Goal: Information Seeking & Learning: Learn about a topic

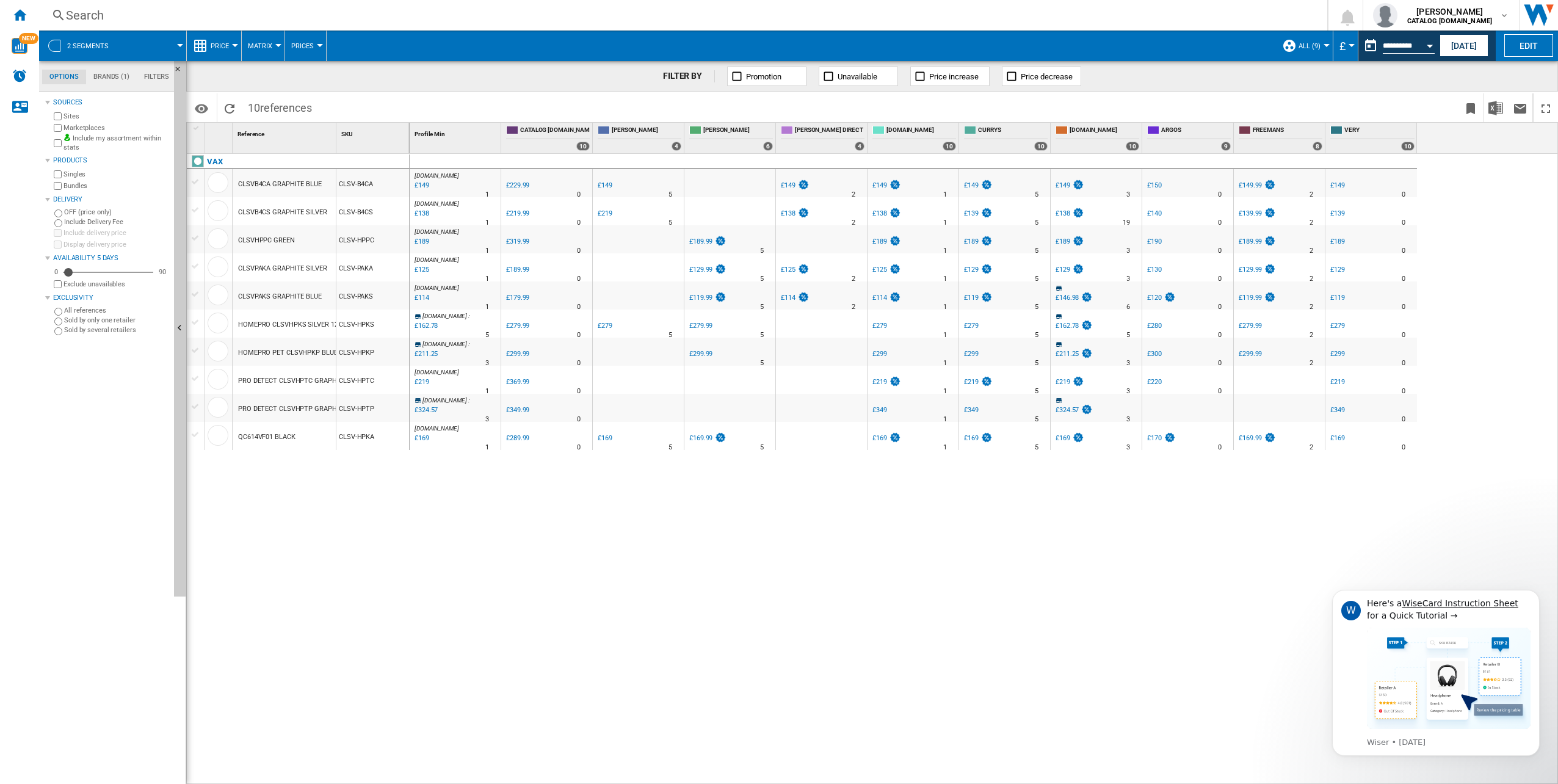
click at [535, 609] on div "[DOMAIN_NAME] : -35.2 % £149 % N/A 1 [DOMAIN_NAME] : 0.0 % £229.99 % N/A" at bounding box center [984, 469] width 1149 height 631
click at [1541, 595] on button "Dismiss notification" at bounding box center [1536, 593] width 16 height 16
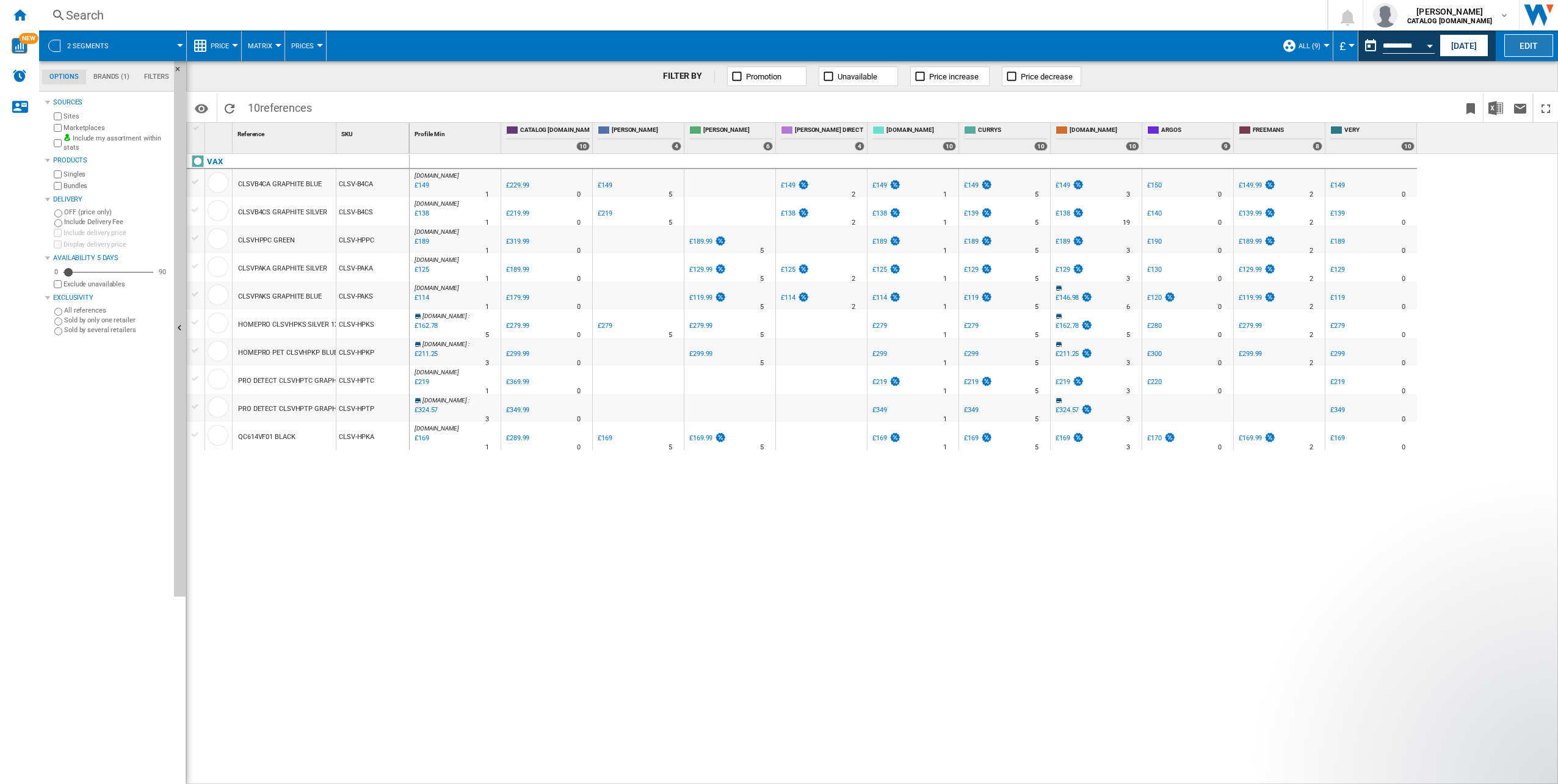
click at [1536, 42] on button "Edit" at bounding box center [1530, 45] width 49 height 23
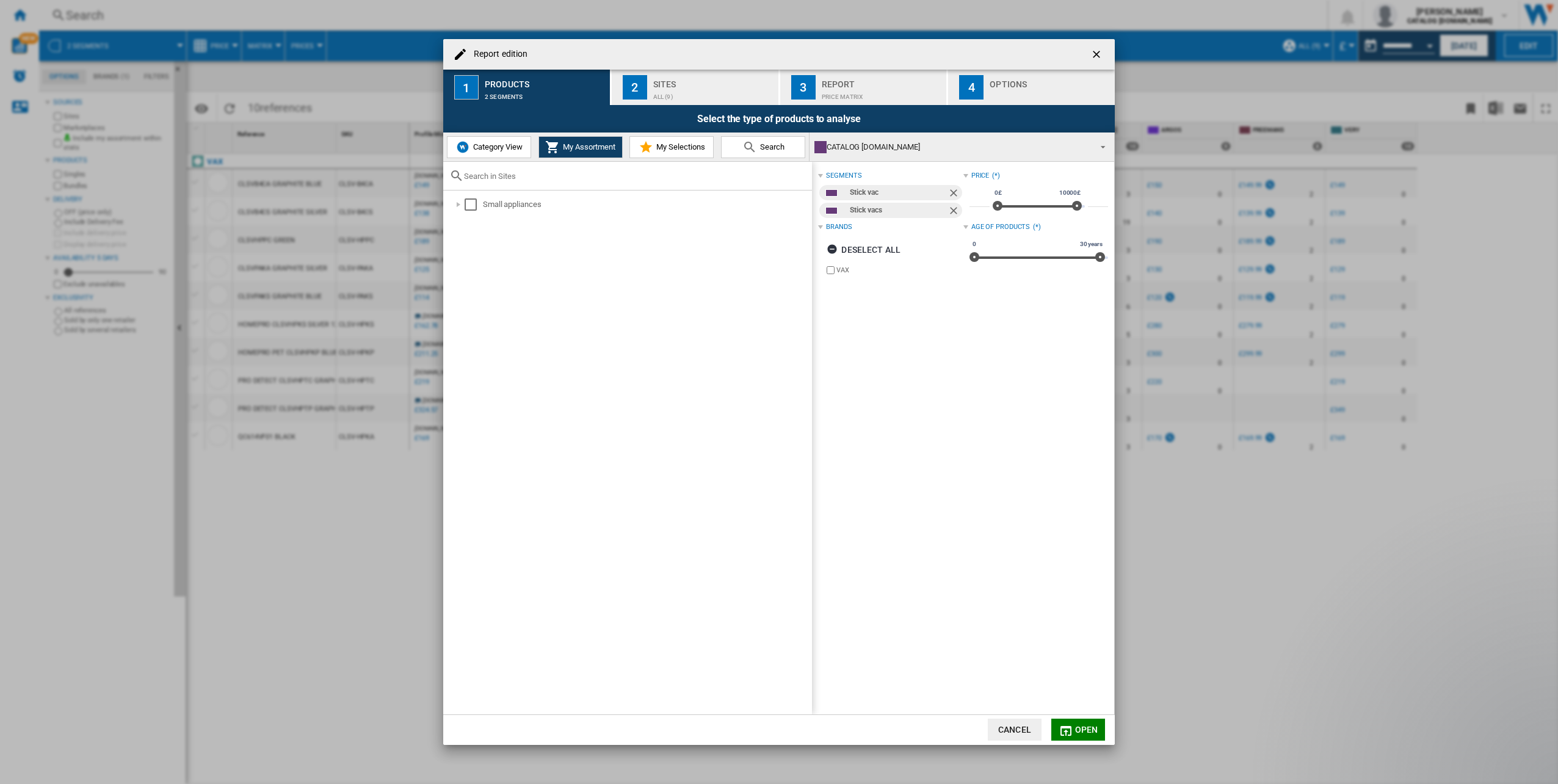
click at [949, 191] on ng-md-icon "Remove" at bounding box center [955, 193] width 14 height 14
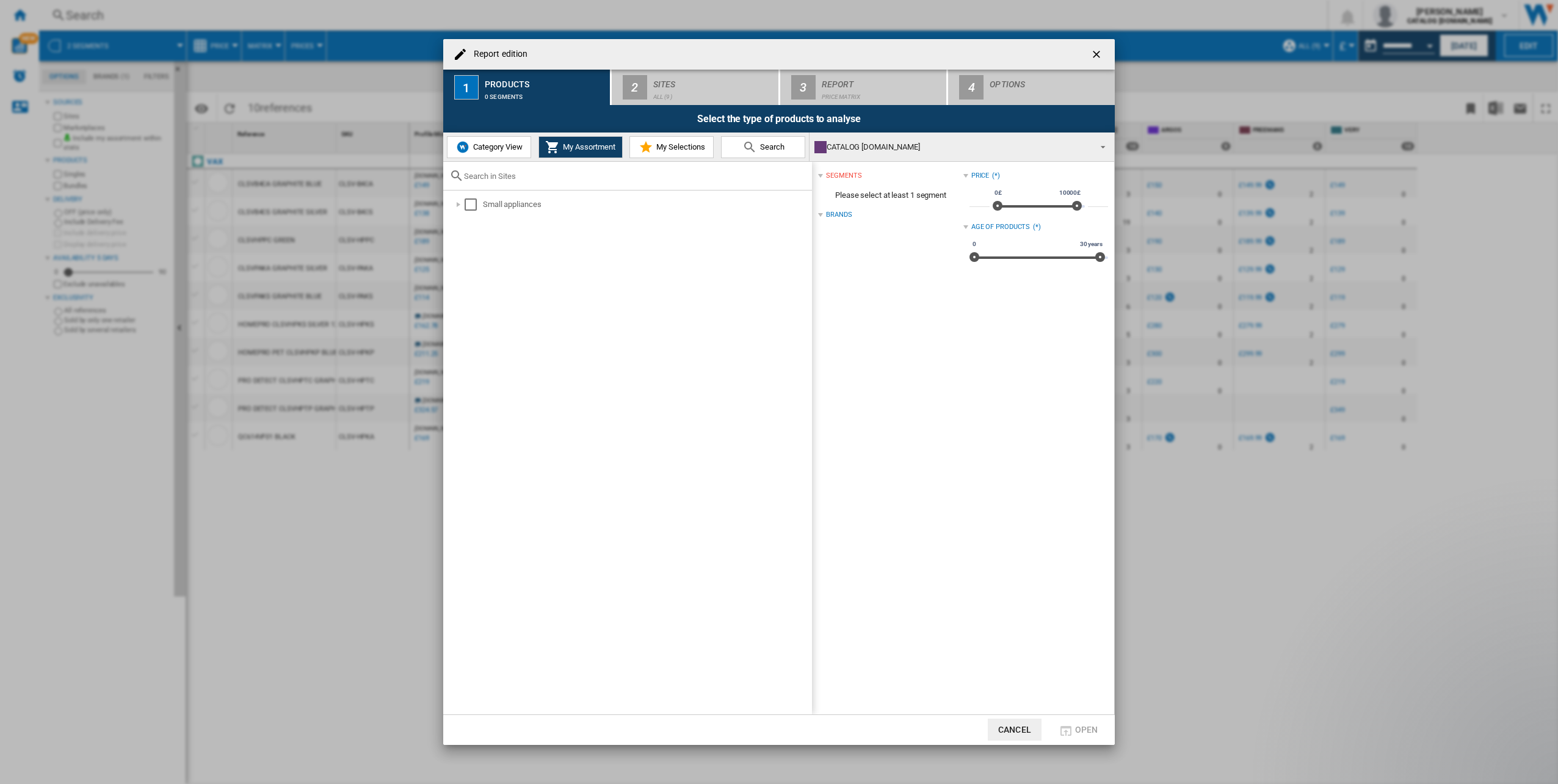
click at [687, 151] on span "My Selections" at bounding box center [679, 147] width 52 height 9
click at [498, 150] on span "Category View" at bounding box center [495, 147] width 52 height 9
click at [451, 205] on div at bounding box center [452, 205] width 12 height 12
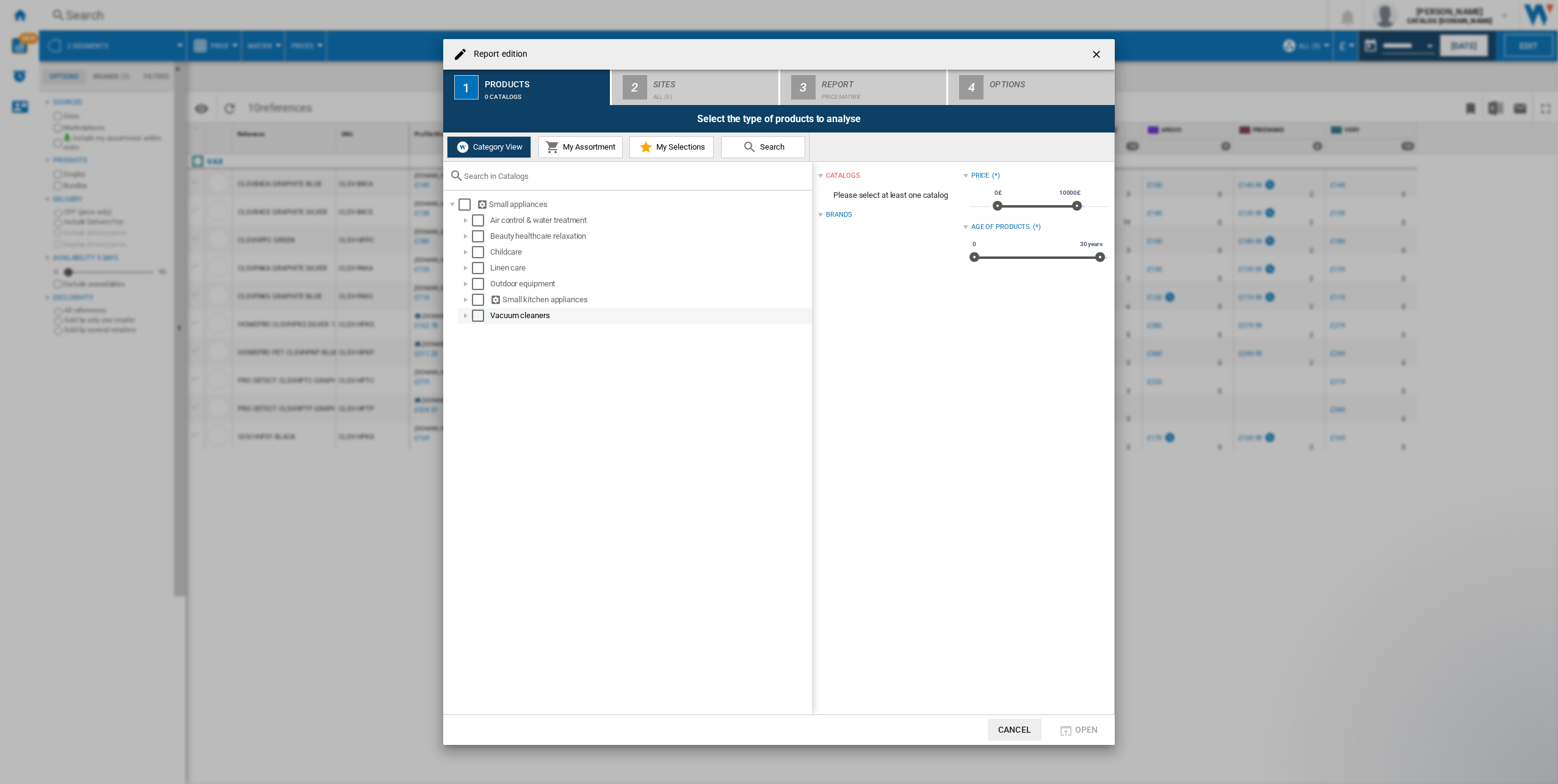
click at [466, 315] on div at bounding box center [466, 315] width 12 height 12
click at [464, 314] on div at bounding box center [466, 315] width 12 height 12
click at [468, 305] on div at bounding box center [466, 299] width 12 height 12
click at [470, 302] on div at bounding box center [466, 299] width 12 height 12
click at [468, 220] on div at bounding box center [466, 220] width 12 height 12
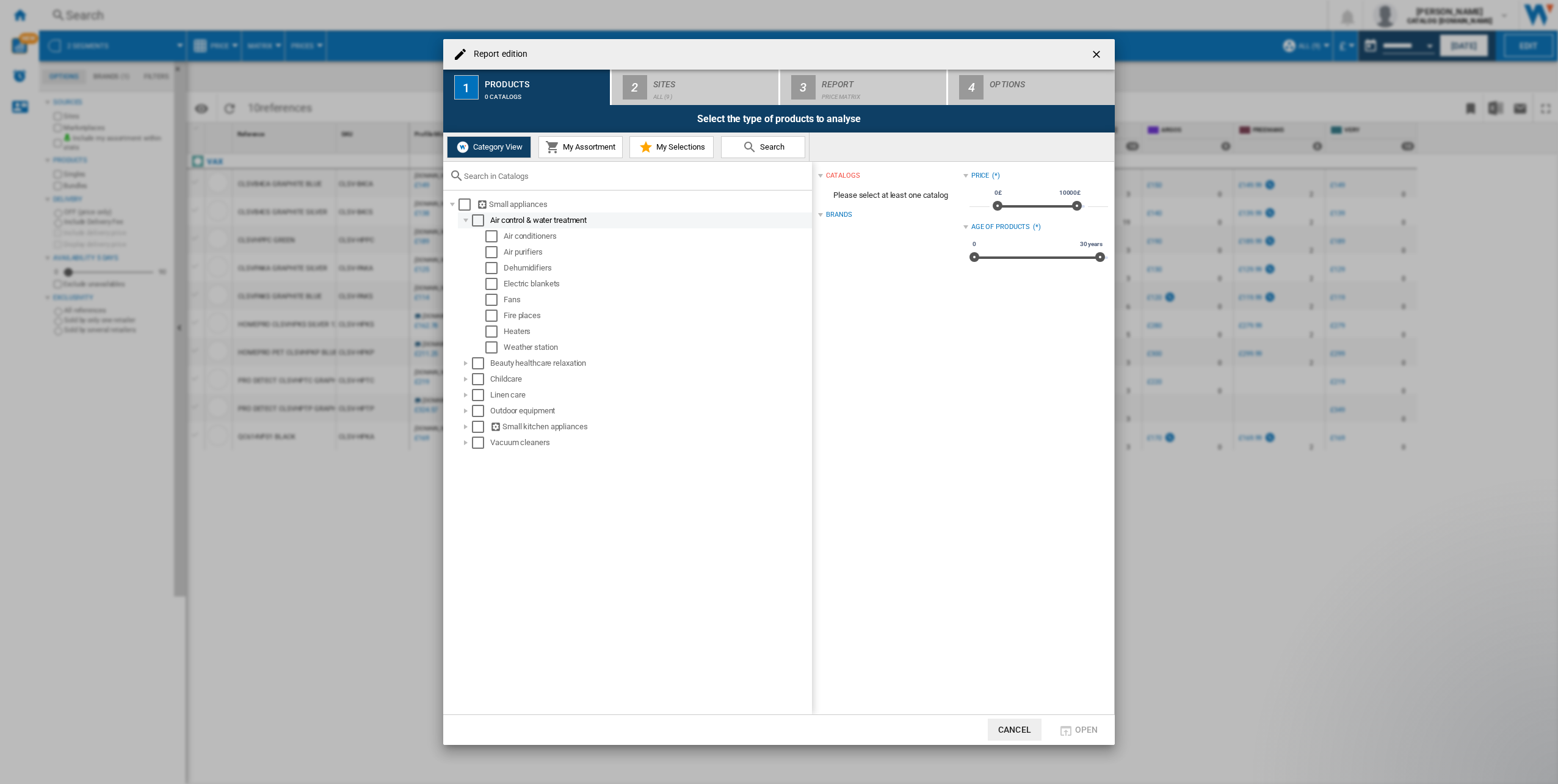
click at [468, 220] on div at bounding box center [466, 220] width 12 height 12
click at [466, 237] on div at bounding box center [466, 236] width 12 height 12
click at [465, 251] on div at bounding box center [466, 252] width 12 height 12
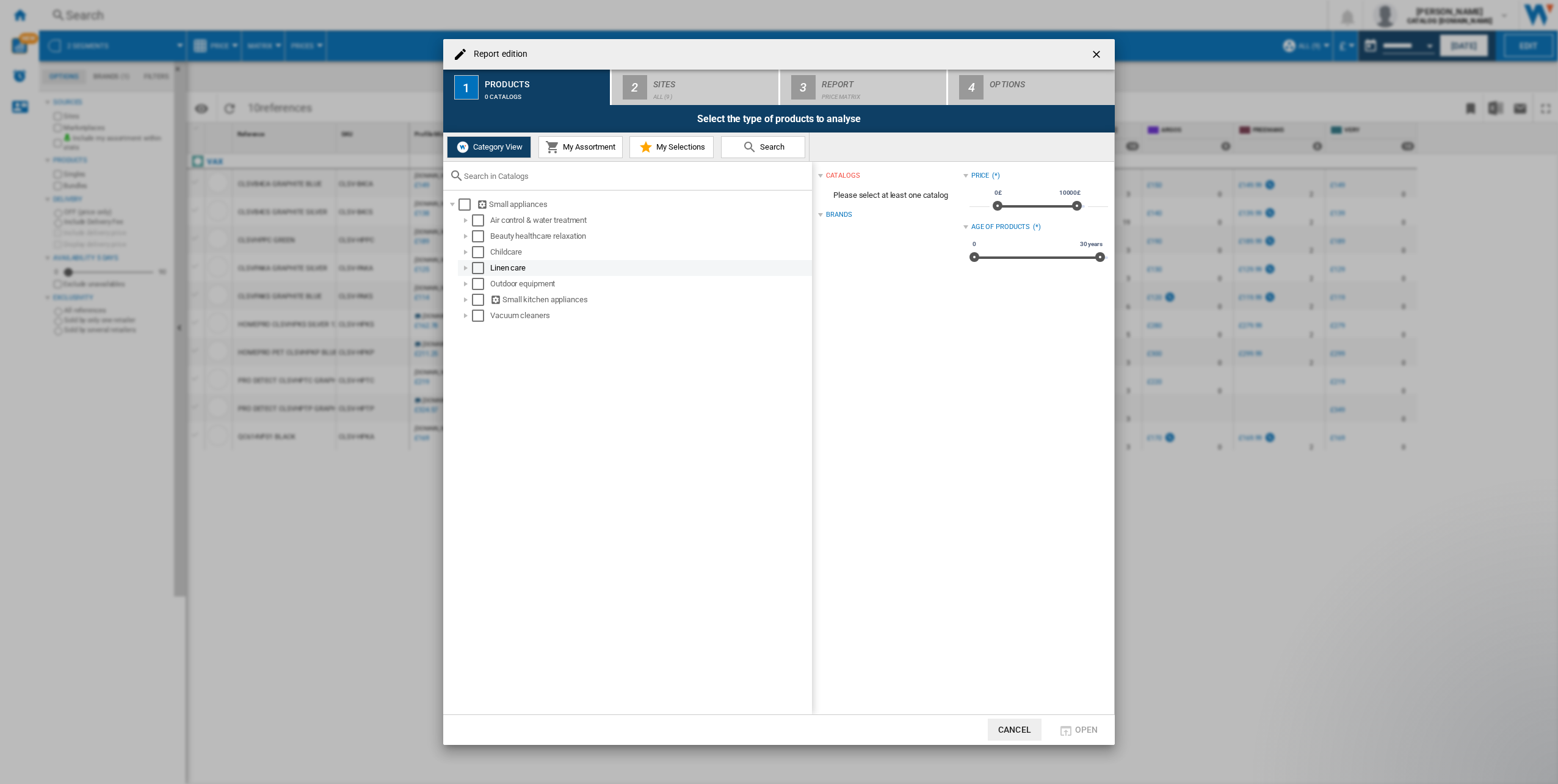
click at [466, 269] on div at bounding box center [466, 268] width 12 height 12
click at [477, 279] on div at bounding box center [479, 283] width 12 height 12
click at [477, 281] on div at bounding box center [479, 283] width 12 height 12
click at [467, 268] on div at bounding box center [466, 268] width 12 height 12
click at [467, 282] on div at bounding box center [466, 283] width 12 height 12
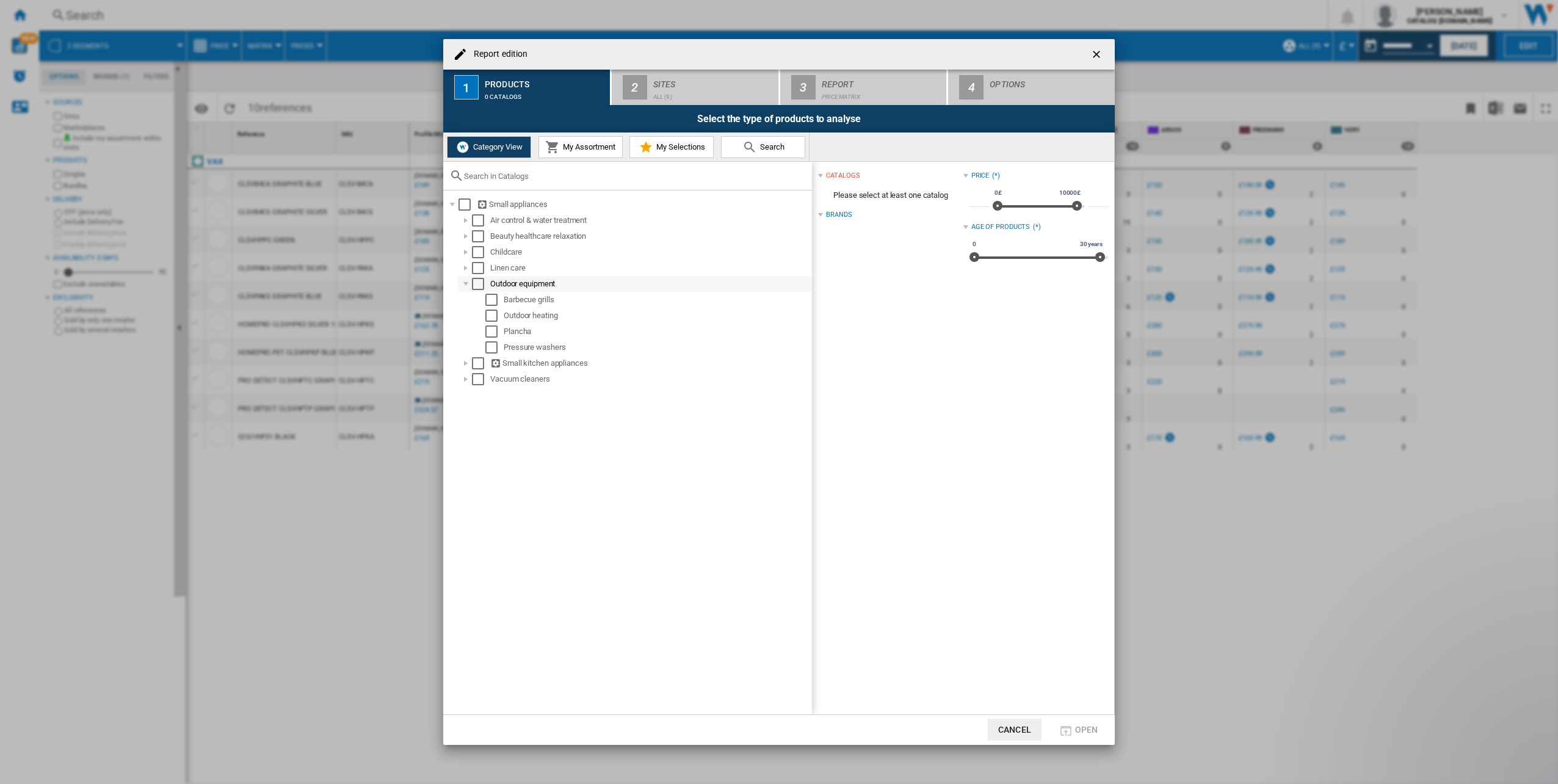
click at [467, 282] on div at bounding box center [466, 283] width 12 height 12
click at [468, 300] on div at bounding box center [466, 299] width 12 height 12
click at [477, 460] on div at bounding box center [479, 458] width 12 height 12
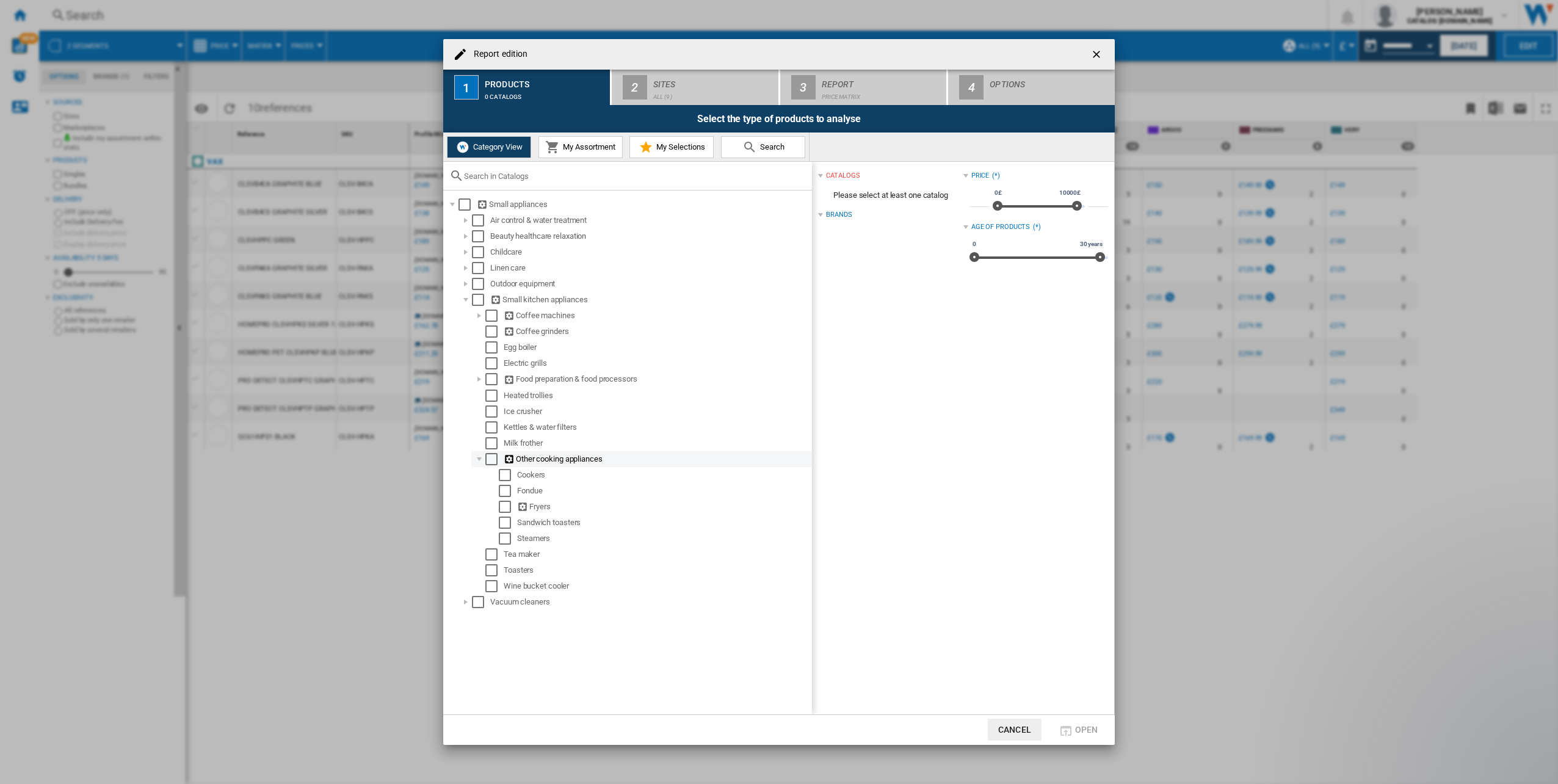
click at [477, 460] on div at bounding box center [479, 458] width 12 height 12
click at [477, 317] on div at bounding box center [479, 315] width 12 height 12
click at [479, 379] on div at bounding box center [479, 379] width 12 height 12
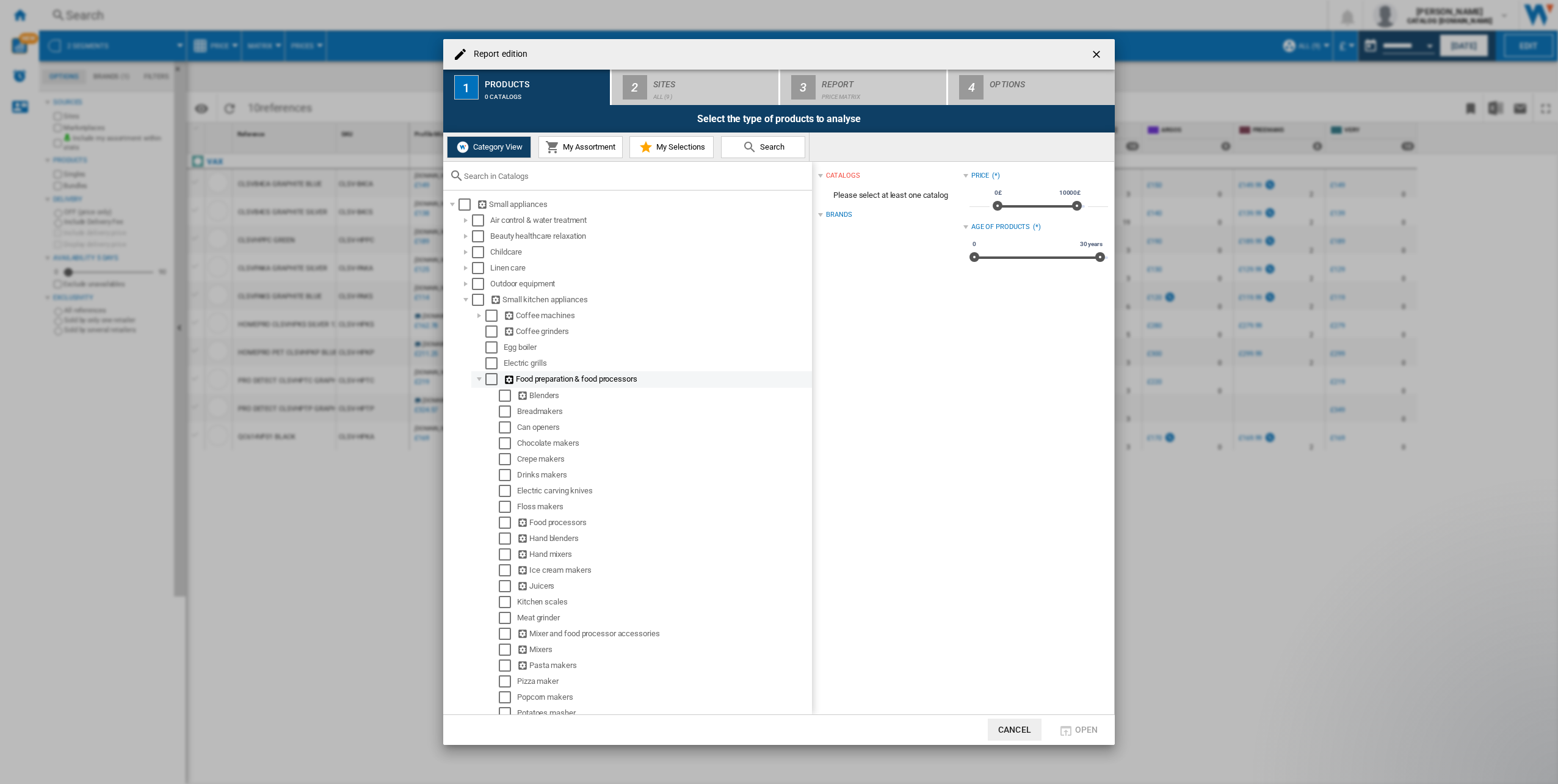
click at [479, 379] on div at bounding box center [479, 379] width 12 height 12
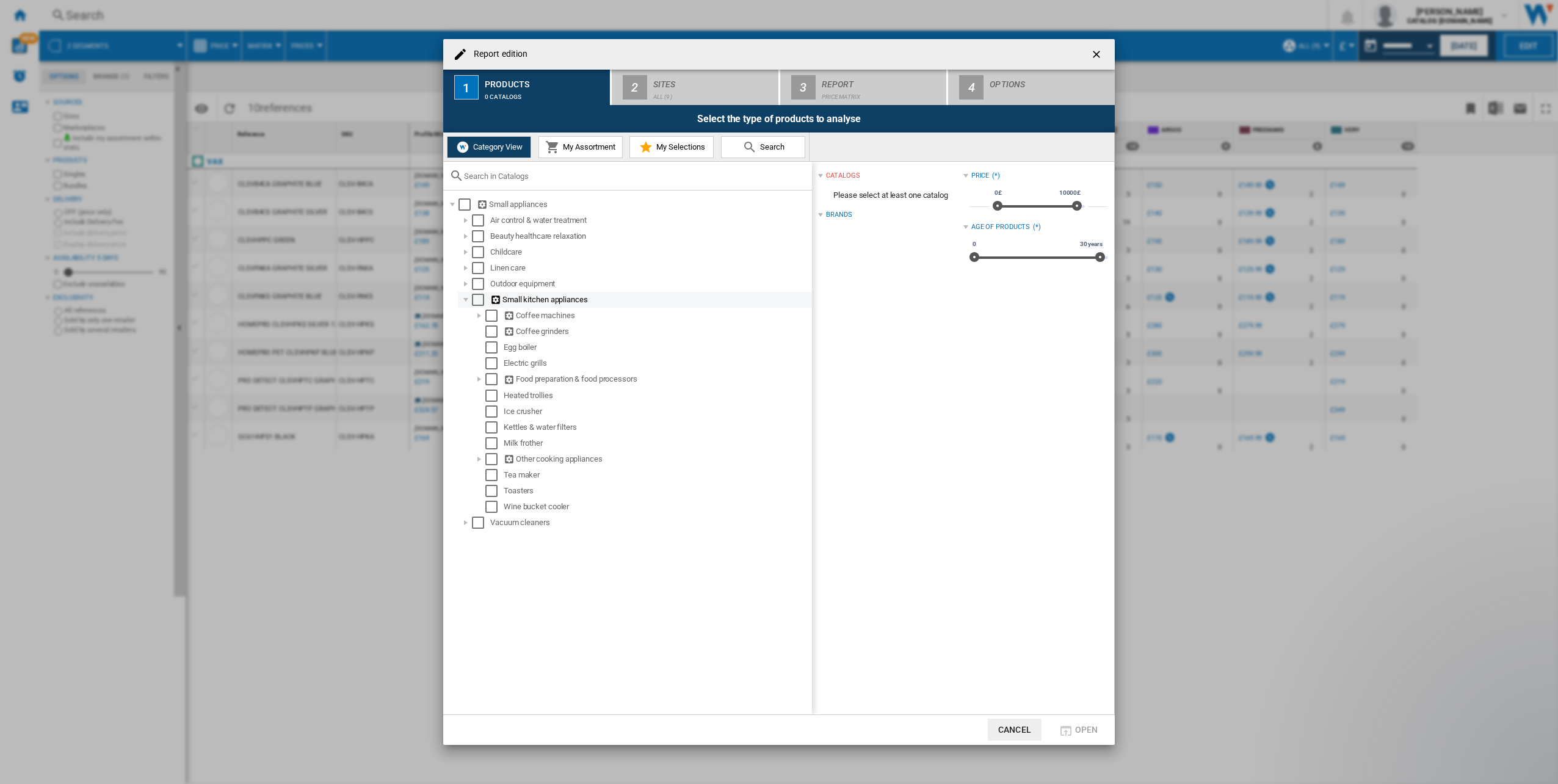
click at [467, 302] on div at bounding box center [466, 299] width 12 height 12
click at [466, 317] on div at bounding box center [466, 315] width 12 height 12
click at [490, 347] on div "Select" at bounding box center [492, 347] width 12 height 12
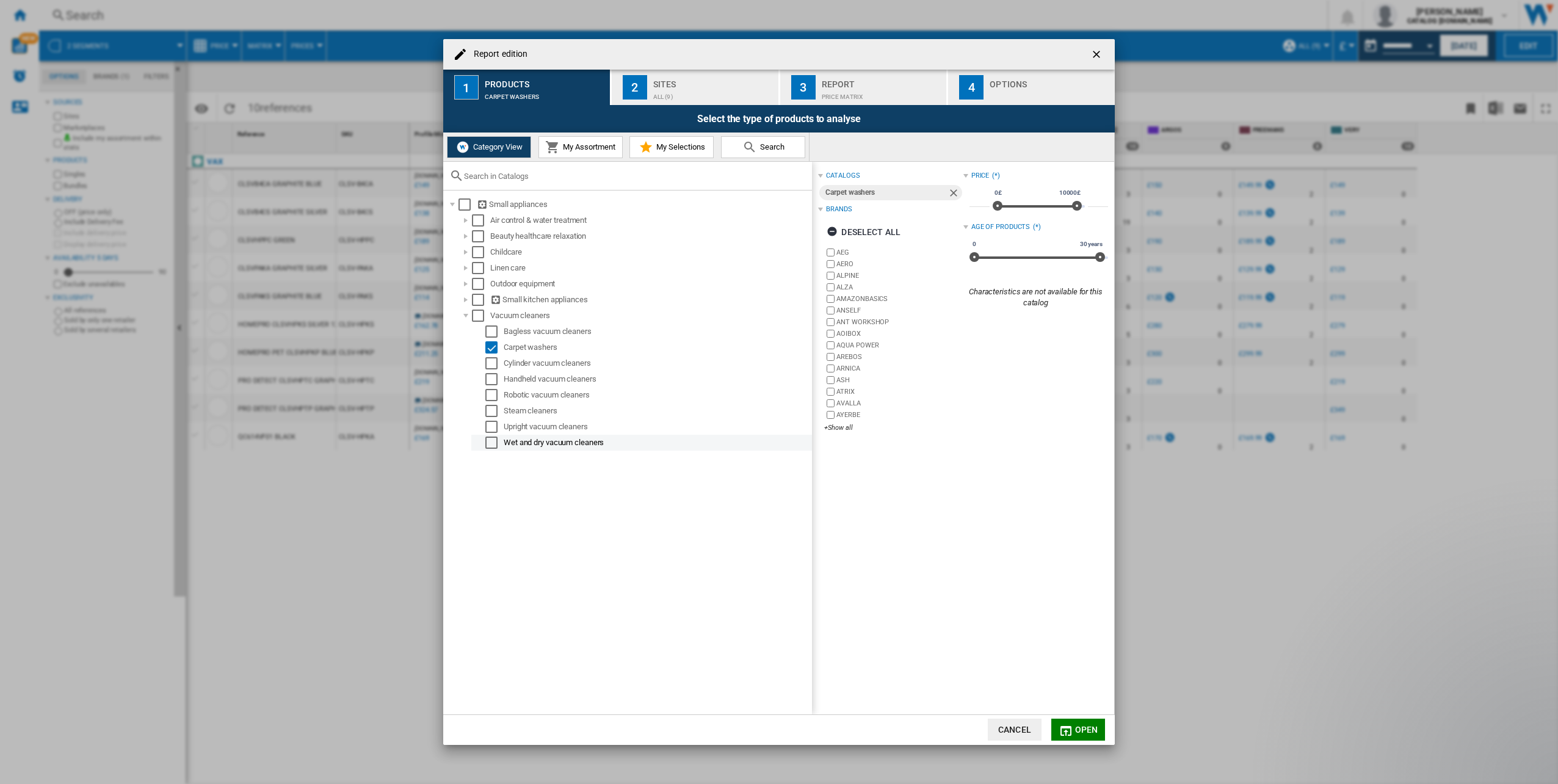
click at [494, 441] on div "Select" at bounding box center [492, 442] width 12 height 12
click at [841, 446] on div "+Show all" at bounding box center [893, 446] width 138 height 9
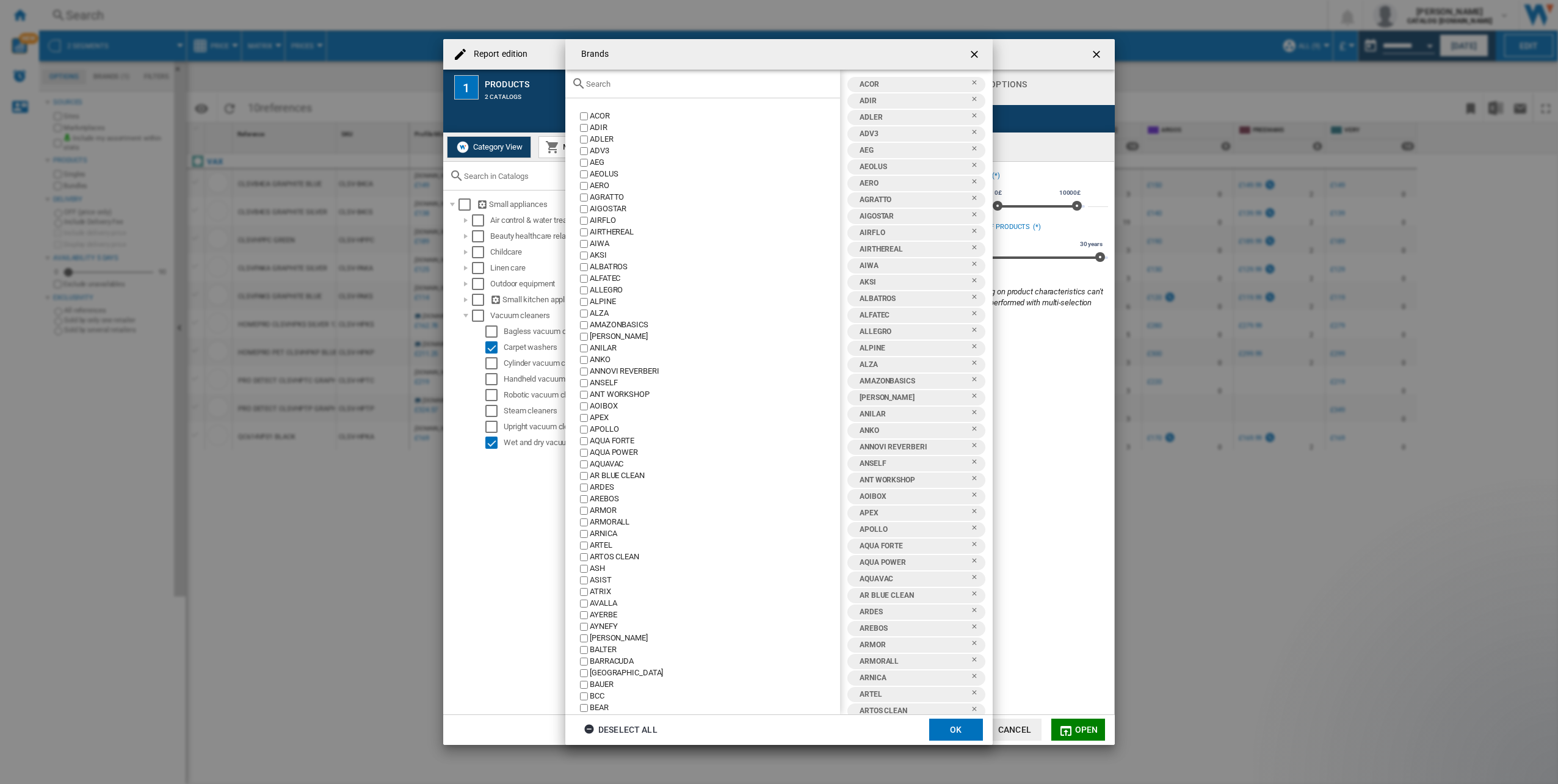
scroll to position [1339, 0]
click at [976, 55] on ng-md-icon "getI18NText('BUTTONS.CLOSE_DIALOG')" at bounding box center [976, 55] width 14 height 14
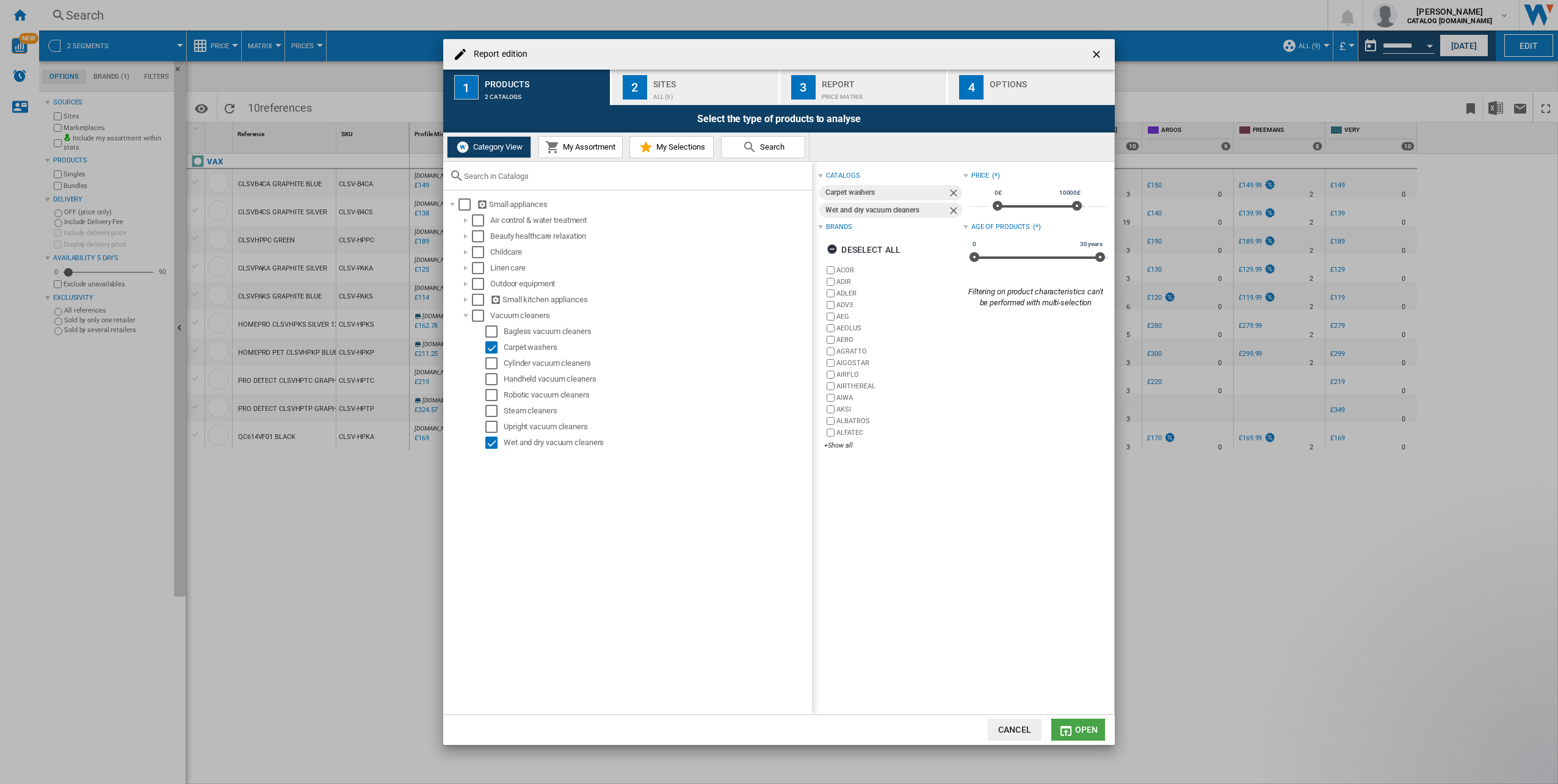
click at [1087, 732] on span "Open" at bounding box center [1086, 729] width 24 height 9
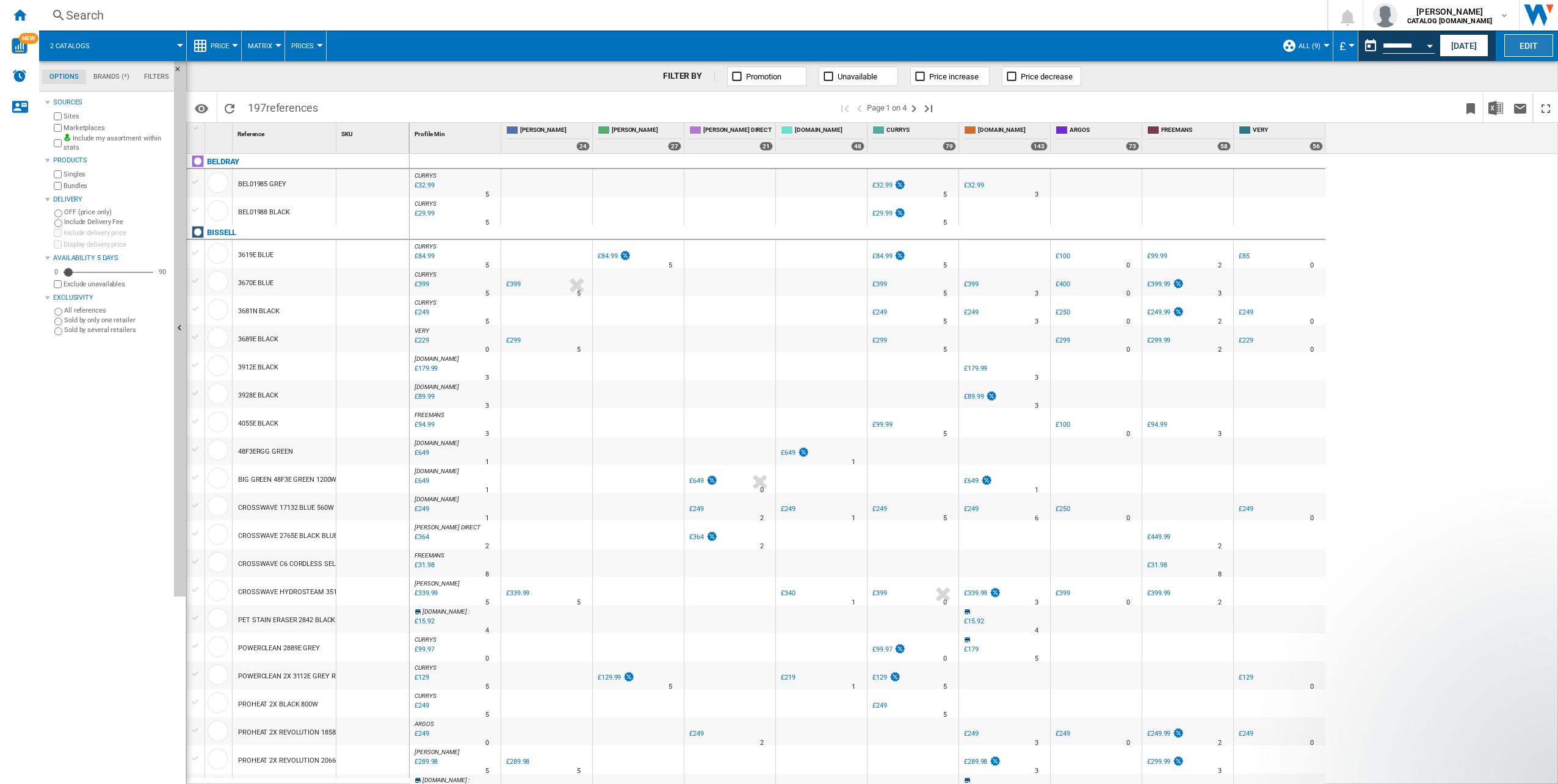
click at [1510, 45] on button "Edit" at bounding box center [1530, 45] width 49 height 23
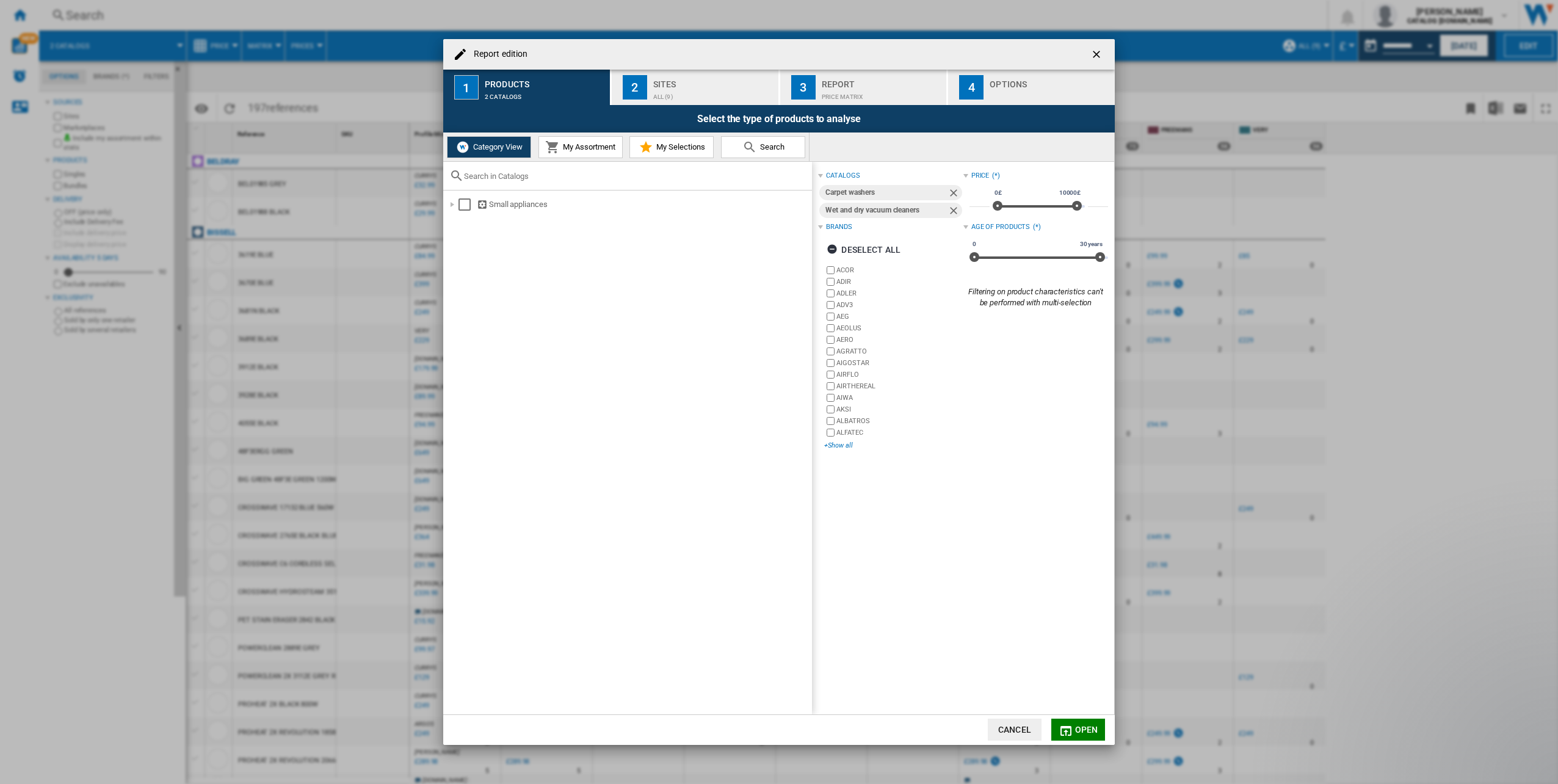
click at [842, 442] on div "+Show all" at bounding box center [893, 446] width 138 height 9
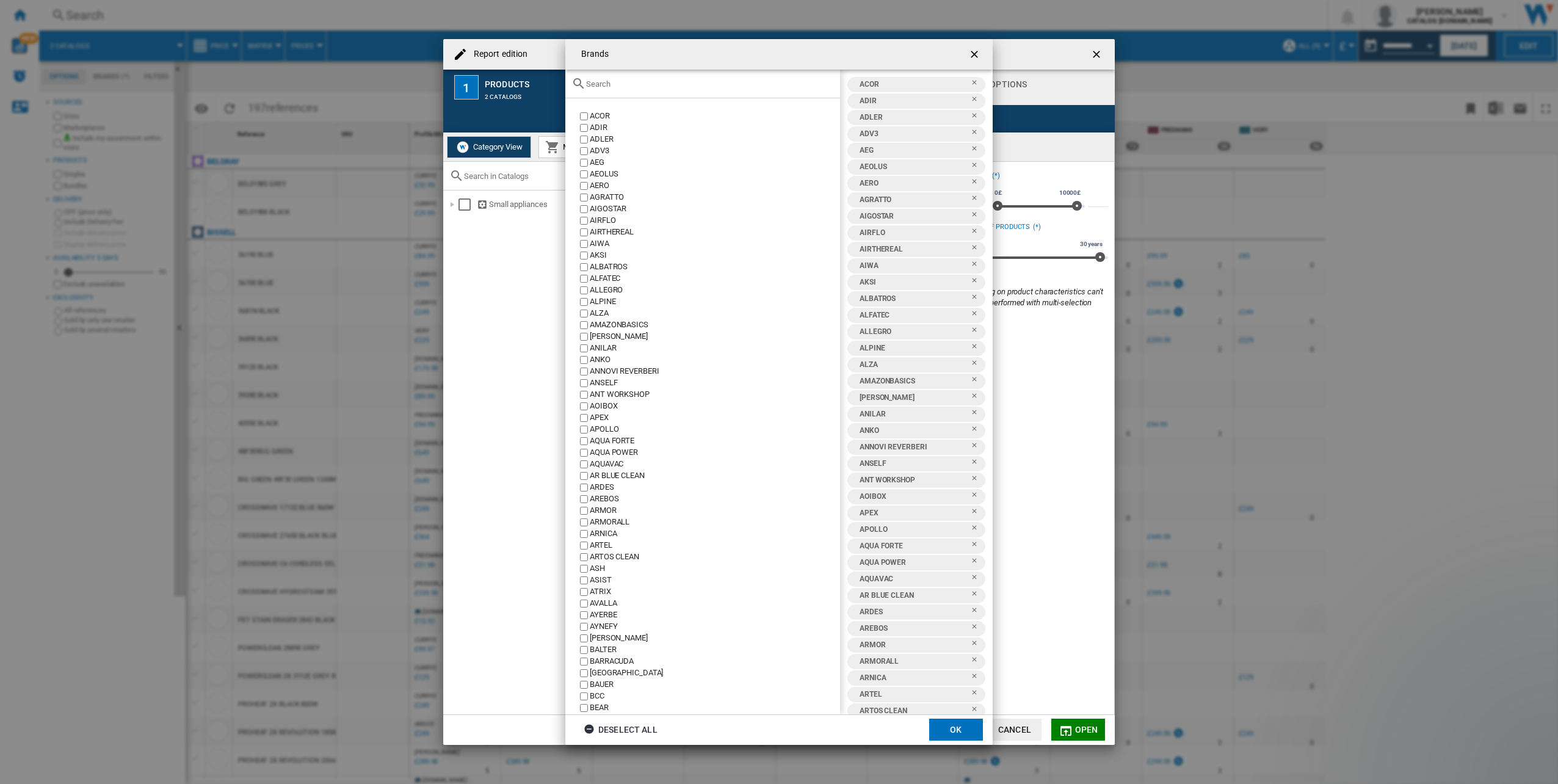
click at [589, 728] on ng-md-icon "Brands ACOR ..." at bounding box center [590, 730] width 14 height 14
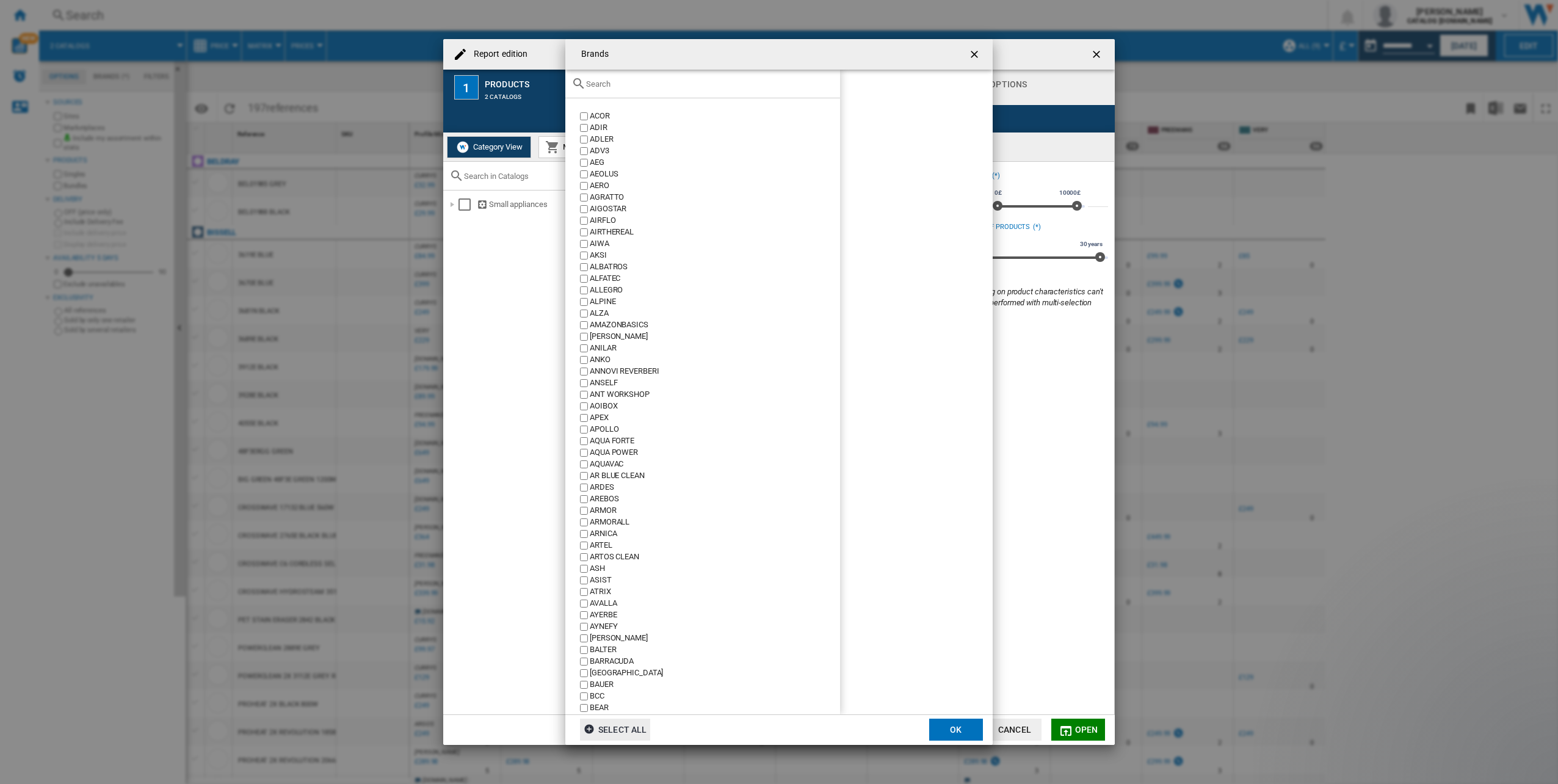
click at [591, 726] on ng-md-icon "Brands ACOR ..." at bounding box center [590, 730] width 14 height 14
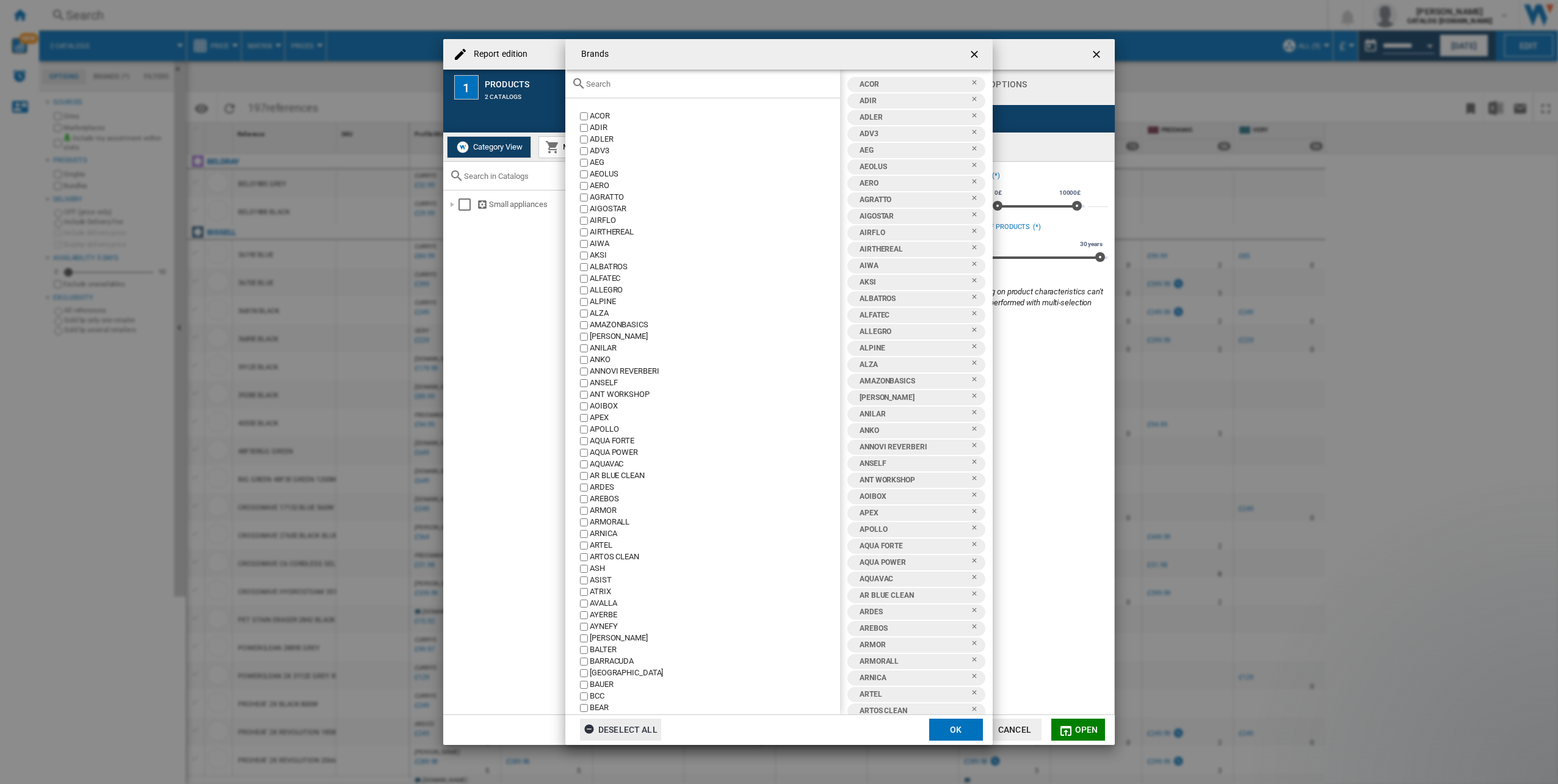
click at [591, 726] on ng-md-icon "Brands ACOR ..." at bounding box center [590, 730] width 14 height 14
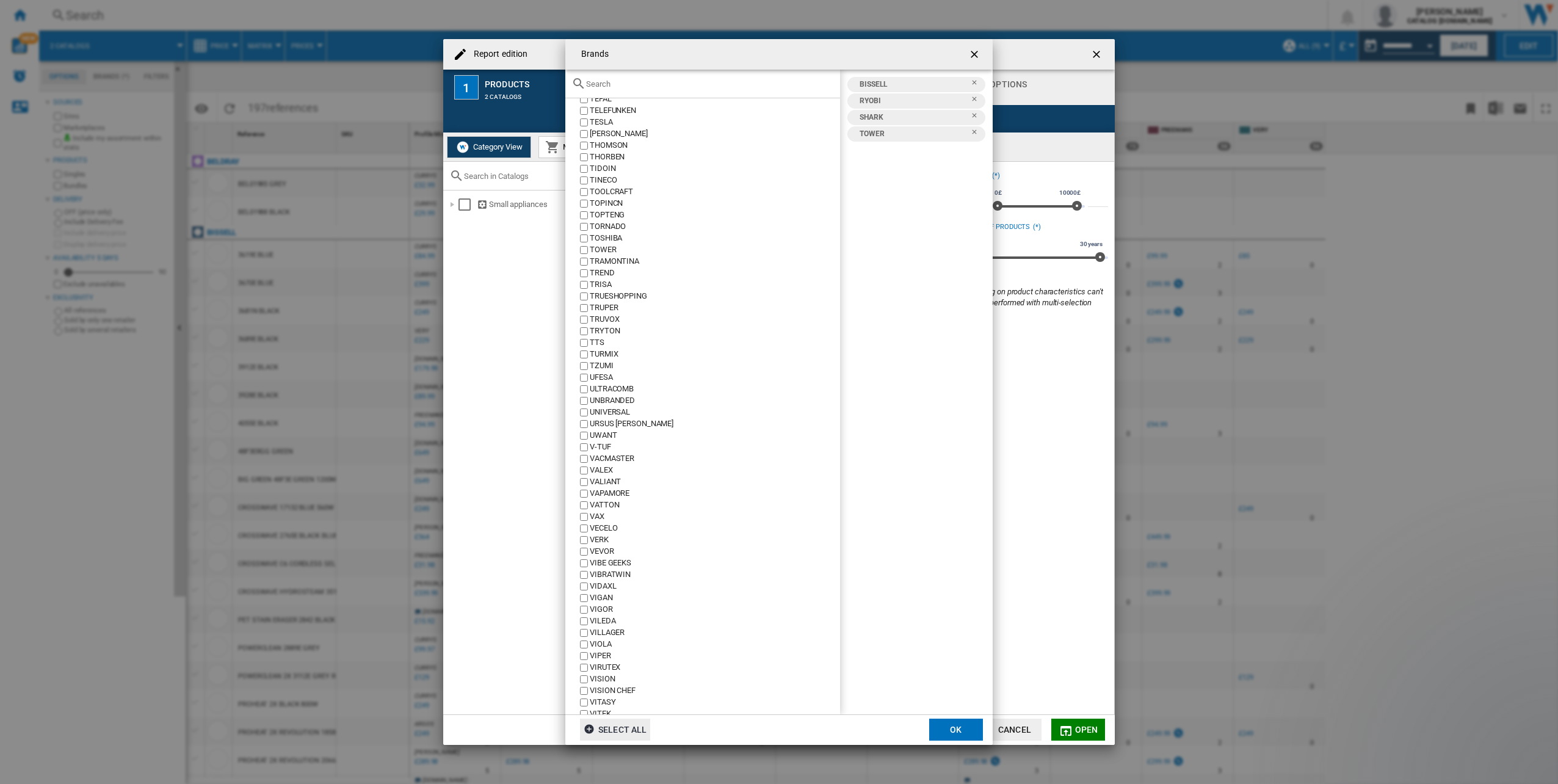
scroll to position [6594, 0]
click at [963, 730] on button "OK" at bounding box center [956, 729] width 54 height 22
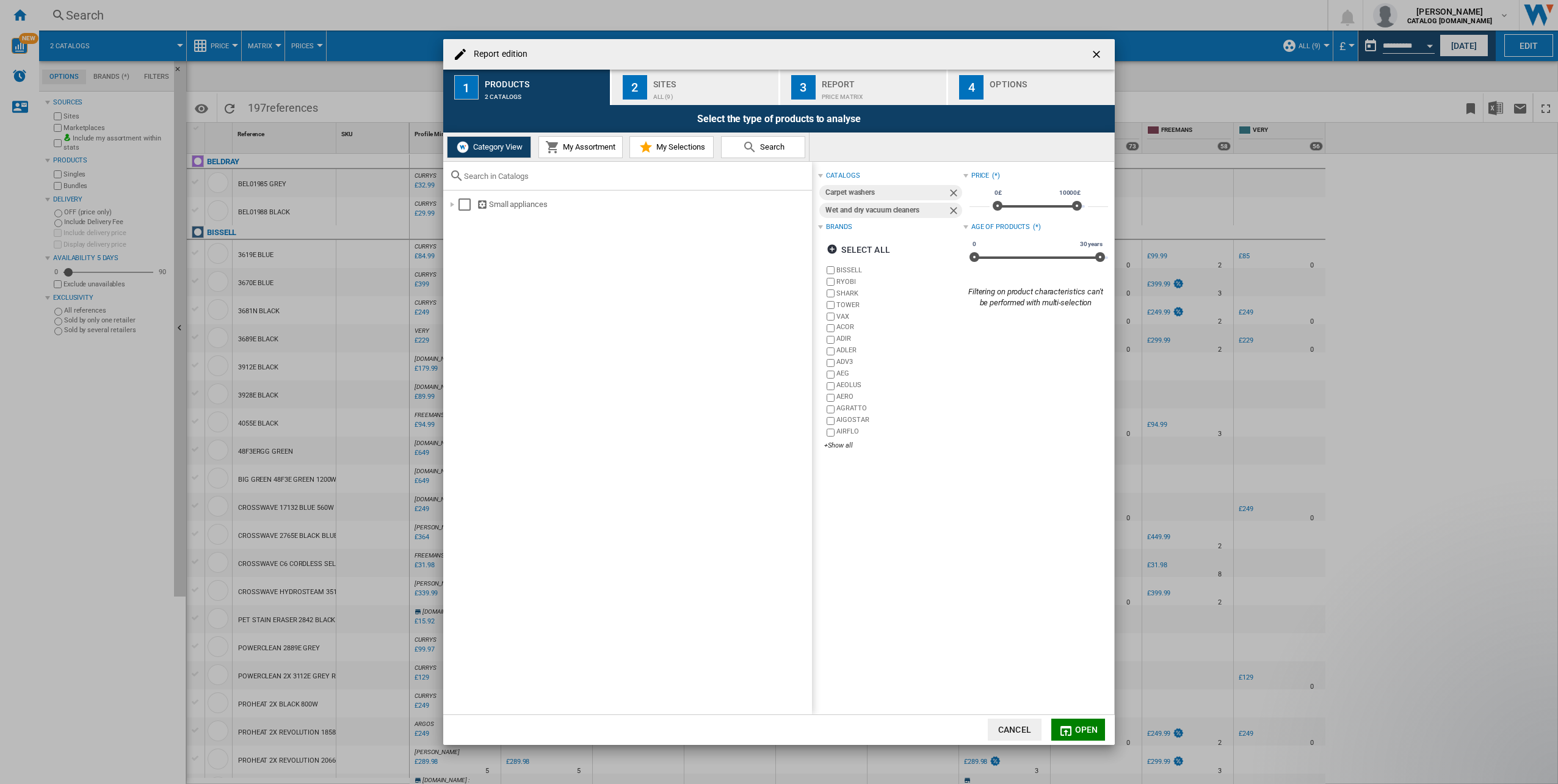
click at [1081, 735] on button "Open" at bounding box center [1078, 729] width 54 height 22
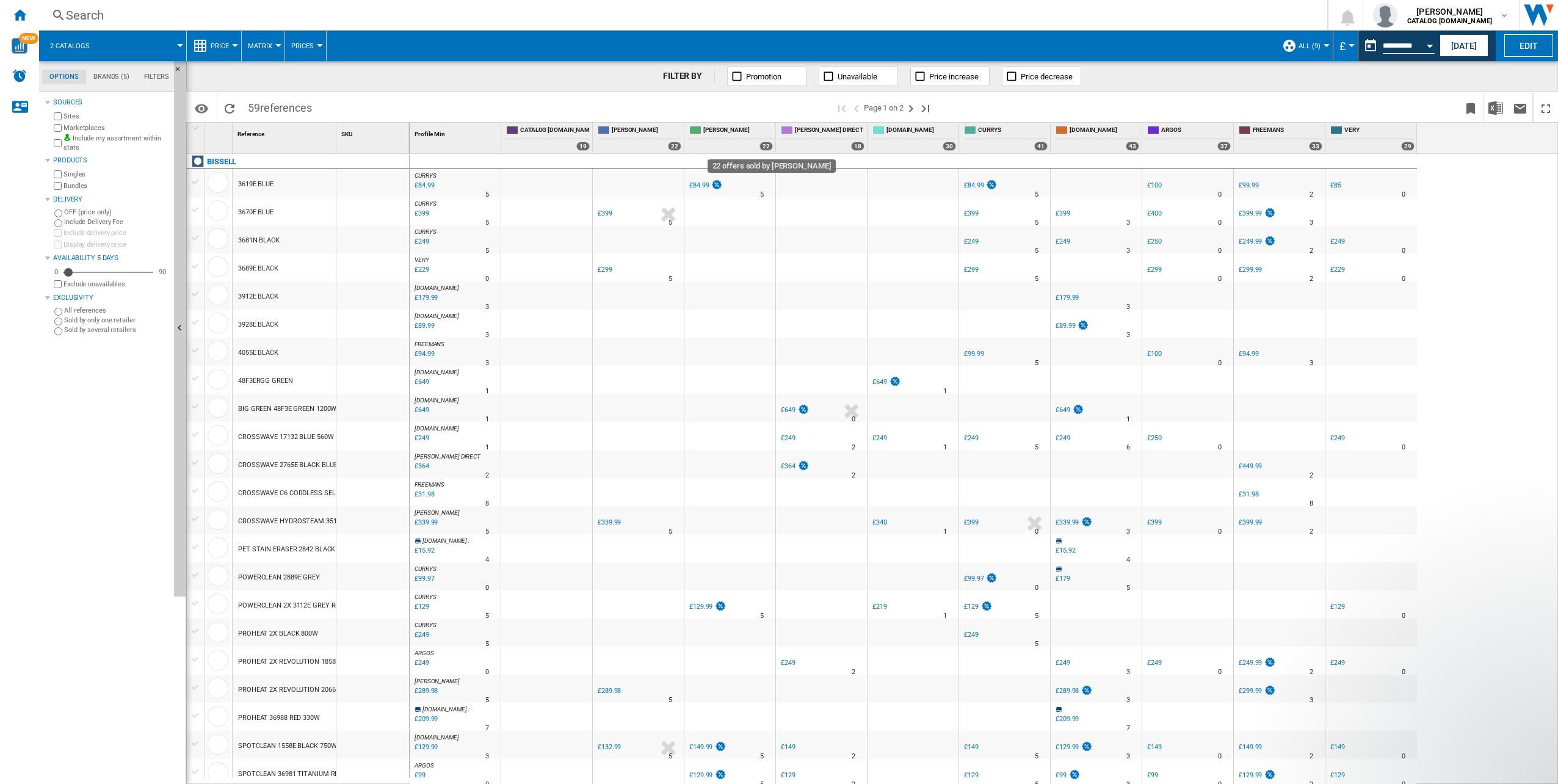
click at [767, 147] on div "22" at bounding box center [766, 147] width 13 height 9
click at [736, 77] on ng-md-icon at bounding box center [737, 76] width 12 height 12
click at [737, 77] on ng-md-icon at bounding box center [737, 76] width 12 height 12
click at [921, 75] on ng-md-icon at bounding box center [920, 76] width 12 height 12
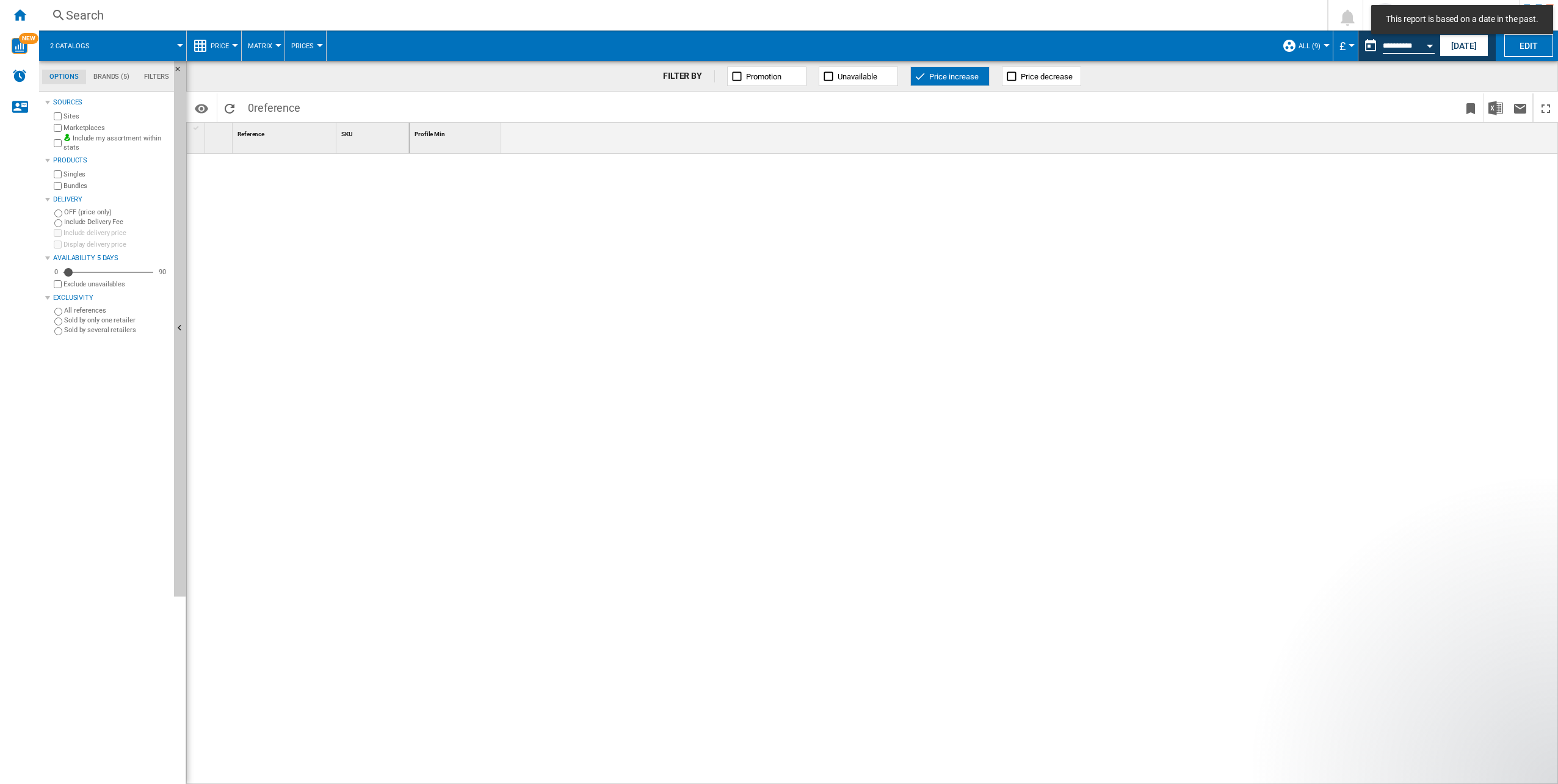
click at [921, 72] on ng-md-icon at bounding box center [920, 76] width 12 height 12
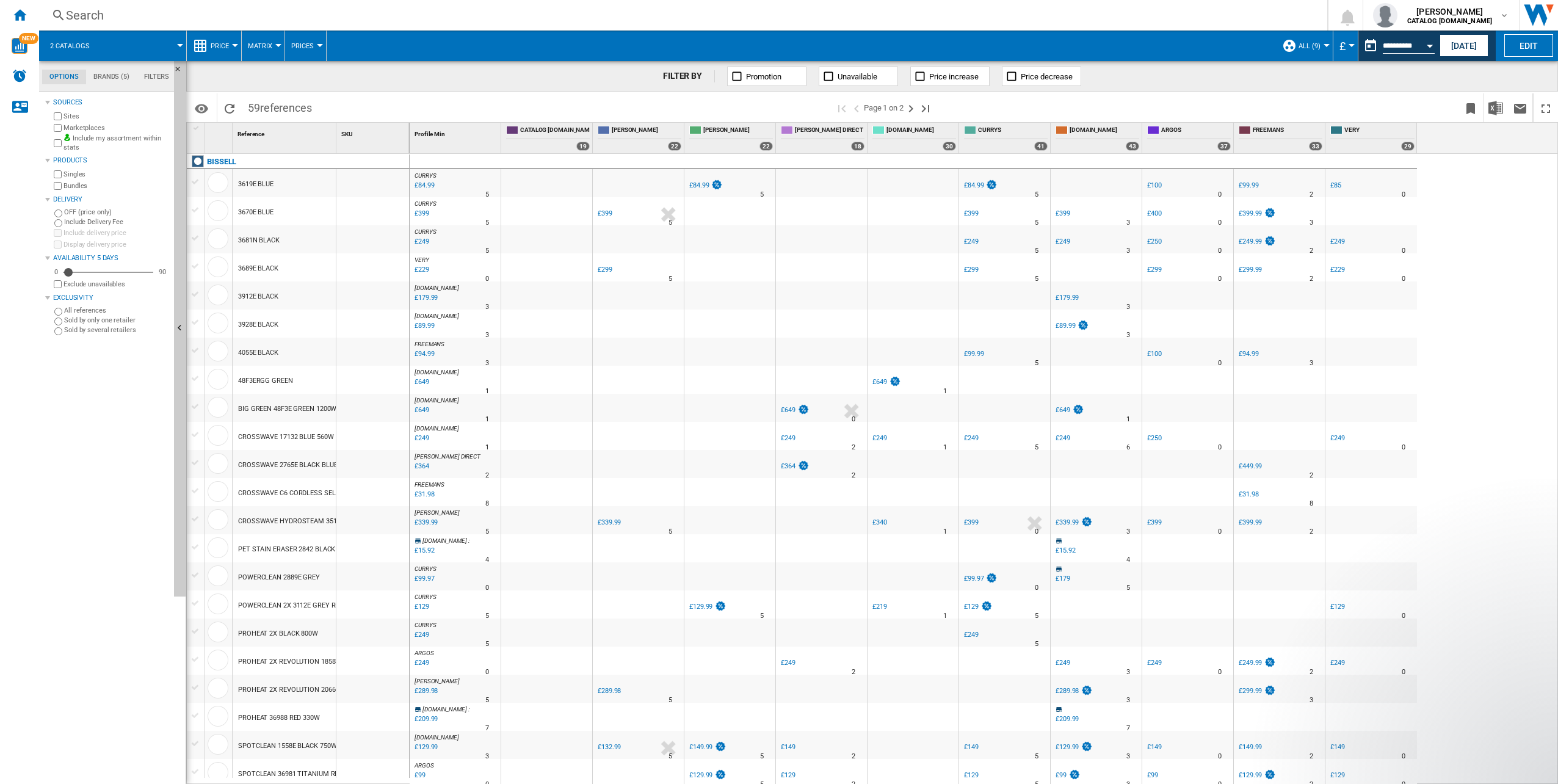
click at [108, 77] on md-tab-item "Brands (5)" at bounding box center [112, 77] width 51 height 14
click at [158, 74] on md-tab-item "Filters" at bounding box center [156, 77] width 40 height 14
click at [1522, 49] on button "Edit" at bounding box center [1530, 45] width 49 height 23
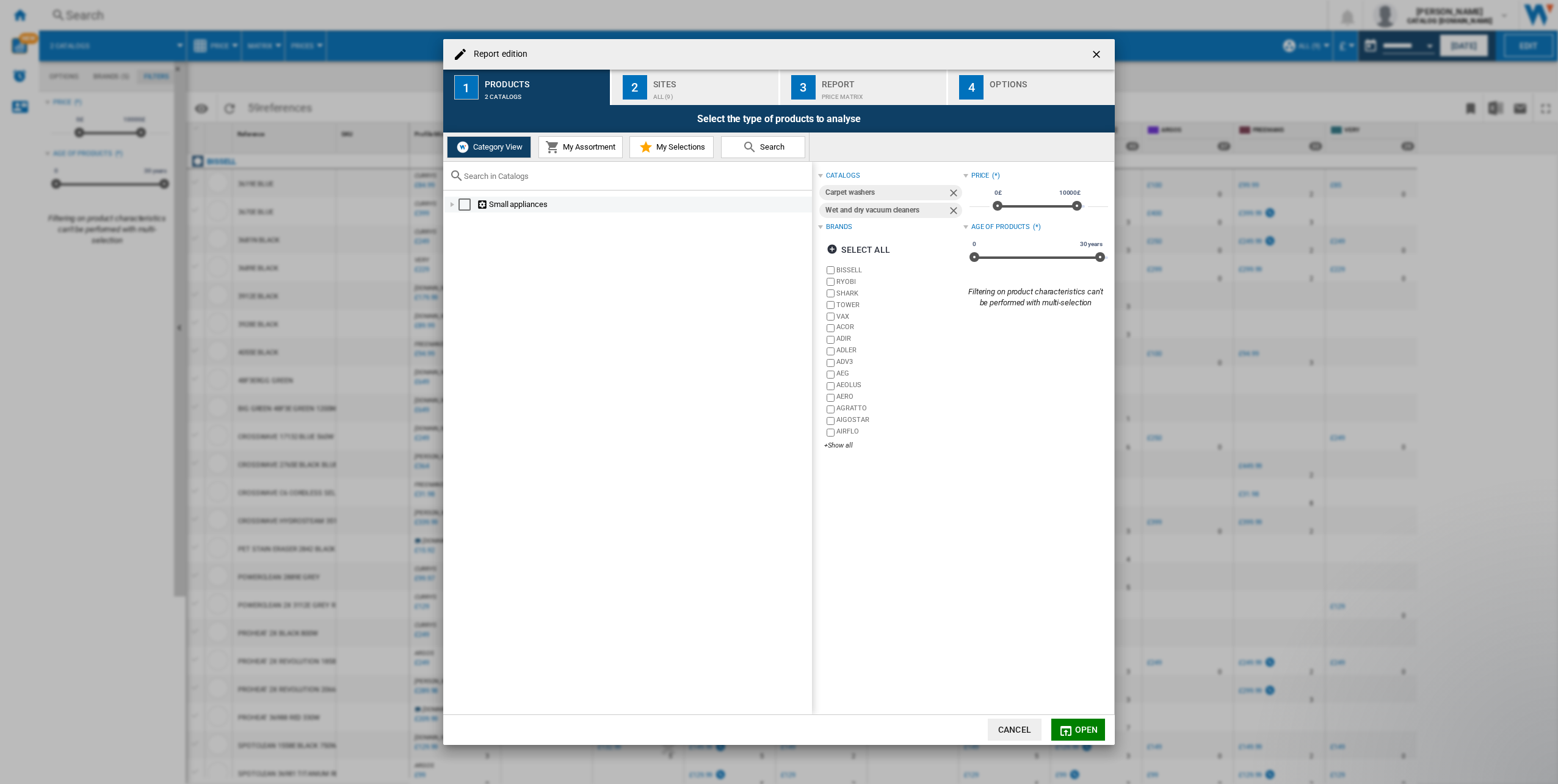
click at [453, 205] on div "Report edition ..." at bounding box center [452, 205] width 12 height 12
click at [465, 284] on div "Report edition ..." at bounding box center [466, 283] width 12 height 12
click at [466, 298] on div "Report edition ..." at bounding box center [466, 299] width 12 height 12
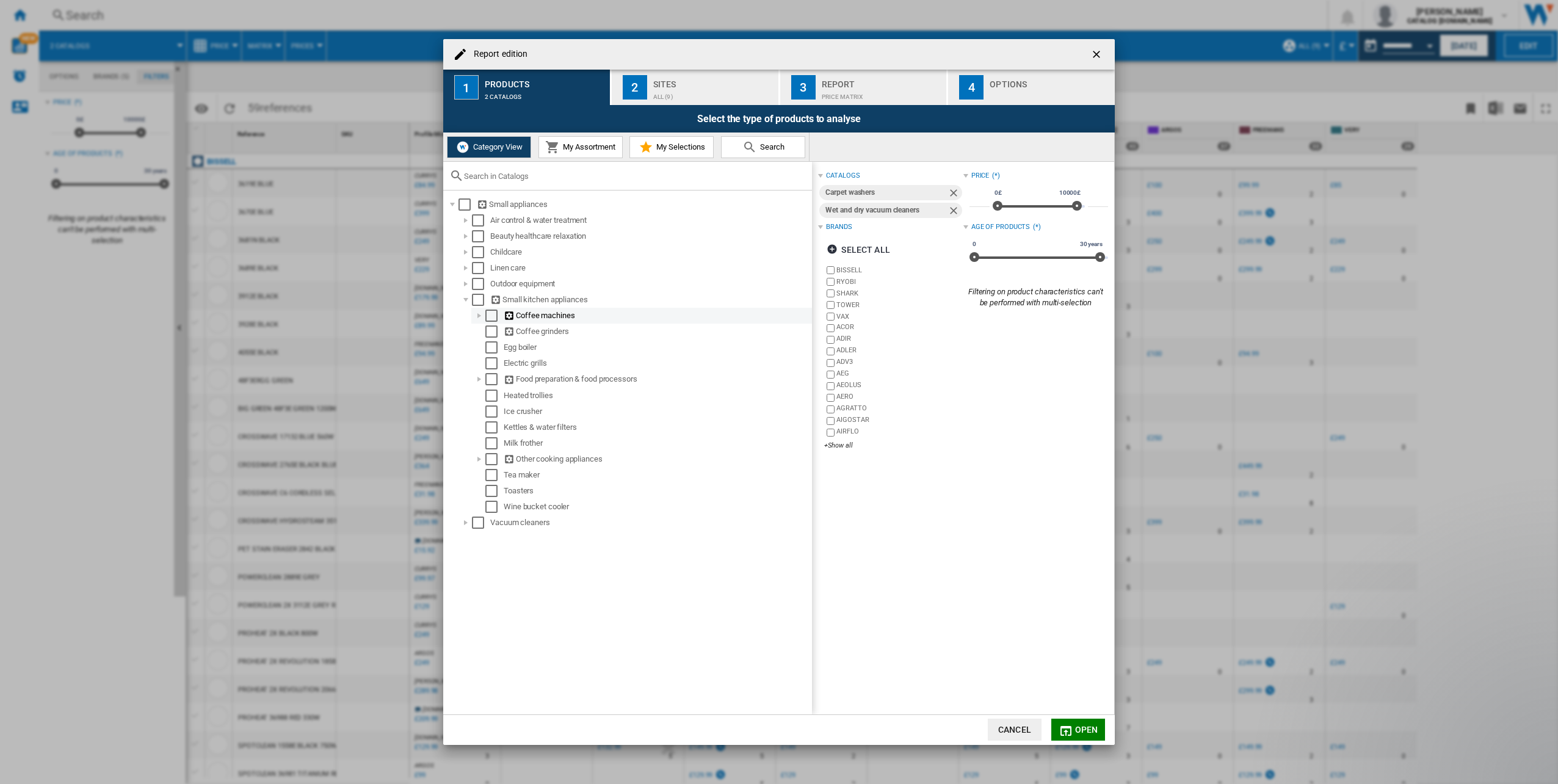
click at [480, 318] on div "Report edition ..." at bounding box center [479, 315] width 12 height 12
click at [479, 379] on div "Report edition ..." at bounding box center [479, 379] width 12 height 12
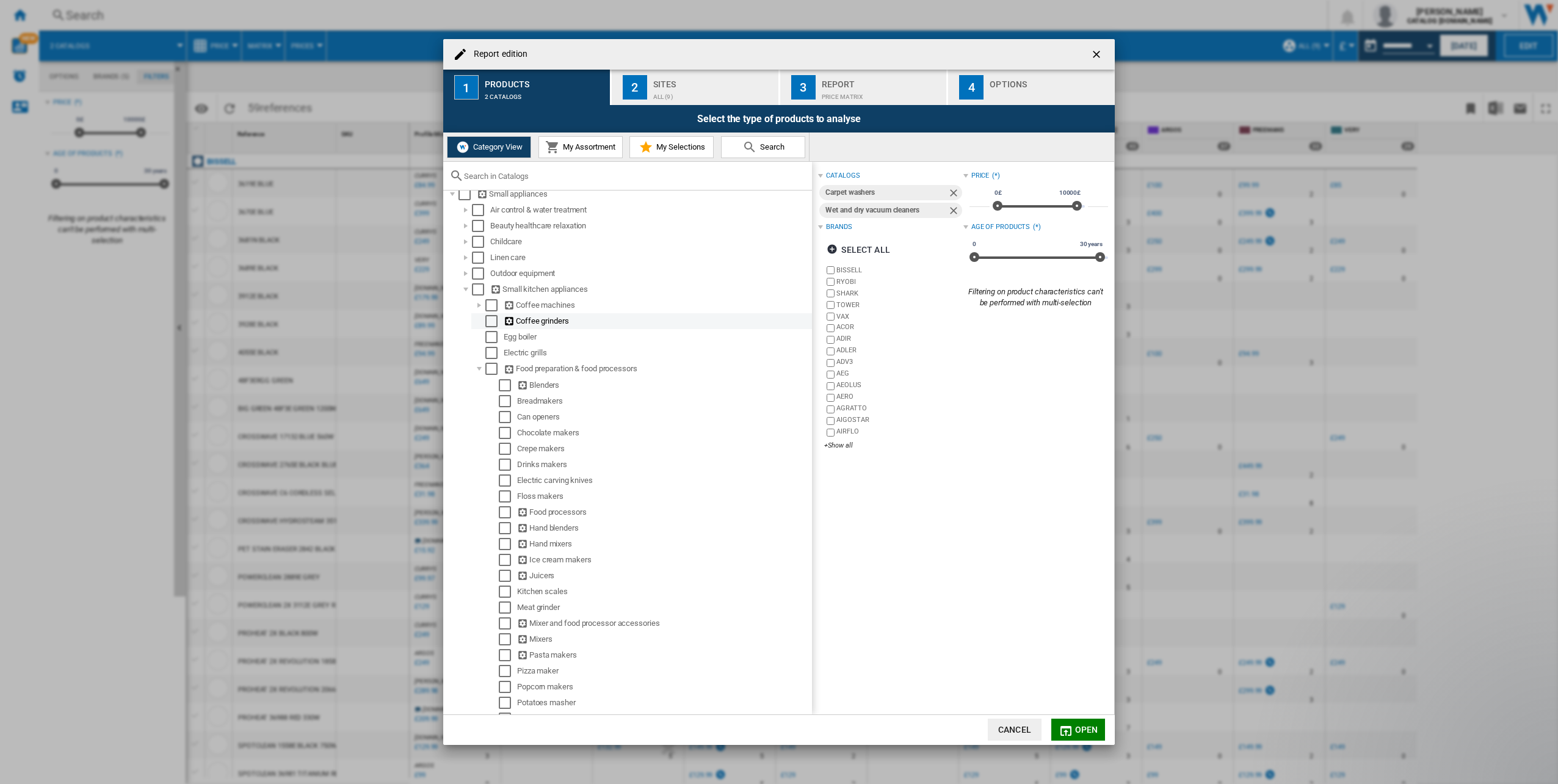
scroll to position [1, 0]
click at [480, 379] on div "Report edition ..." at bounding box center [479, 378] width 12 height 12
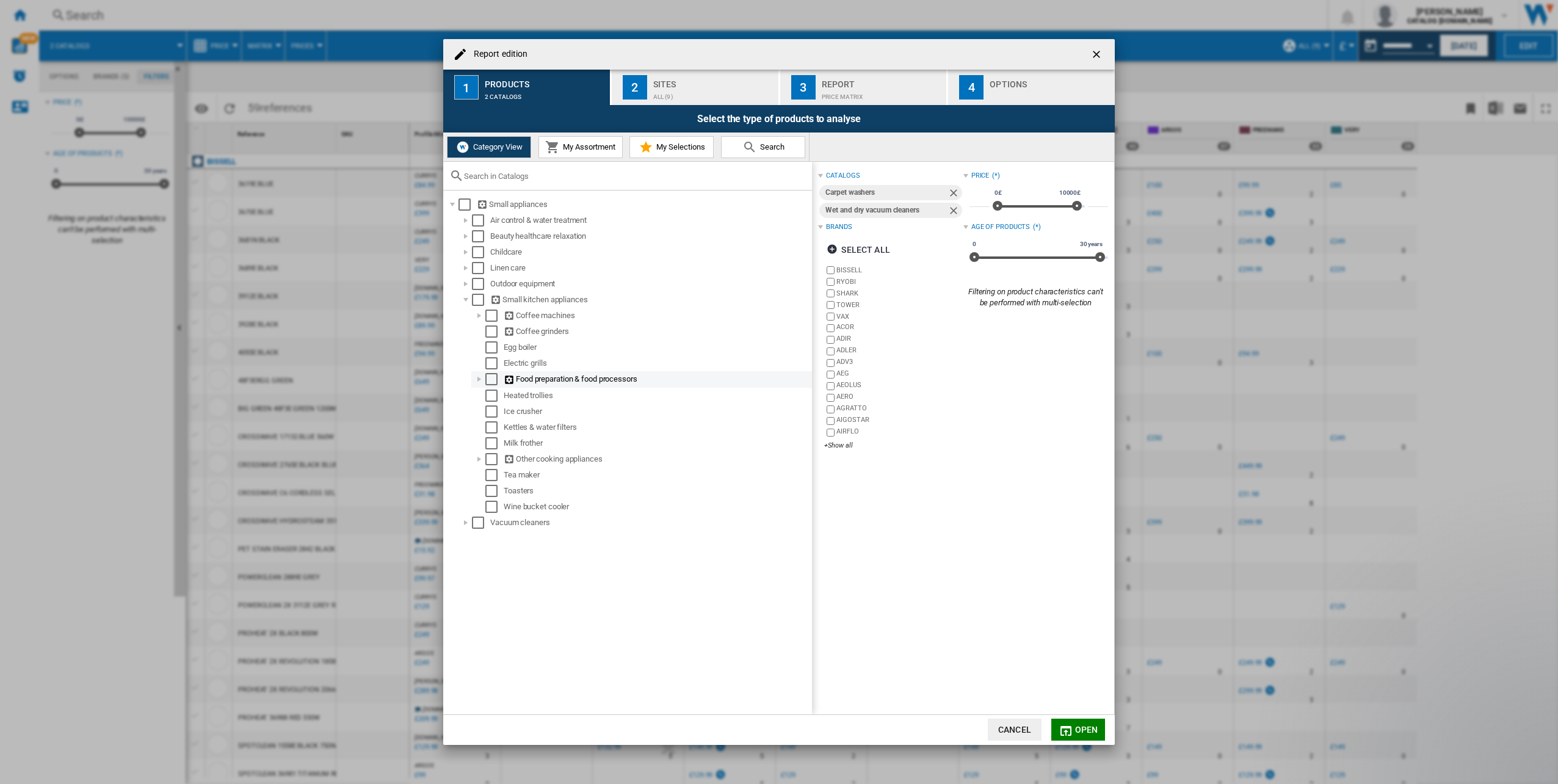
scroll to position [0, 0]
click at [479, 459] on div "Report edition ..." at bounding box center [479, 458] width 12 height 12
click at [482, 458] on div "Report edition ..." at bounding box center [479, 458] width 12 height 12
click at [465, 521] on div "Report edition ..." at bounding box center [466, 522] width 12 height 12
click at [489, 650] on div "Select" at bounding box center [492, 650] width 12 height 12
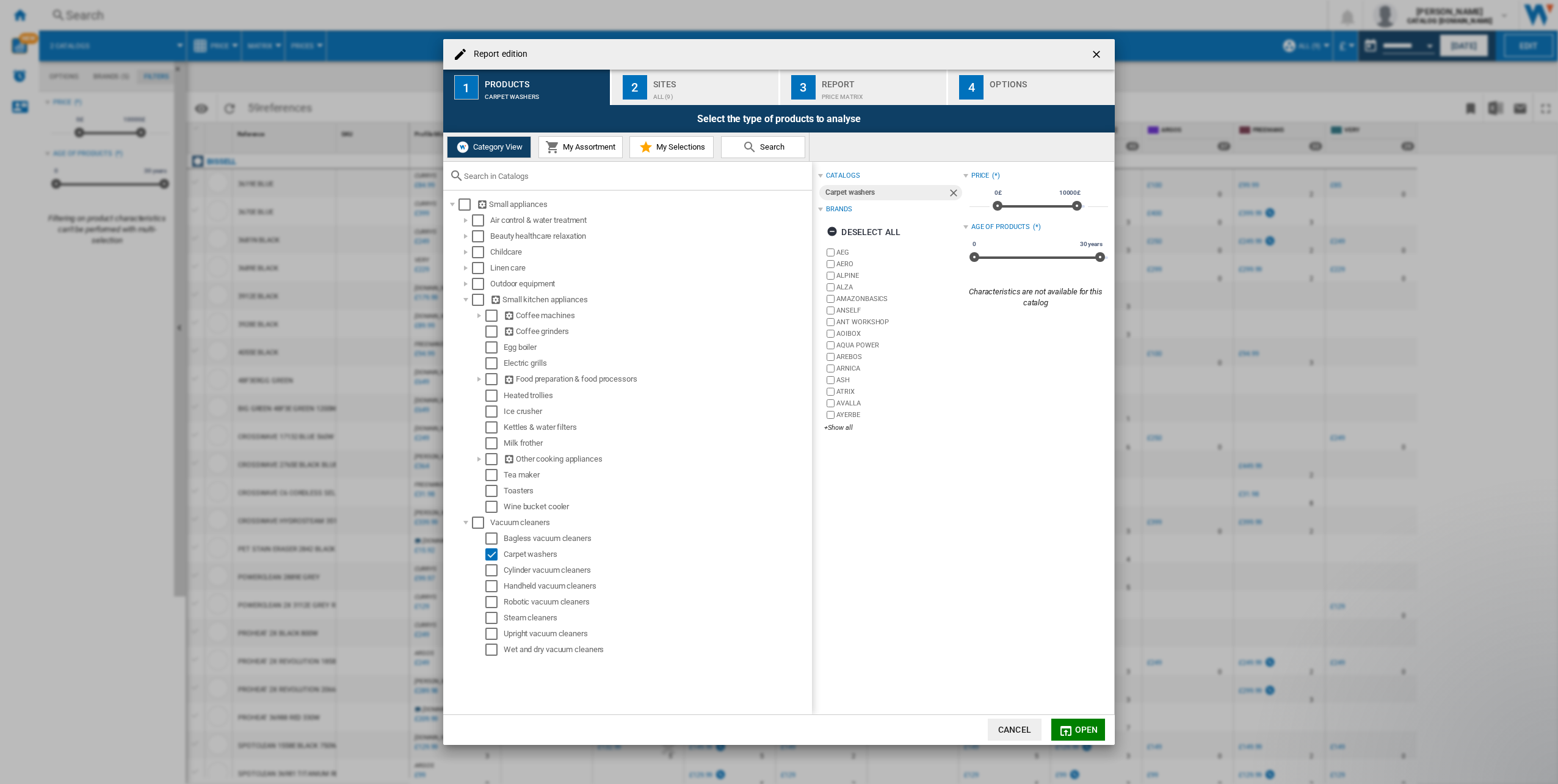
click at [1066, 726] on md-icon "Report edition ..." at bounding box center [1066, 730] width 14 height 14
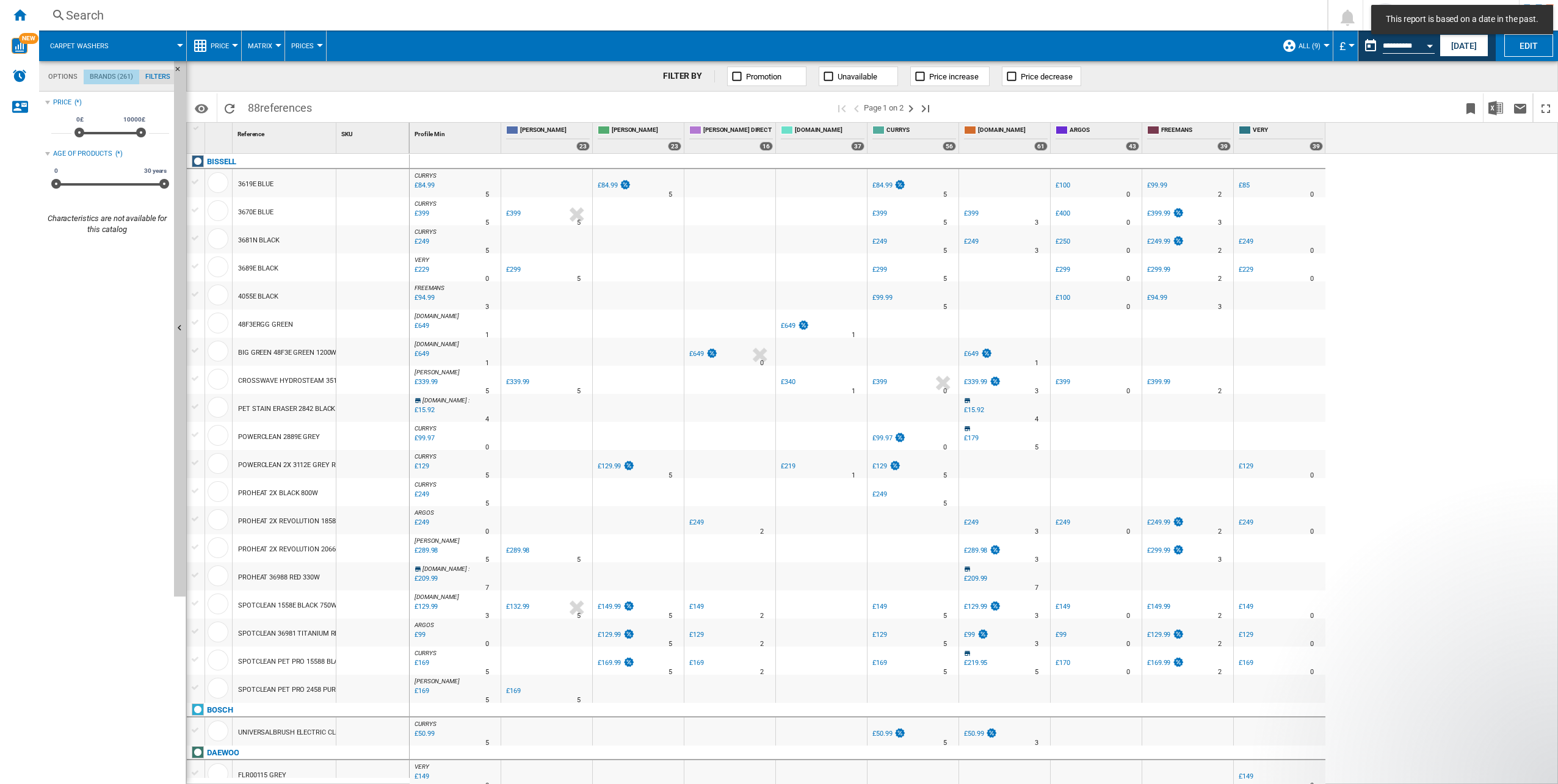
click at [98, 77] on md-tab-item "Brands (261)" at bounding box center [111, 77] width 56 height 14
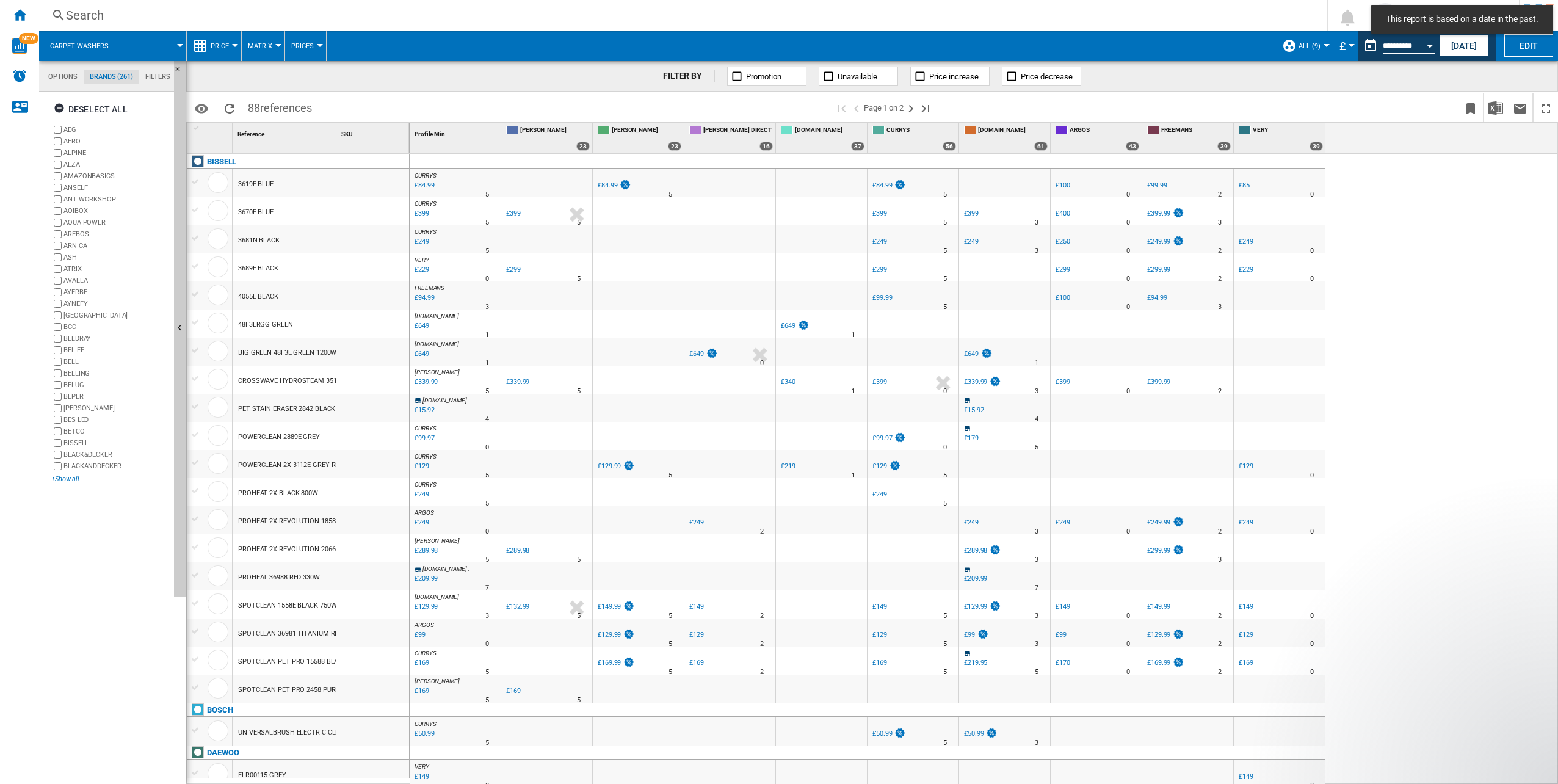
click at [66, 476] on div "+Show all" at bounding box center [110, 479] width 117 height 9
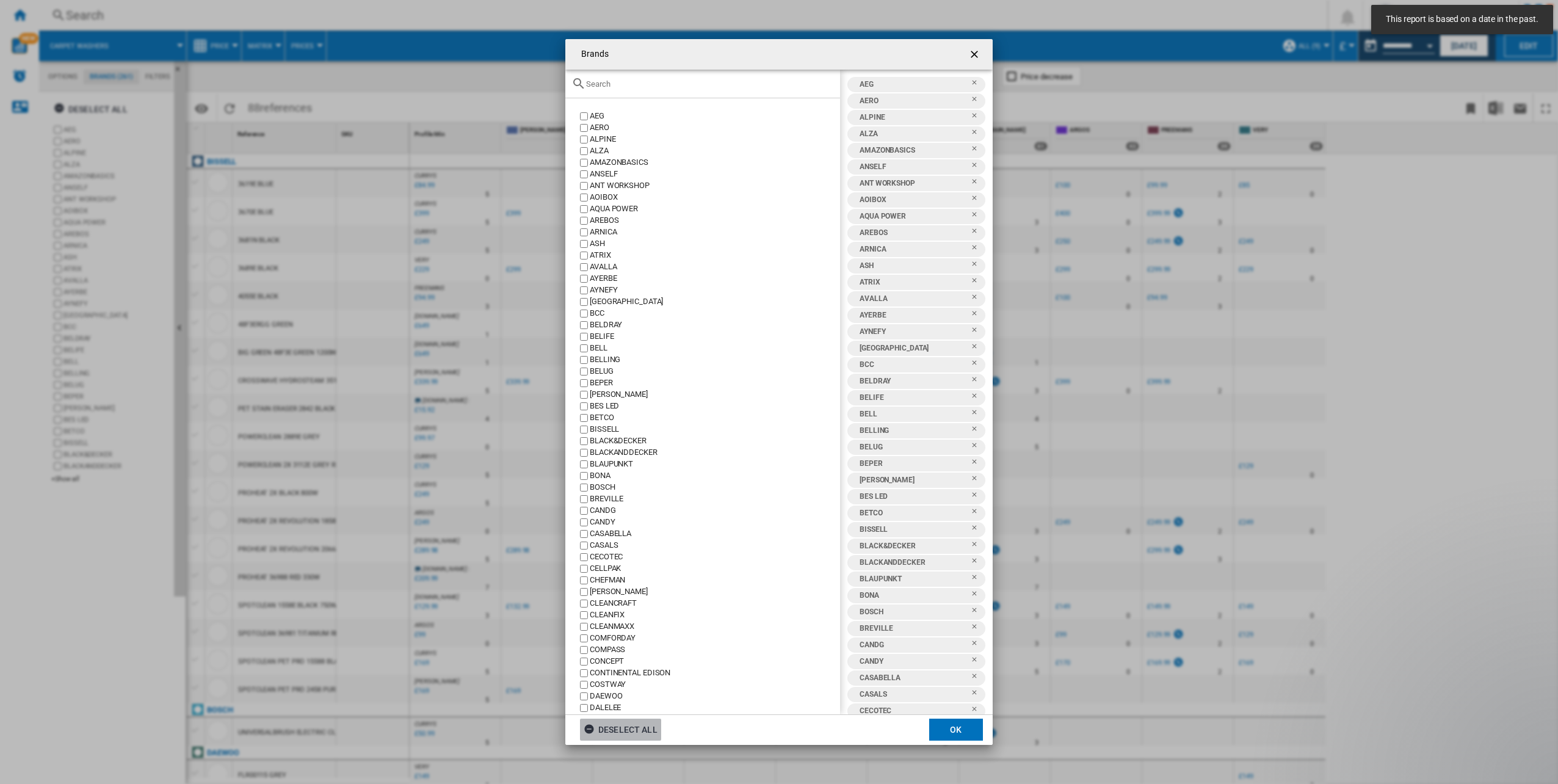
click at [588, 726] on ng-md-icon "Brands AEG ..." at bounding box center [590, 730] width 14 height 14
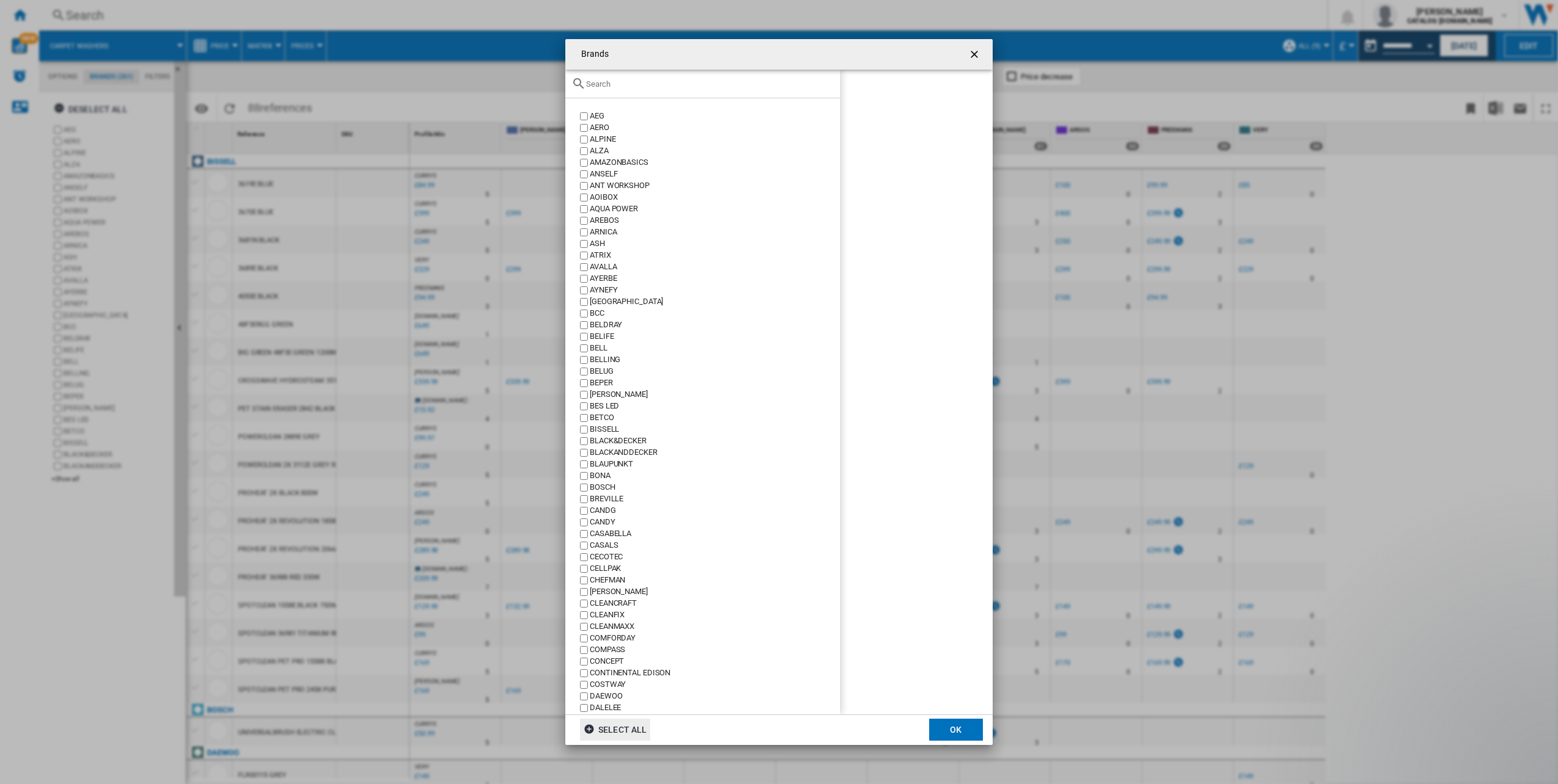
click at [612, 323] on div "BELDRAY" at bounding box center [715, 325] width 250 height 11
click at [603, 430] on div "BISSELL" at bounding box center [715, 429] width 250 height 11
click at [598, 519] on div "CANDY" at bounding box center [715, 522] width 250 height 11
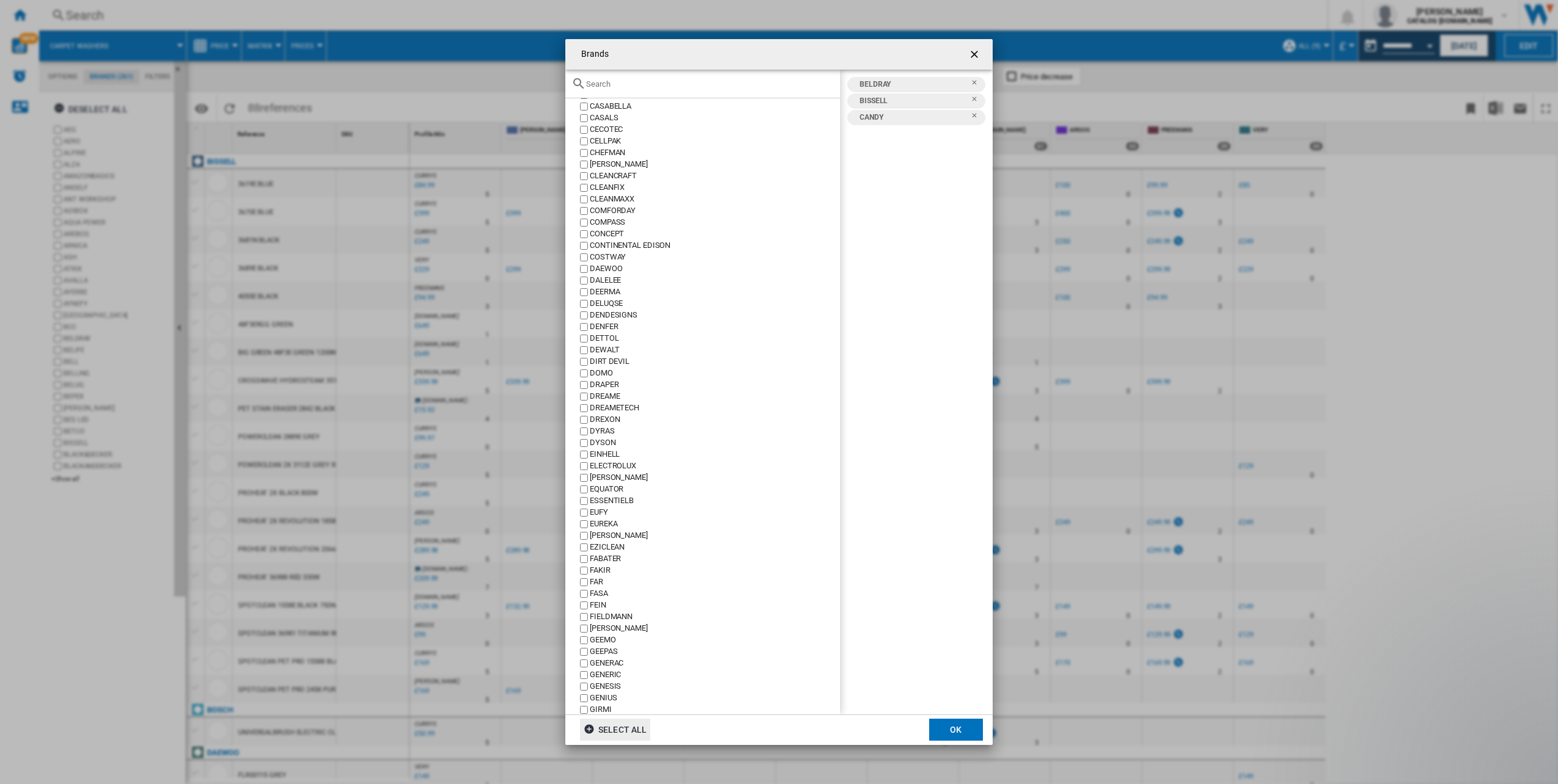
scroll to position [489, 0]
click at [601, 379] on div "DYSON" at bounding box center [715, 382] width 250 height 11
click at [604, 364] on div "SHARK" at bounding box center [715, 364] width 250 height 11
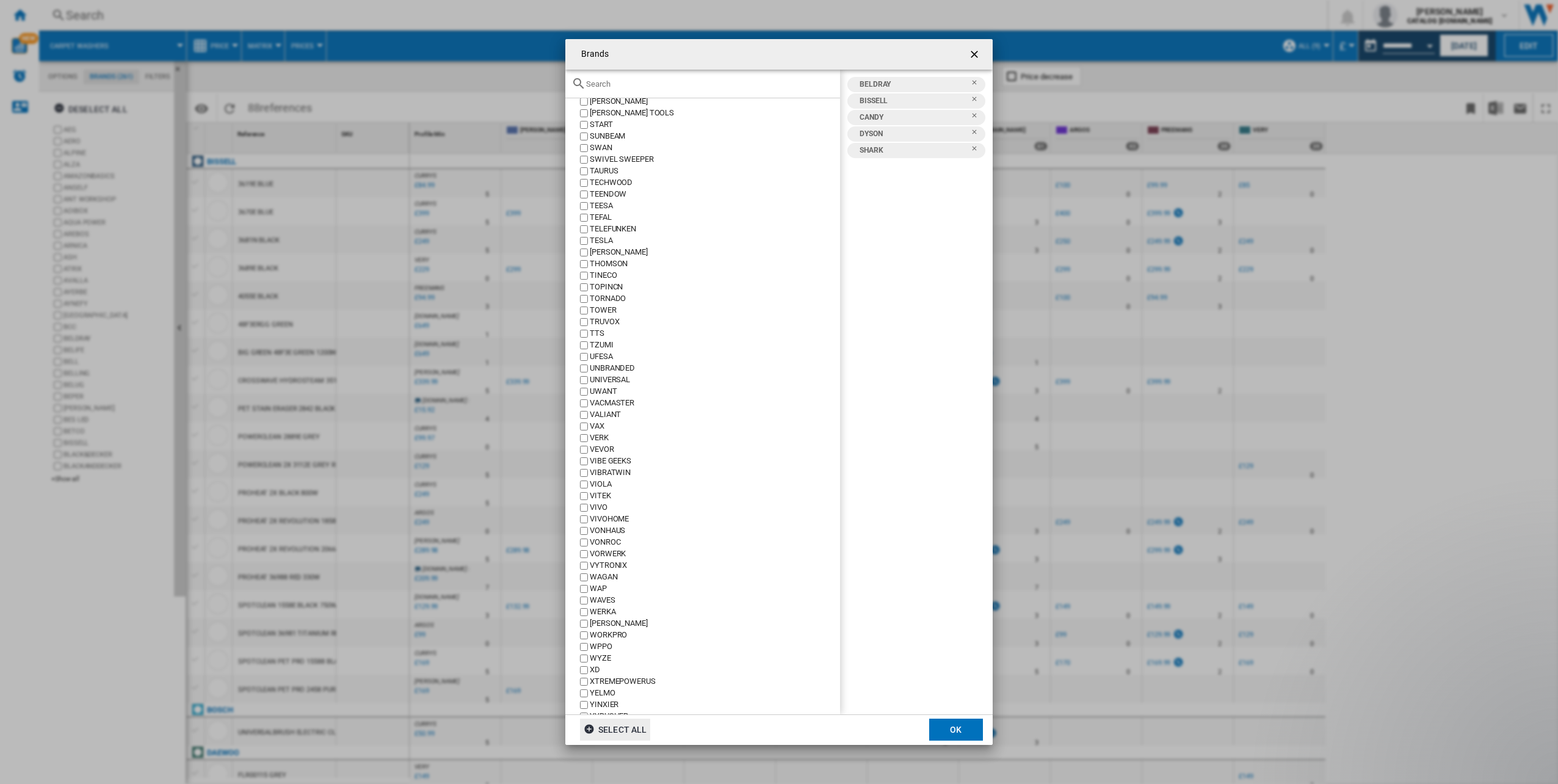
click at [603, 311] on div "TOWER" at bounding box center [715, 311] width 250 height 11
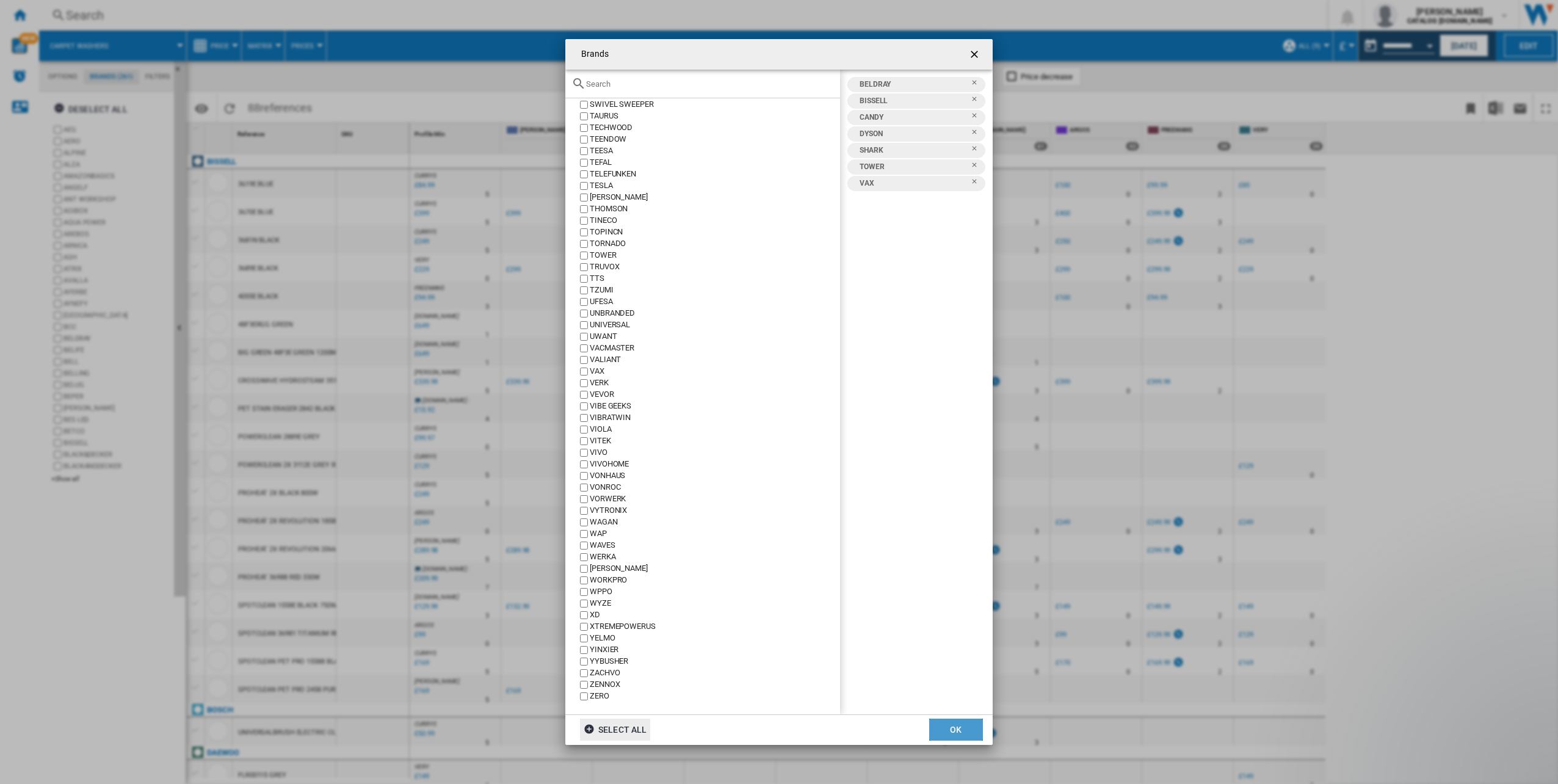
click at [957, 728] on button "OK" at bounding box center [956, 729] width 54 height 22
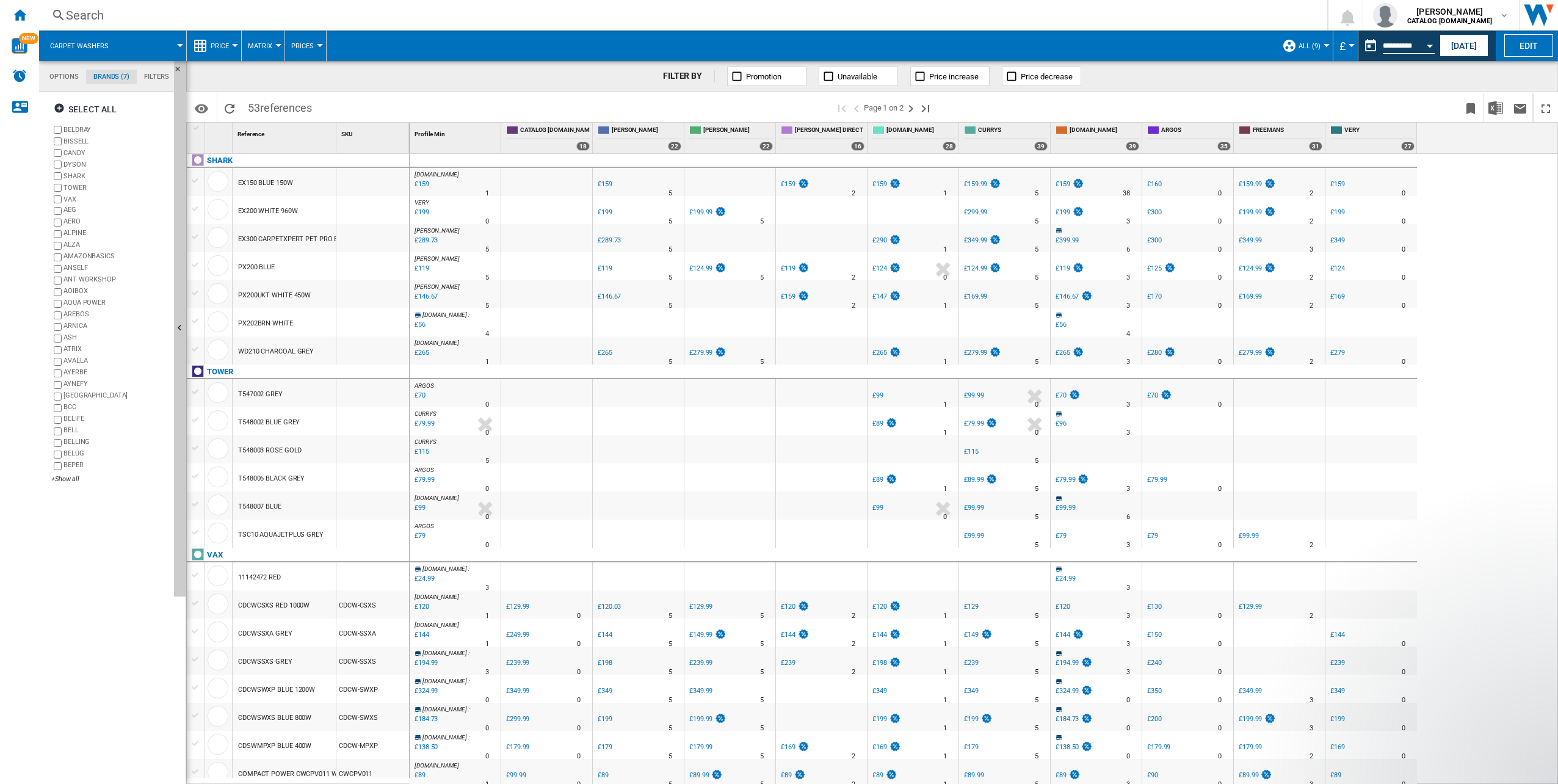
scroll to position [832, 0]
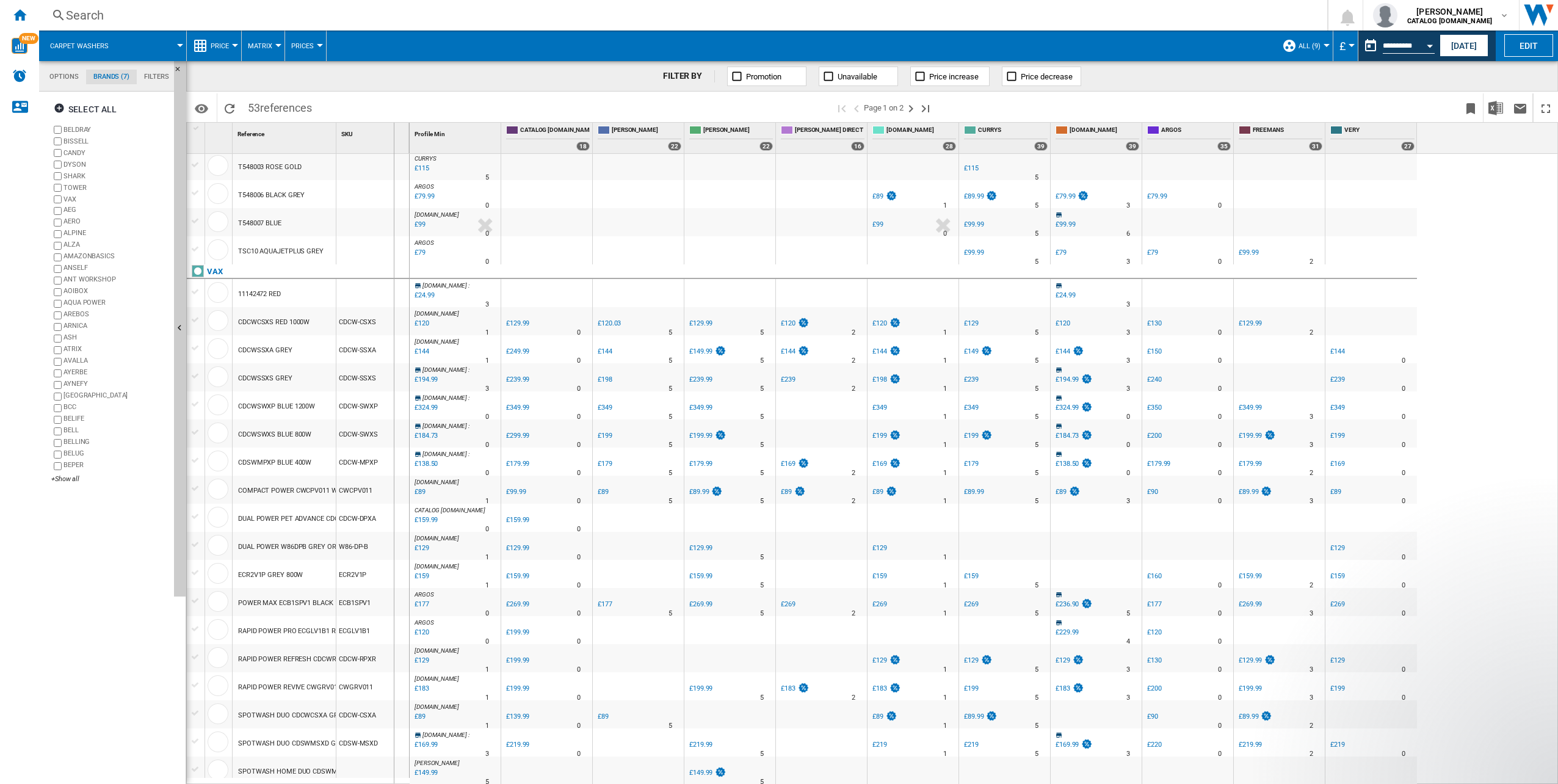
drag, startPoint x: 336, startPoint y: 133, endPoint x: 394, endPoint y: 130, distance: 58.1
click at [394, 130] on div "SKU 1" at bounding box center [372, 138] width 73 height 30
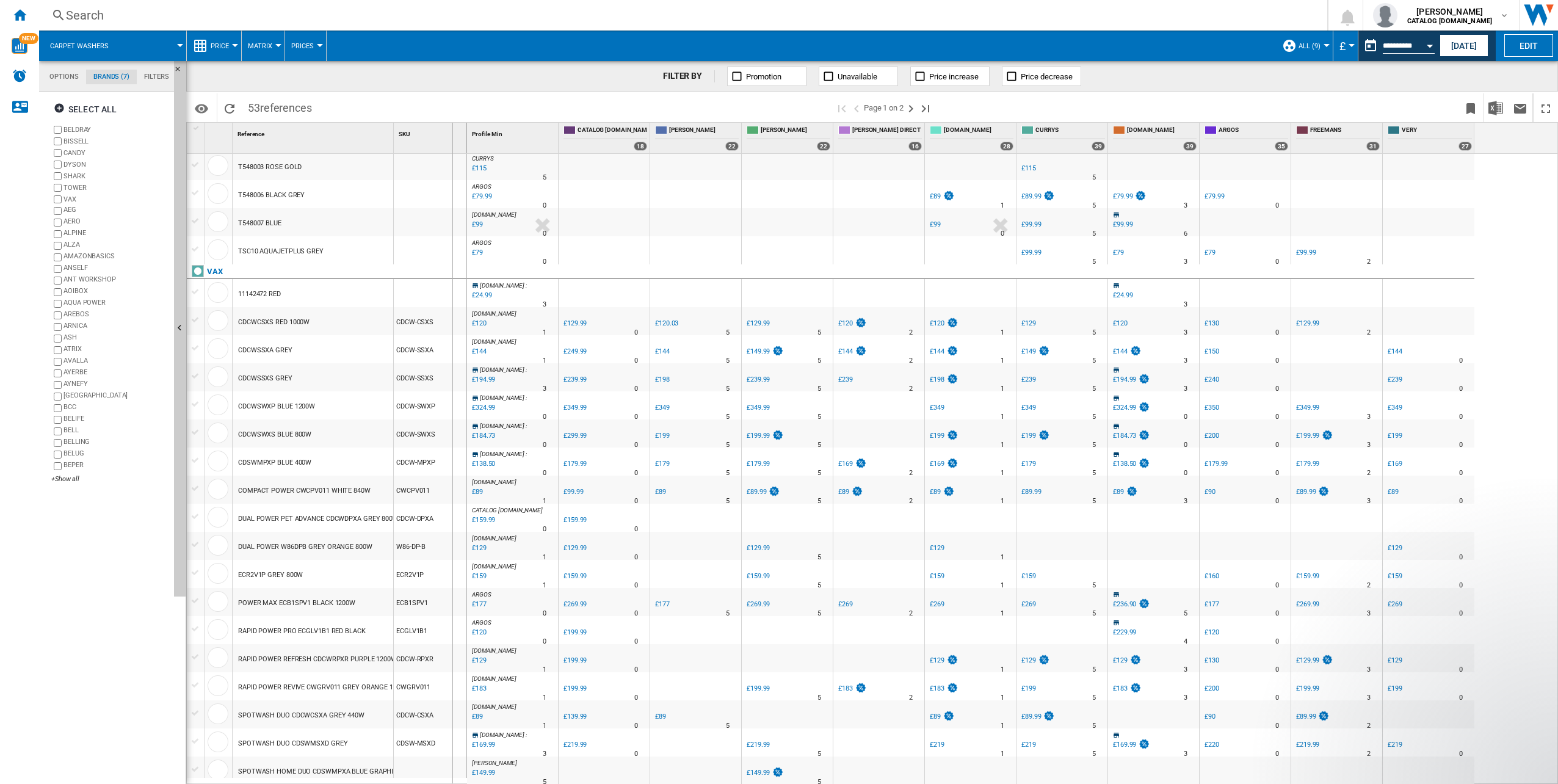
drag, startPoint x: 394, startPoint y: 135, endPoint x: 452, endPoint y: 132, distance: 58.1
click at [452, 132] on div "SKU 1" at bounding box center [430, 138] width 73 height 30
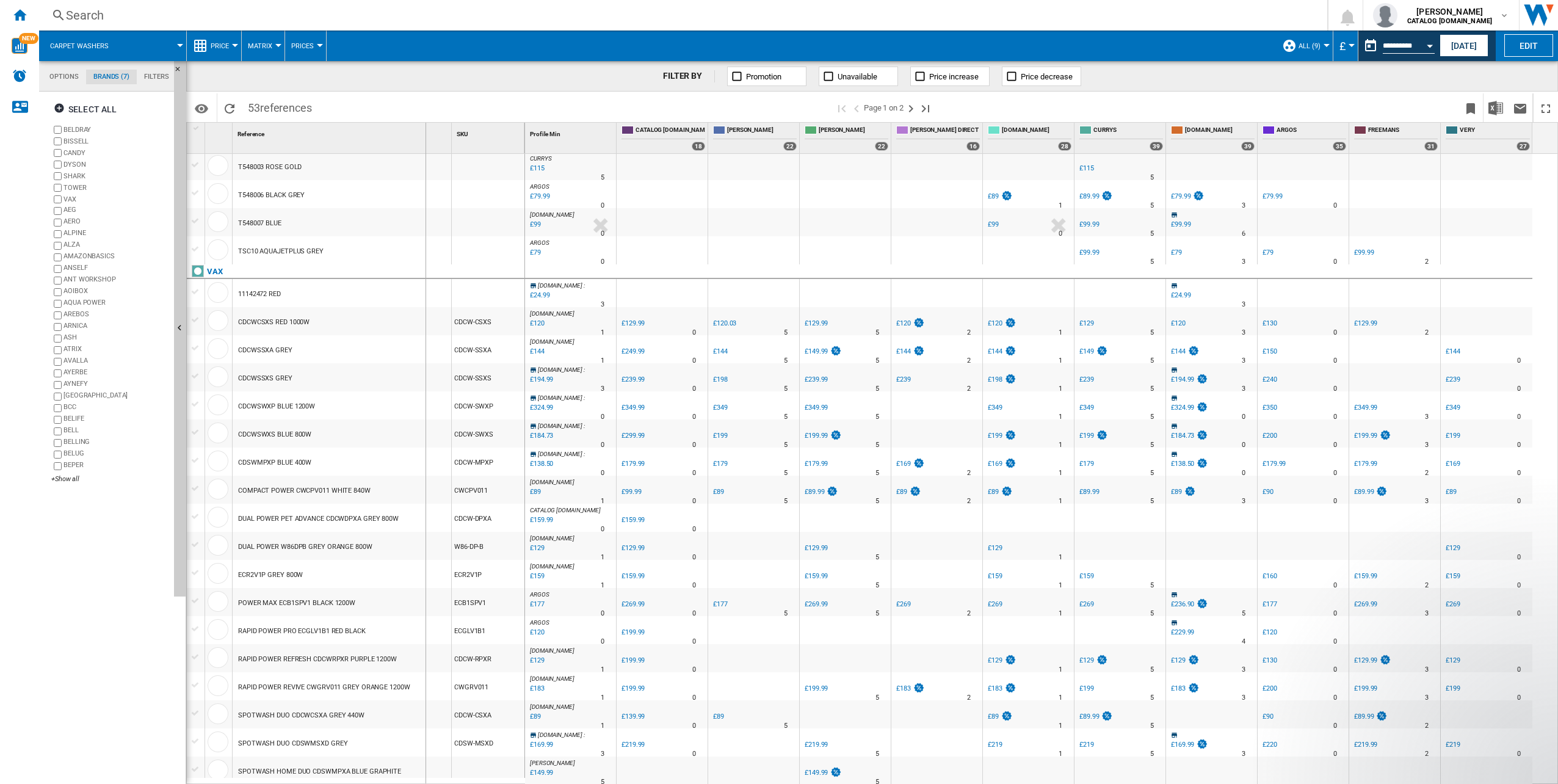
drag, startPoint x: 453, startPoint y: 134, endPoint x: 424, endPoint y: 147, distance: 31.8
click at [424, 147] on div "1 Reference 1 SKU 1" at bounding box center [355, 138] width 338 height 30
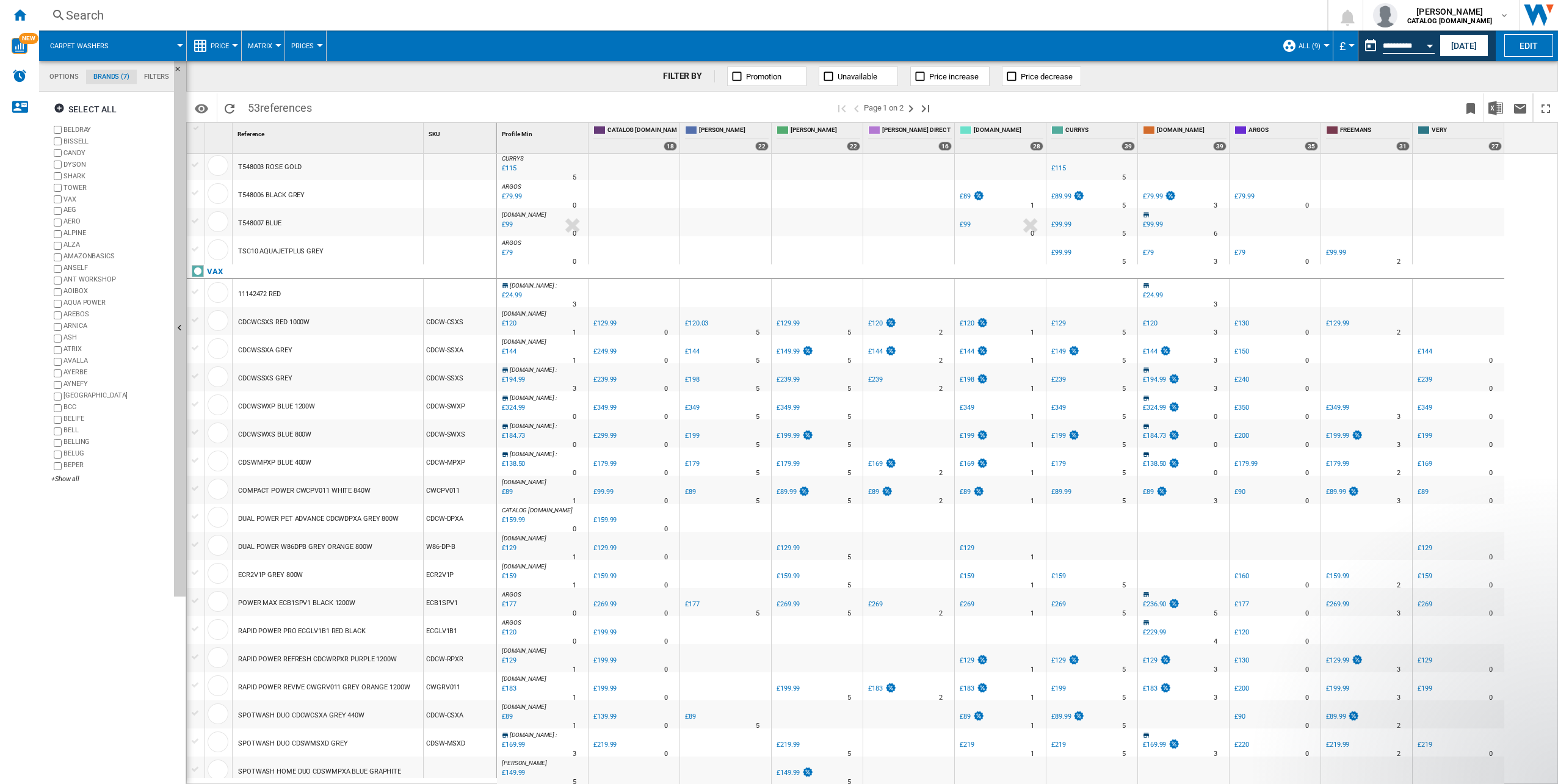
click at [743, 74] on ng-md-icon at bounding box center [737, 76] width 12 height 12
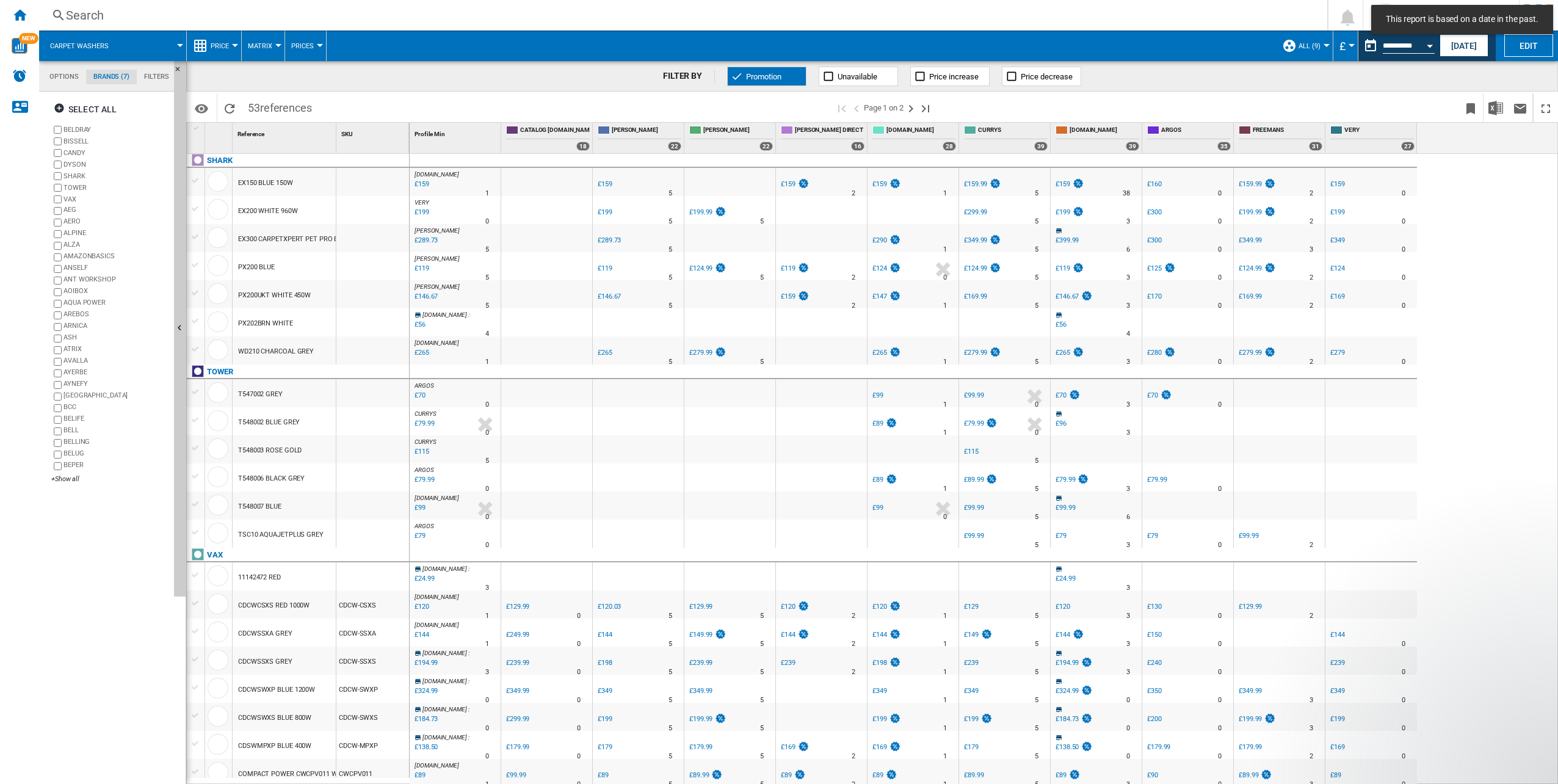
scroll to position [832, 0]
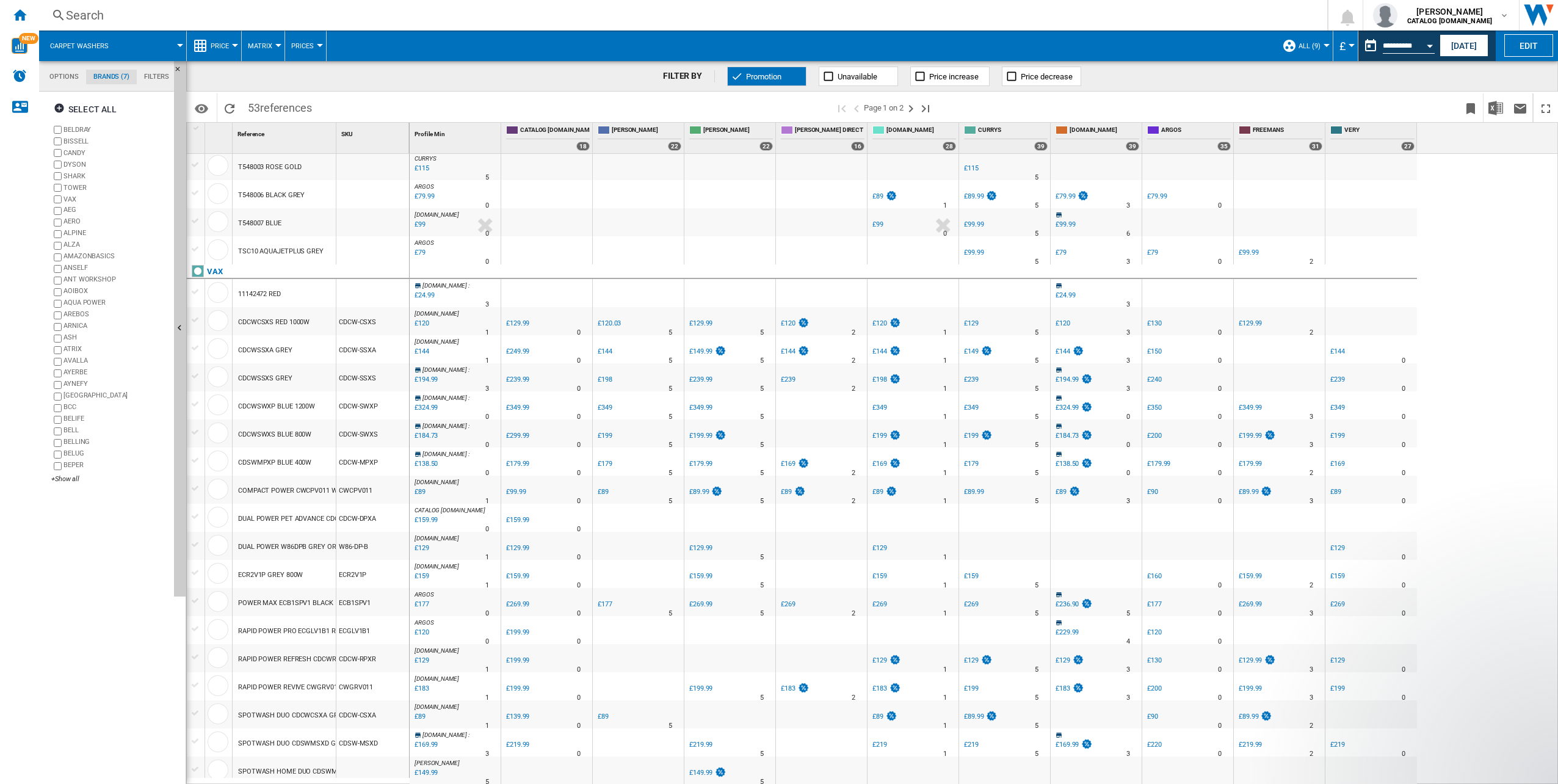
click at [750, 74] on span "Promotion" at bounding box center [763, 77] width 35 height 9
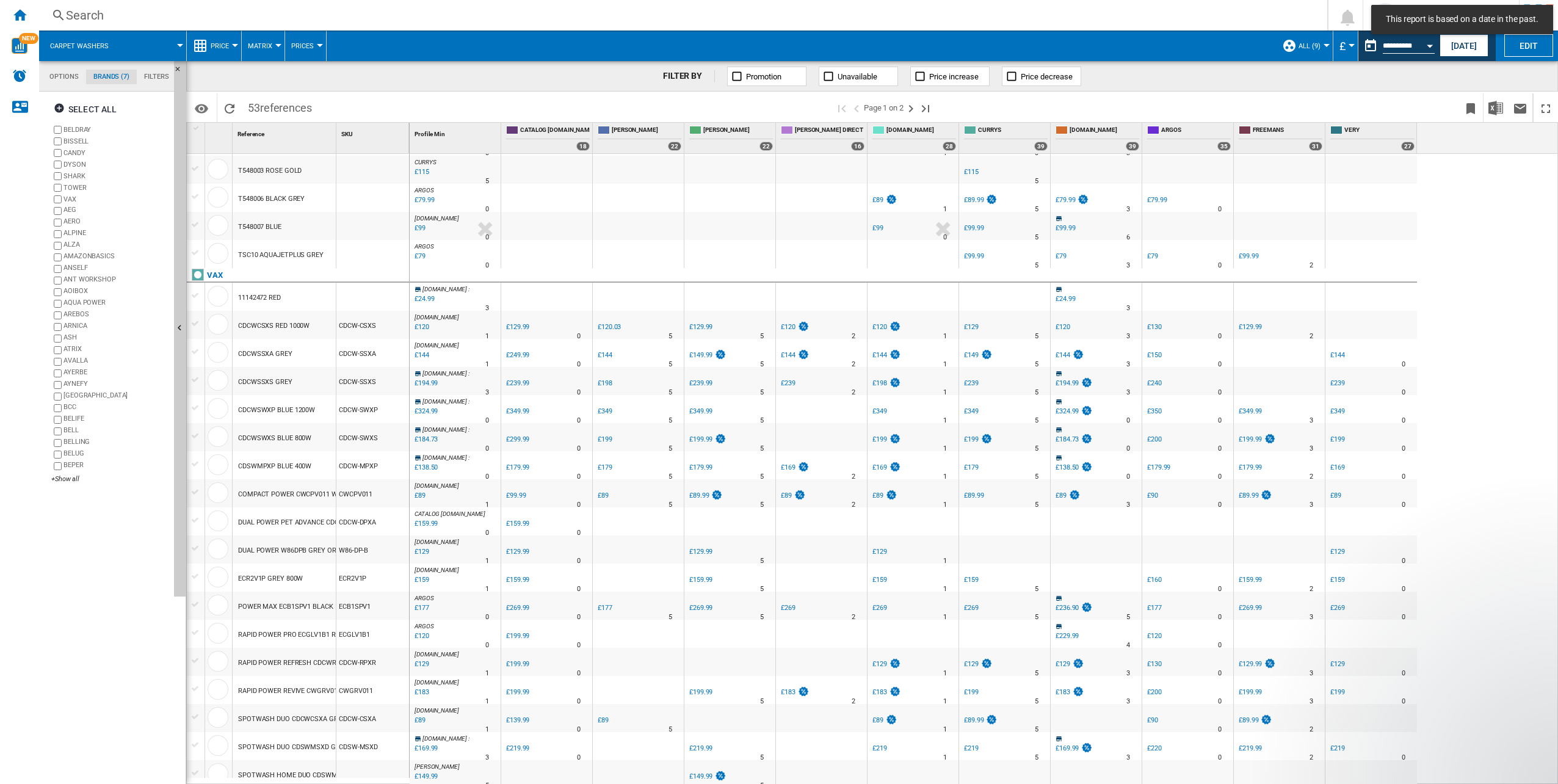
scroll to position [832, 0]
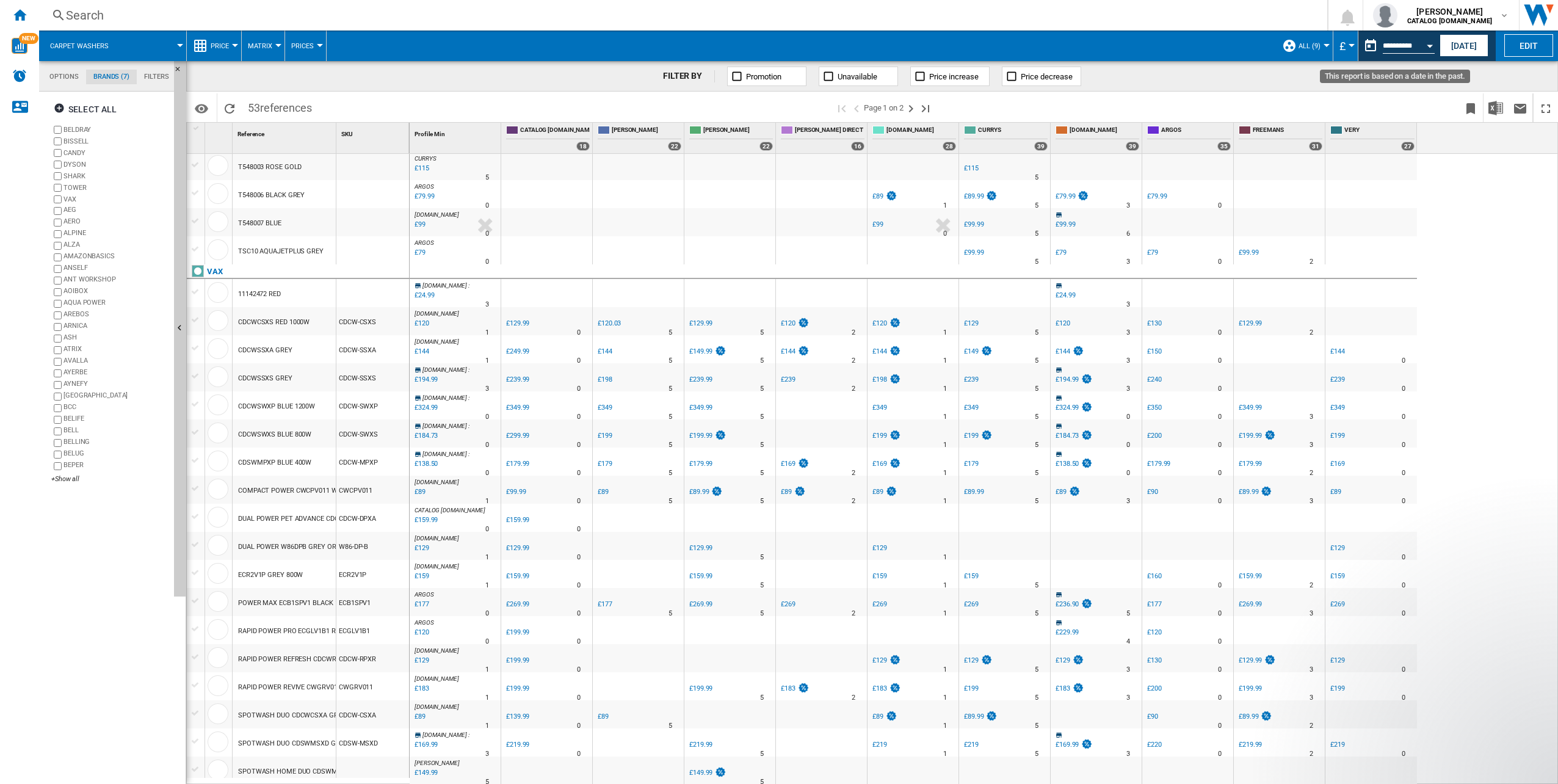
click at [1430, 45] on div "Open calendar" at bounding box center [1430, 45] width 6 height 3
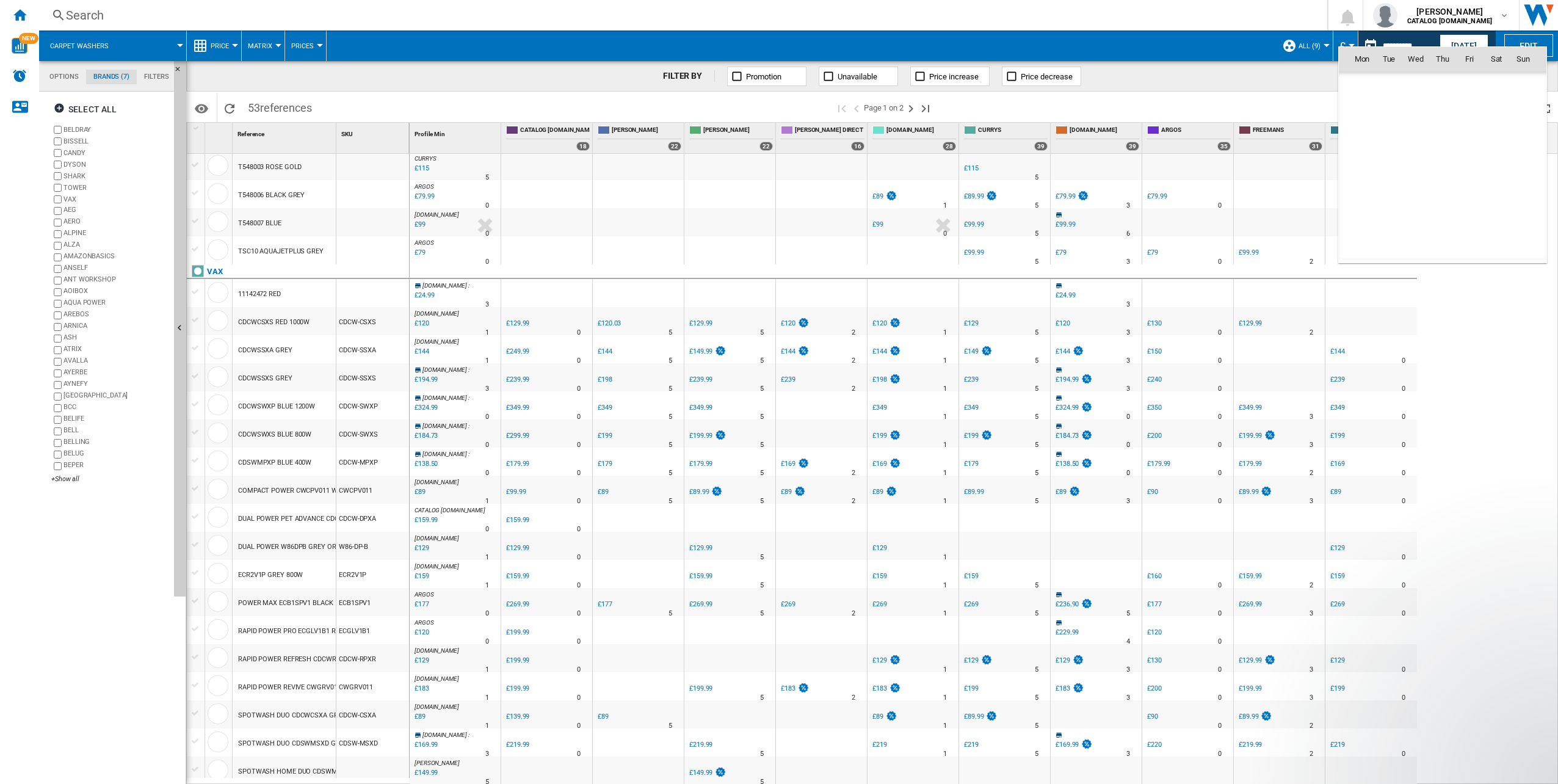
scroll to position [5662, 0]
click at [1391, 39] on div at bounding box center [779, 392] width 1558 height 784
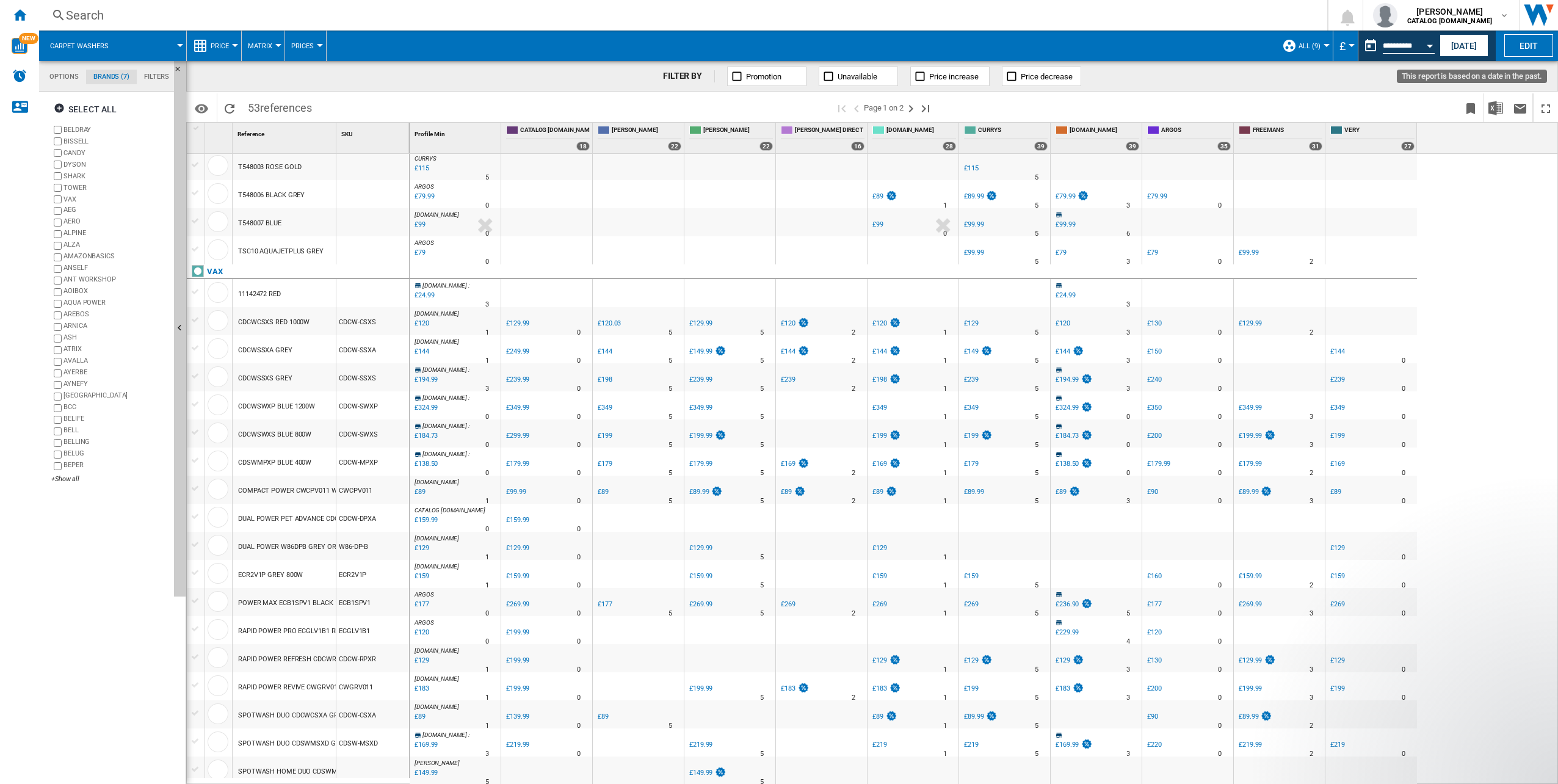
click at [1370, 44] on button "This report is based on a date in the past." at bounding box center [1371, 45] width 25 height 25
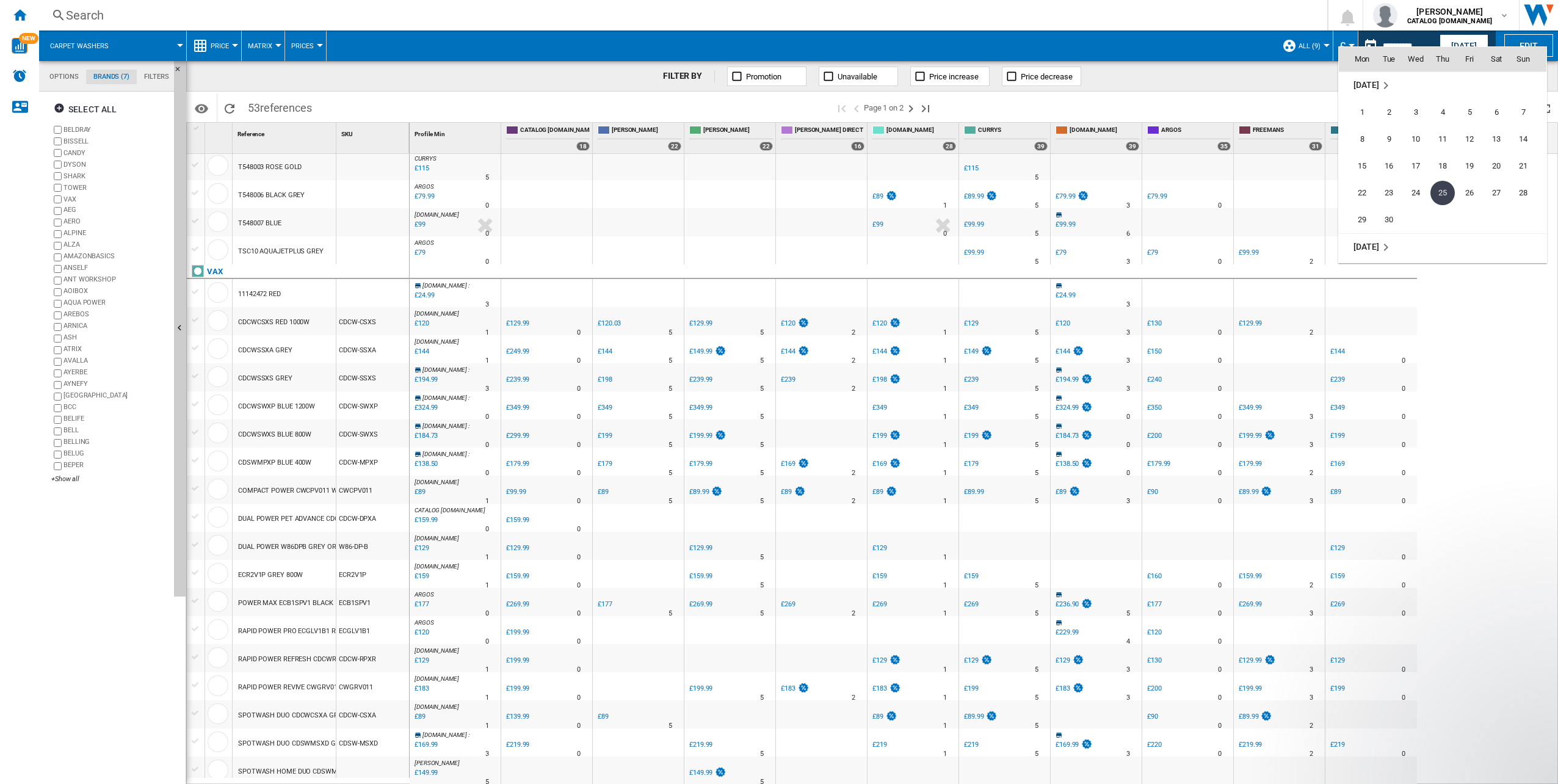
click at [1310, 89] on div at bounding box center [779, 392] width 1558 height 784
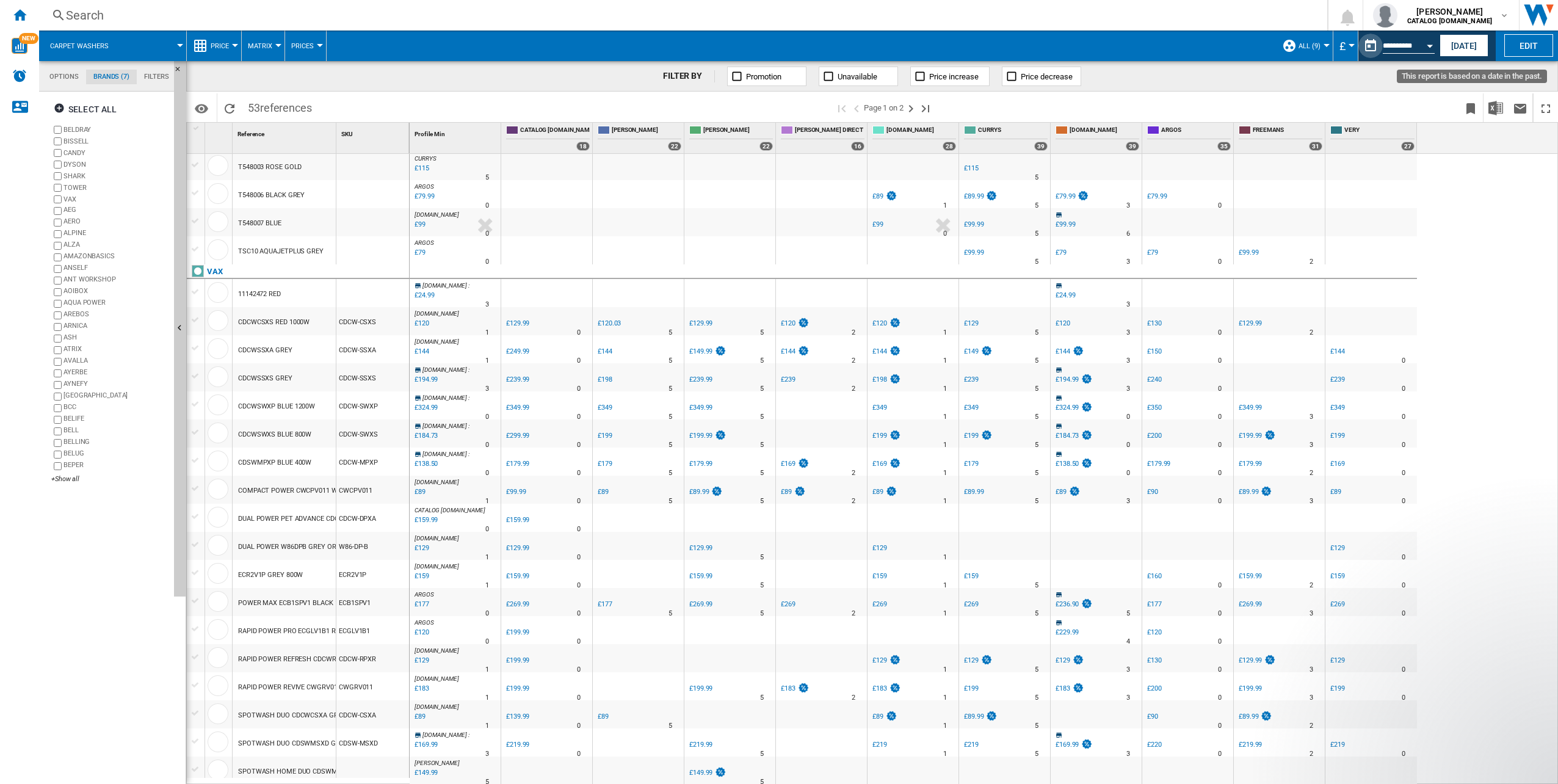
click at [1370, 46] on button "This report is based on a date in the past." at bounding box center [1371, 45] width 25 height 25
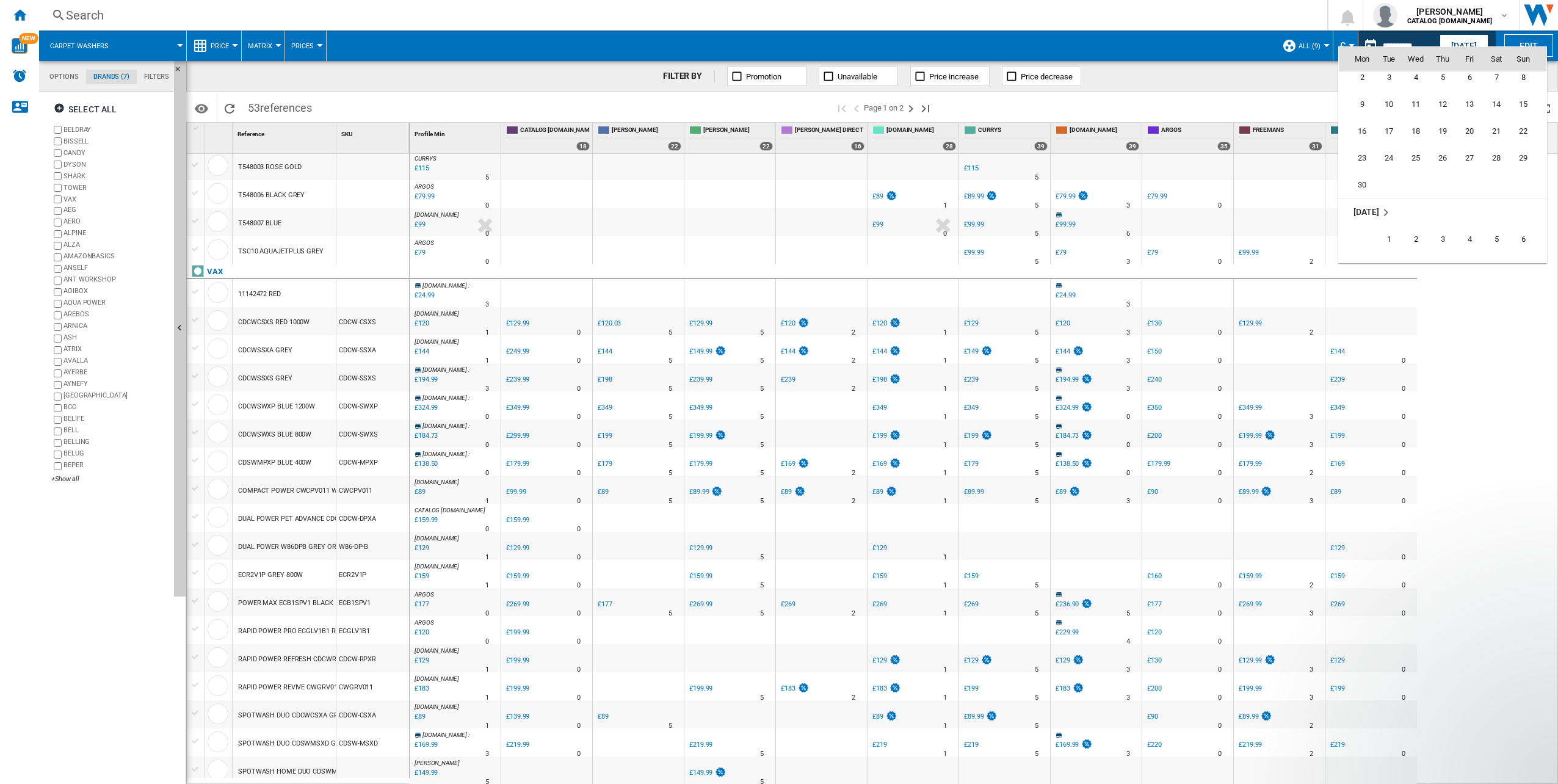
scroll to position [3831, 0]
click at [1440, 194] on span "10" at bounding box center [1443, 191] width 25 height 25
type input "**********"
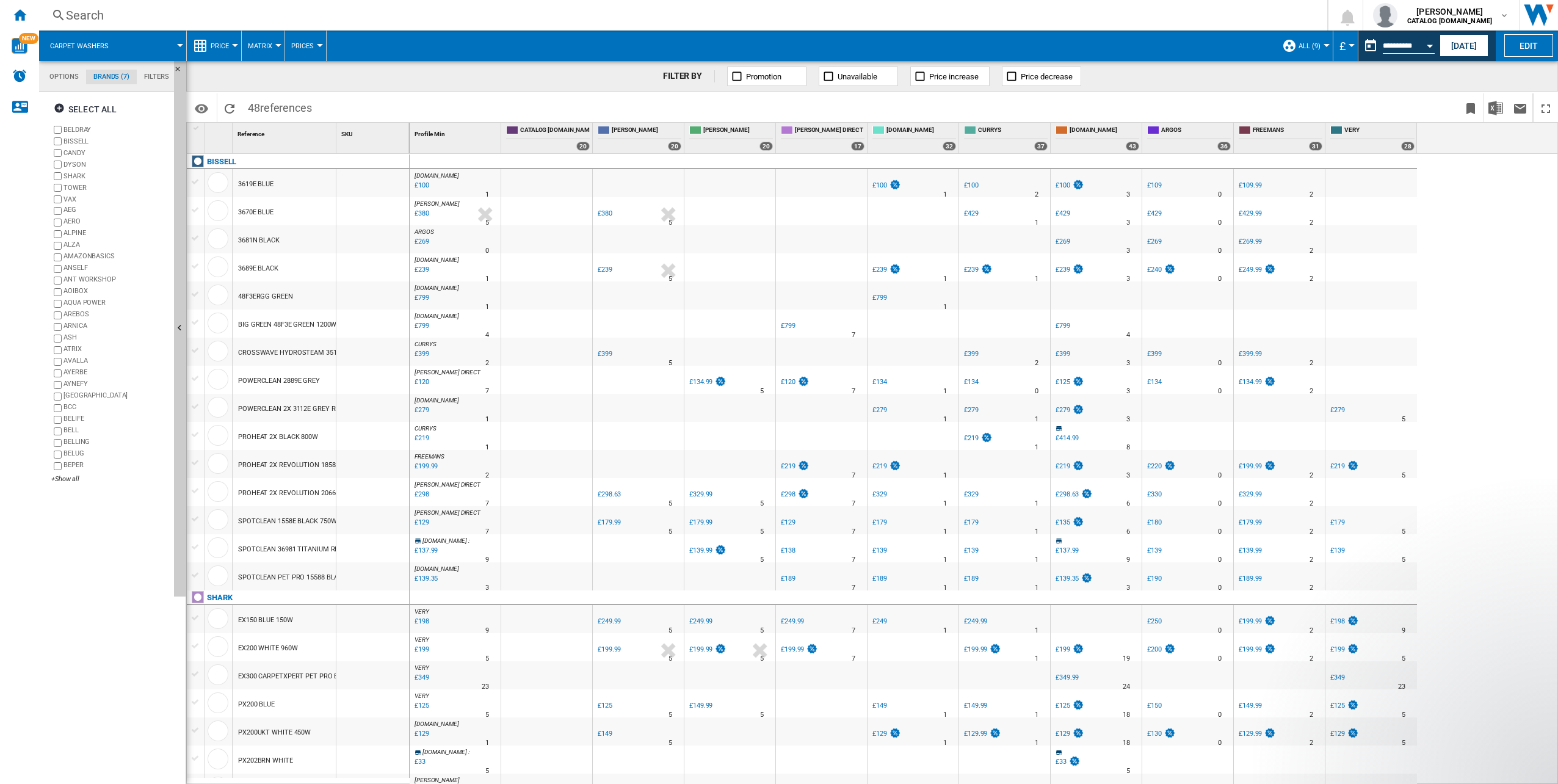
drag, startPoint x: 973, startPoint y: 783, endPoint x: 954, endPoint y: 786, distance: 19.2
click at [954, 783] on html "In order to access Insight, please log out and log in again OK NEW Search Searc…" at bounding box center [779, 392] width 1558 height 784
click at [1041, 145] on div "37" at bounding box center [1041, 147] width 13 height 9
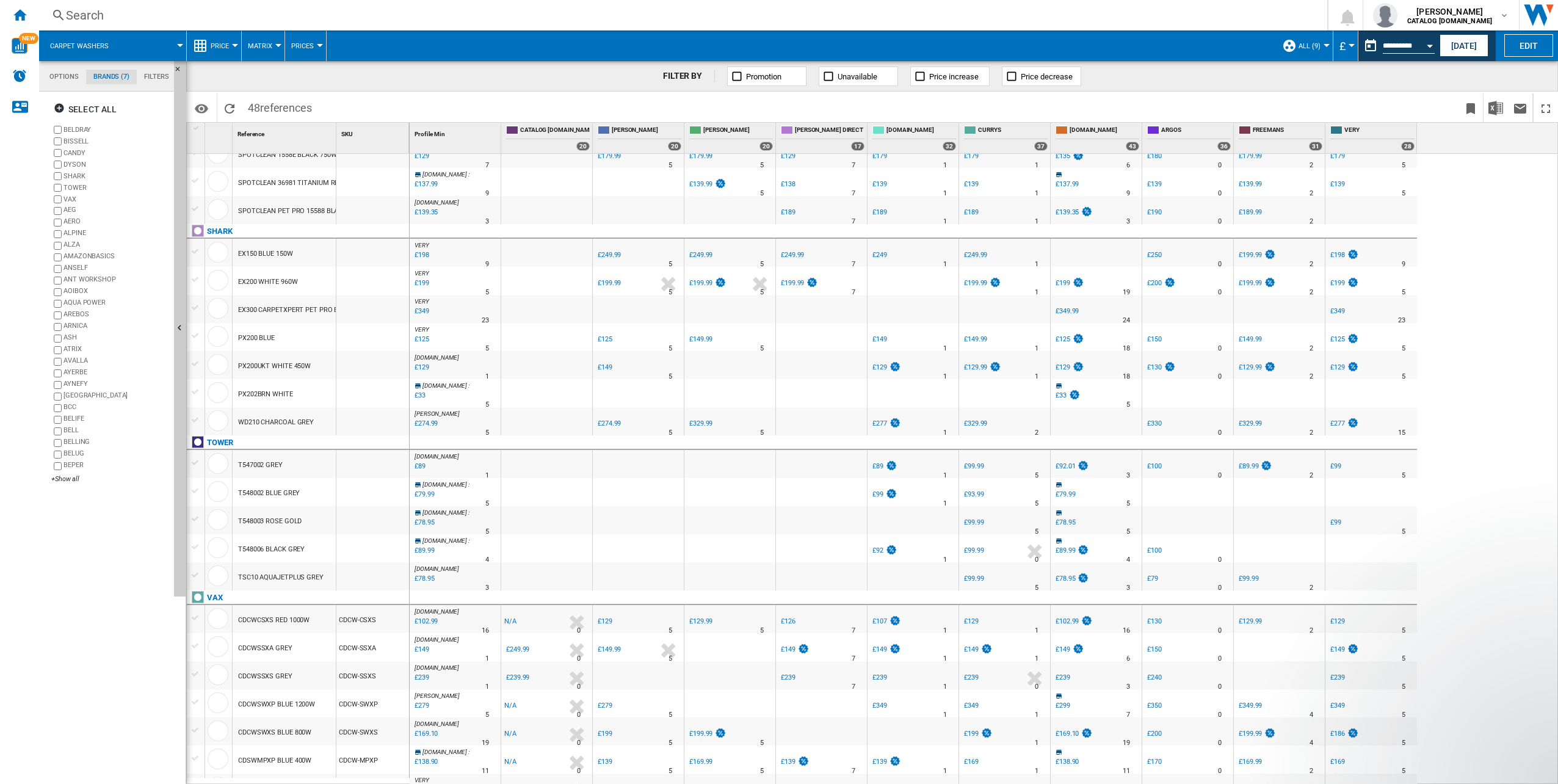
scroll to position [776, 0]
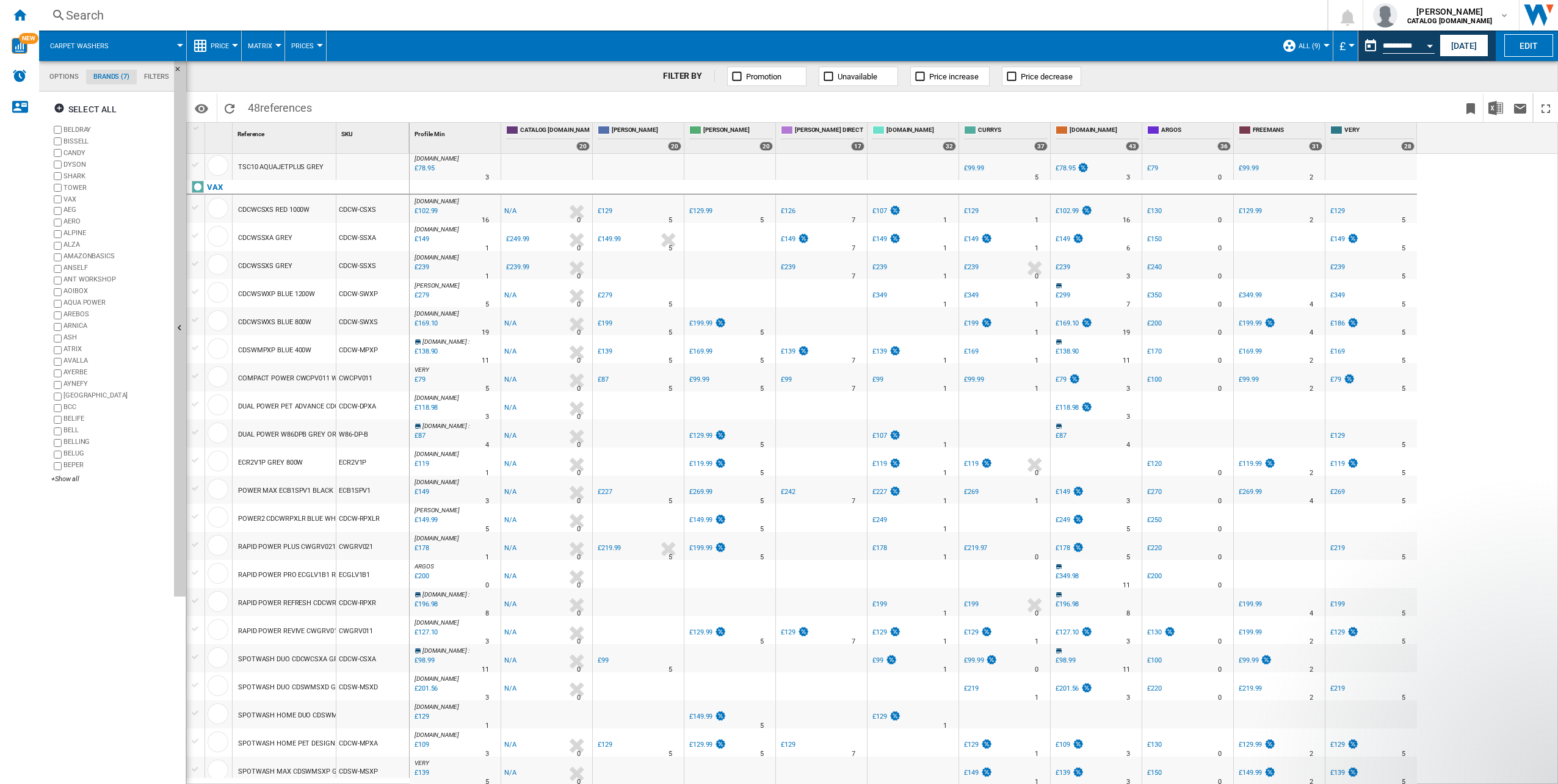
click at [229, 43] on span "Price" at bounding box center [219, 45] width 18 height 8
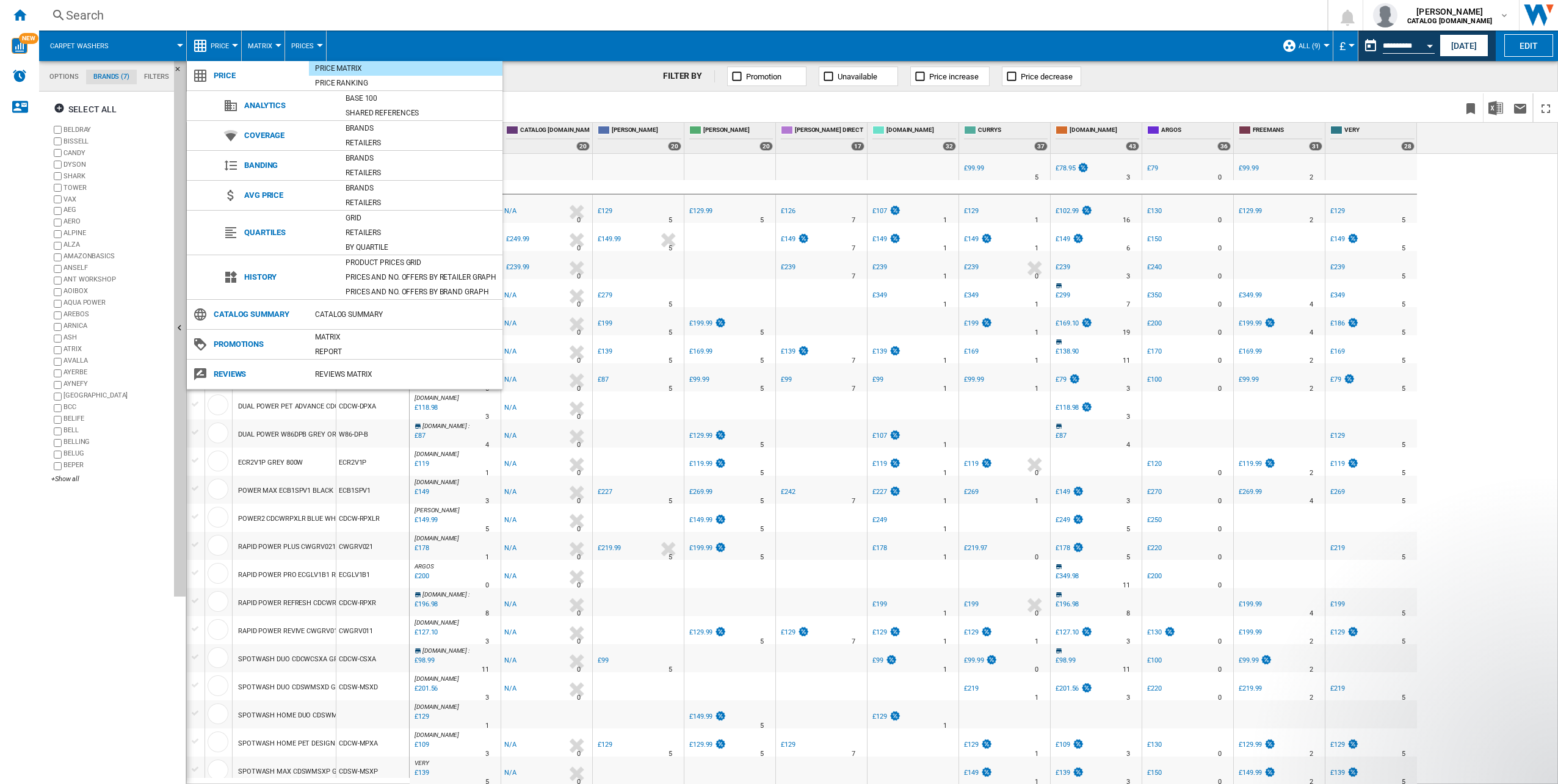
click at [267, 54] on md-backdrop at bounding box center [779, 392] width 1558 height 784
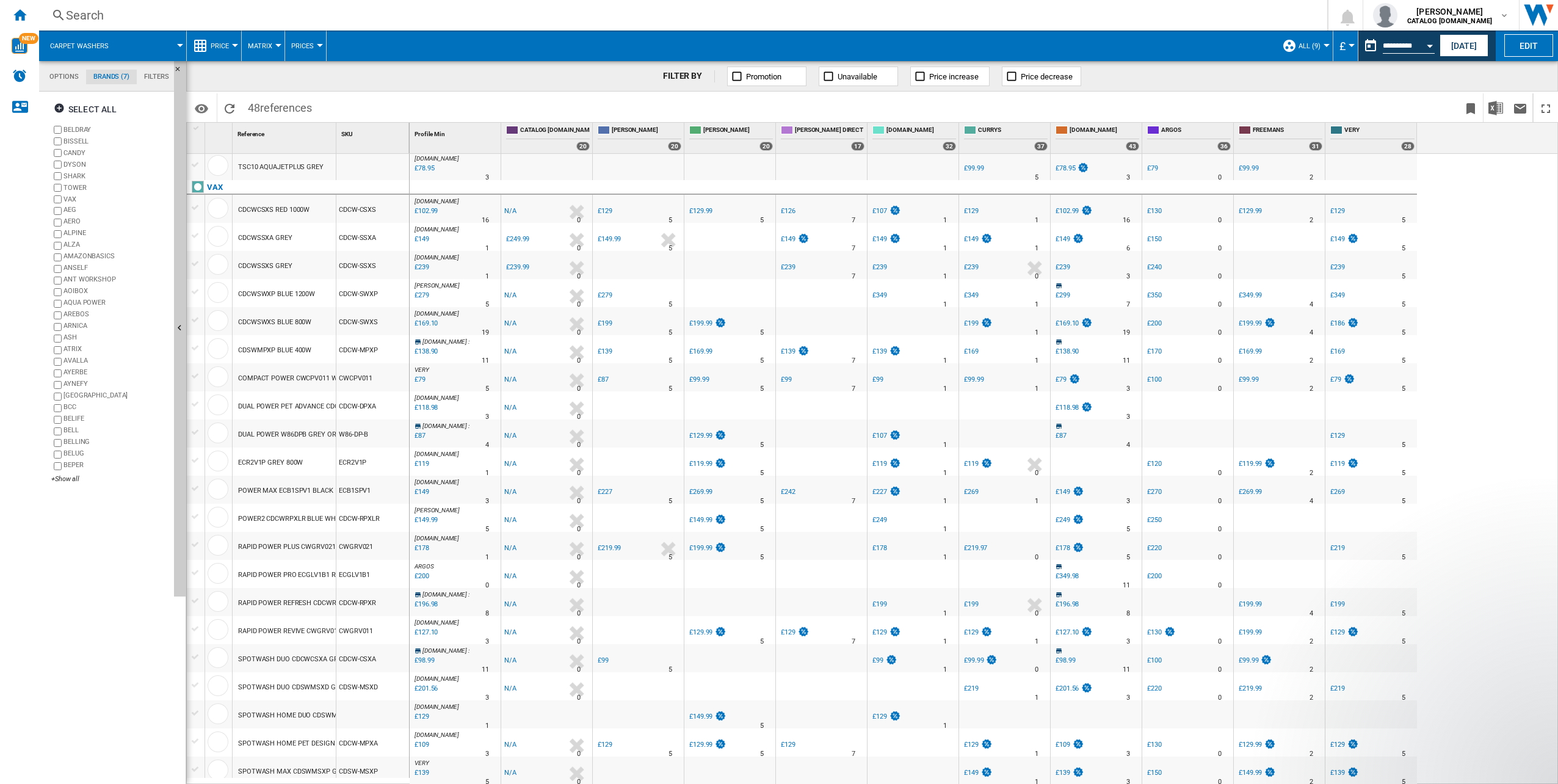
click at [267, 47] on span "Matrix" at bounding box center [260, 45] width 25 height 8
click at [267, 106] on span "Ranking" at bounding box center [268, 105] width 33 height 11
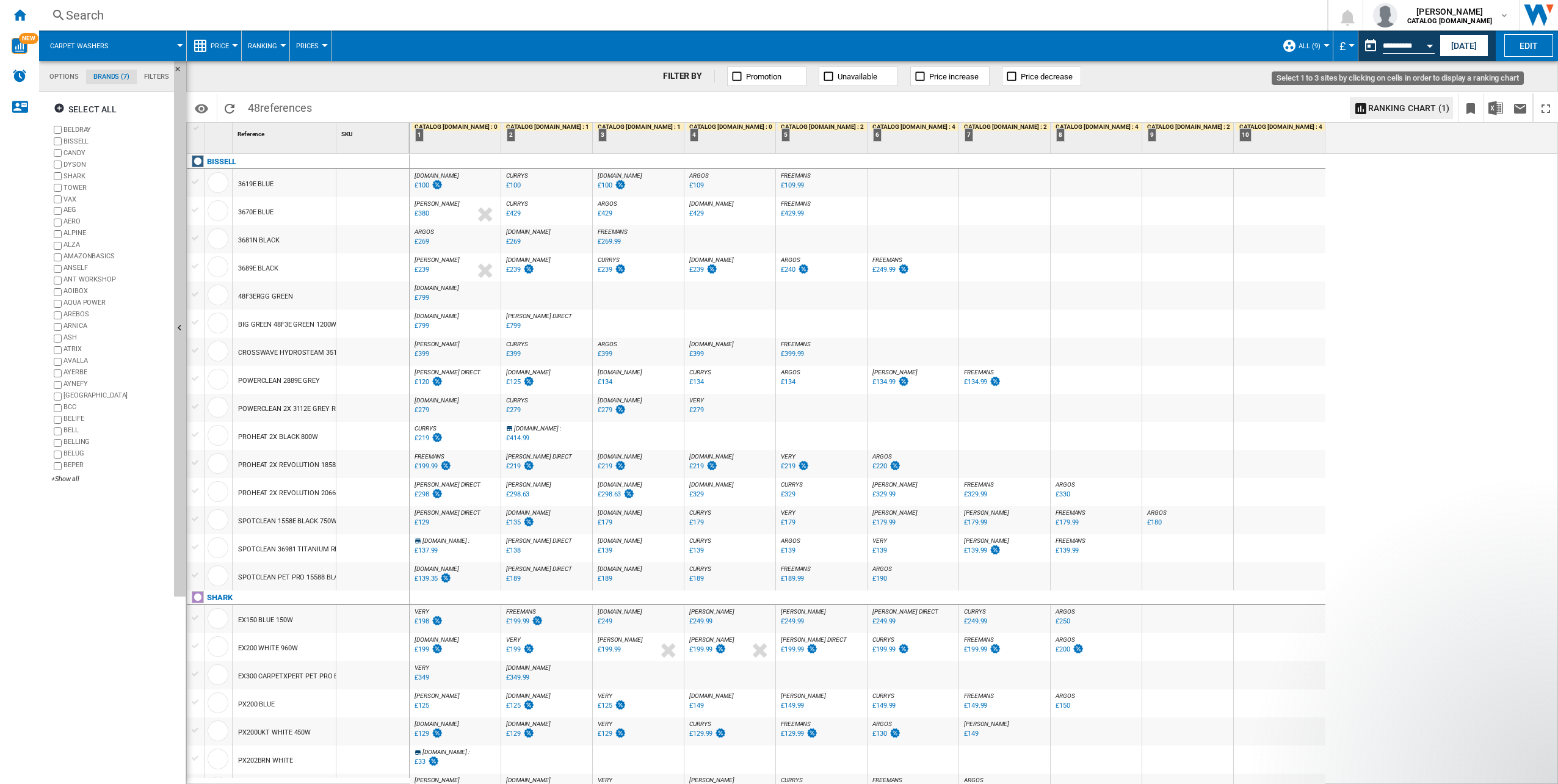
click at [1364, 109] on ng-md-icon "Select 1 to 3 sites by clicking on cells in order to display a ranking chart" at bounding box center [1360, 108] width 14 height 14
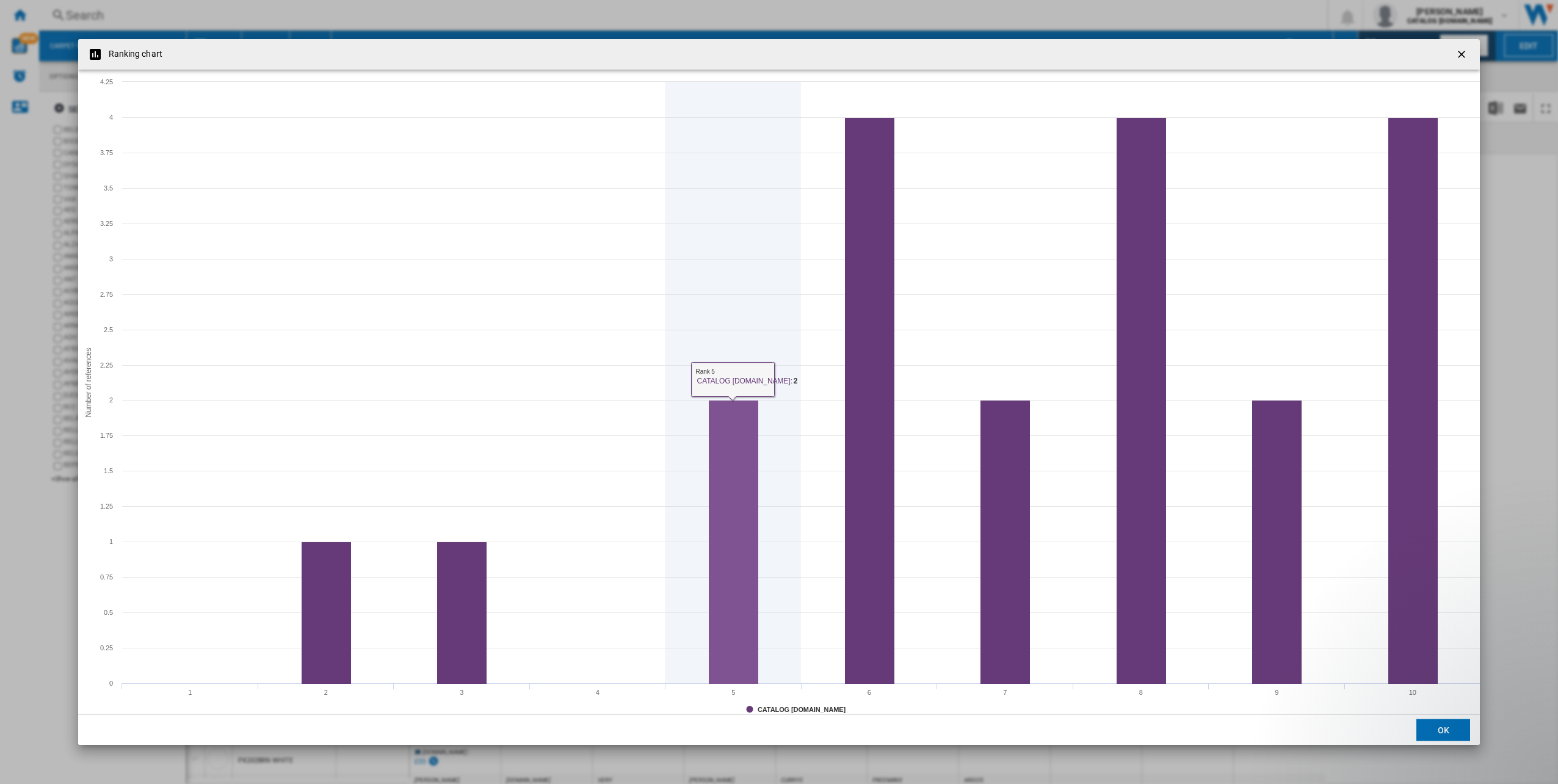
click at [712, 543] on rect "Product popup" at bounding box center [734, 542] width 49 height 283
click at [733, 377] on icon "Product popup" at bounding box center [733, 382] width 0 height 601
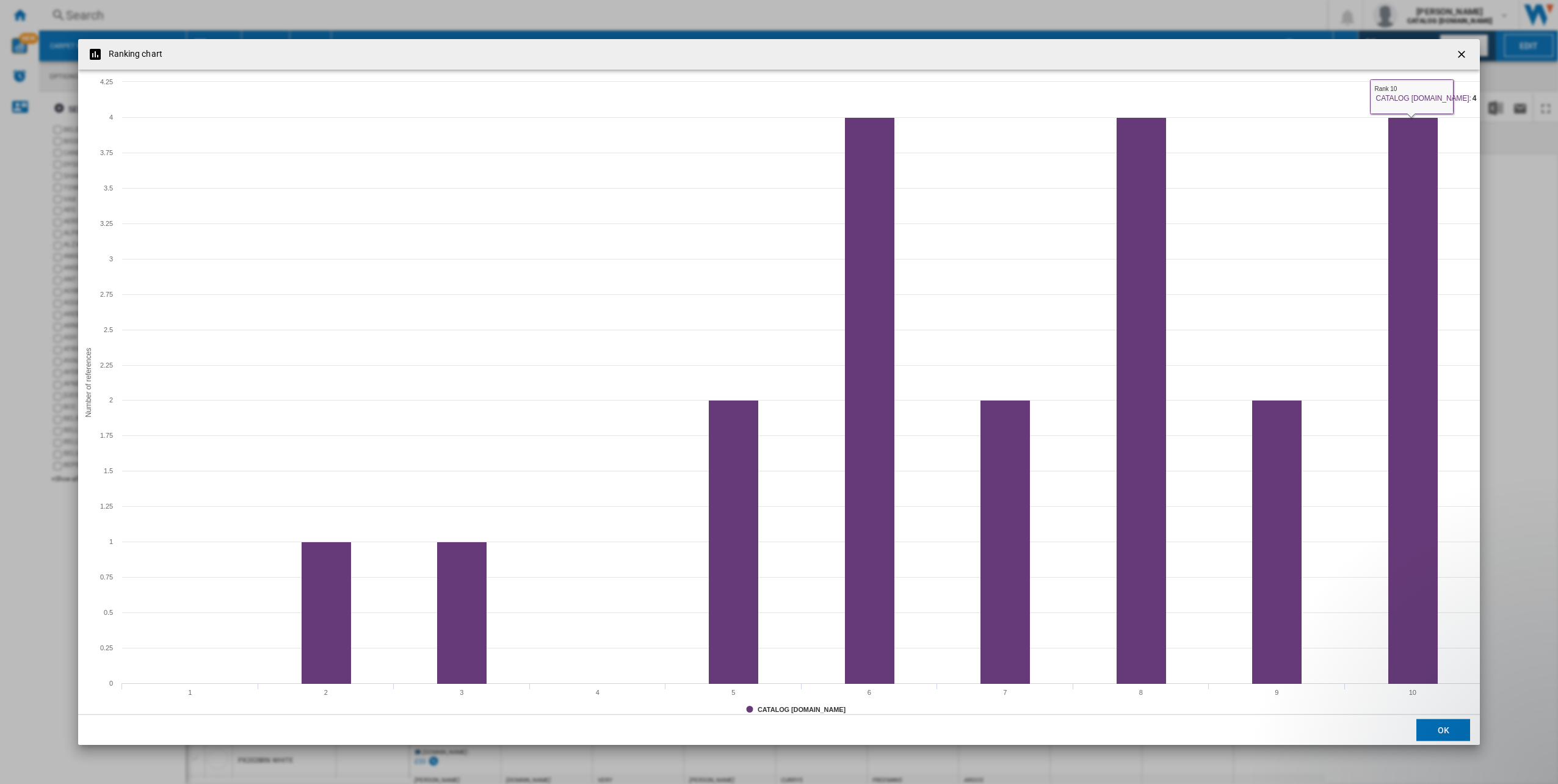
click at [1463, 49] on ng-md-icon "getI18NText('BUTTONS.CLOSE_DIALOG')" at bounding box center [1462, 55] width 14 height 14
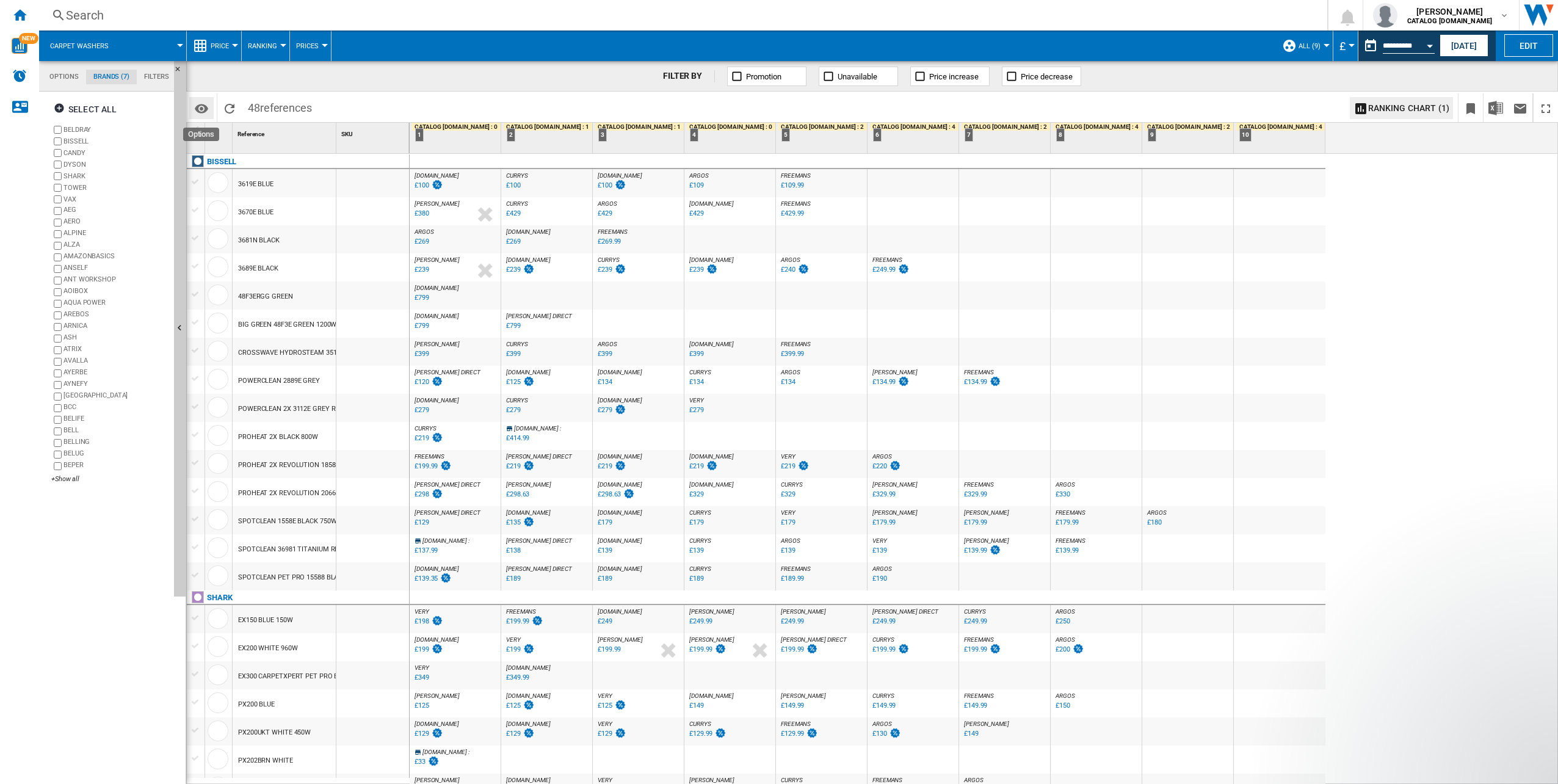
click at [202, 106] on md-icon "Options" at bounding box center [201, 108] width 14 height 14
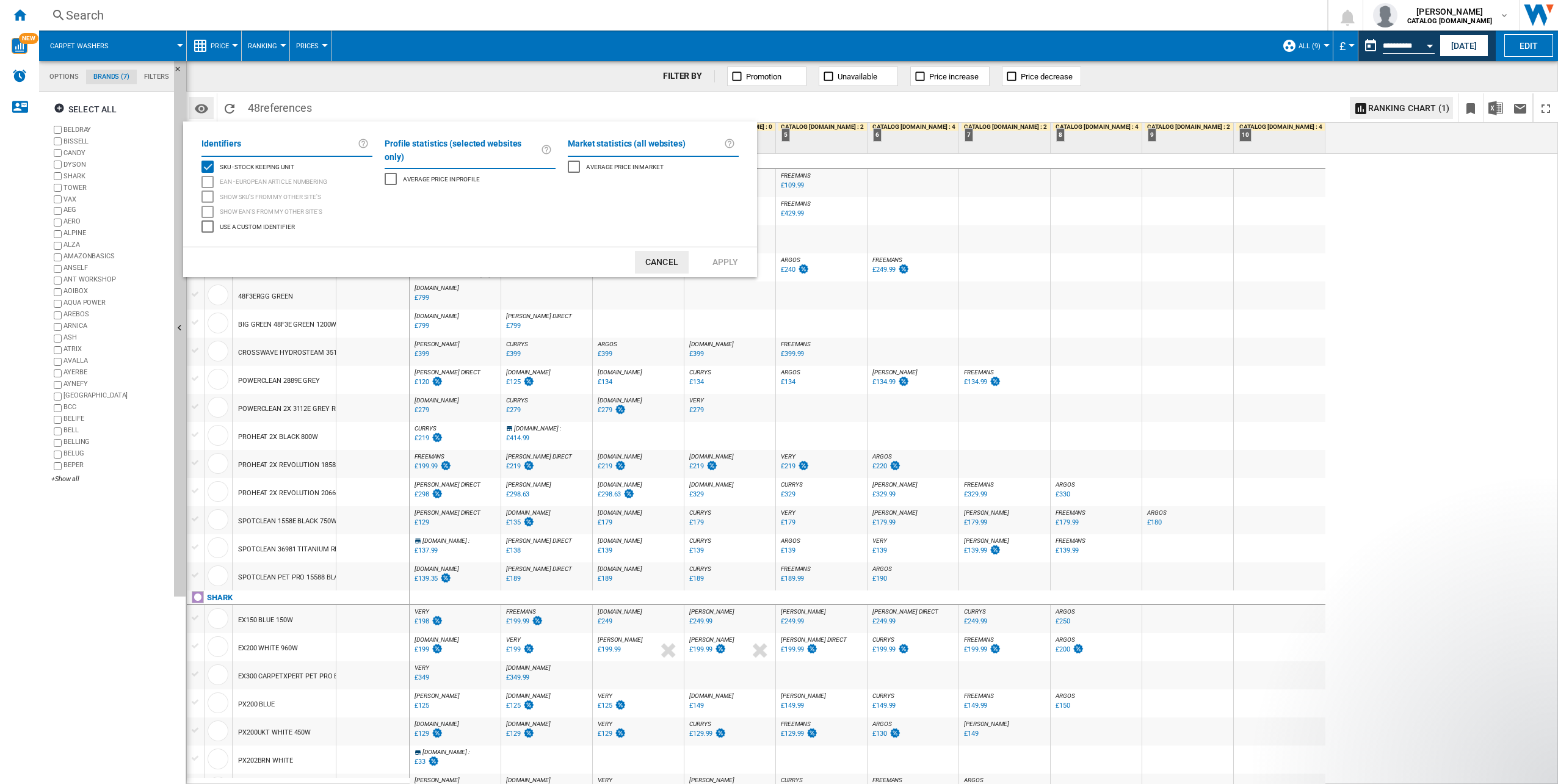
click at [202, 106] on md-backdrop at bounding box center [779, 392] width 1558 height 784
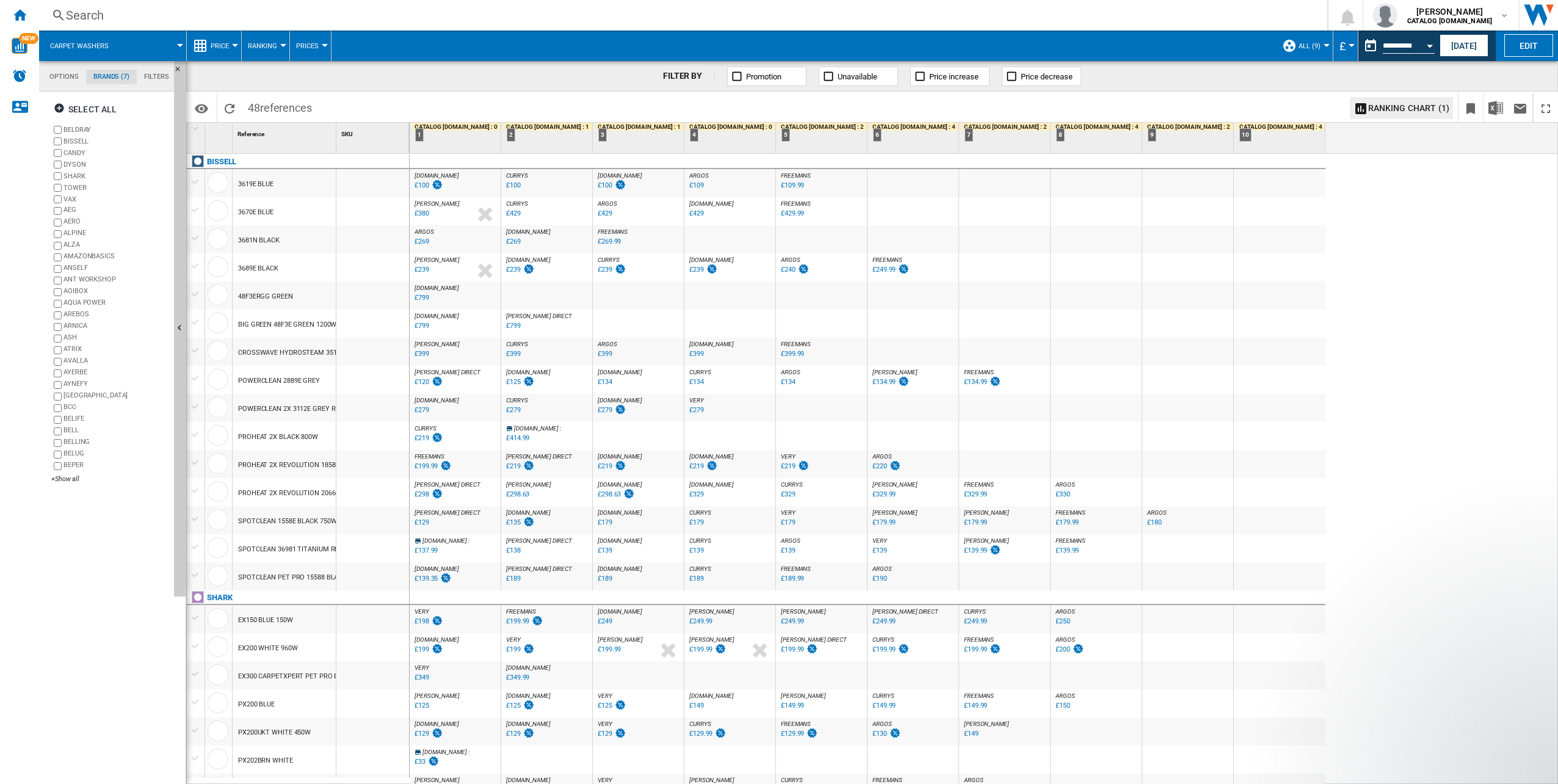
click at [266, 49] on span "Ranking" at bounding box center [262, 45] width 29 height 8
drag, startPoint x: 271, startPoint y: 77, endPoint x: 306, endPoint y: 47, distance: 46.1
click at [270, 77] on span "Matrix" at bounding box center [265, 76] width 27 height 11
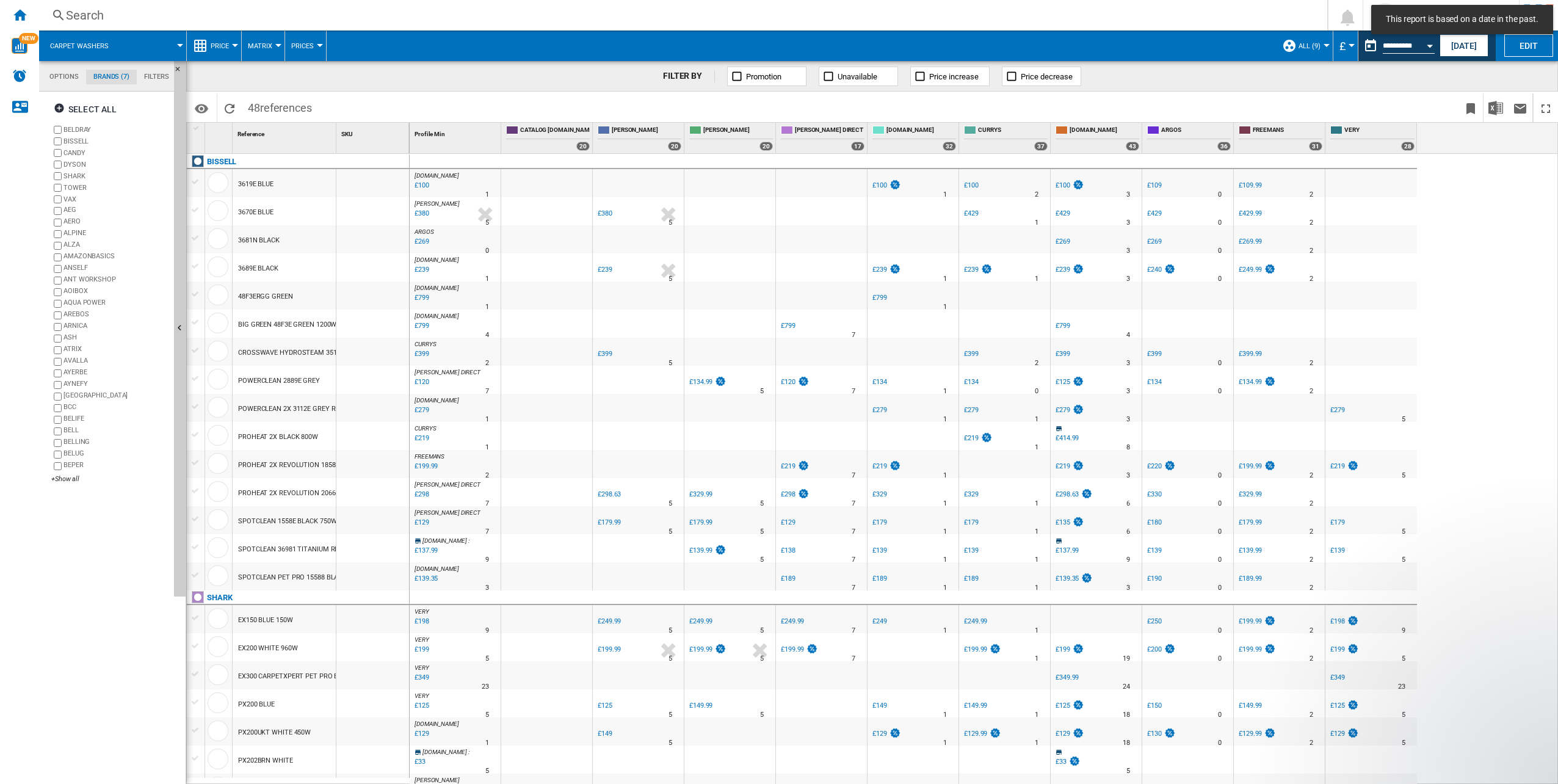
click at [301, 44] on span "Prices" at bounding box center [303, 45] width 23 height 8
click at [325, 76] on button "Prices" at bounding box center [314, 75] width 59 height 29
click at [311, 46] on span "Prices" at bounding box center [303, 45] width 23 height 8
click at [210, 45] on md-backdrop at bounding box center [779, 392] width 1558 height 784
click at [218, 44] on span "Price" at bounding box center [219, 45] width 18 height 8
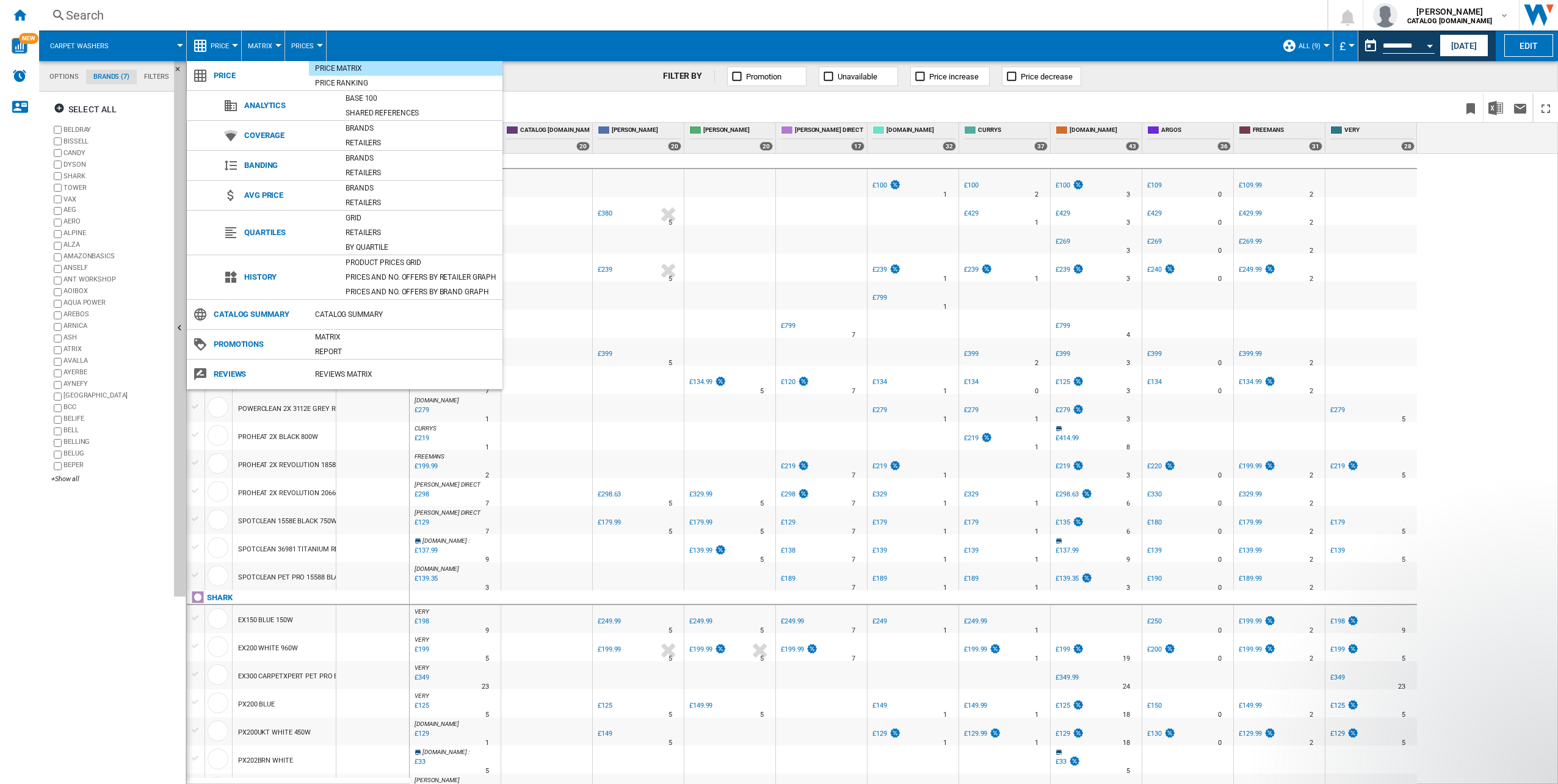
click at [155, 79] on md-backdrop at bounding box center [779, 392] width 1558 height 784
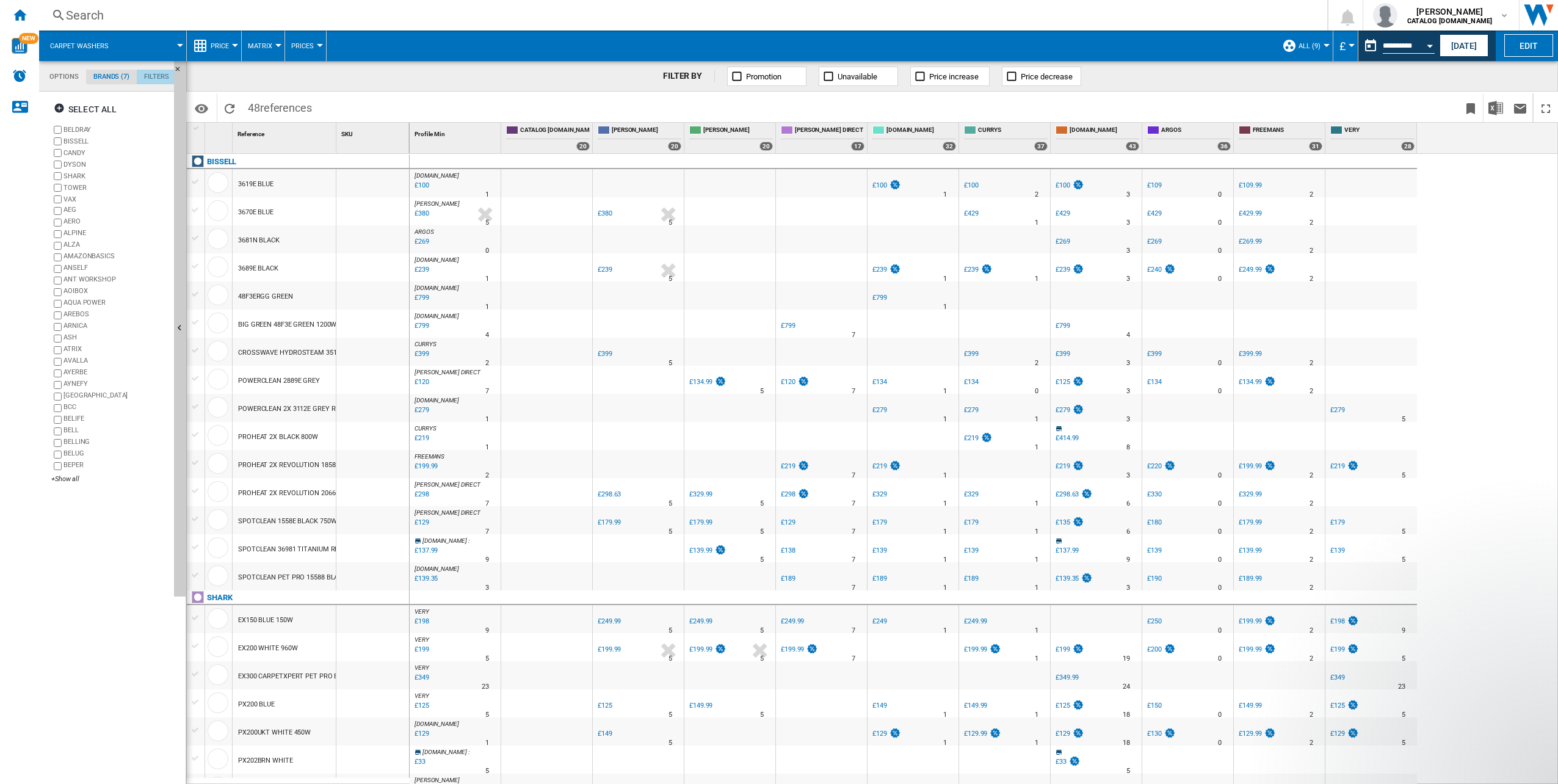
click at [156, 75] on md-tab-item "Filters" at bounding box center [156, 77] width 40 height 14
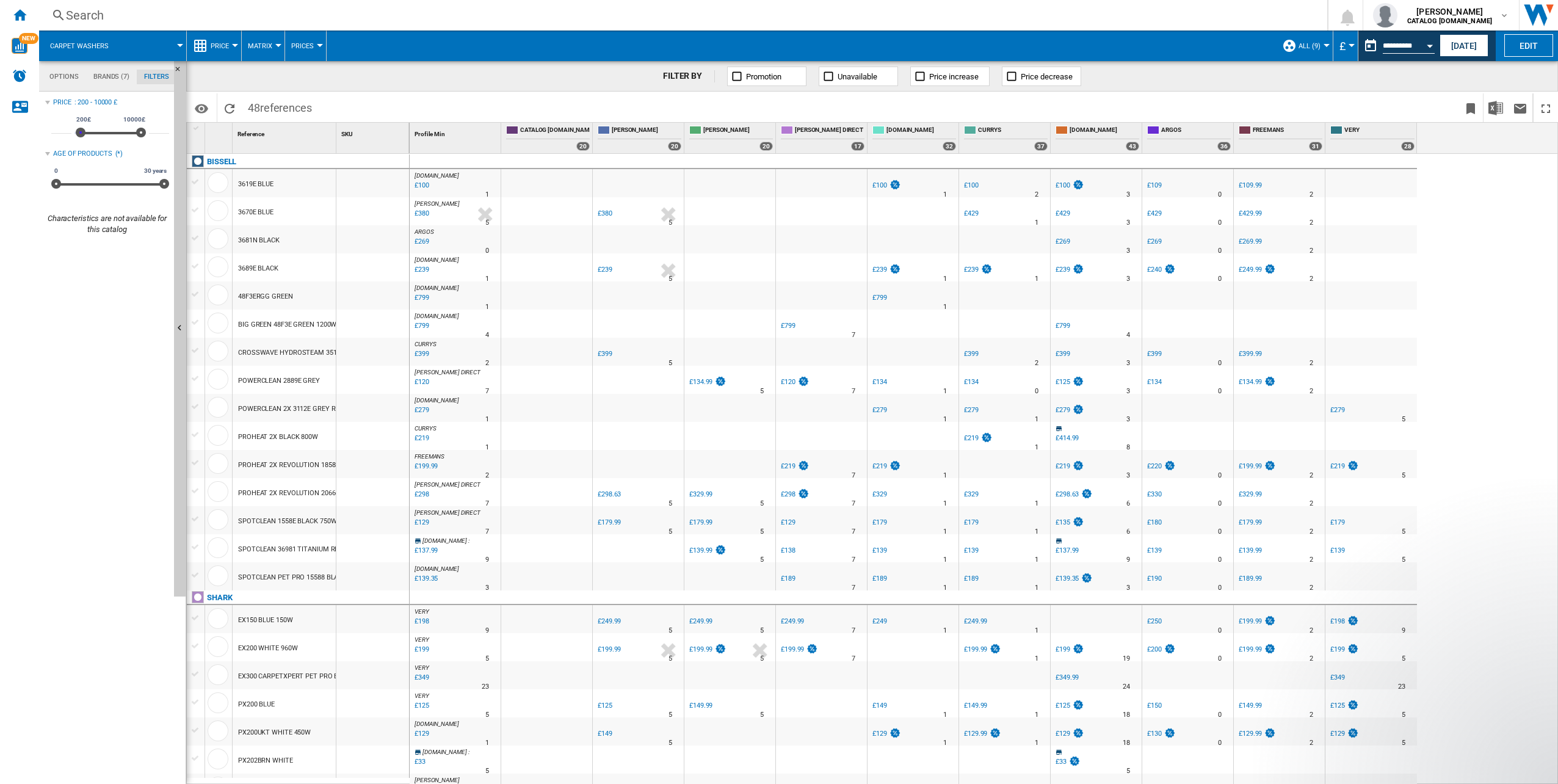
type input "***"
type input "*"
drag, startPoint x: 79, startPoint y: 133, endPoint x: 69, endPoint y: 134, distance: 10.0
click at [69, 134] on div "* 0£ 10000£ 0£ 10000£ *****" at bounding box center [110, 128] width 117 height 34
type input "***"
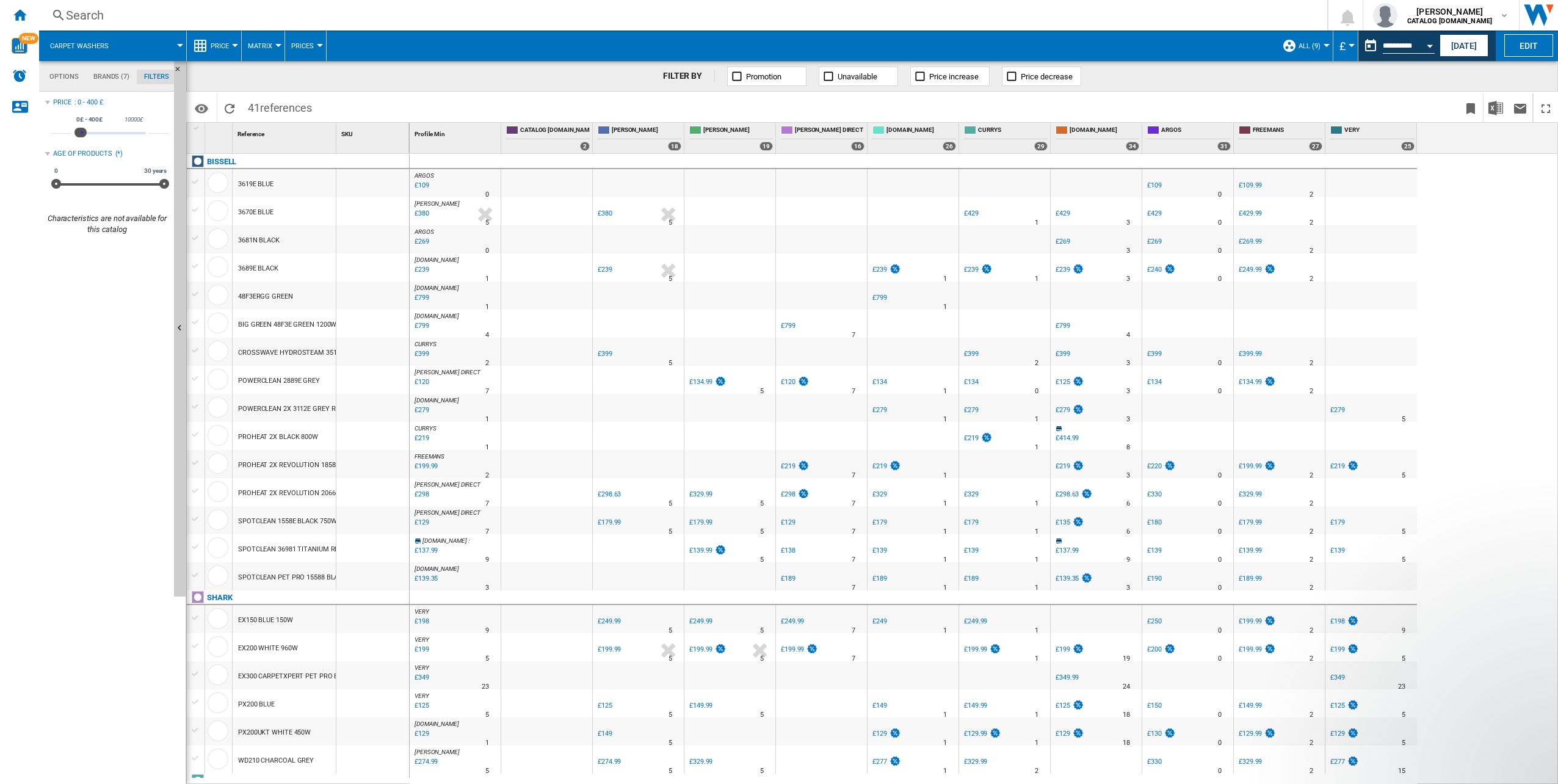
drag, startPoint x: 141, startPoint y: 130, endPoint x: 81, endPoint y: 134, distance: 60.1
click at [81, 134] on span at bounding box center [81, 133] width 9 height 9
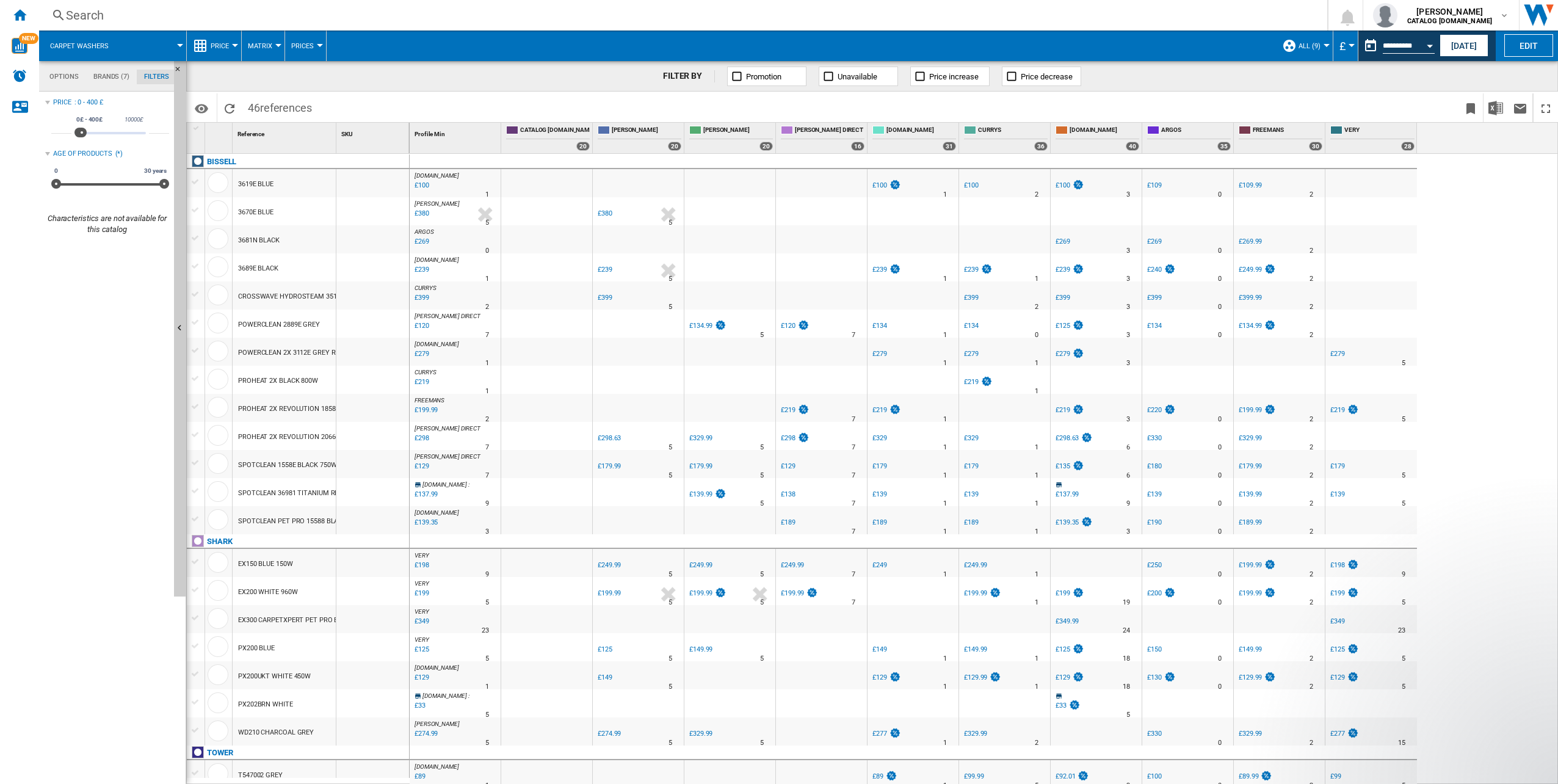
click at [1315, 45] on span "ALL (9)" at bounding box center [1309, 45] width 22 height 8
click at [1494, 193] on md-backdrop at bounding box center [779, 392] width 1558 height 784
click at [103, 79] on md-tab-item "Brands (7)" at bounding box center [112, 77] width 51 height 14
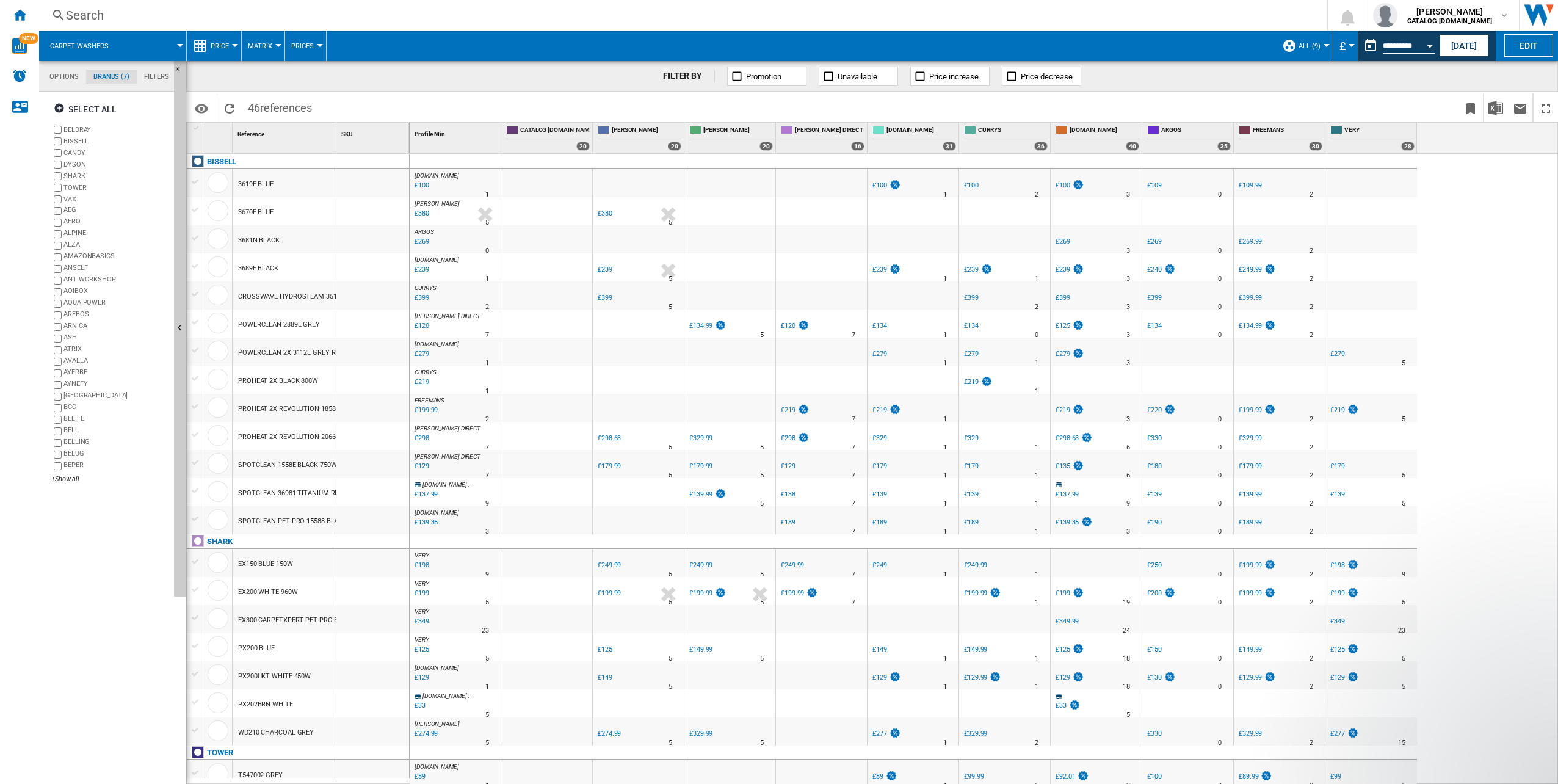
scroll to position [47, 0]
click at [70, 79] on md-tab-item "Options" at bounding box center [63, 77] width 44 height 14
click at [115, 77] on md-tab-item "Brands (7)" at bounding box center [112, 77] width 51 height 14
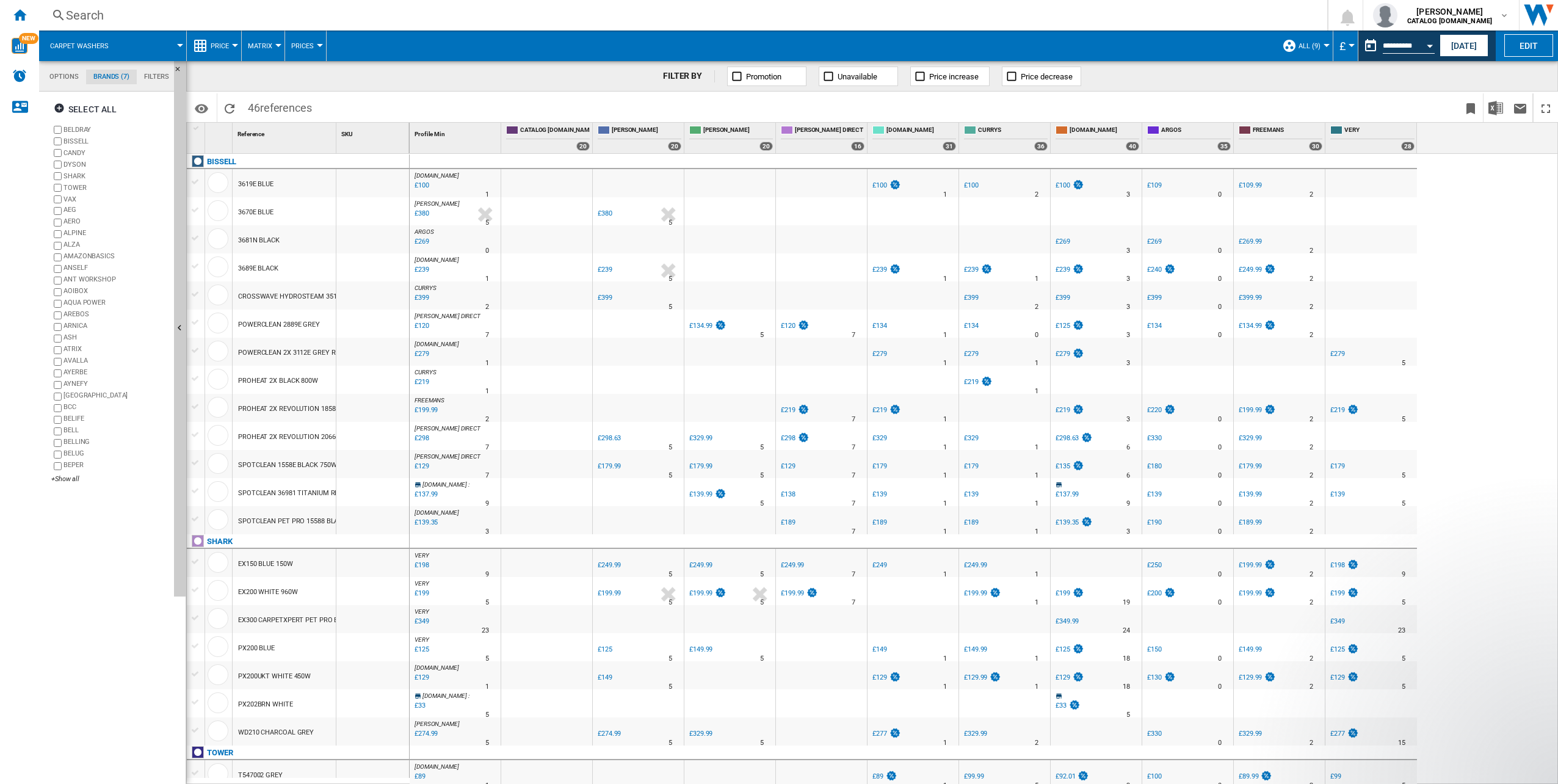
click at [166, 42] on span at bounding box center [152, 45] width 54 height 30
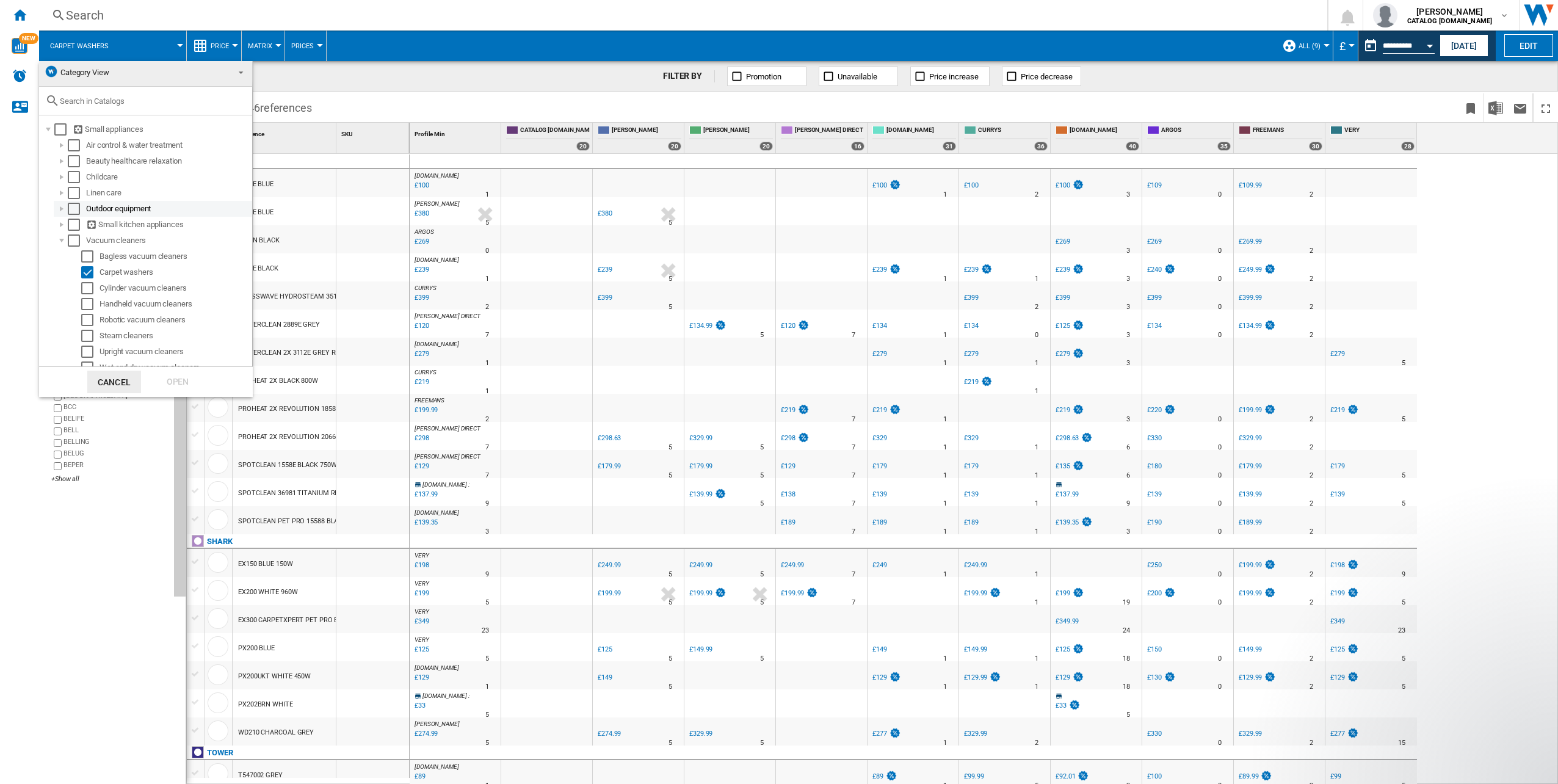
scroll to position [0, 0]
click at [217, 75] on span "Category View" at bounding box center [135, 75] width 184 height 17
click at [456, 104] on md-backdrop at bounding box center [779, 392] width 1558 height 784
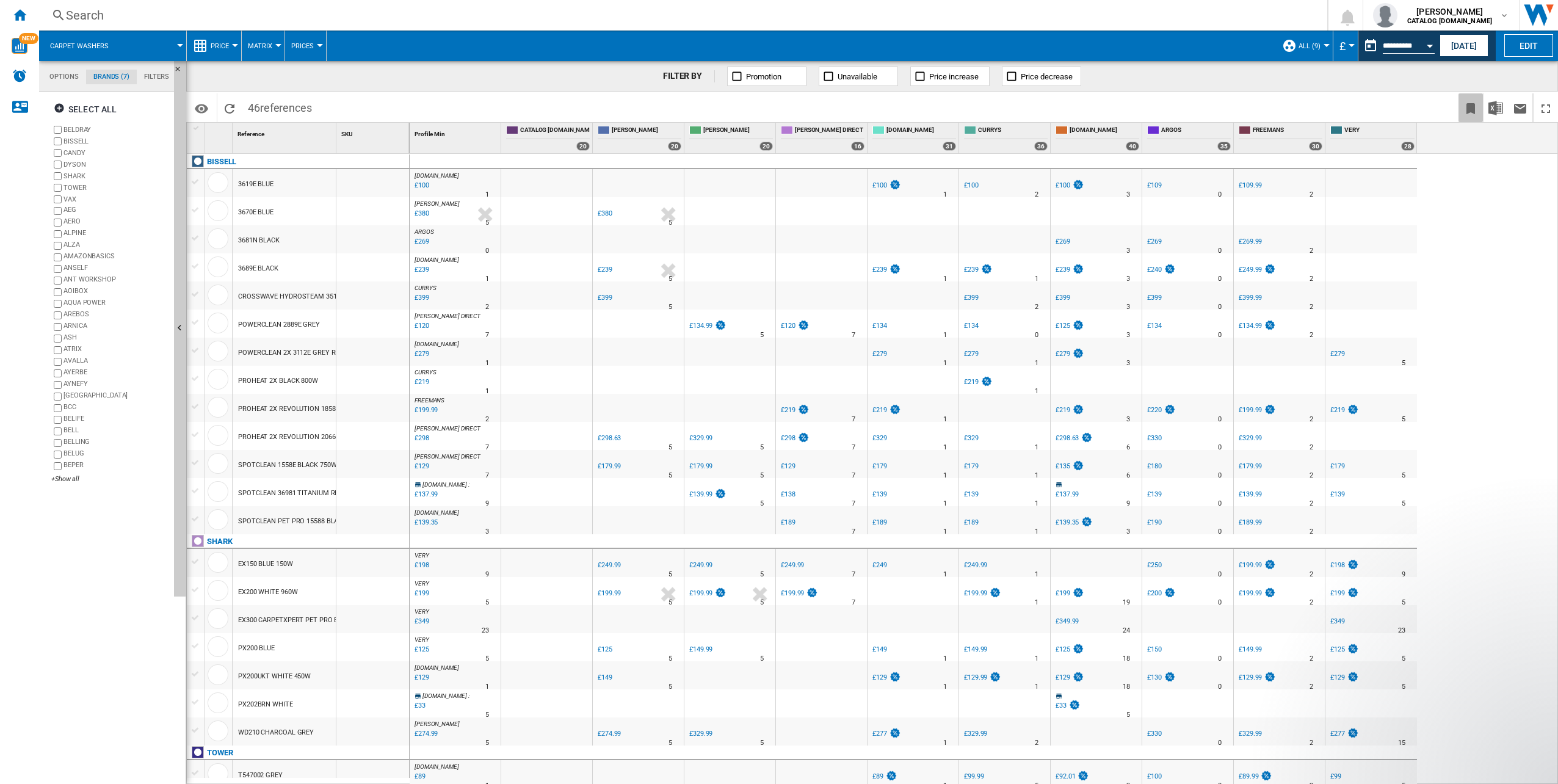
click at [1469, 109] on ng-md-icon "Bookmark this report" at bounding box center [1471, 108] width 14 height 14
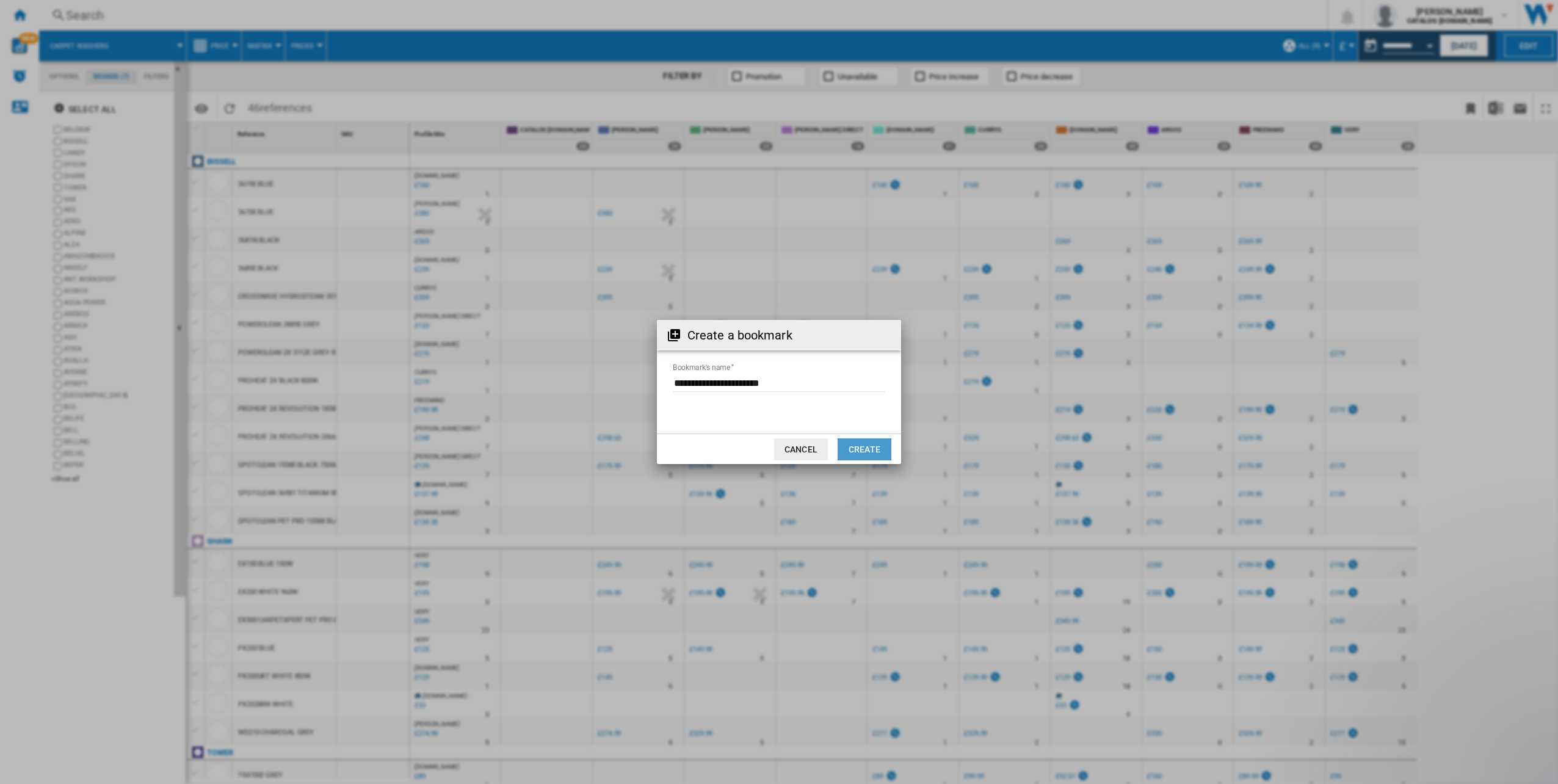
click at [864, 452] on button "Create" at bounding box center [865, 449] width 54 height 22
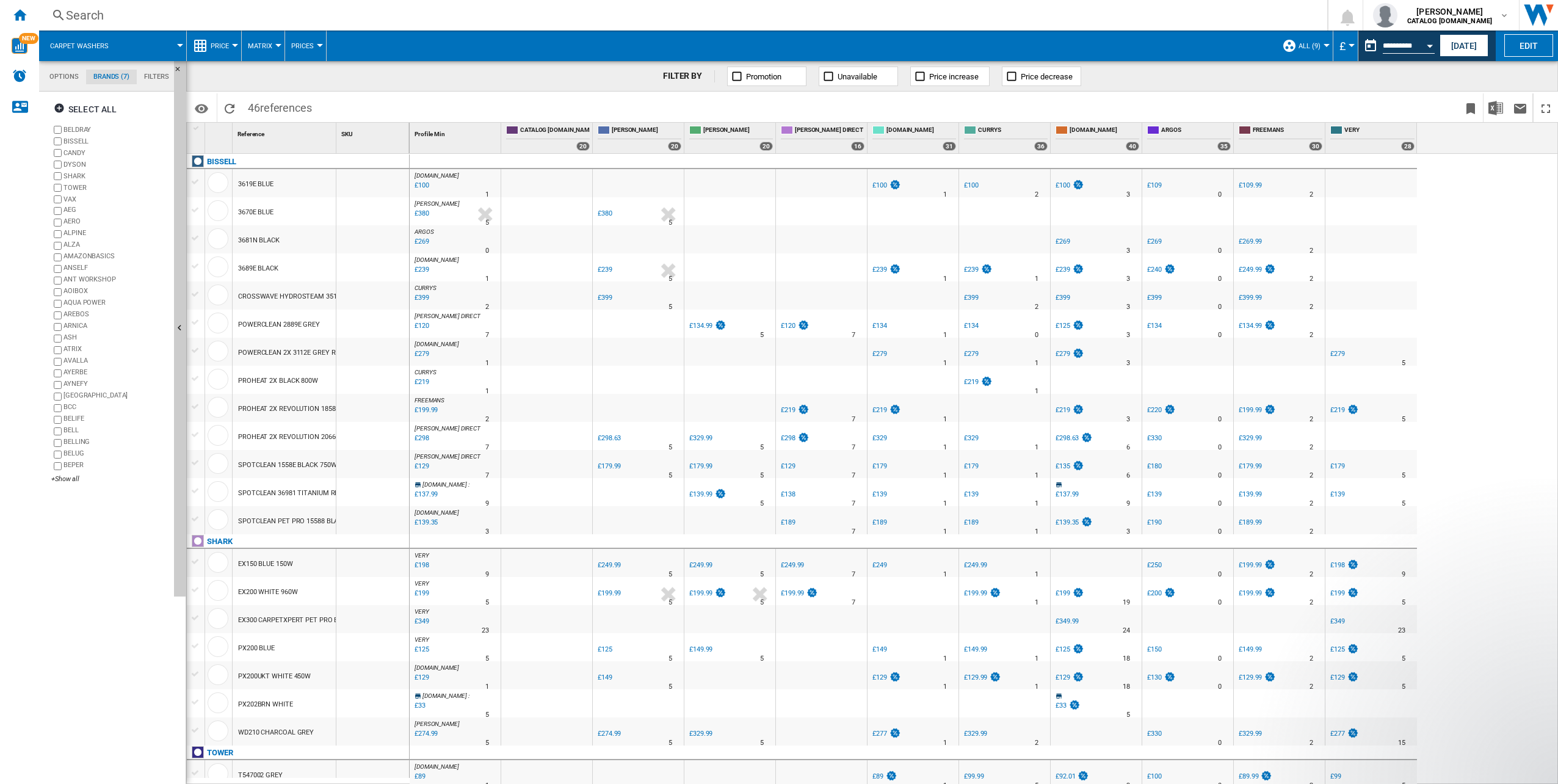
click at [104, 45] on span "Carpet washers" at bounding box center [80, 45] width 59 height 8
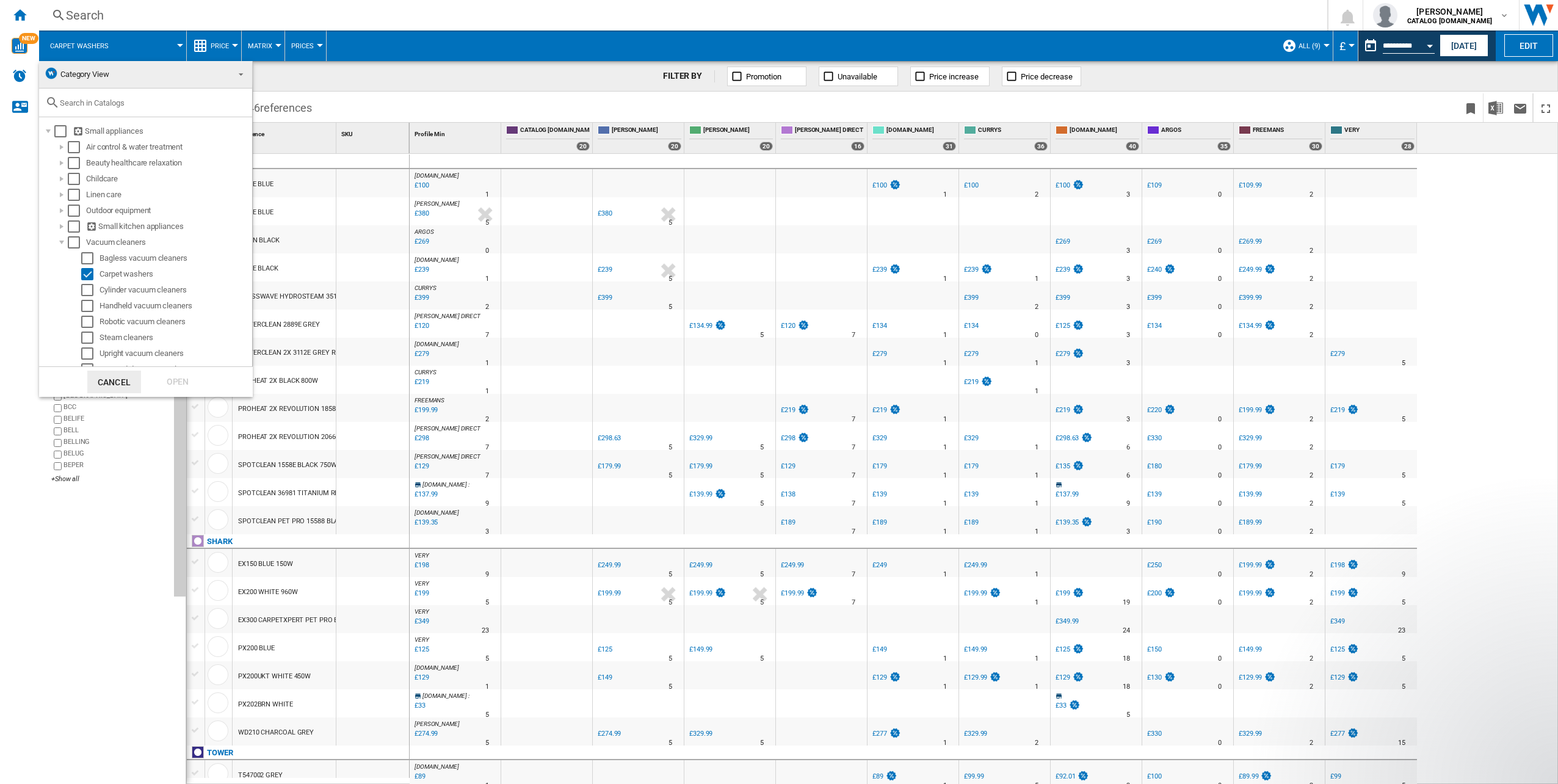
click at [115, 71] on span "Category View" at bounding box center [135, 75] width 184 height 17
click at [101, 135] on span "My Selections" at bounding box center [81, 134] width 48 height 9
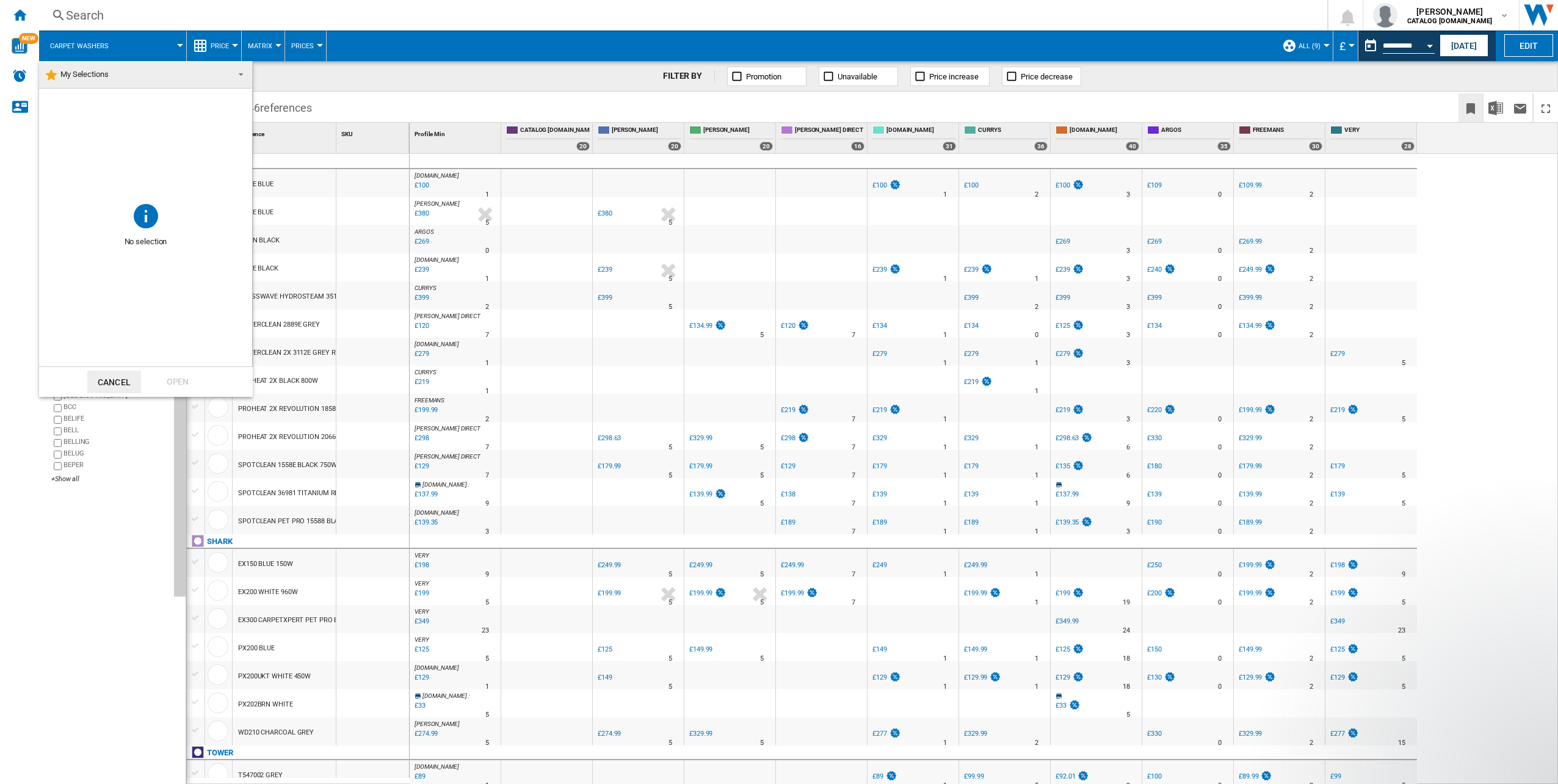
click at [1472, 108] on md-backdrop at bounding box center [779, 392] width 1558 height 784
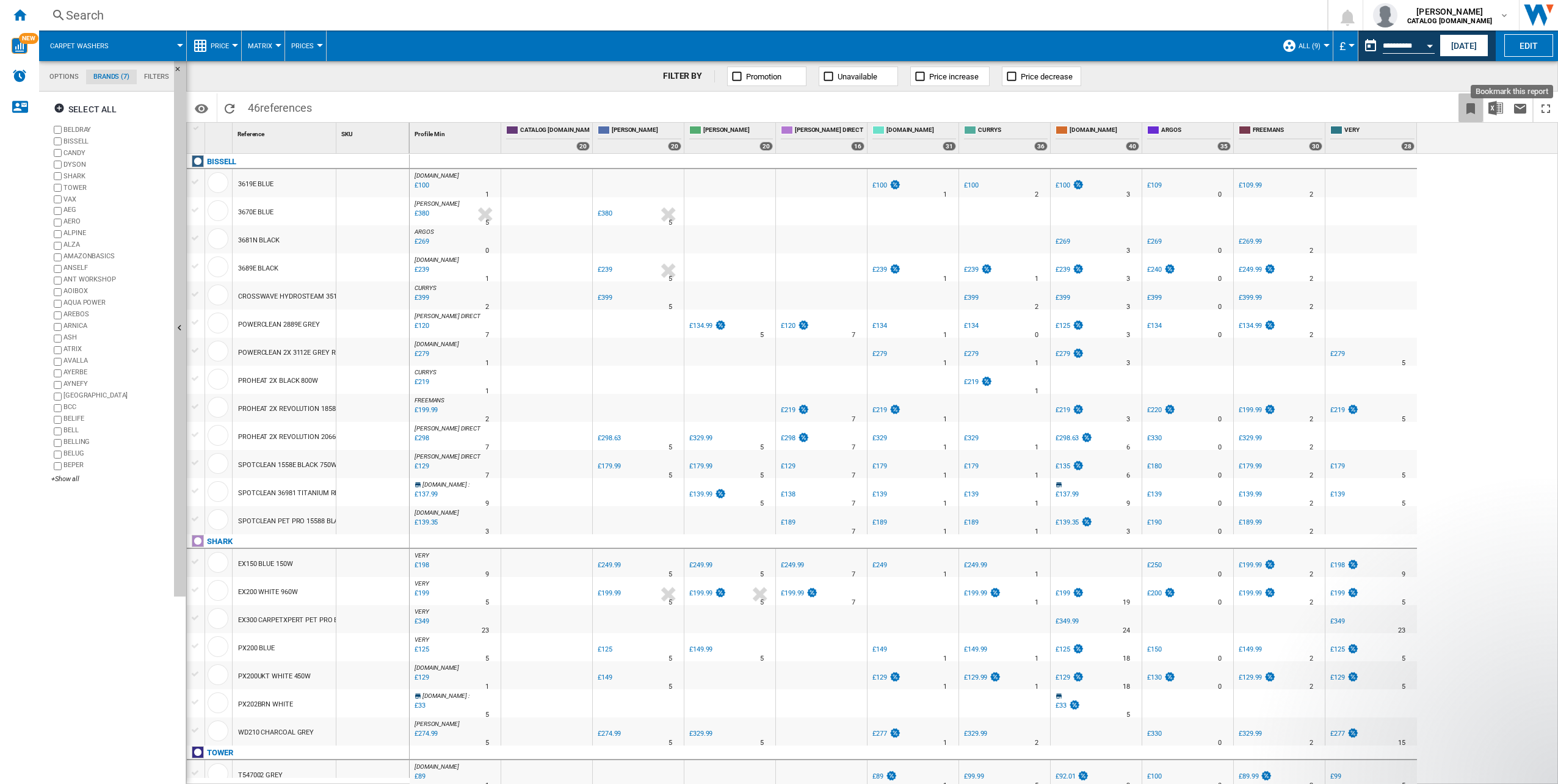
click at [1473, 112] on ng-md-icon "Bookmark this report" at bounding box center [1471, 108] width 14 height 14
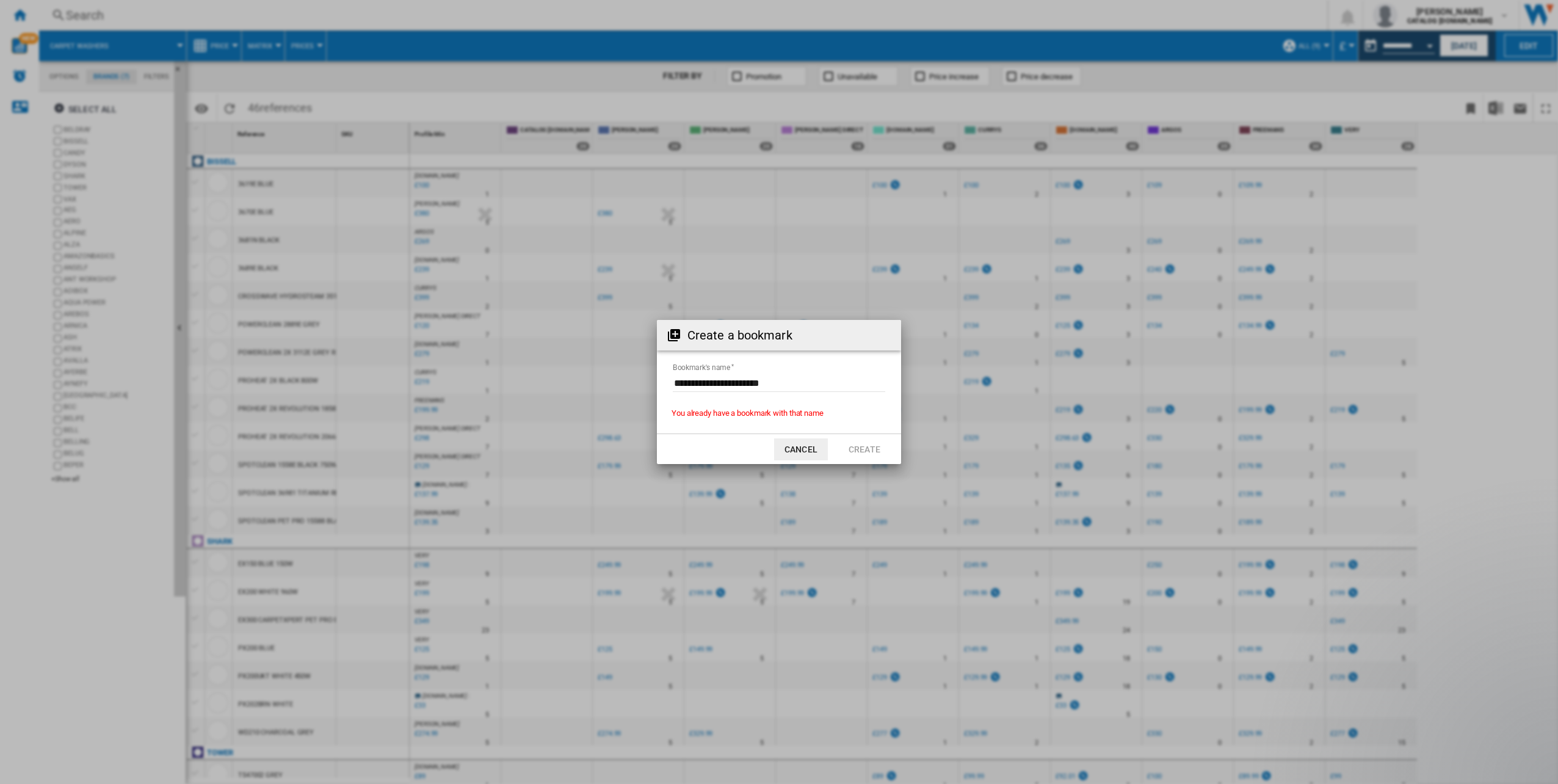
click at [453, 44] on div "Create a bookmark Bookmark's name You already have a bookmark with that name Ca…" at bounding box center [779, 392] width 1558 height 784
click at [771, 446] on md-dialog-actions "Cancel Create" at bounding box center [779, 449] width 244 height 30
drag, startPoint x: 790, startPoint y: 445, endPoint x: 764, endPoint y: 446, distance: 26.0
click at [790, 446] on button "Cancel" at bounding box center [801, 449] width 54 height 22
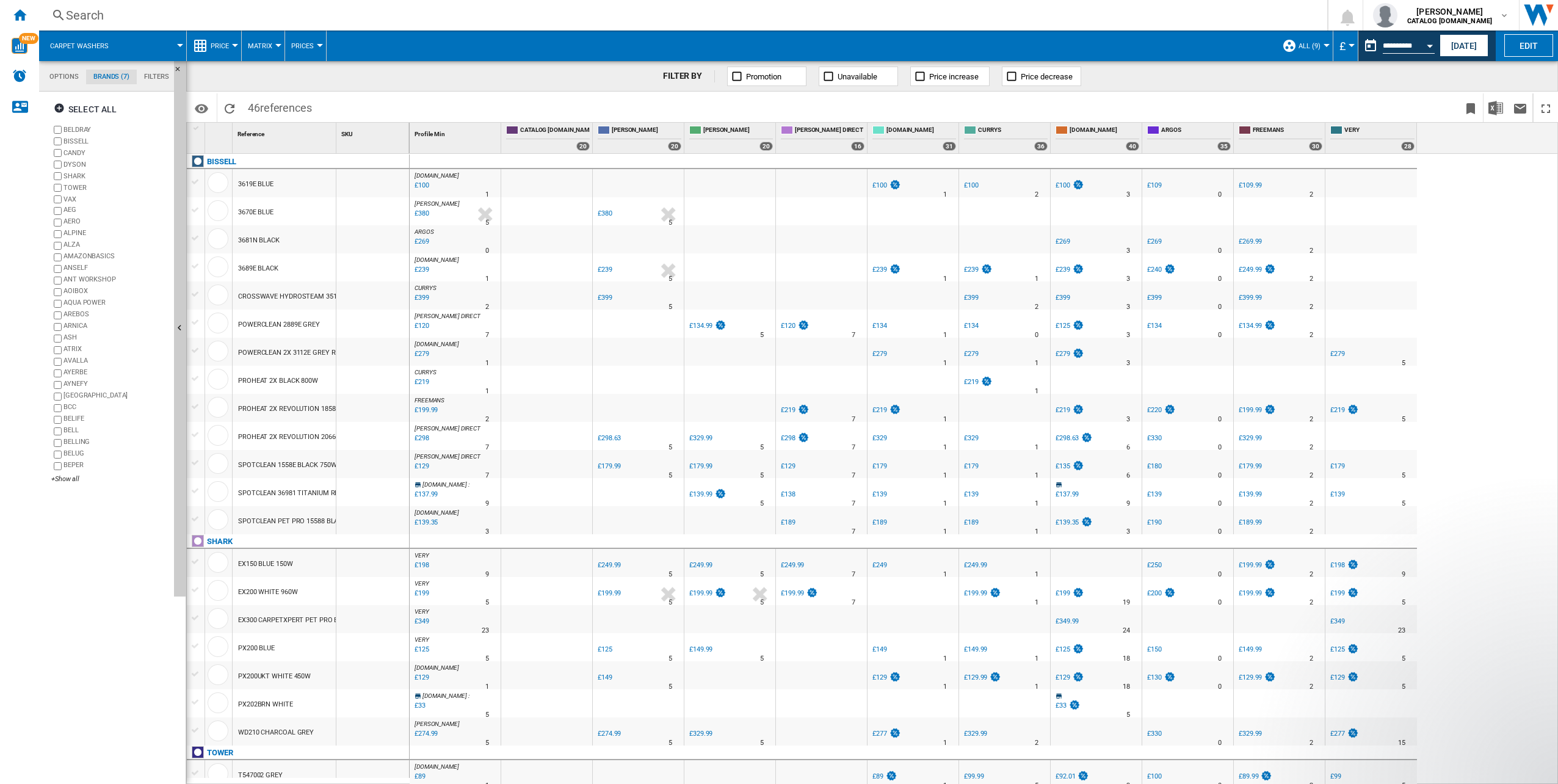
click at [121, 38] on div "Carpet washers" at bounding box center [113, 45] width 134 height 30
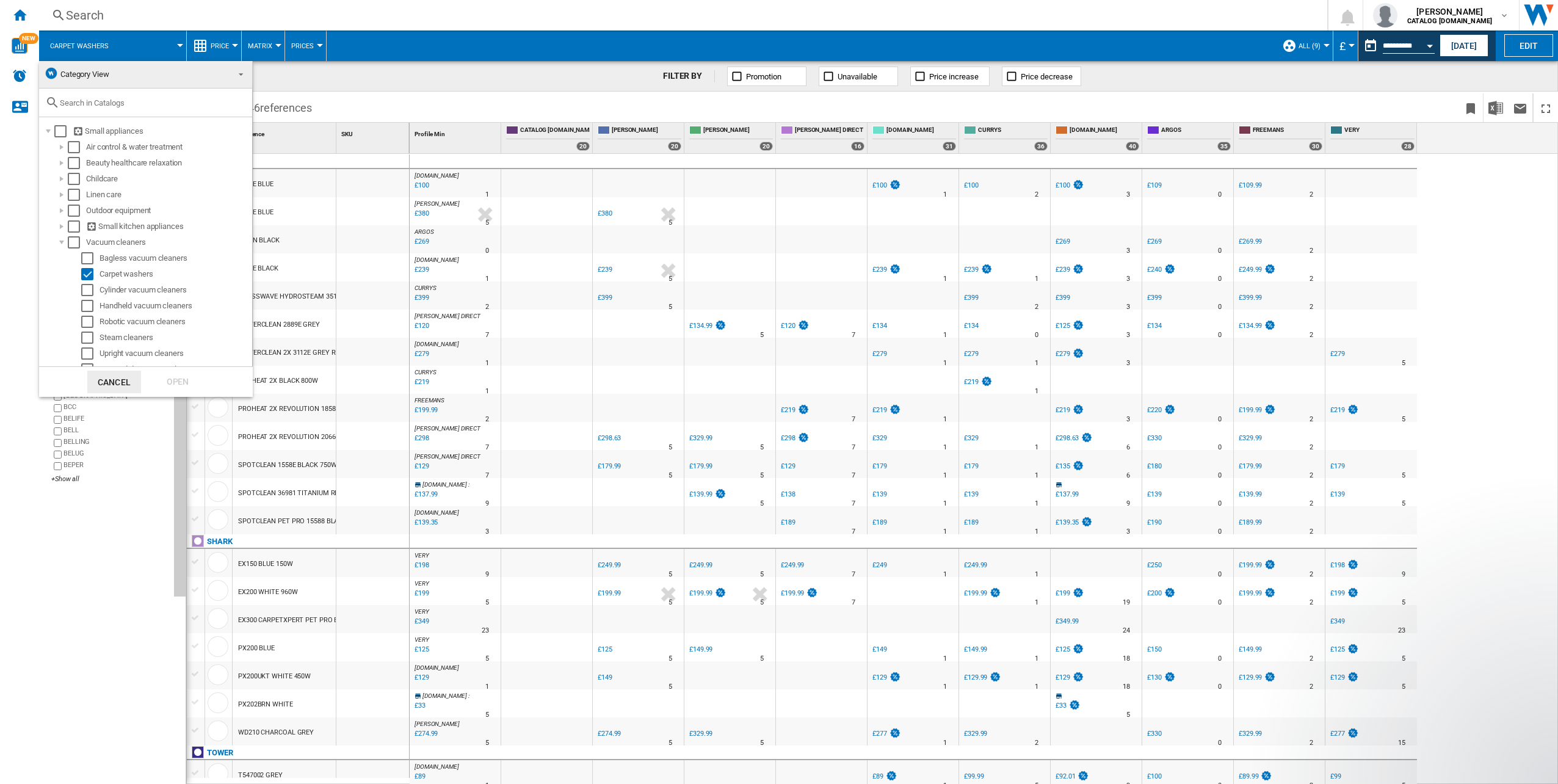
click at [116, 77] on span "Category View" at bounding box center [135, 75] width 184 height 17
click at [94, 107] on span "My Assortment" at bounding box center [82, 104] width 52 height 9
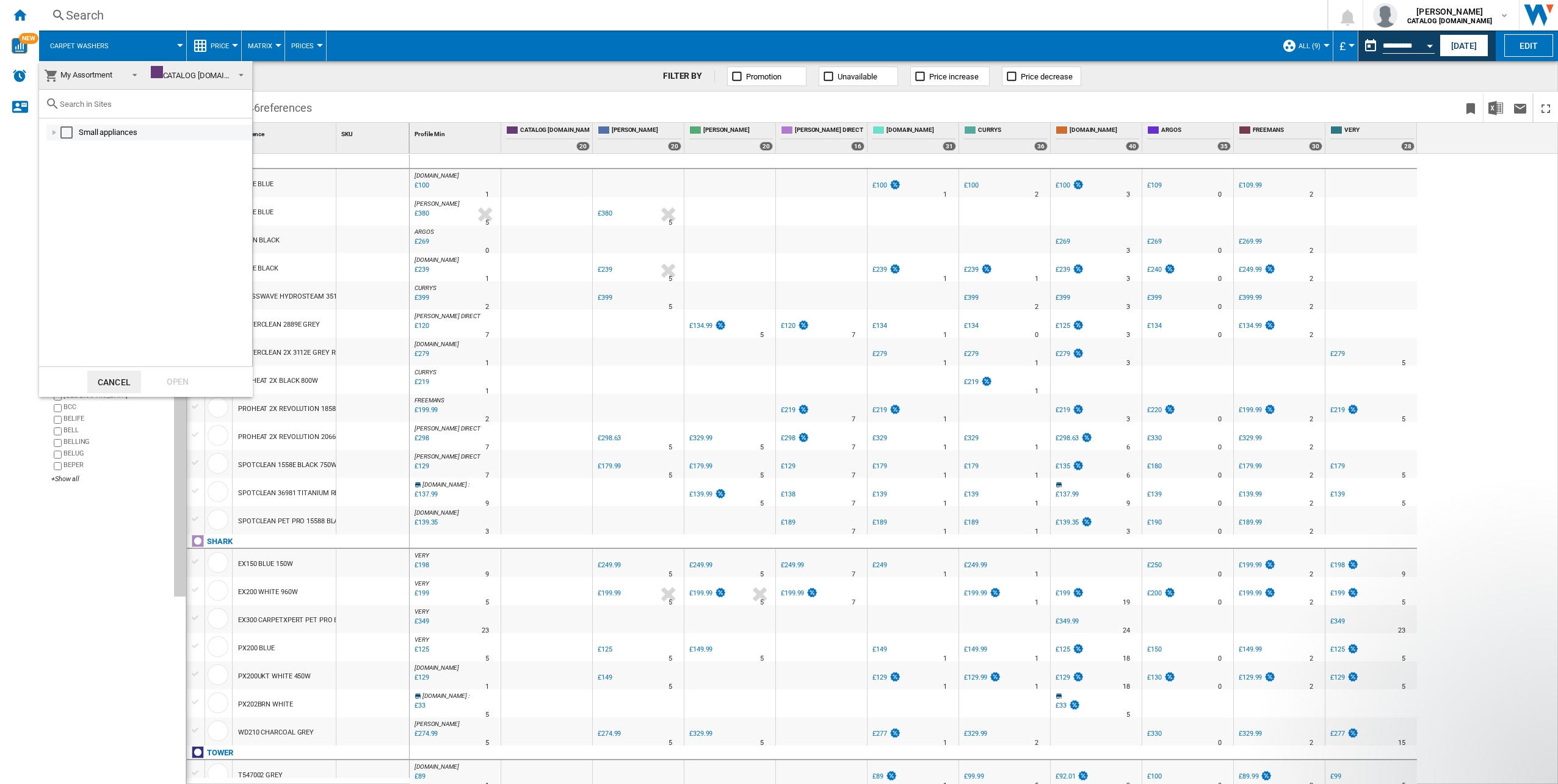
click at [55, 134] on div at bounding box center [54, 132] width 12 height 12
click at [68, 177] on div at bounding box center [67, 180] width 12 height 12
click at [94, 305] on div "Select" at bounding box center [93, 307] width 12 height 12
click at [94, 318] on div "Select" at bounding box center [93, 323] width 12 height 12
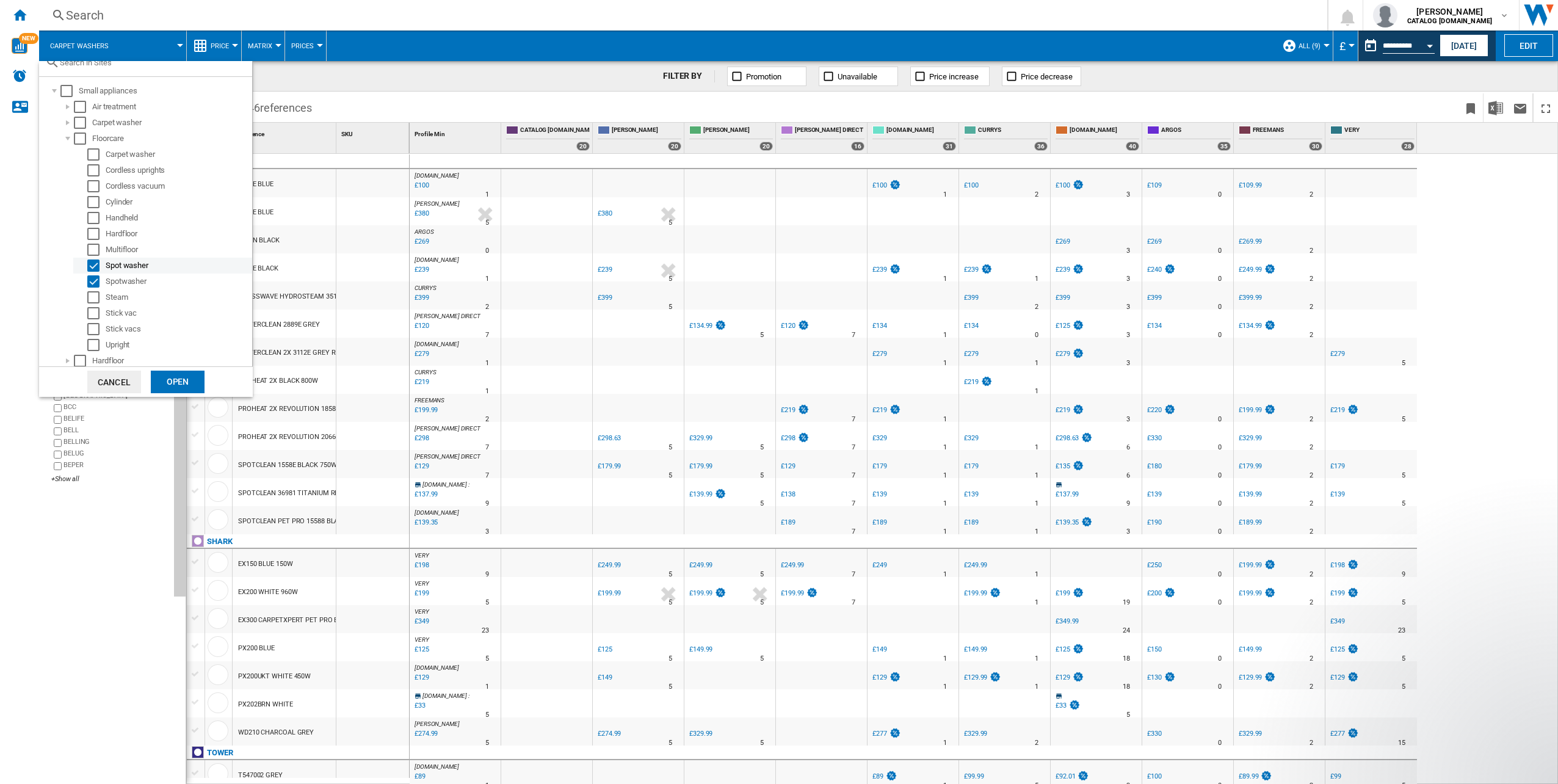
scroll to position [60, 0]
click at [177, 381] on div "Open" at bounding box center [177, 382] width 54 height 23
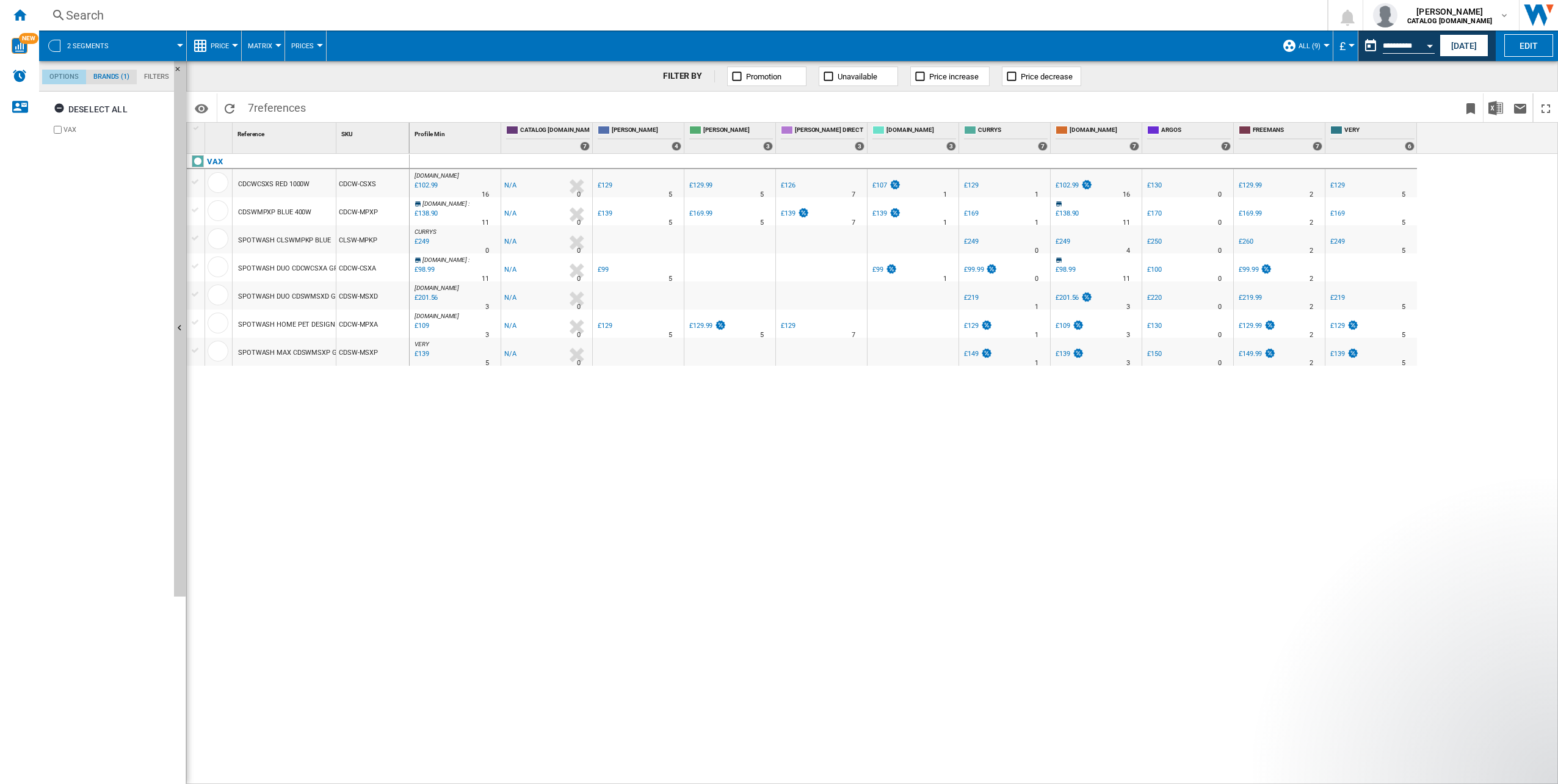
click at [71, 80] on md-tab-item "Options" at bounding box center [63, 77] width 44 height 14
click at [161, 75] on md-tab-item "Filters" at bounding box center [156, 77] width 40 height 14
click at [117, 75] on md-tab-item "Brands (1)" at bounding box center [112, 77] width 51 height 14
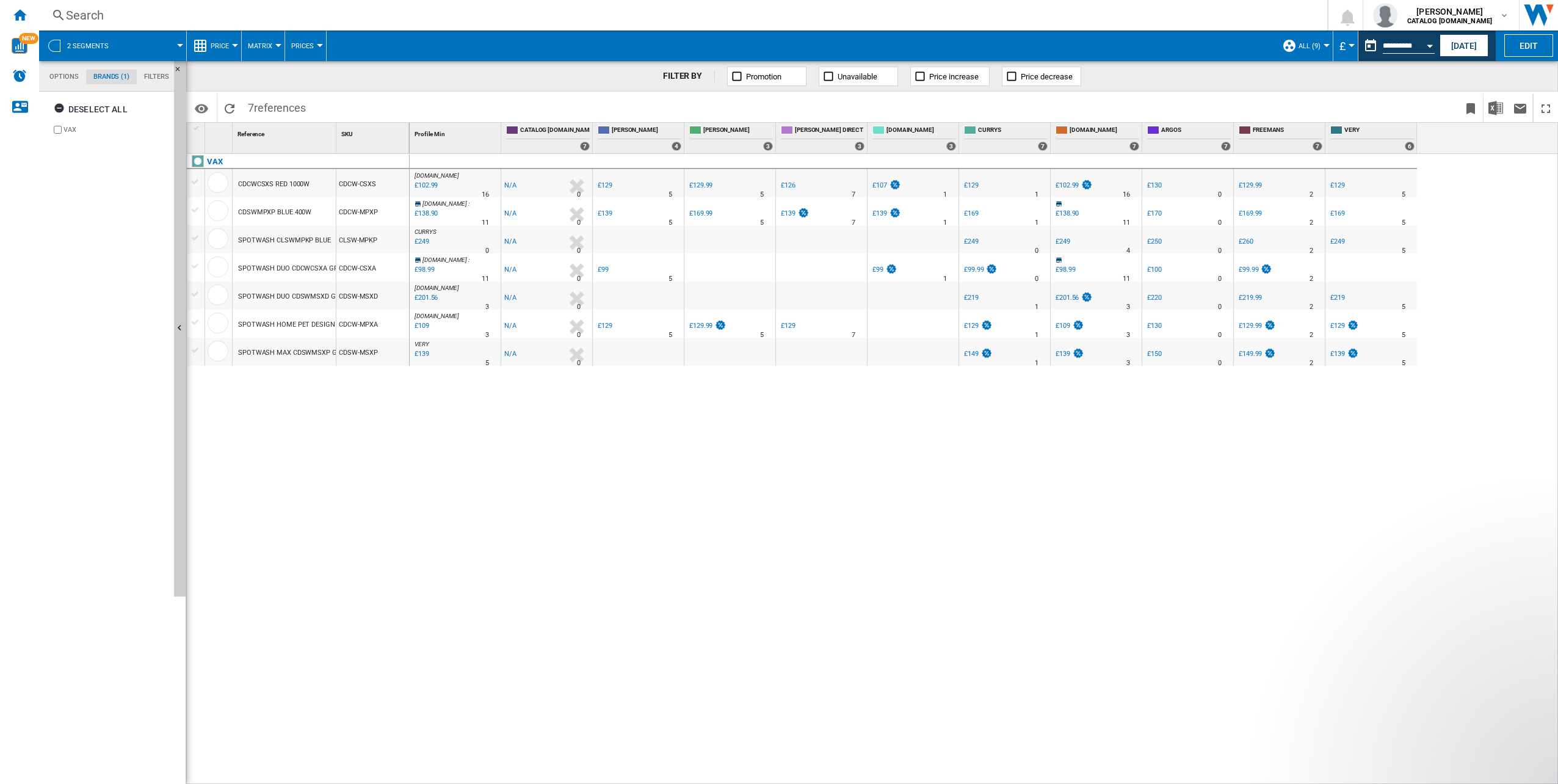
click at [98, 44] on span "2 segments" at bounding box center [88, 45] width 42 height 8
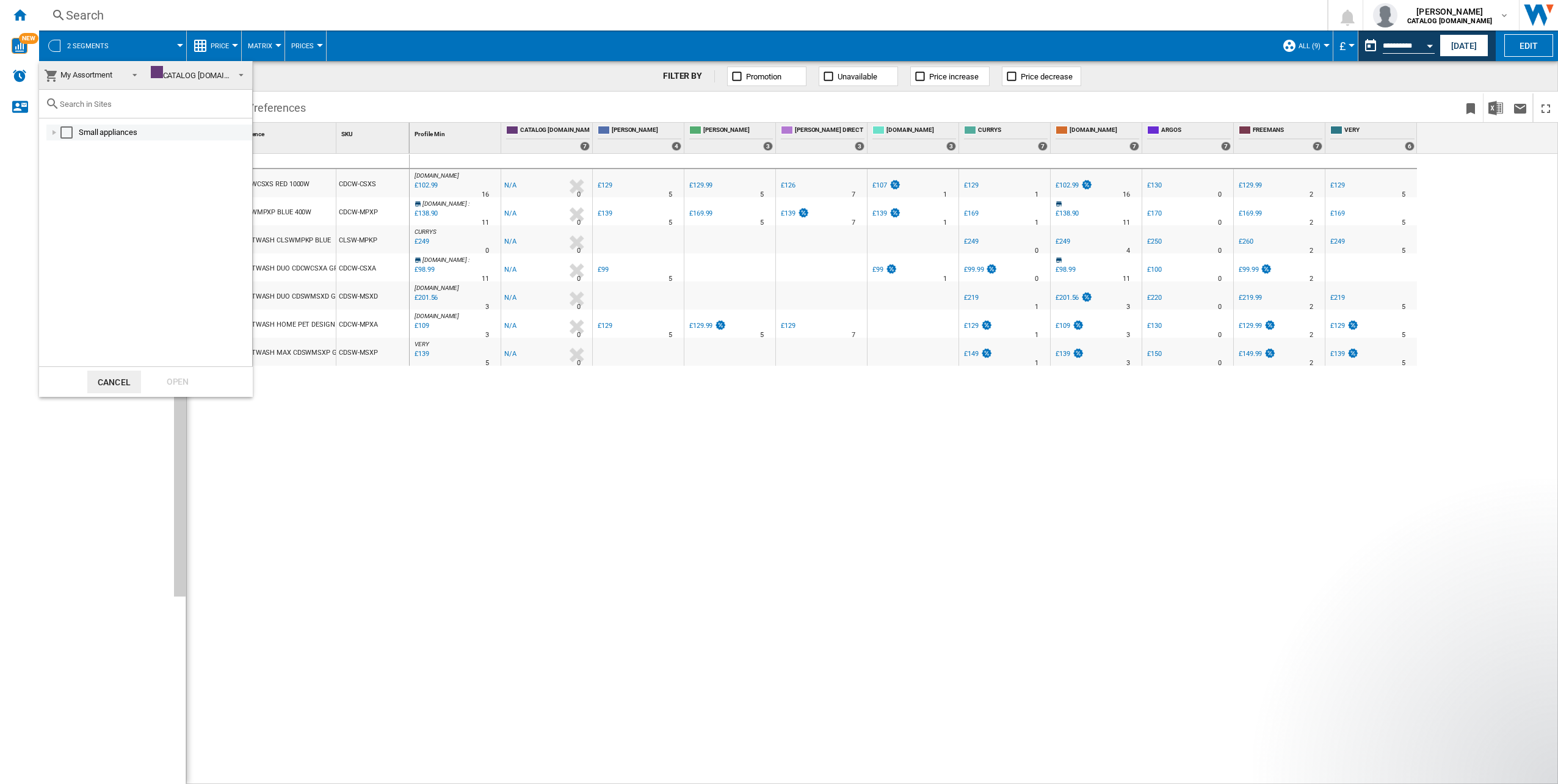
click at [57, 131] on div at bounding box center [54, 132] width 12 height 12
click at [67, 163] on div at bounding box center [67, 164] width 12 height 12
click at [94, 181] on div "Select" at bounding box center [93, 180] width 12 height 12
click at [71, 195] on div at bounding box center [67, 196] width 12 height 12
click at [94, 211] on div "Select" at bounding box center [93, 211] width 12 height 12
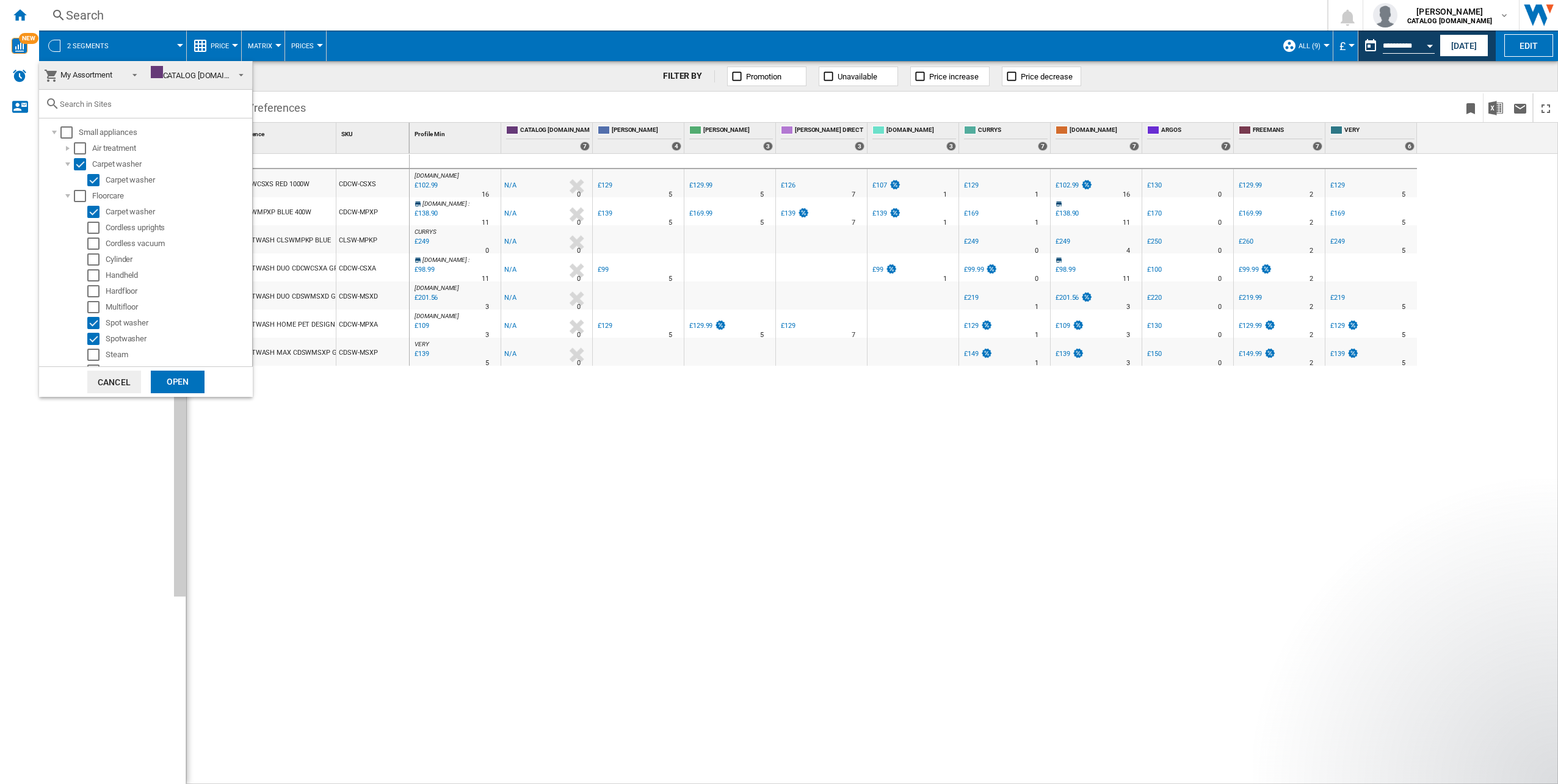
click at [185, 377] on div "Open" at bounding box center [177, 382] width 54 height 23
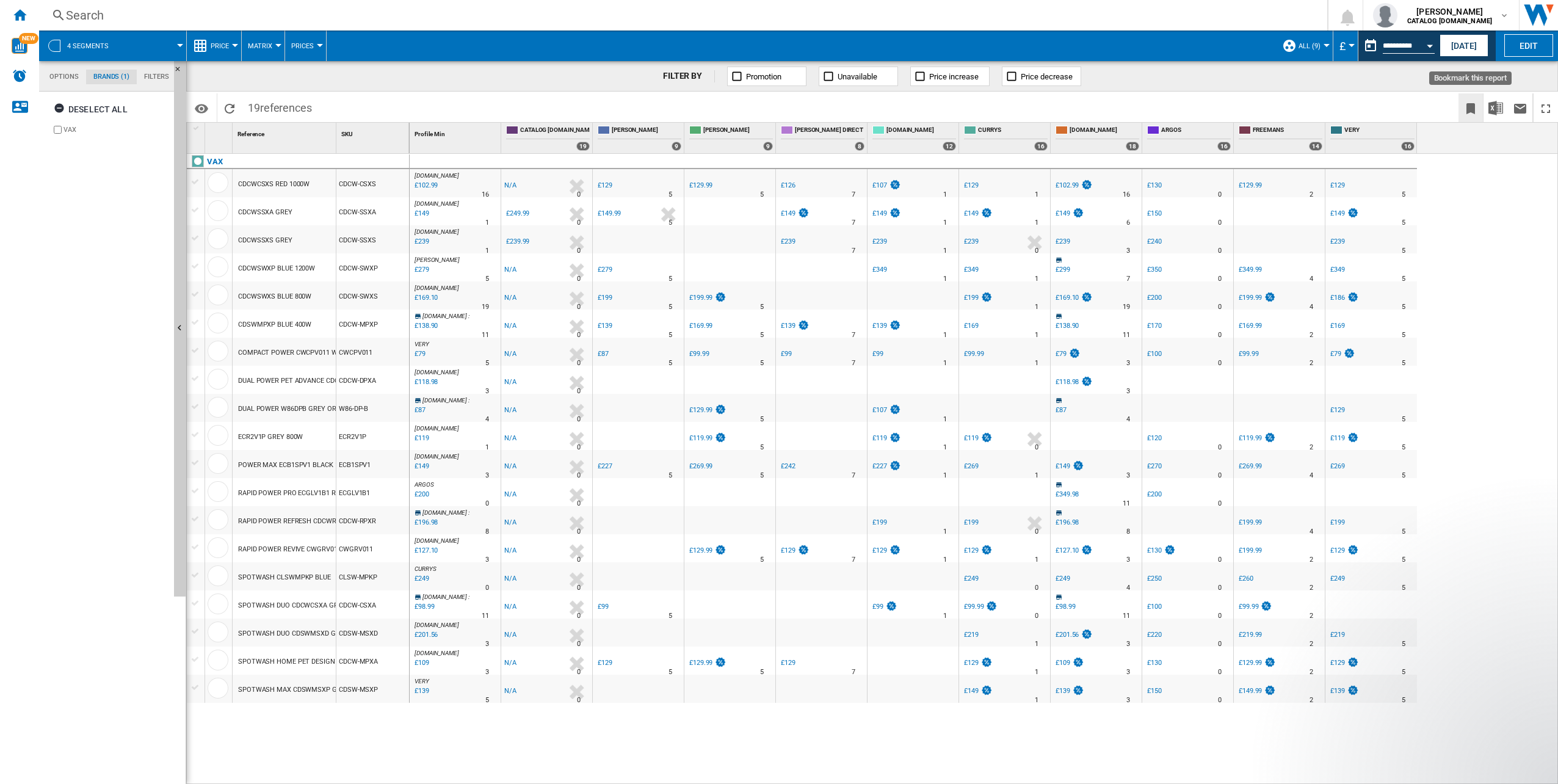
click at [1470, 111] on ng-md-icon "Bookmark this report" at bounding box center [1471, 108] width 14 height 14
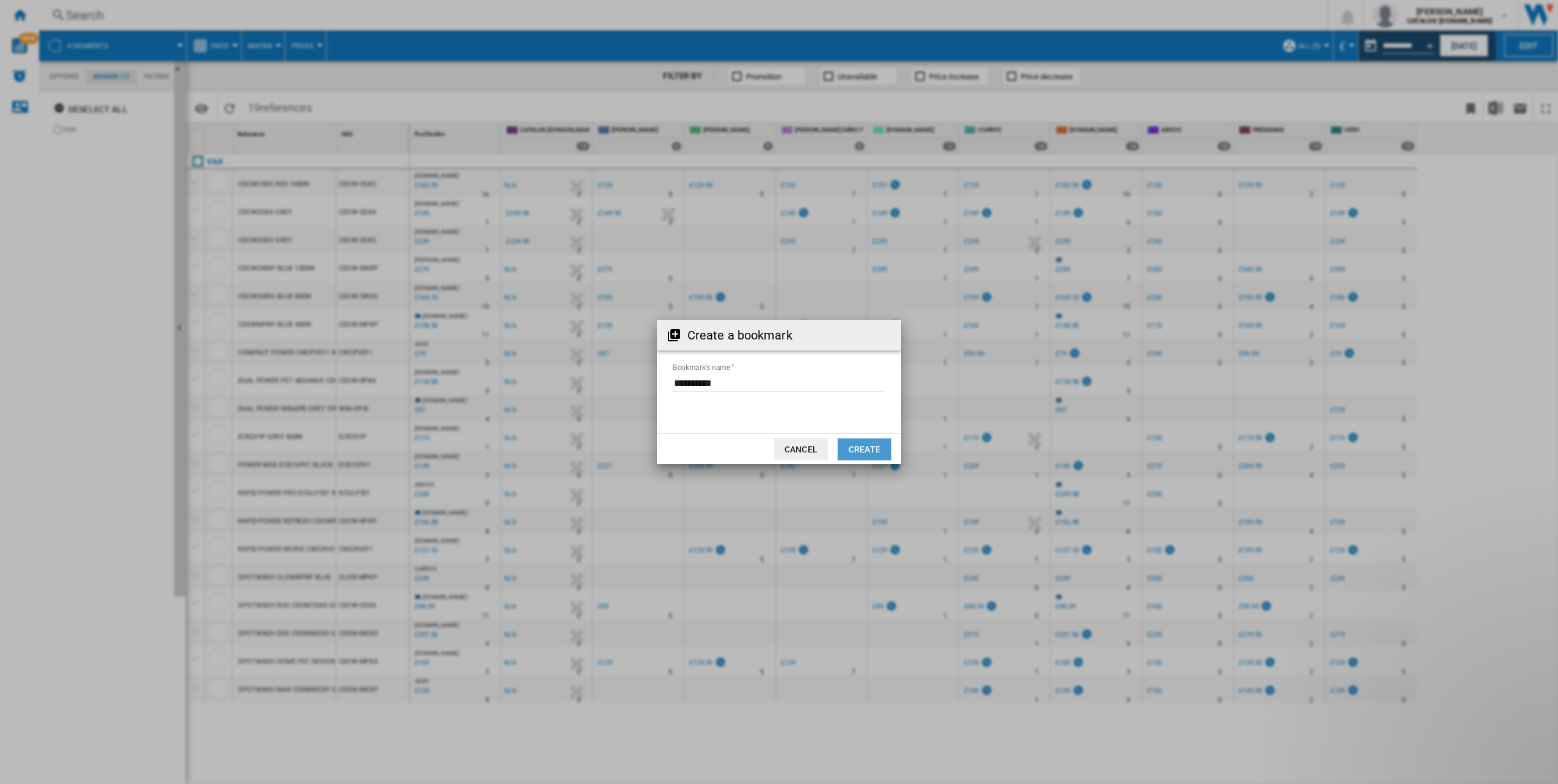
click at [868, 446] on button "Create" at bounding box center [865, 449] width 54 height 22
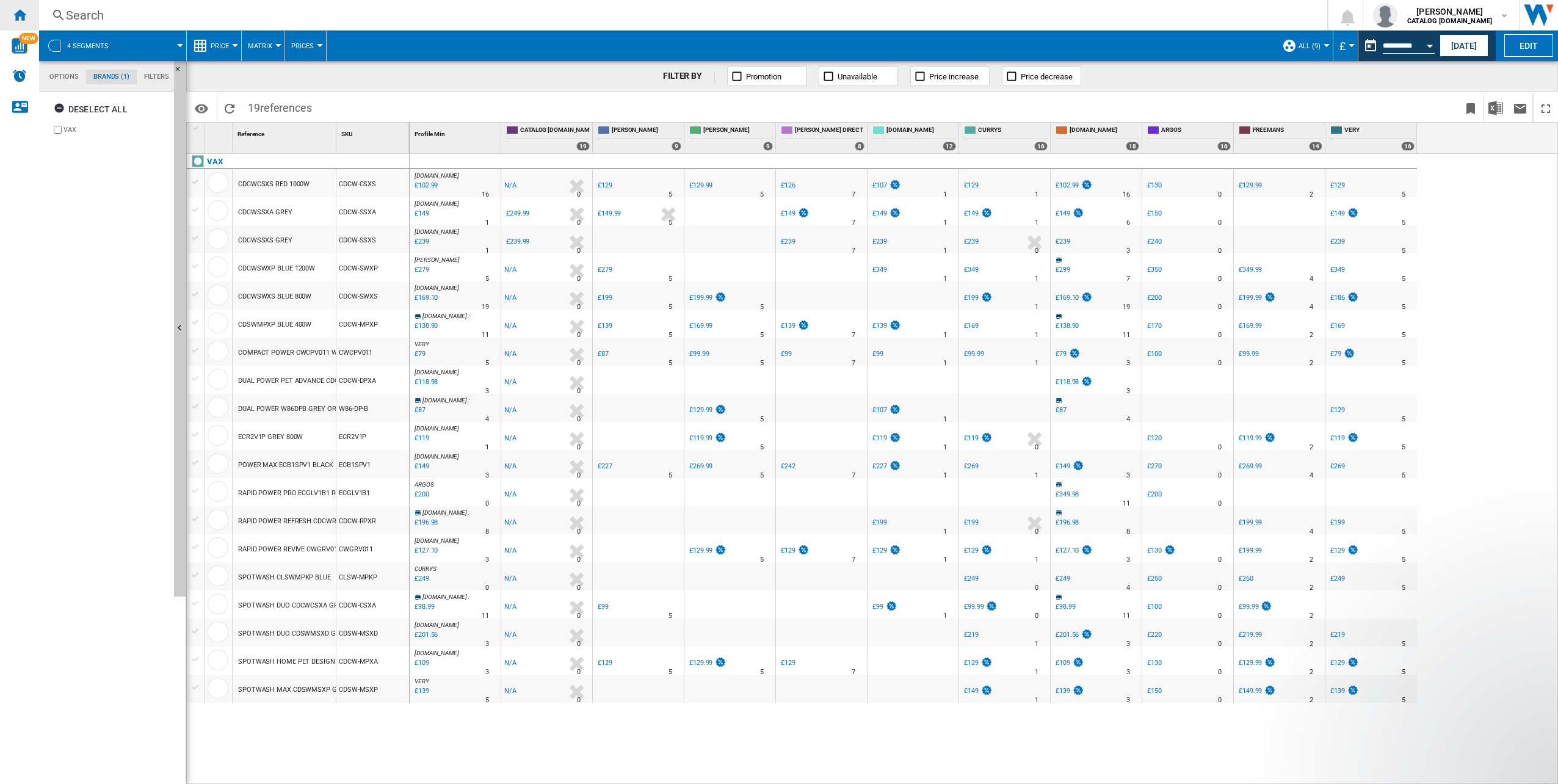
click at [16, 14] on ng-md-icon "Home" at bounding box center [19, 14] width 14 height 14
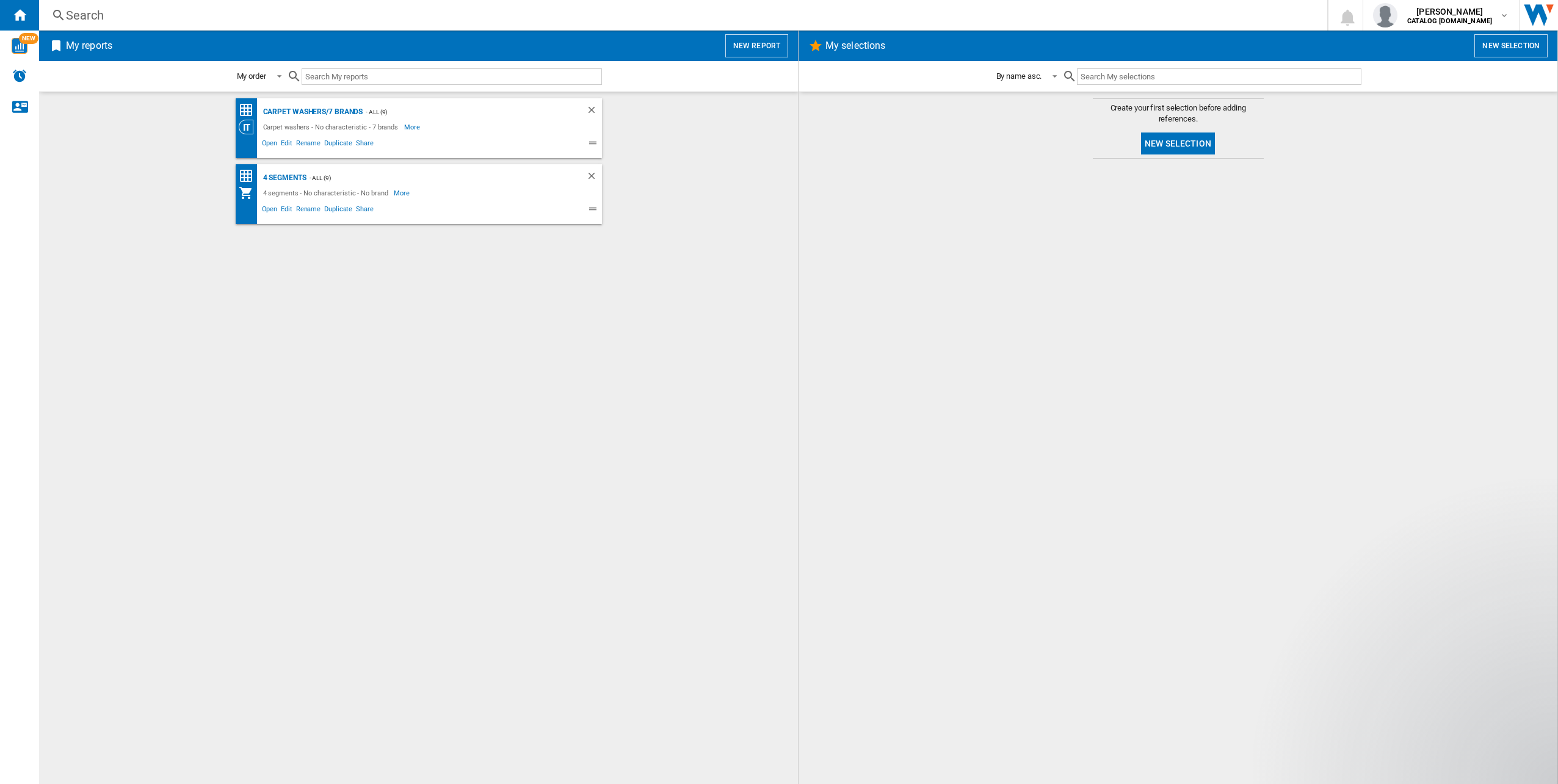
click at [57, 49] on ng-md-icon at bounding box center [56, 45] width 14 height 14
click at [57, 45] on ng-md-icon at bounding box center [56, 45] width 14 height 14
drag, startPoint x: 519, startPoint y: 236, endPoint x: 912, endPoint y: 275, distance: 394.9
click at [912, 275] on div at bounding box center [1178, 471] width 735 height 613
click at [589, 107] on ng-md-icon "Delete" at bounding box center [593, 111] width 14 height 14
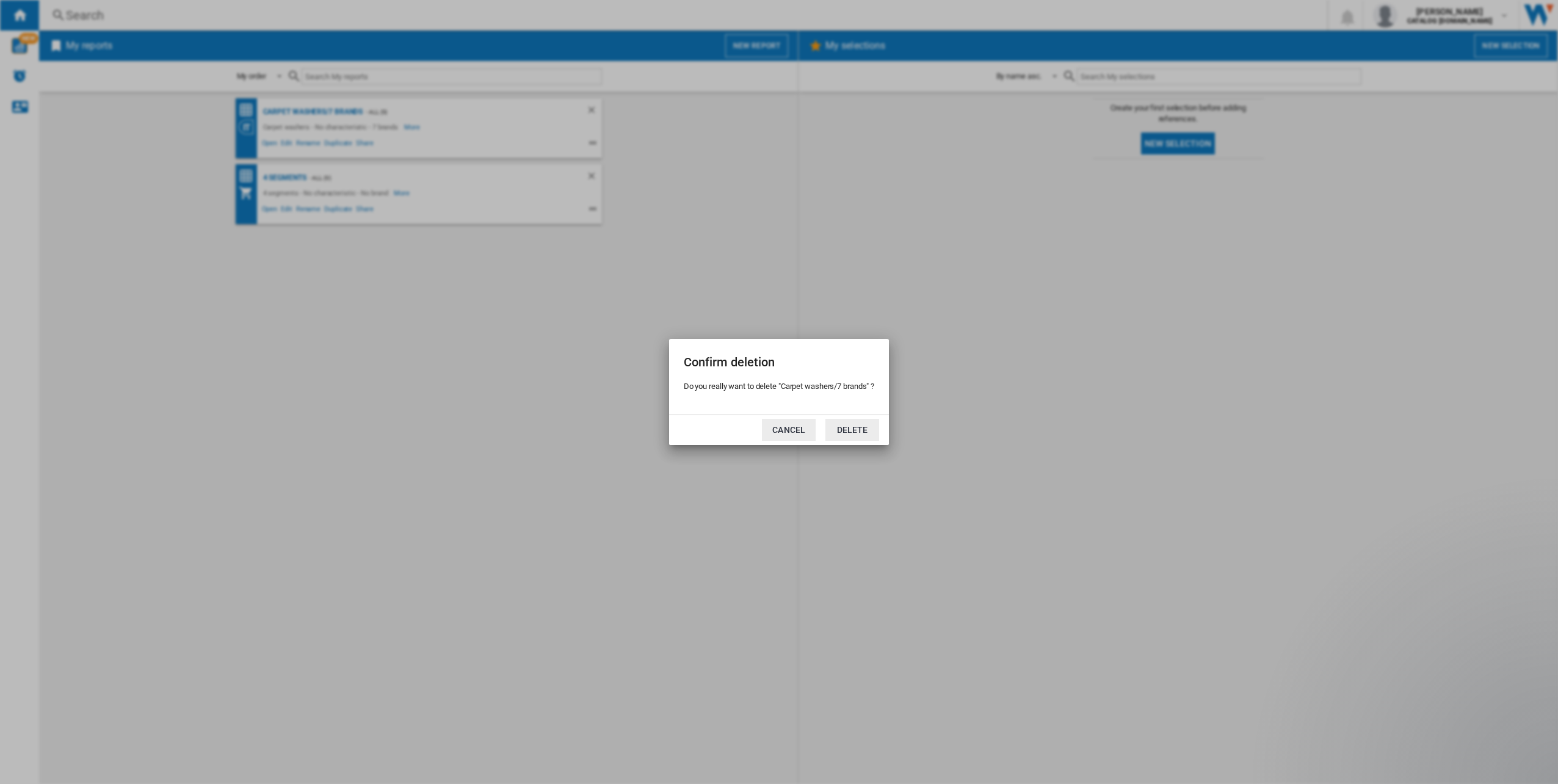
click at [797, 429] on button "Cancel" at bounding box center [789, 429] width 54 height 22
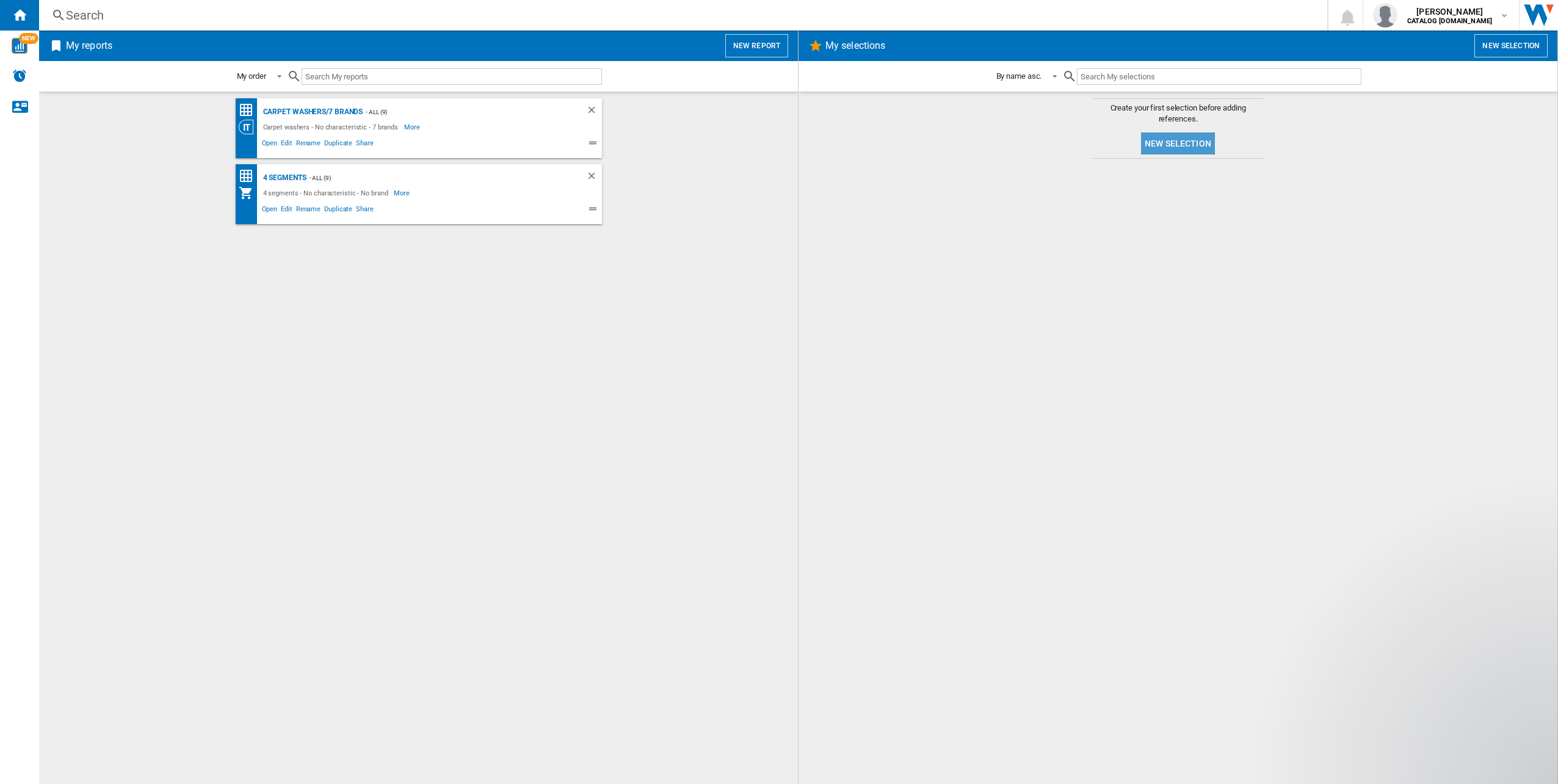
click at [1158, 140] on button "New selection" at bounding box center [1178, 143] width 74 height 22
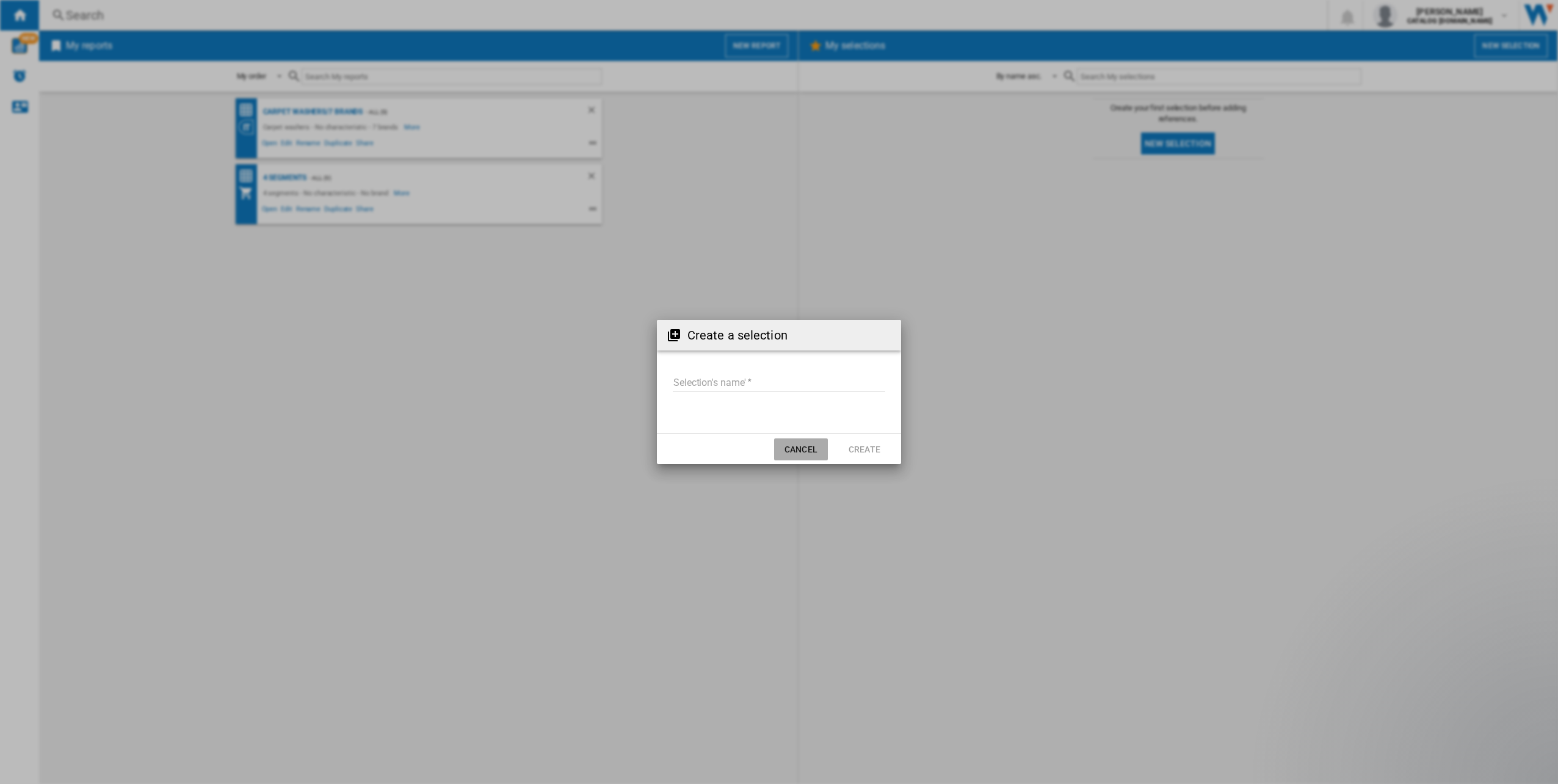
click at [794, 450] on button "Cancel" at bounding box center [801, 449] width 54 height 22
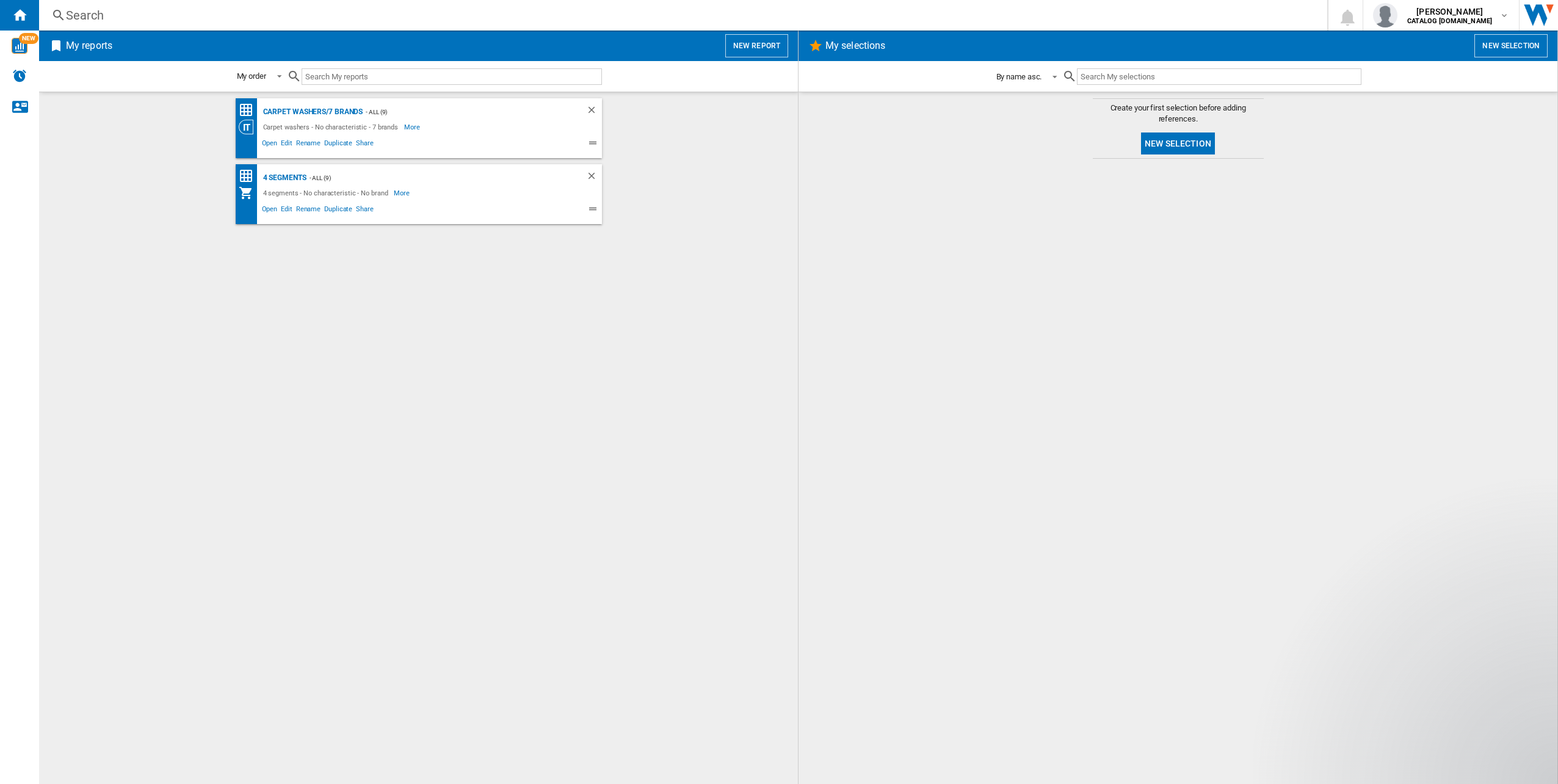
click at [1037, 73] on div "By name asc." at bounding box center [1019, 77] width 45 height 9
click at [1037, 73] on div "By name asc." at bounding box center [1019, 77] width 45 height 11
click at [1506, 52] on button "New selection" at bounding box center [1511, 45] width 73 height 24
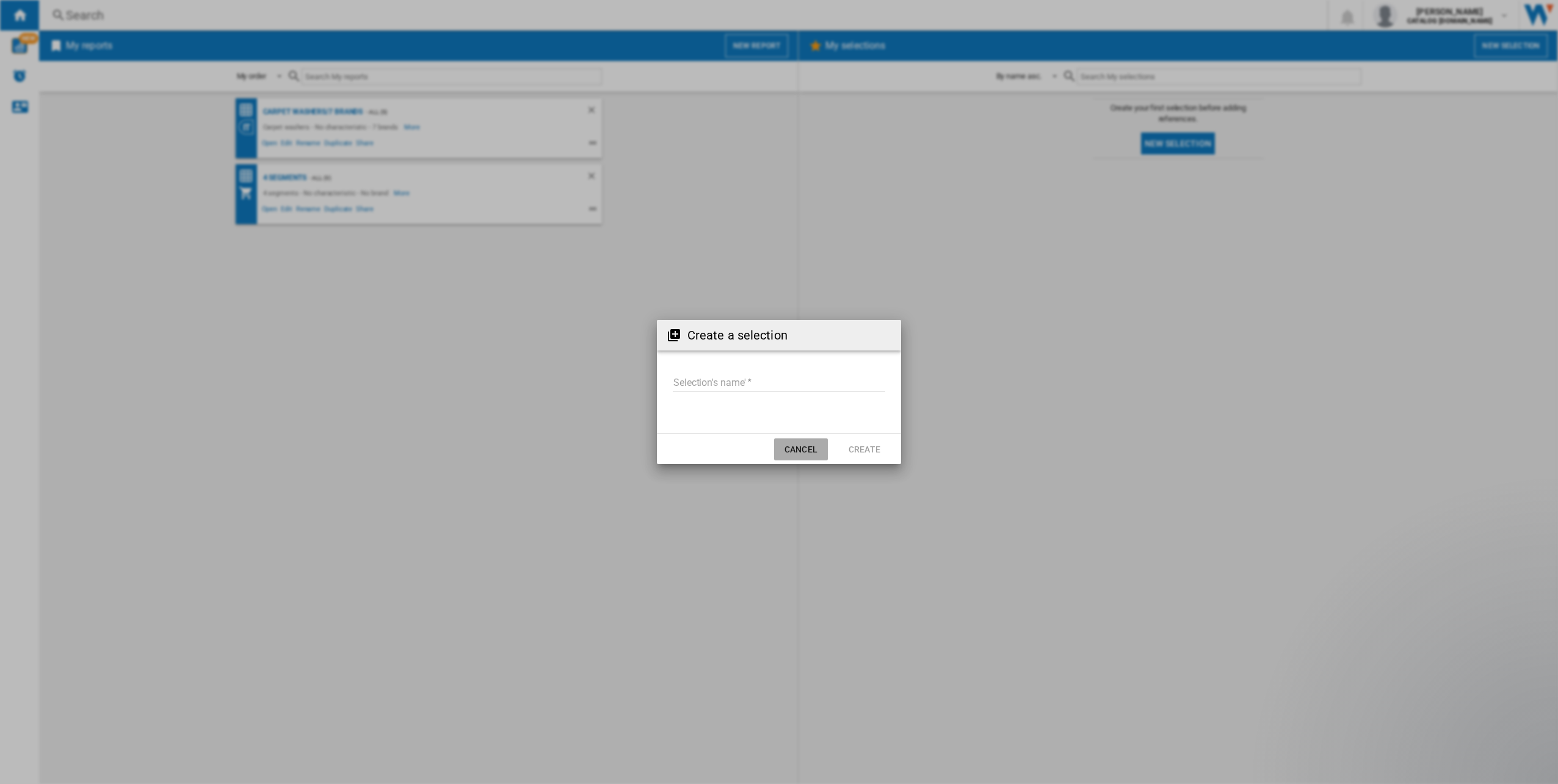
click at [781, 448] on button "Cancel" at bounding box center [801, 449] width 54 height 22
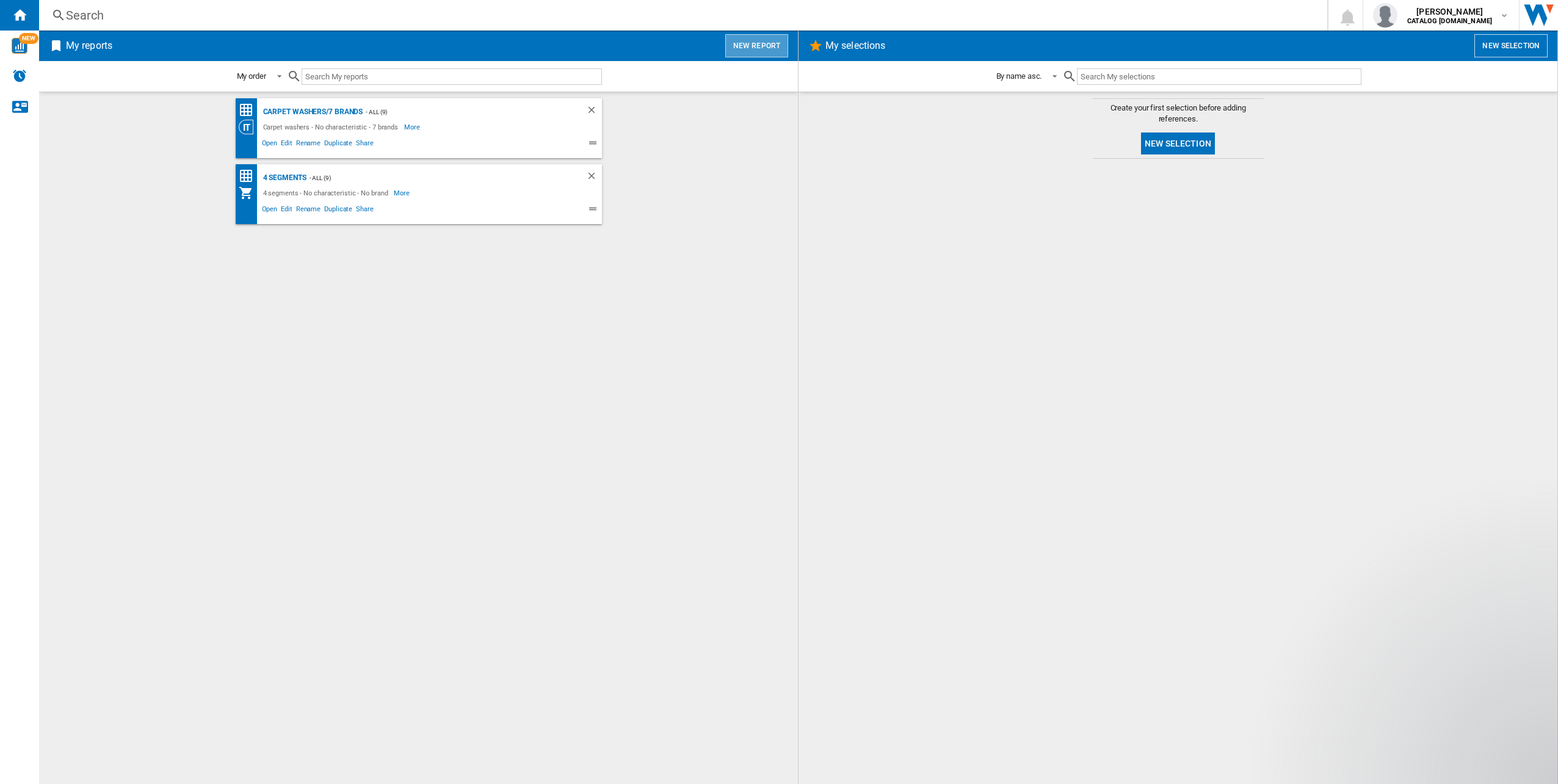
click at [769, 52] on button "New report" at bounding box center [757, 45] width 63 height 24
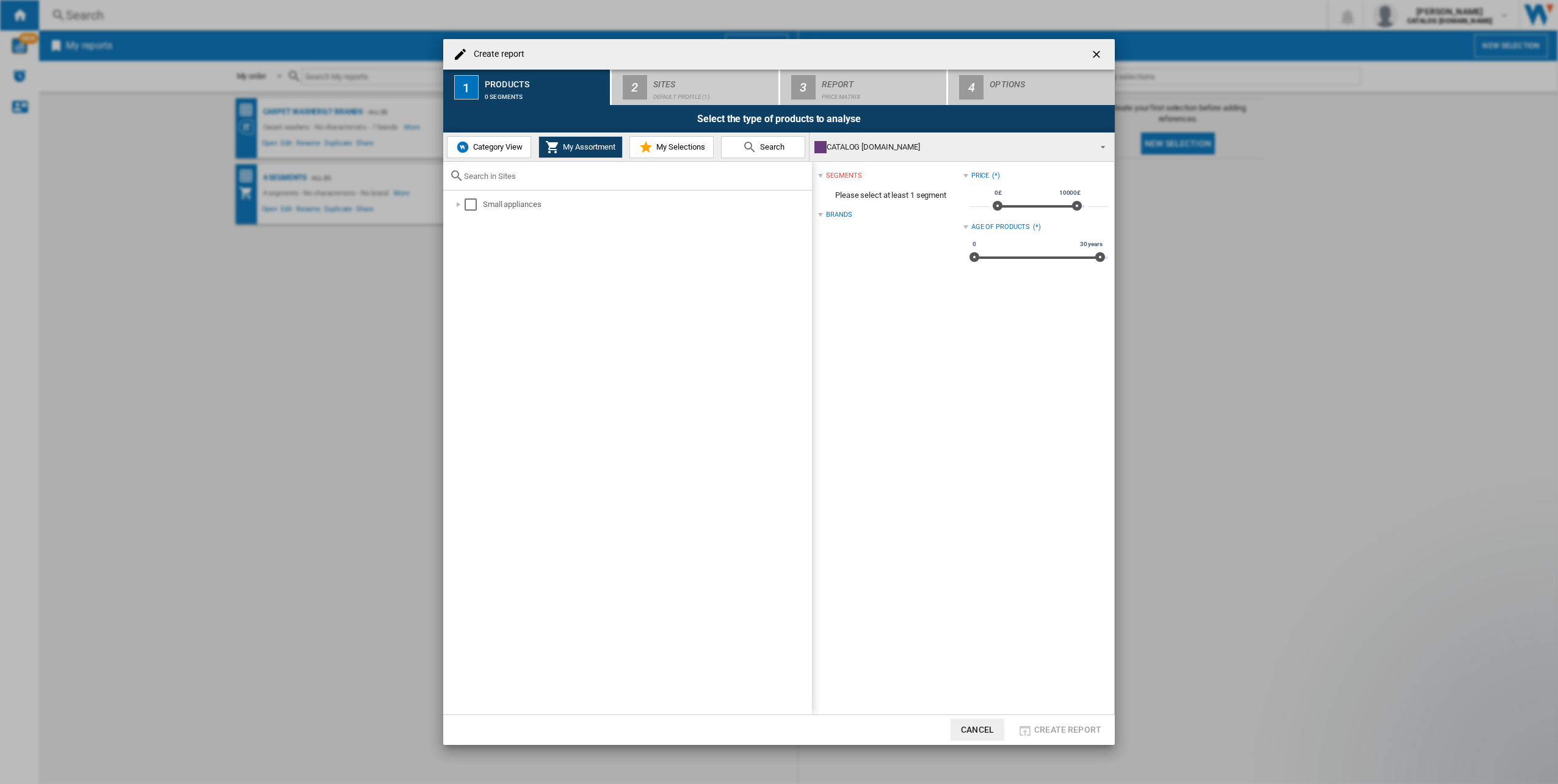
click at [524, 146] on button "Category View" at bounding box center [489, 147] width 84 height 22
click at [454, 207] on div "Create report ..." at bounding box center [452, 205] width 12 height 12
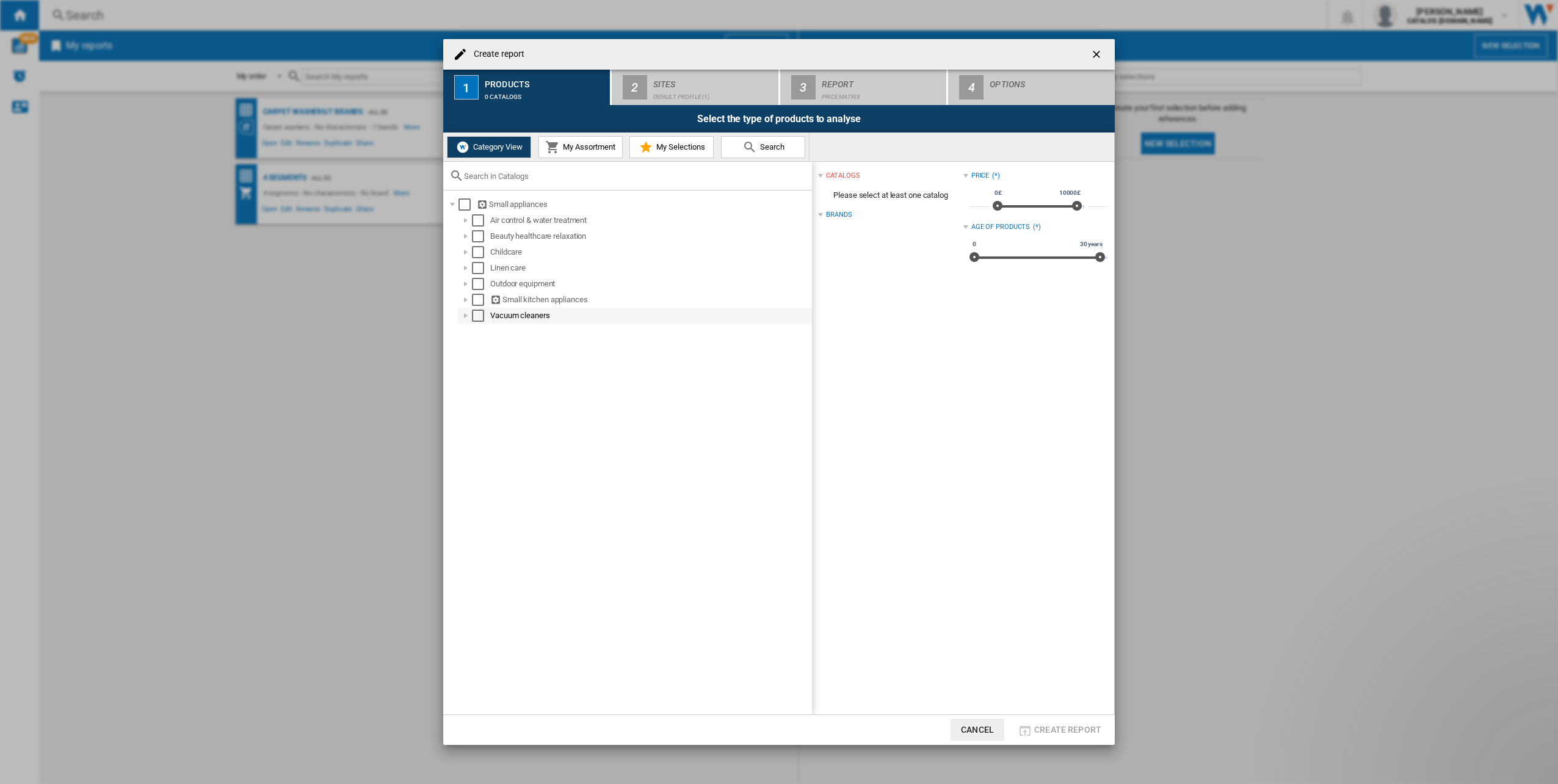
click at [469, 317] on div "Create report ..." at bounding box center [466, 315] width 12 height 12
click at [489, 349] on div "Select" at bounding box center [492, 347] width 12 height 12
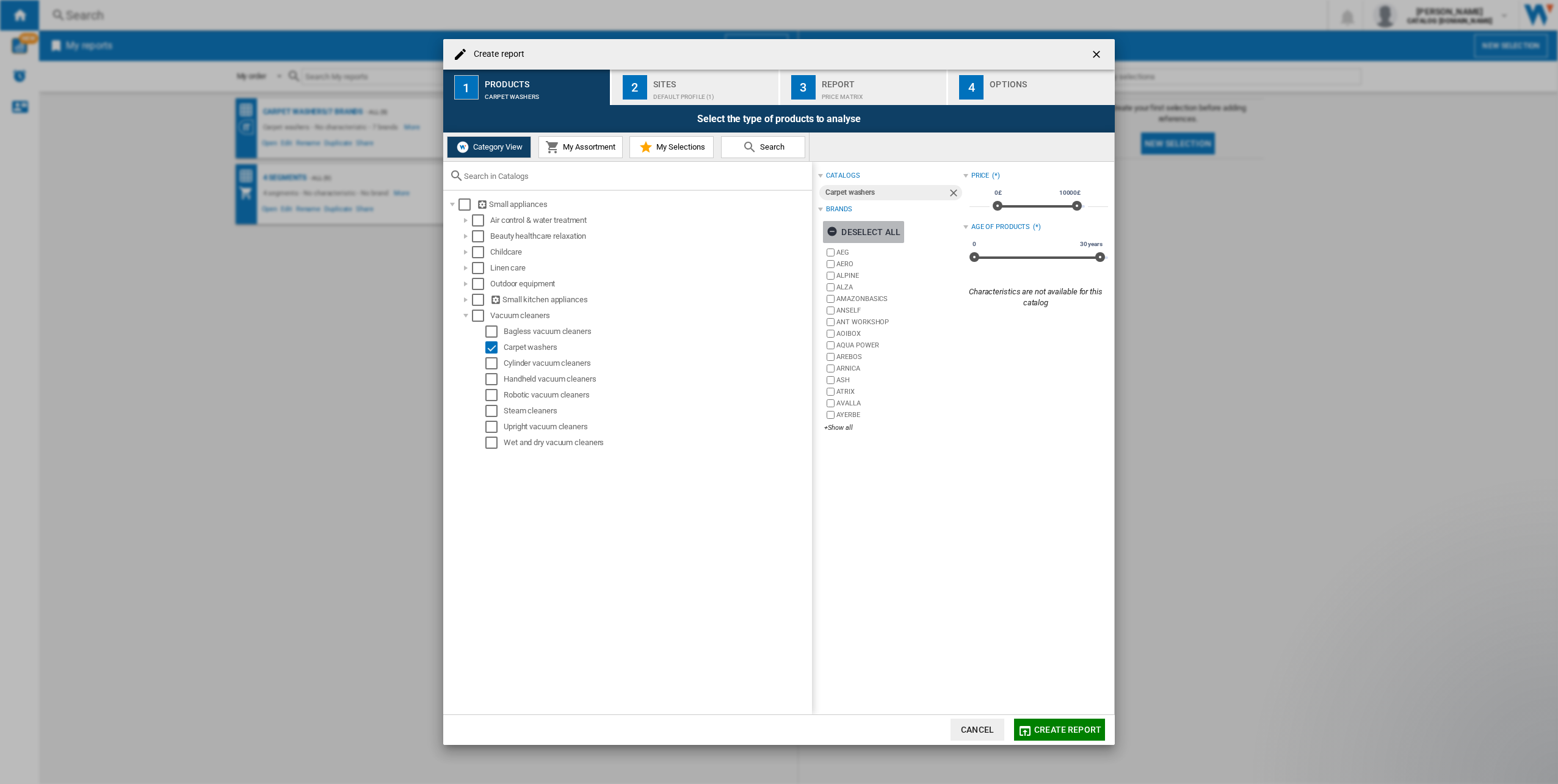
click at [833, 228] on ng-md-icon "Create report ..." at bounding box center [833, 233] width 14 height 14
click at [581, 139] on button "My Assortment" at bounding box center [581, 147] width 84 height 22
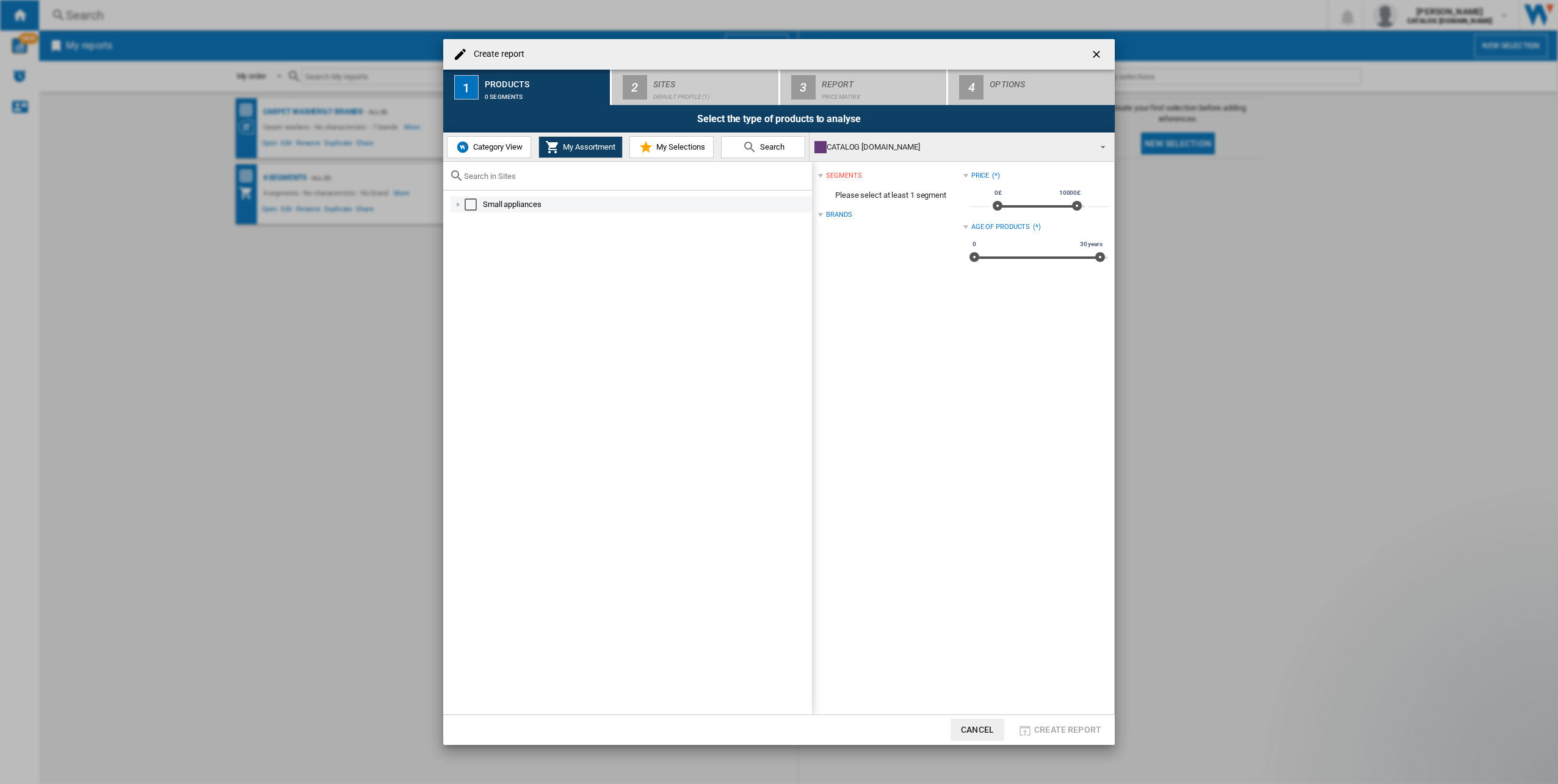
click at [461, 207] on div "Create report ..." at bounding box center [458, 205] width 12 height 12
click at [472, 252] on div "Create report ..." at bounding box center [472, 252] width 12 height 12
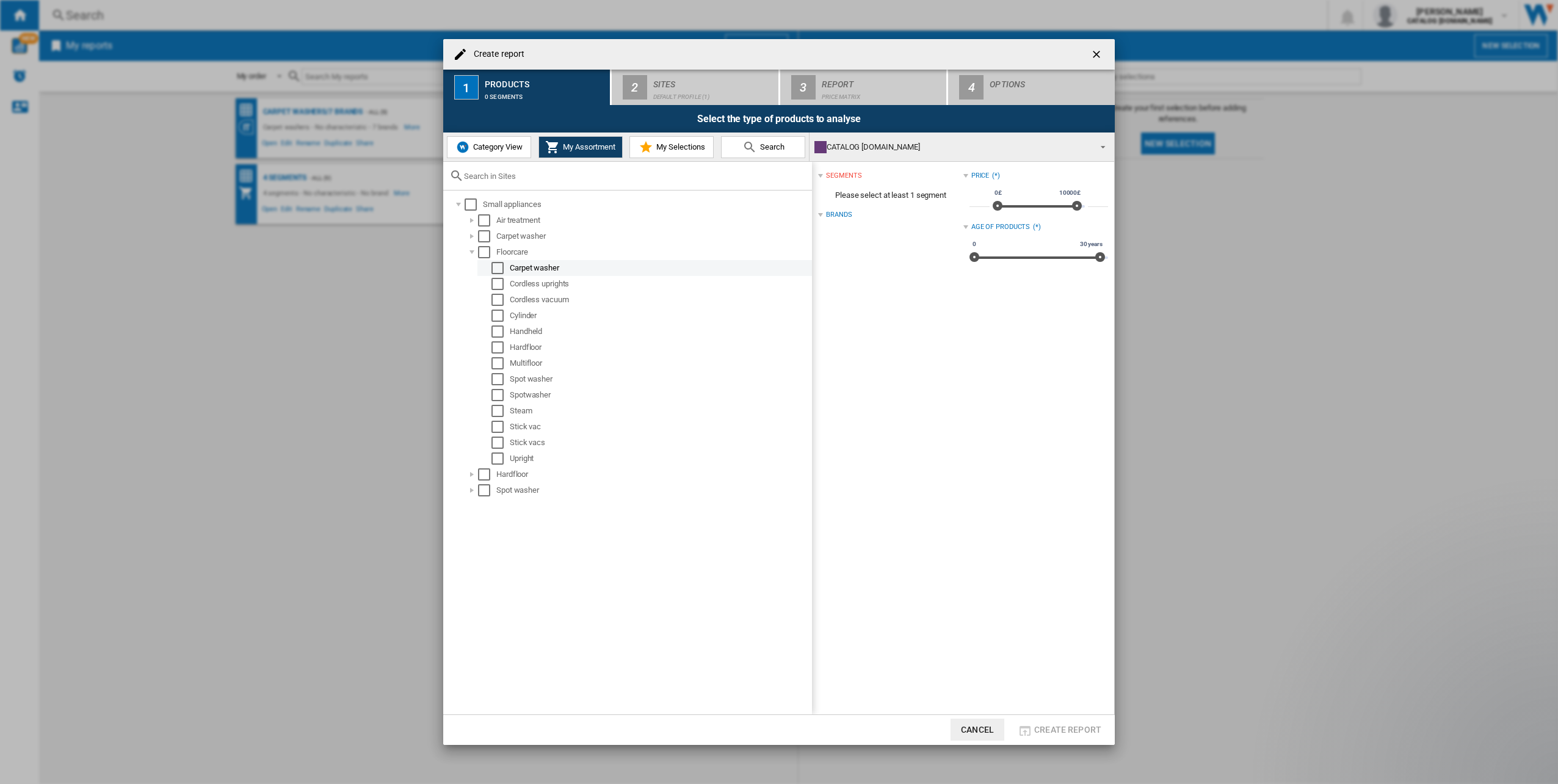
click at [539, 271] on div "Carpet washer" at bounding box center [659, 268] width 300 height 12
click at [535, 380] on div "Spot washer" at bounding box center [659, 379] width 300 height 12
click at [500, 394] on div "Select" at bounding box center [497, 395] width 12 height 12
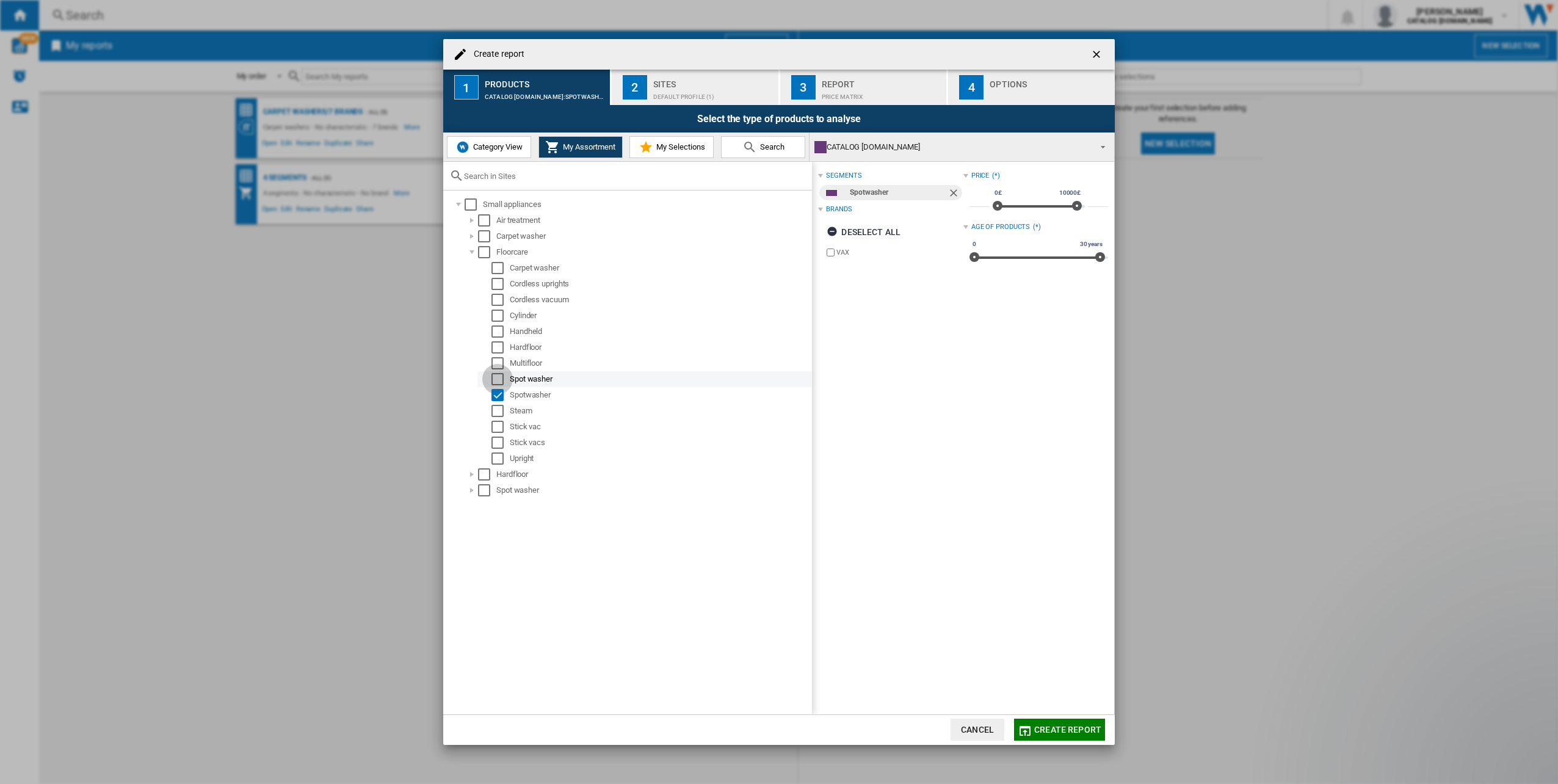
click at [502, 377] on div "Select" at bounding box center [497, 379] width 12 height 12
click at [492, 265] on div "Select" at bounding box center [497, 268] width 12 height 12
click at [473, 490] on div "Create report ..." at bounding box center [472, 490] width 12 height 12
click at [499, 508] on div "Select" at bounding box center [497, 506] width 12 height 12
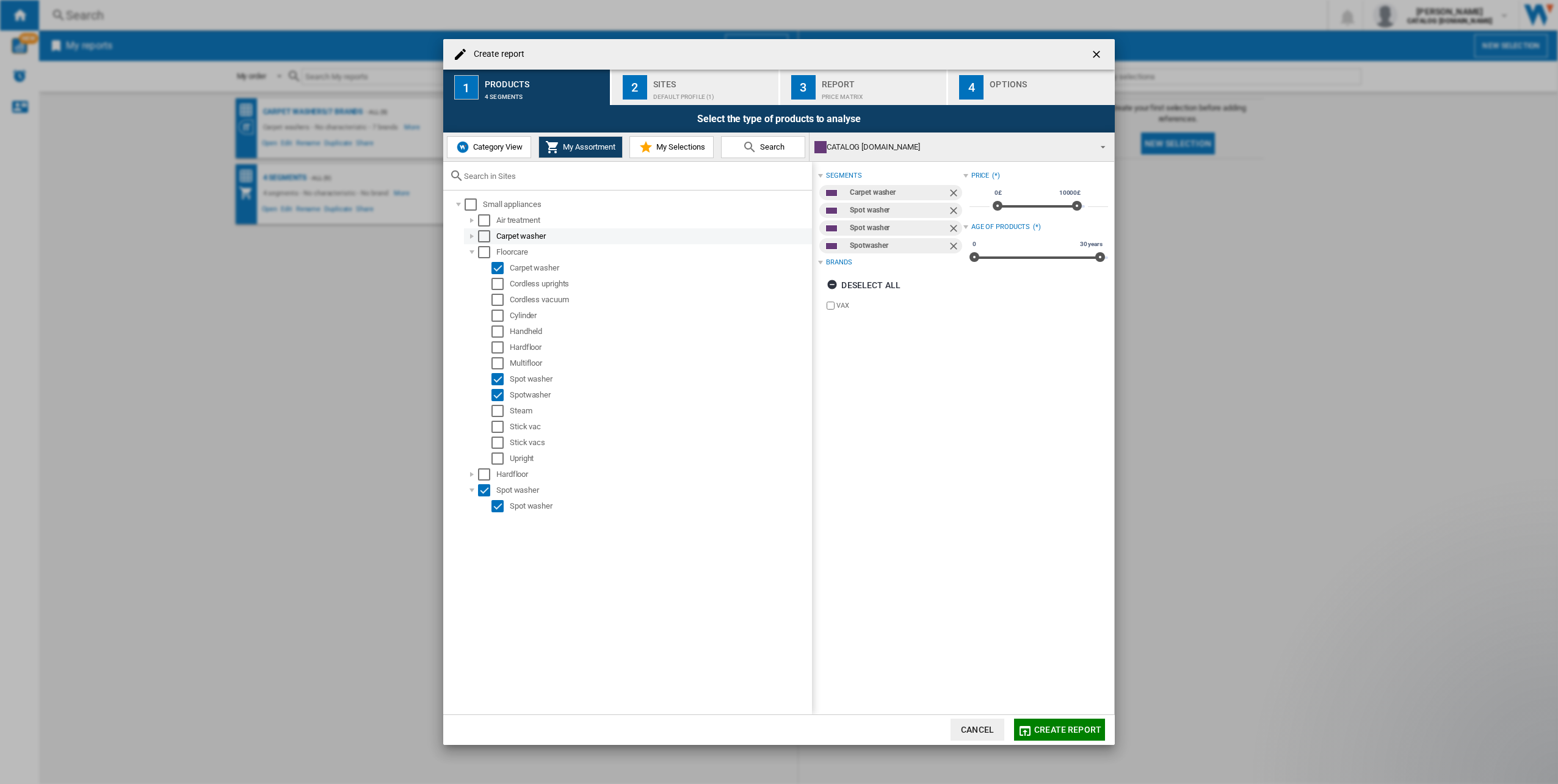
click at [471, 237] on div "Create report ..." at bounding box center [472, 236] width 12 height 12
click at [499, 255] on div "Select" at bounding box center [497, 252] width 12 height 12
type input "***"
drag, startPoint x: 1072, startPoint y: 207, endPoint x: 996, endPoint y: 218, distance: 76.8
click at [996, 218] on div "* 0£ 10000£ 0£ 210£ 0£ - 210£ ***" at bounding box center [1039, 201] width 138 height 34
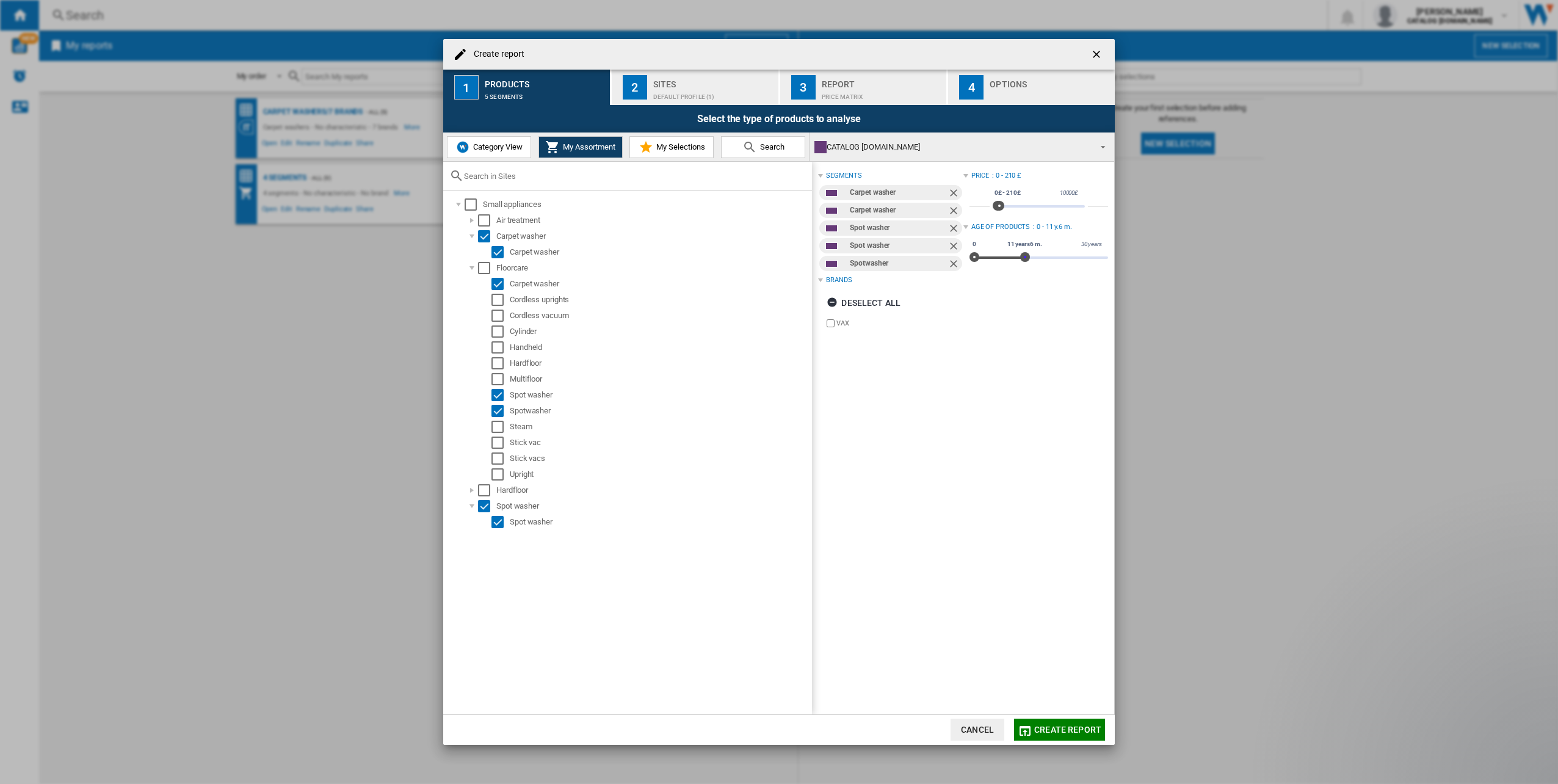
drag, startPoint x: 1100, startPoint y: 260, endPoint x: 1022, endPoint y: 263, distance: 78.1
click at [1022, 258] on div "0 30 years 0 11 years6 m." at bounding box center [1039, 258] width 138 height 3
click at [679, 148] on span "My Selections" at bounding box center [679, 147] width 52 height 9
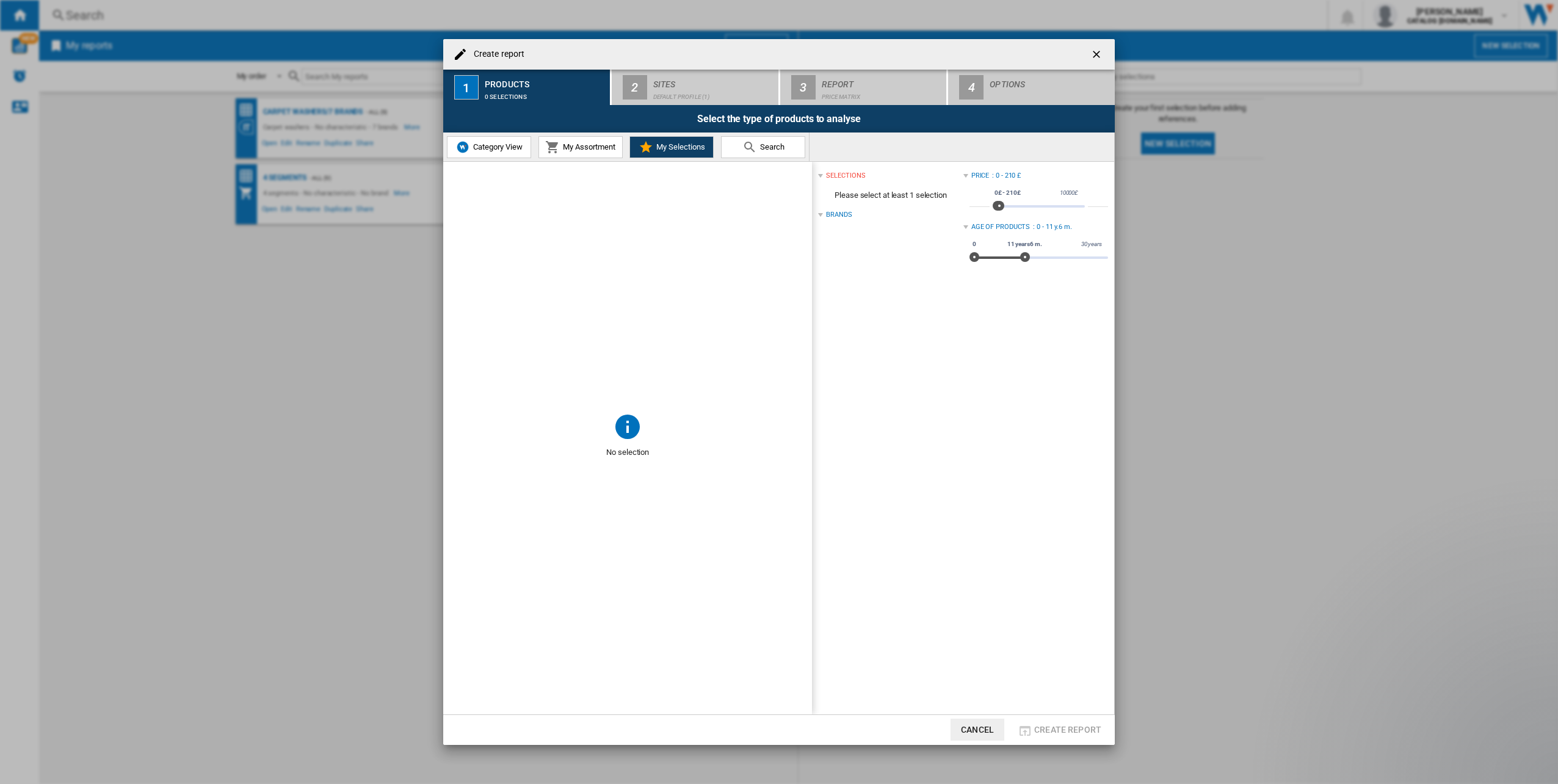
click at [594, 149] on span "My Assortment" at bounding box center [587, 147] width 56 height 9
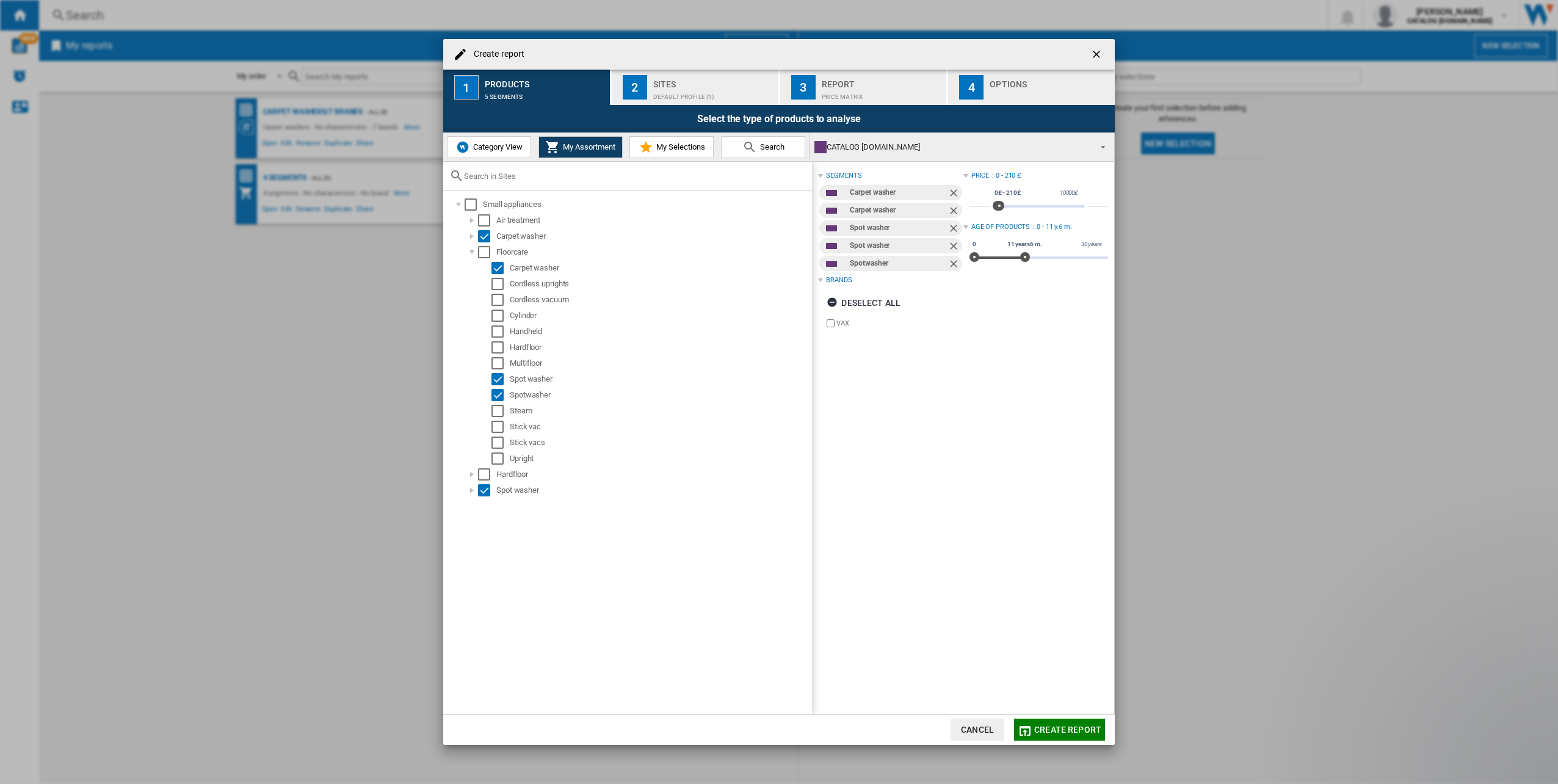
click at [501, 143] on span "Category View" at bounding box center [495, 147] width 52 height 9
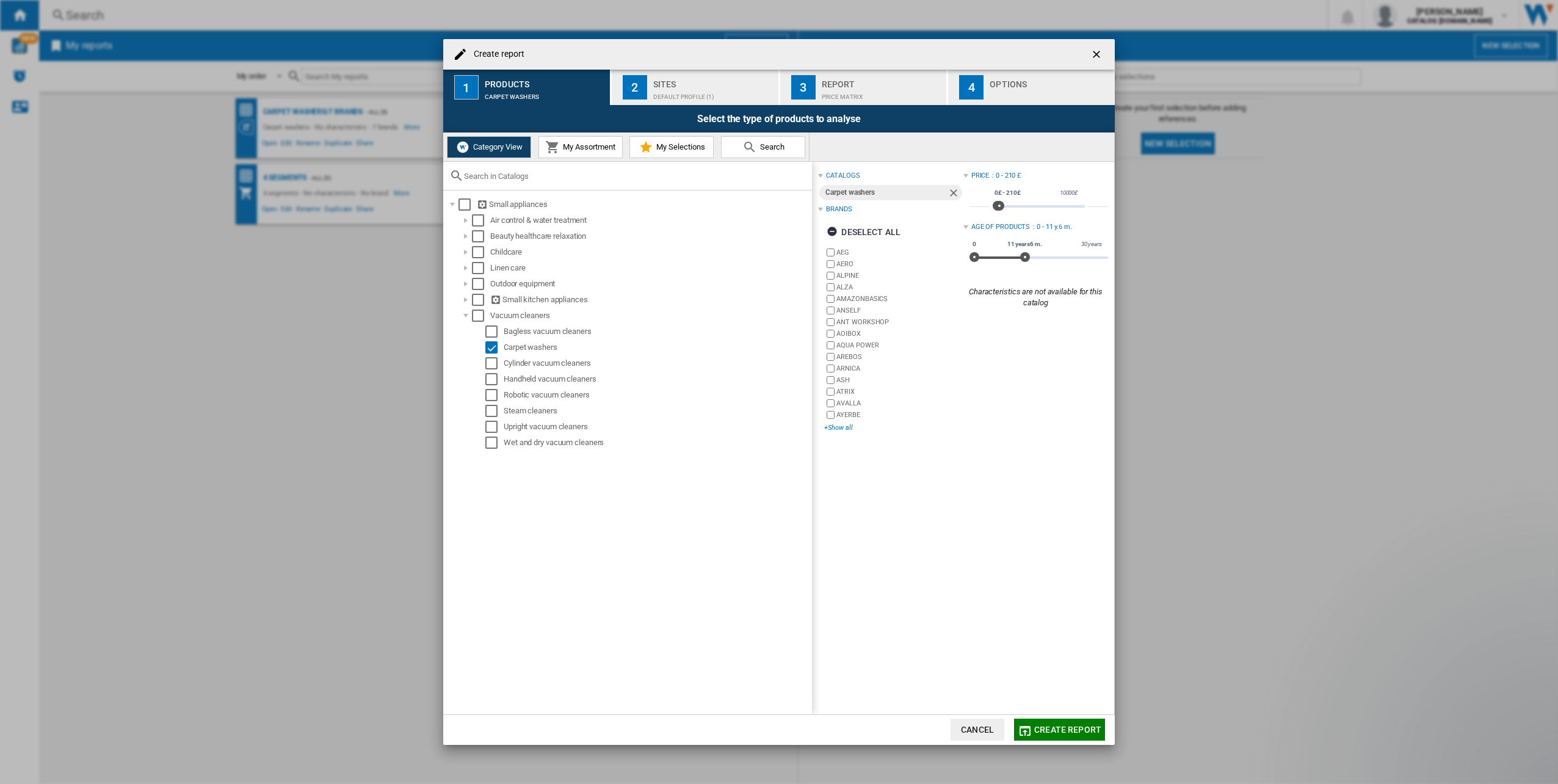
click at [838, 427] on div "+Show all" at bounding box center [893, 428] width 138 height 9
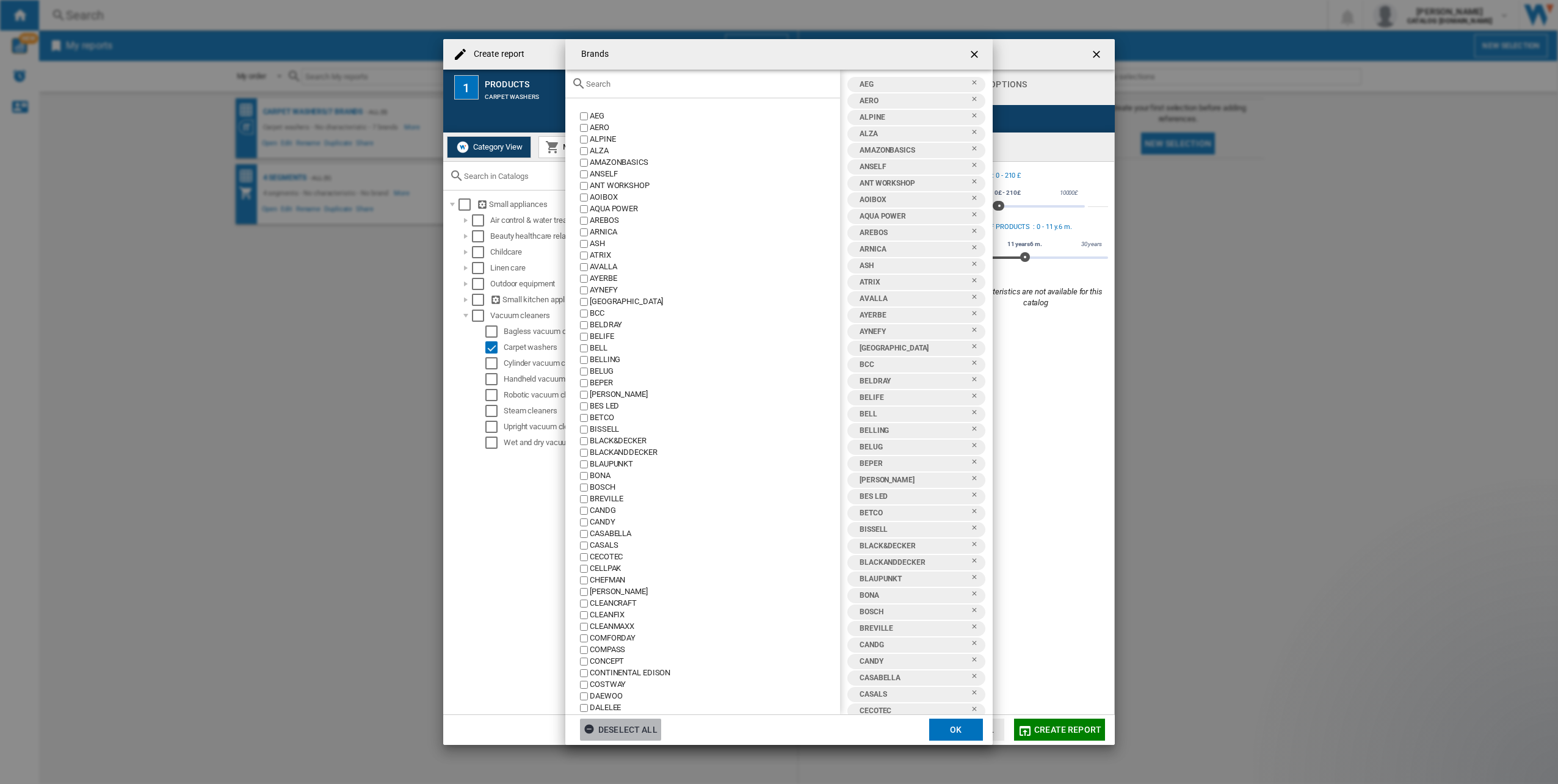
click at [589, 726] on ng-md-icon "Brands AEG ..." at bounding box center [590, 730] width 14 height 14
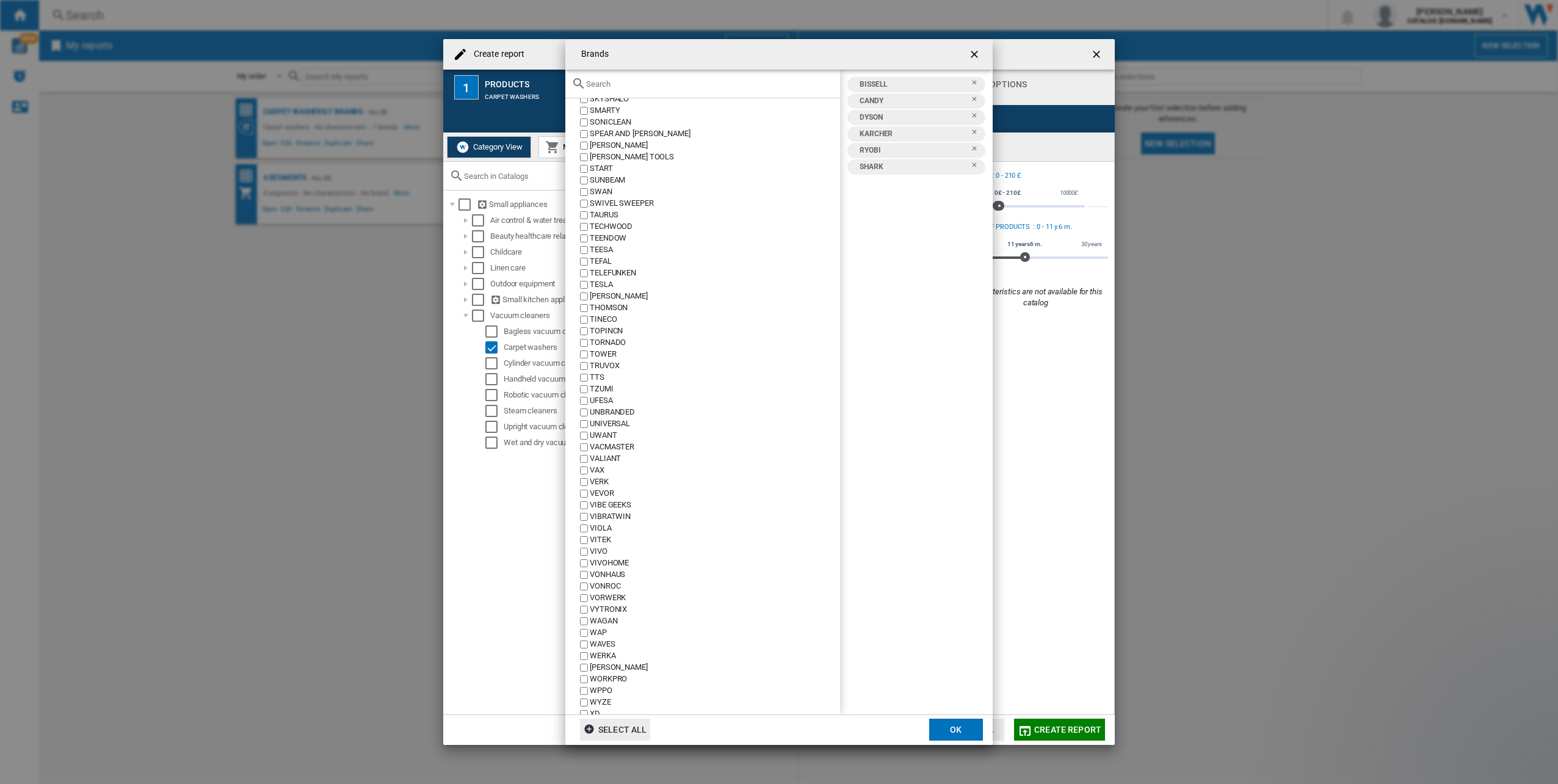
scroll to position [2381, 0]
drag, startPoint x: 947, startPoint y: 727, endPoint x: 966, endPoint y: 684, distance: 47.0
click at [946, 727] on button "OK" at bounding box center [956, 729] width 54 height 22
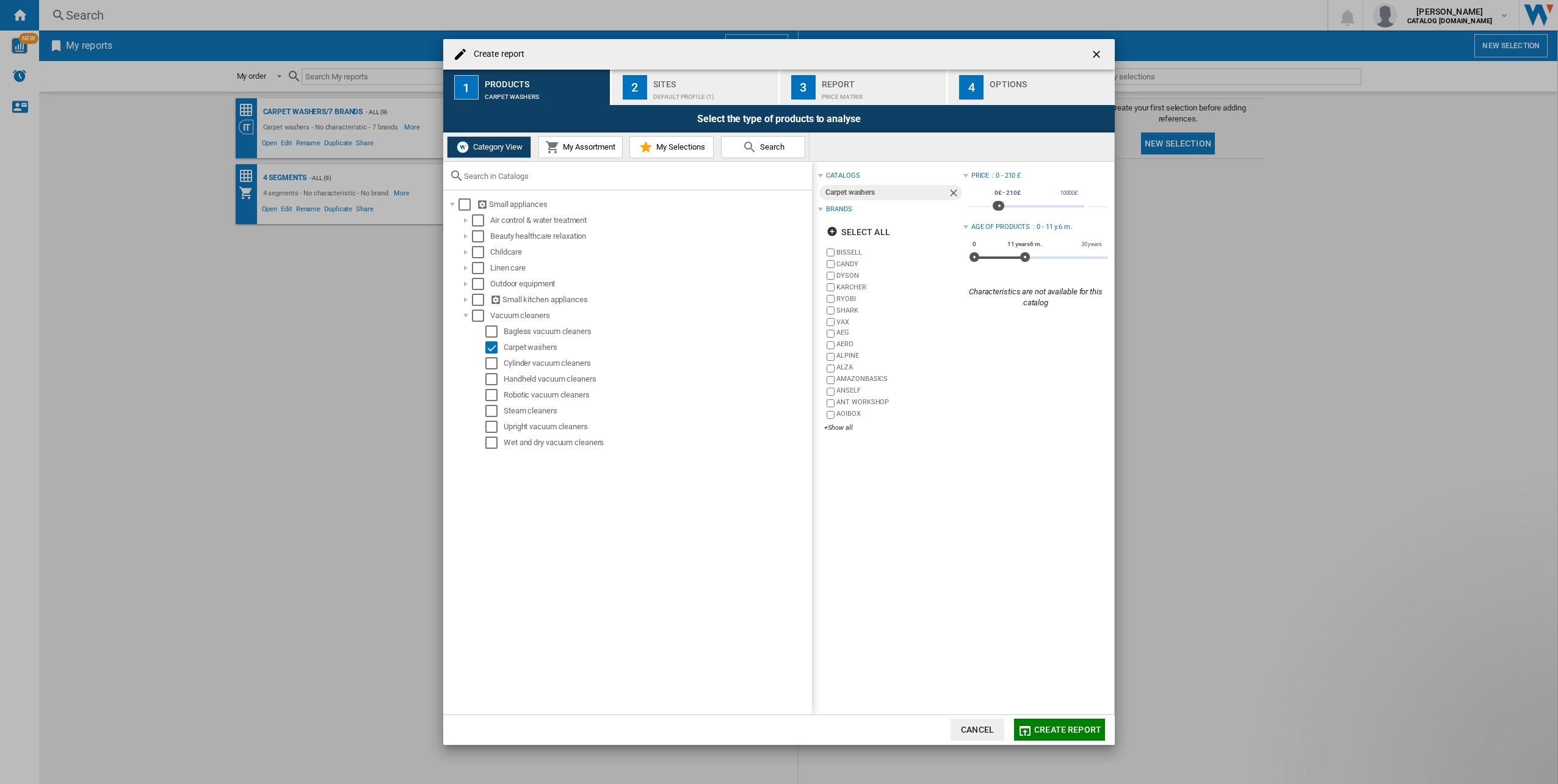
click at [589, 151] on span "My Assortment" at bounding box center [587, 147] width 56 height 9
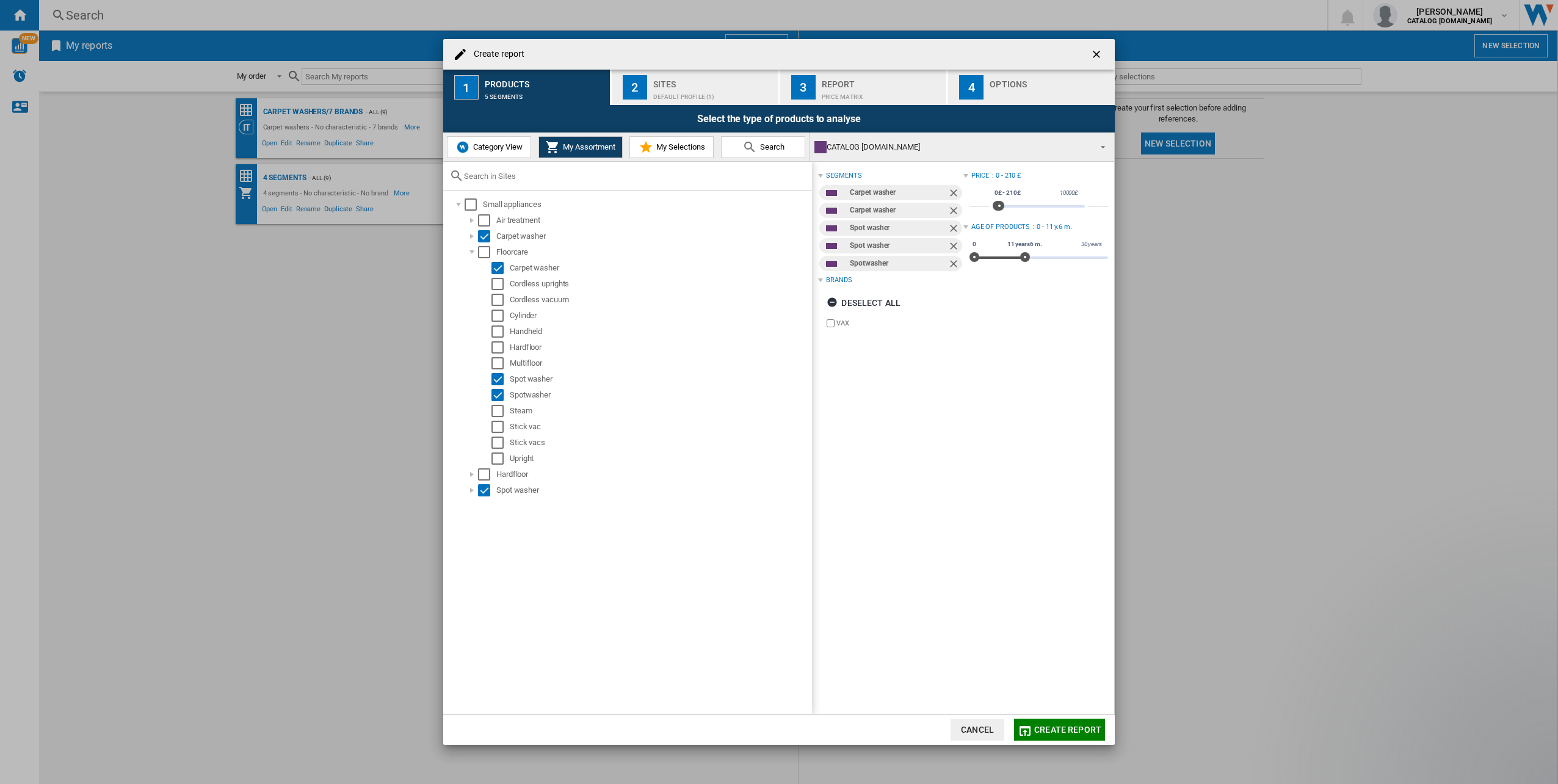
click at [685, 151] on span "My Selections" at bounding box center [679, 147] width 52 height 9
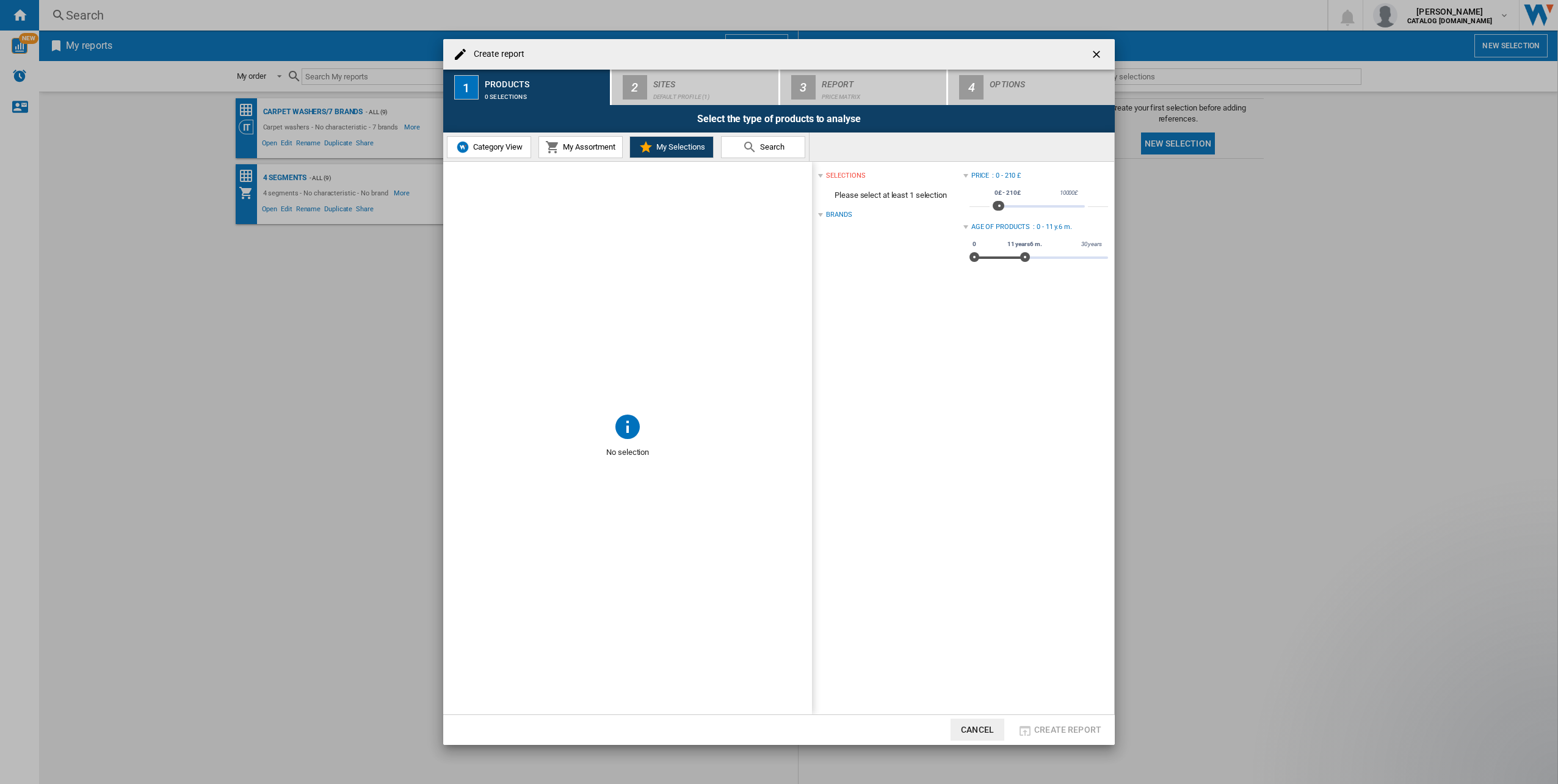
click at [583, 147] on span "My Assortment" at bounding box center [587, 147] width 56 height 9
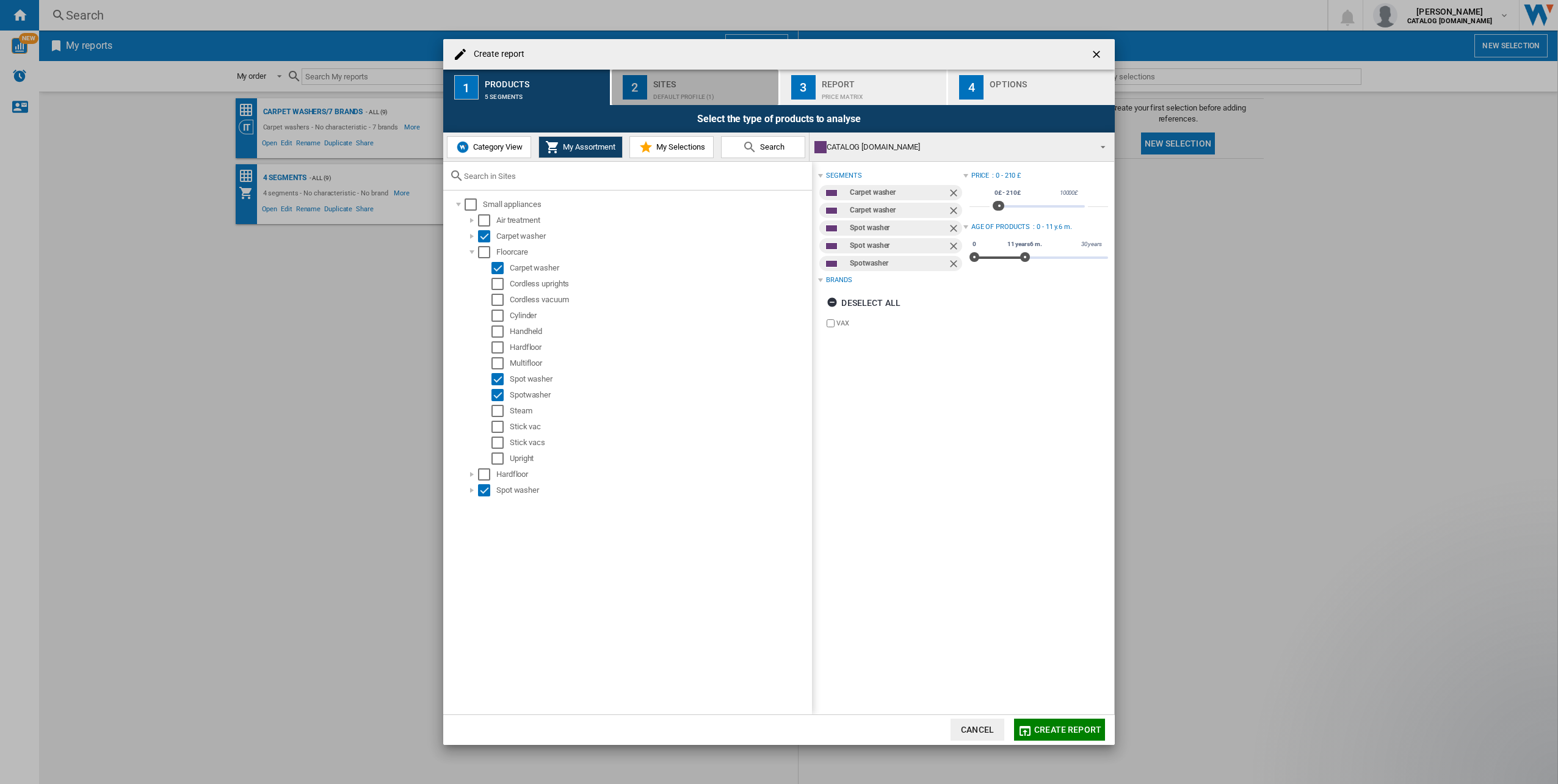
click at [677, 87] on div "Default profile (1)" at bounding box center [713, 94] width 120 height 13
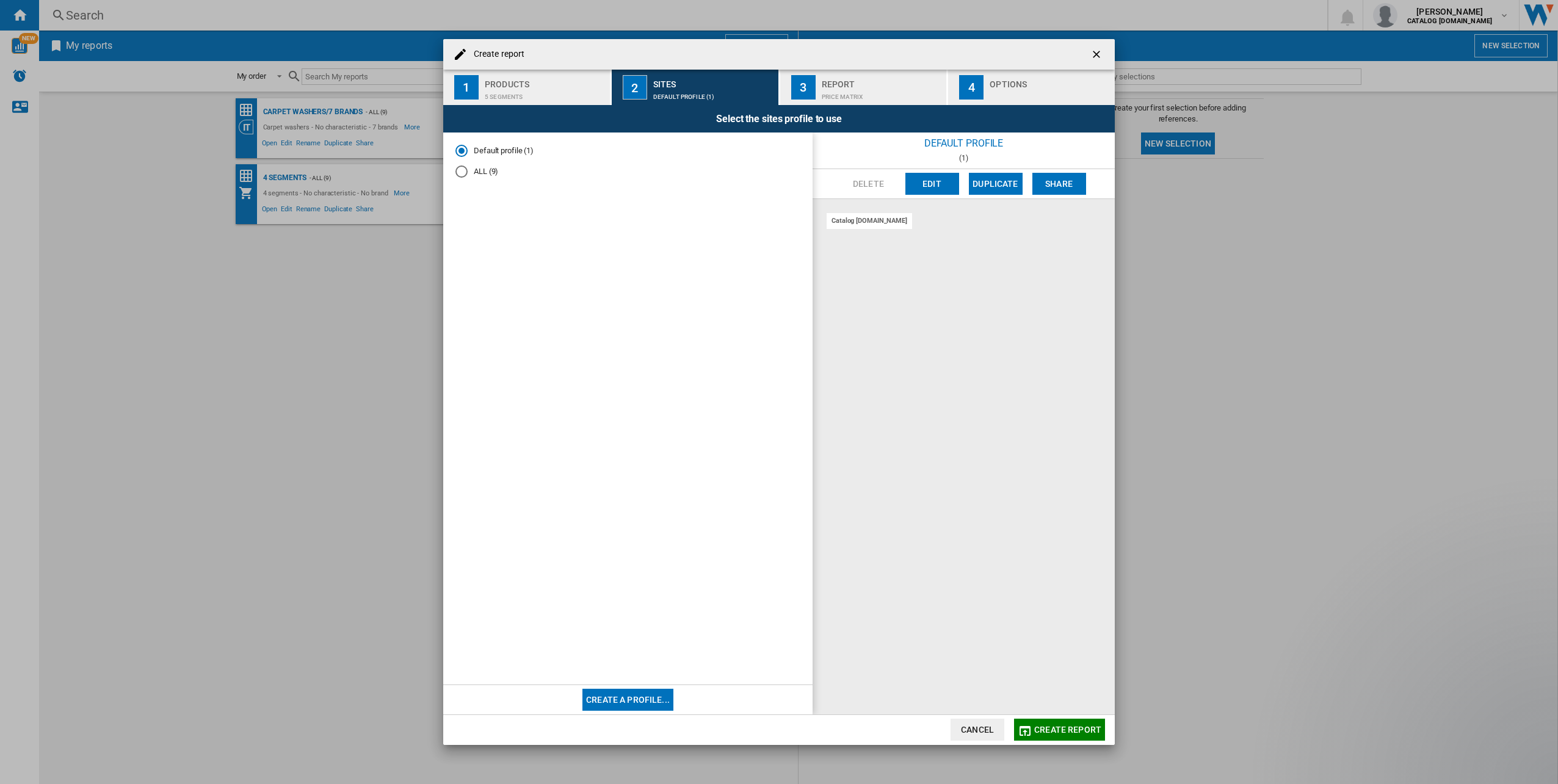
click at [460, 173] on div "ALL (9)" at bounding box center [461, 171] width 12 height 12
click at [802, 94] on div "3" at bounding box center [804, 87] width 25 height 25
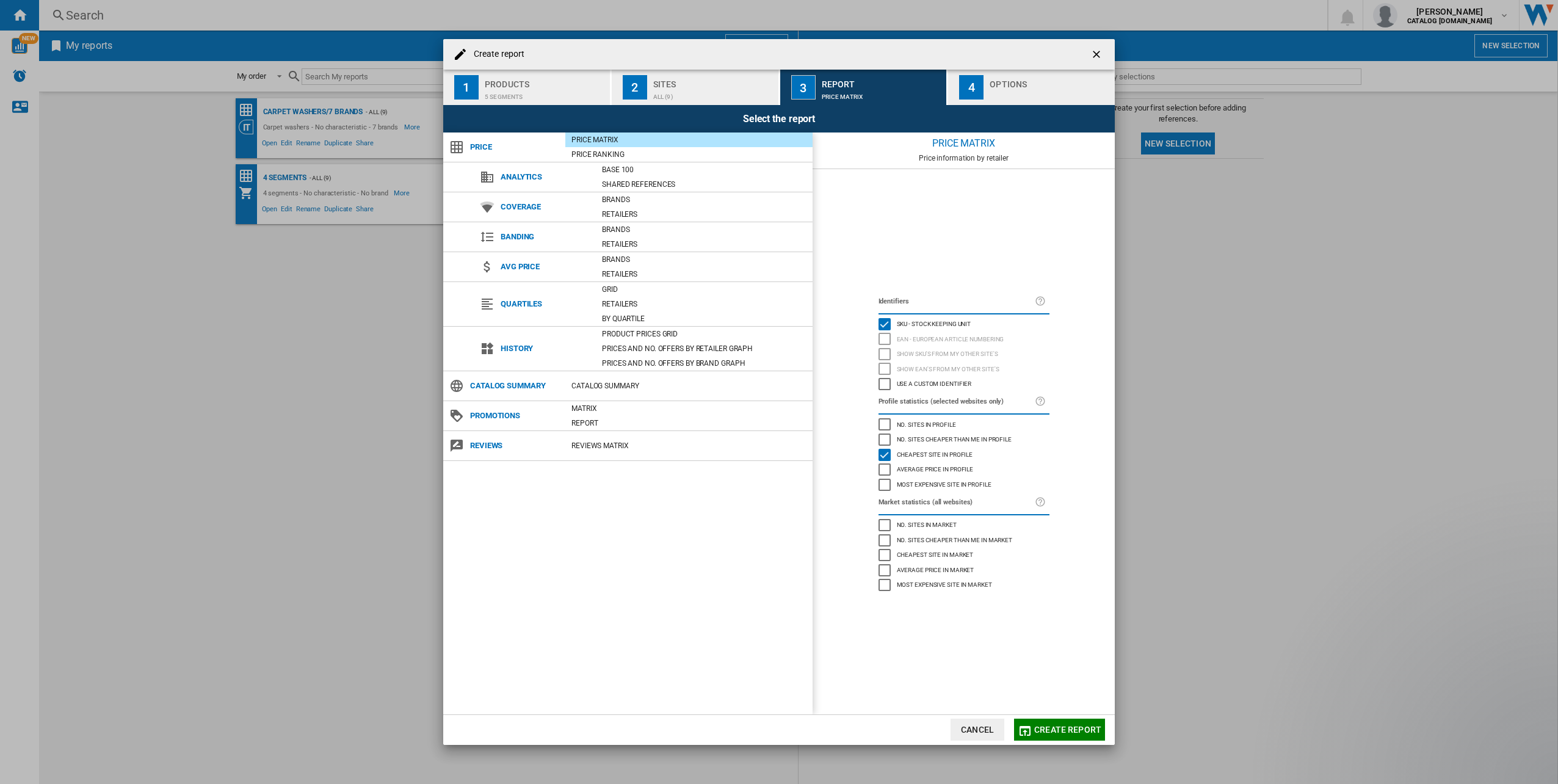
click at [672, 95] on div "ALL (9)" at bounding box center [713, 94] width 120 height 13
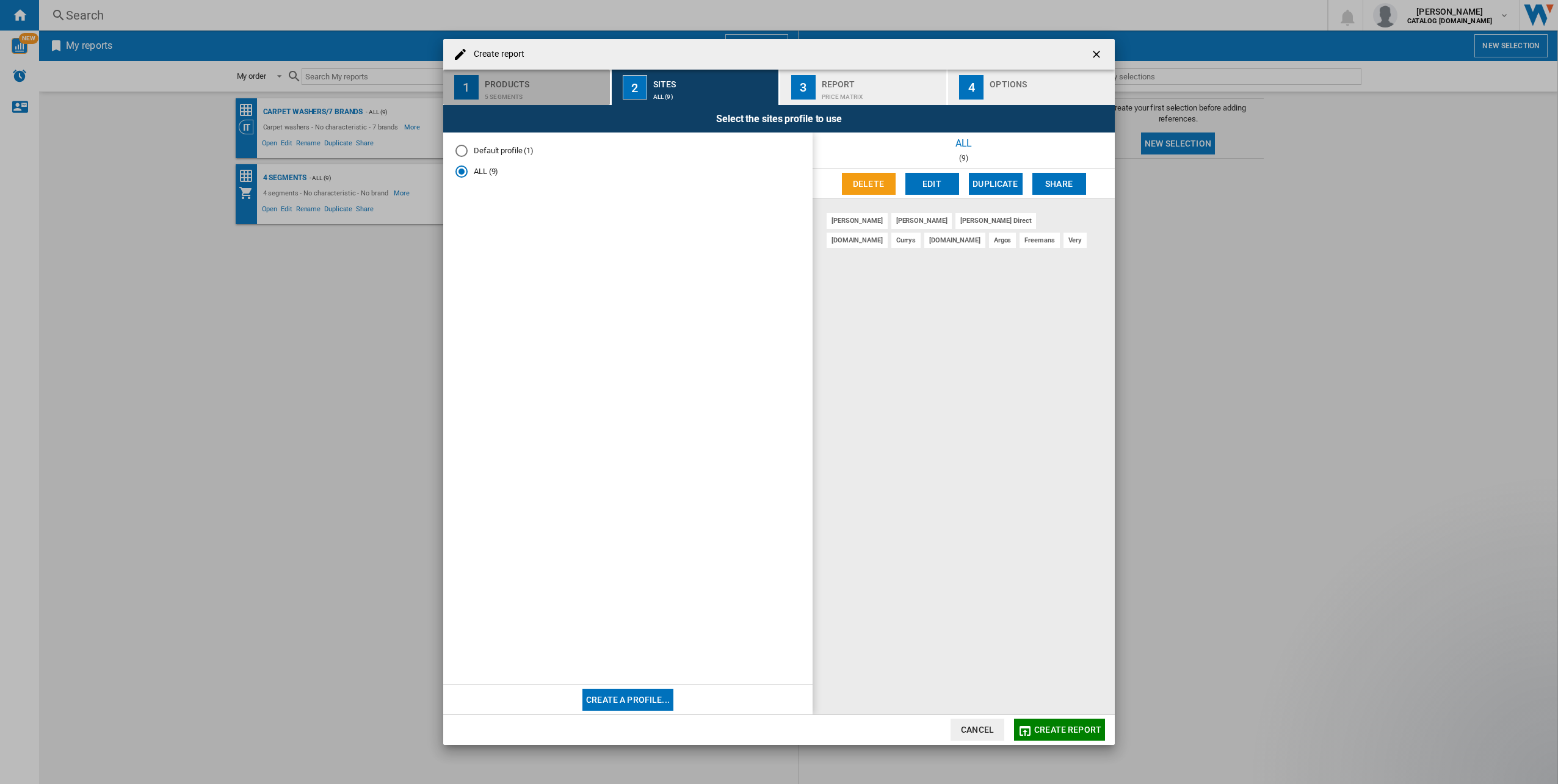
click at [522, 87] on div "Products" at bounding box center [545, 81] width 120 height 13
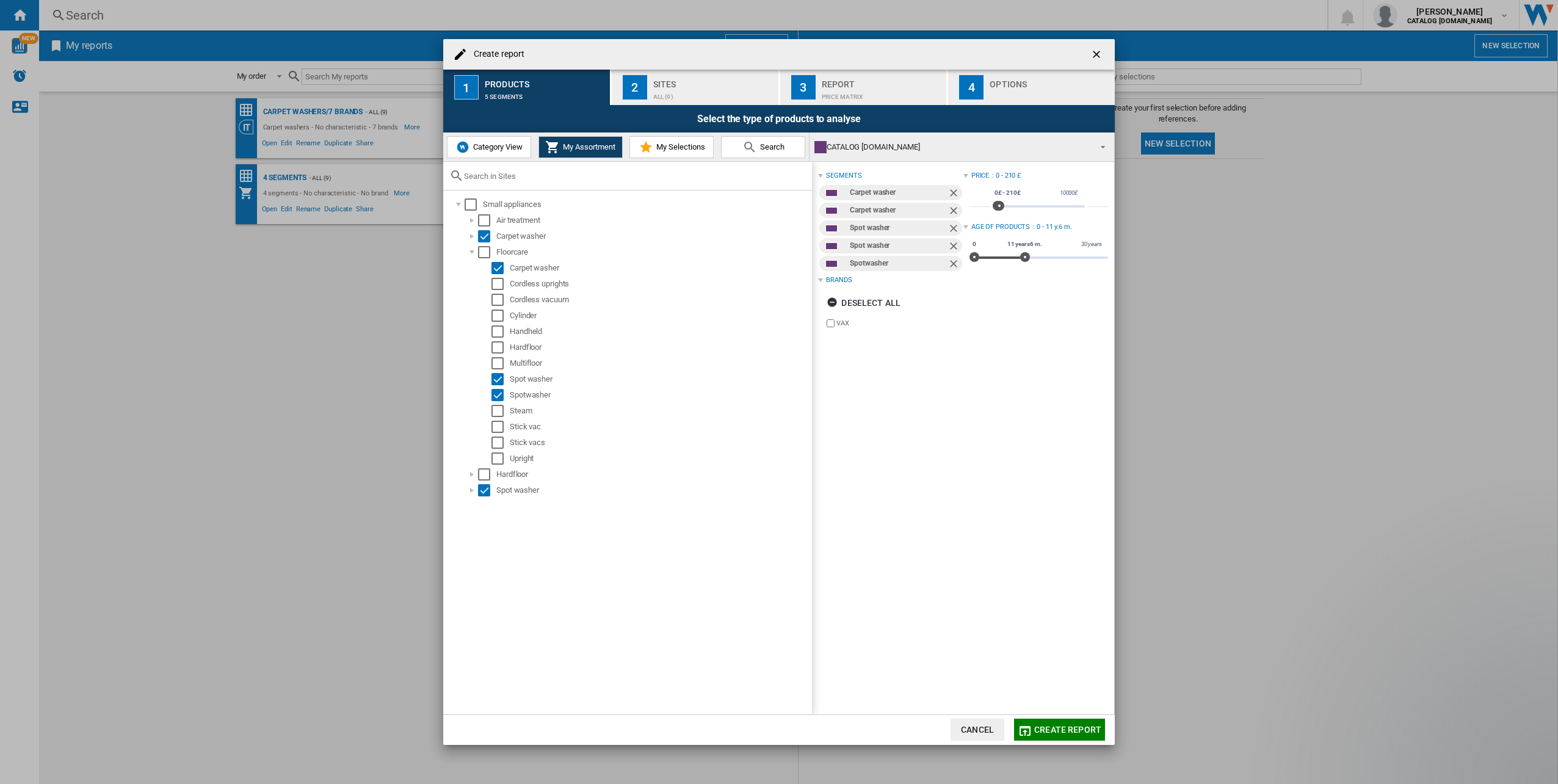
click at [654, 94] on div "ALL (9)" at bounding box center [713, 94] width 120 height 13
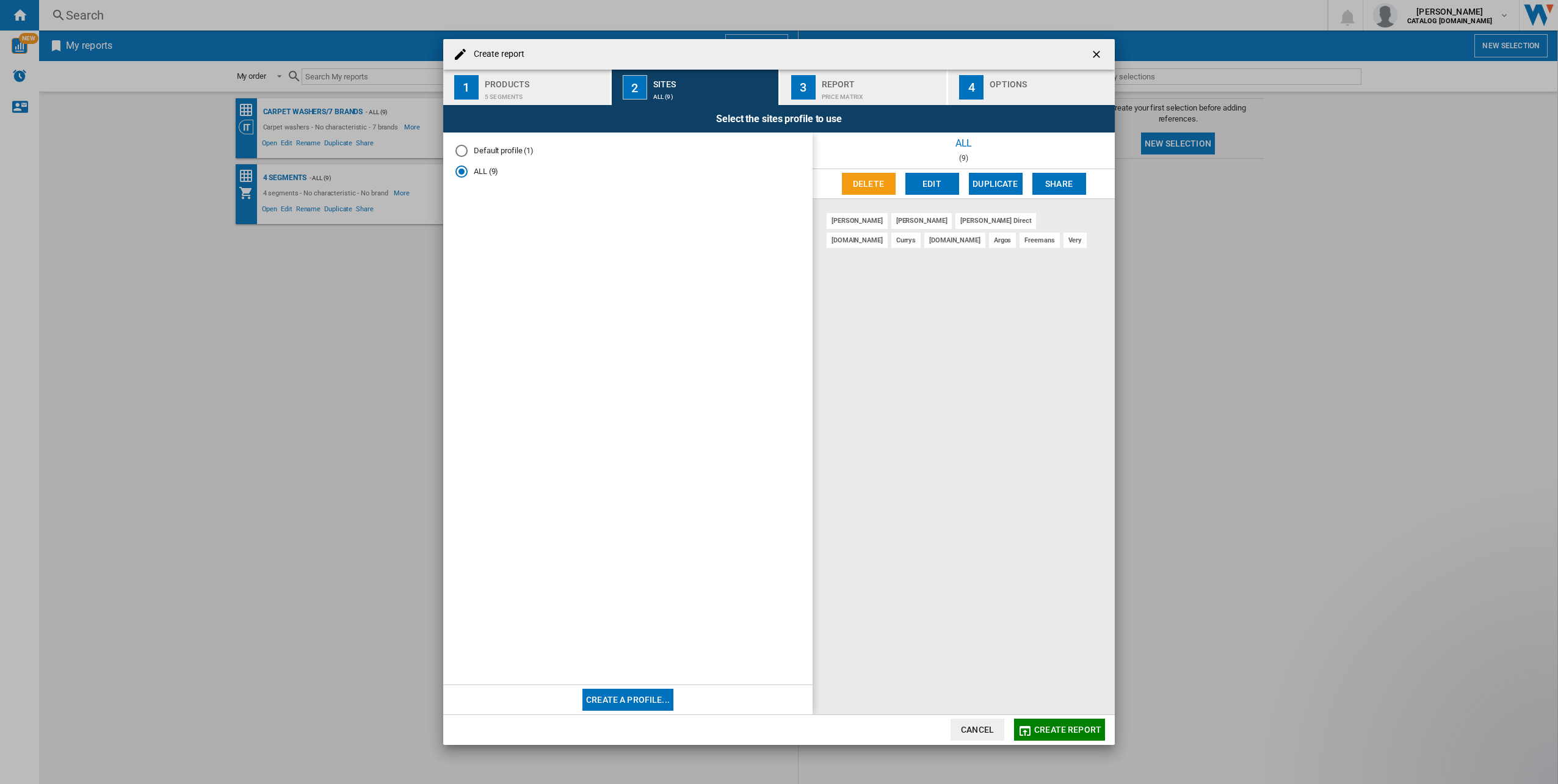
click at [852, 91] on div "Price Matrix" at bounding box center [882, 94] width 120 height 13
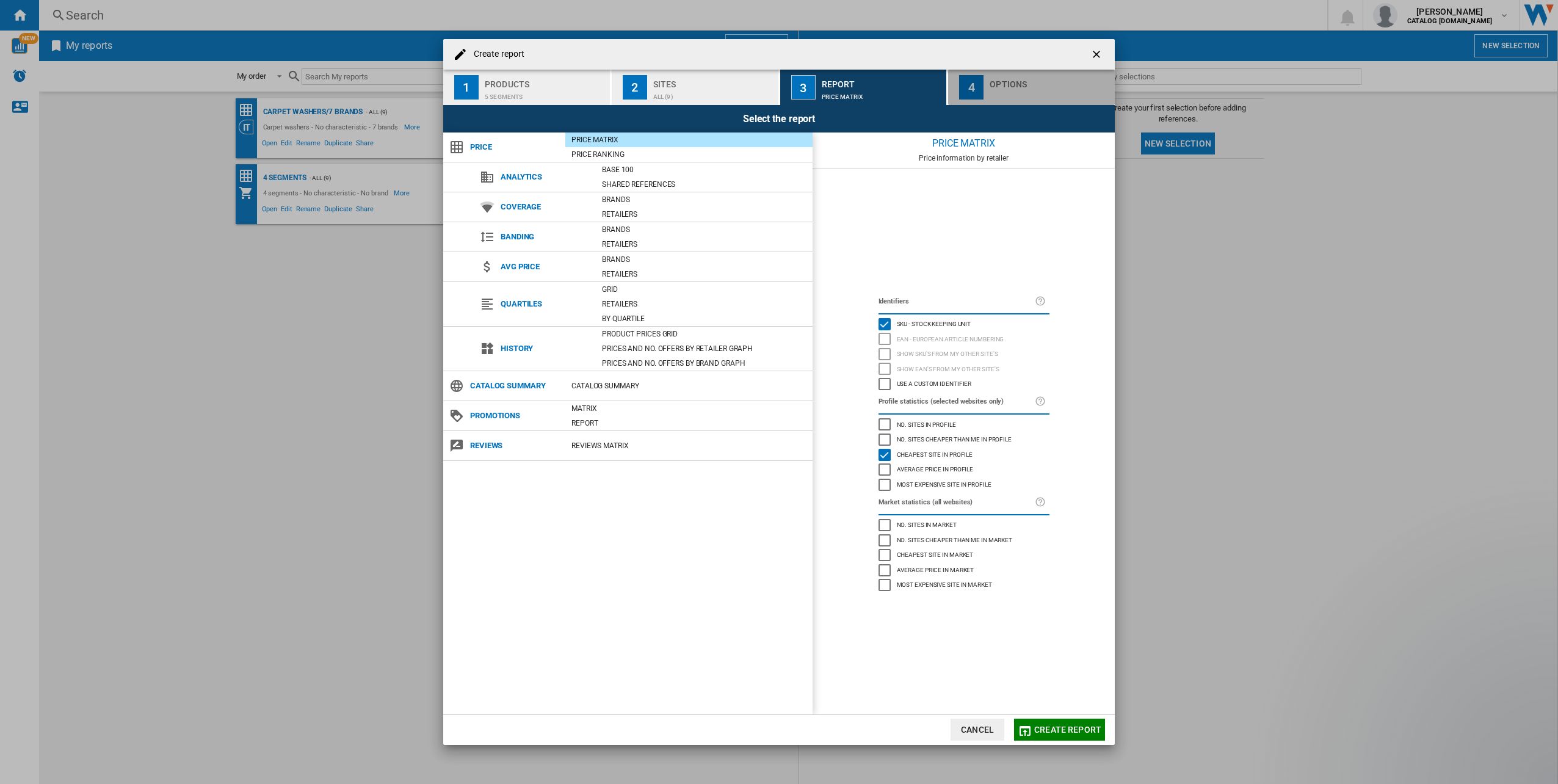
click at [993, 88] on div "Create report ..." at bounding box center [1049, 94] width 120 height 13
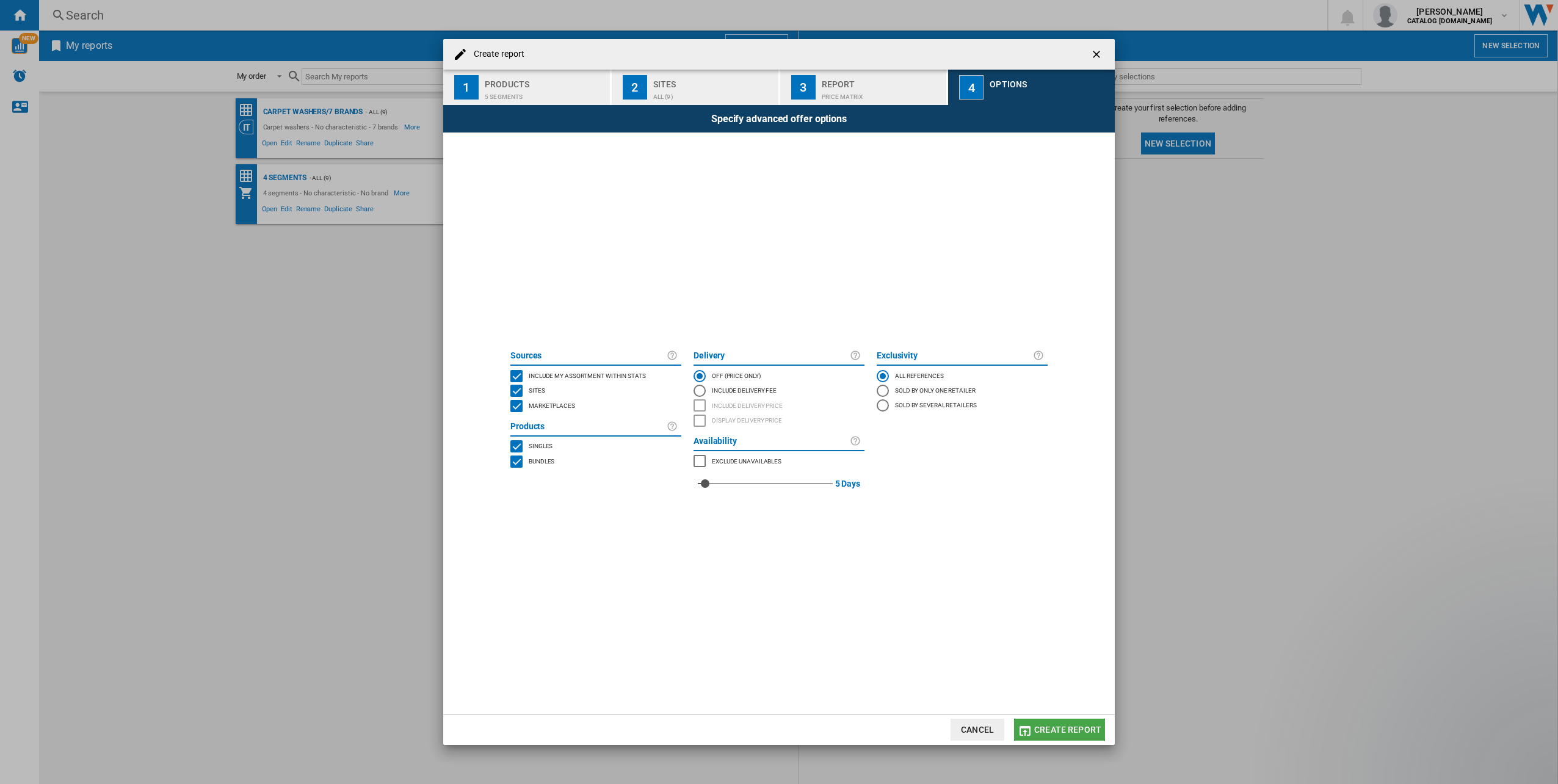
click at [1072, 731] on span "Create report" at bounding box center [1067, 729] width 67 height 9
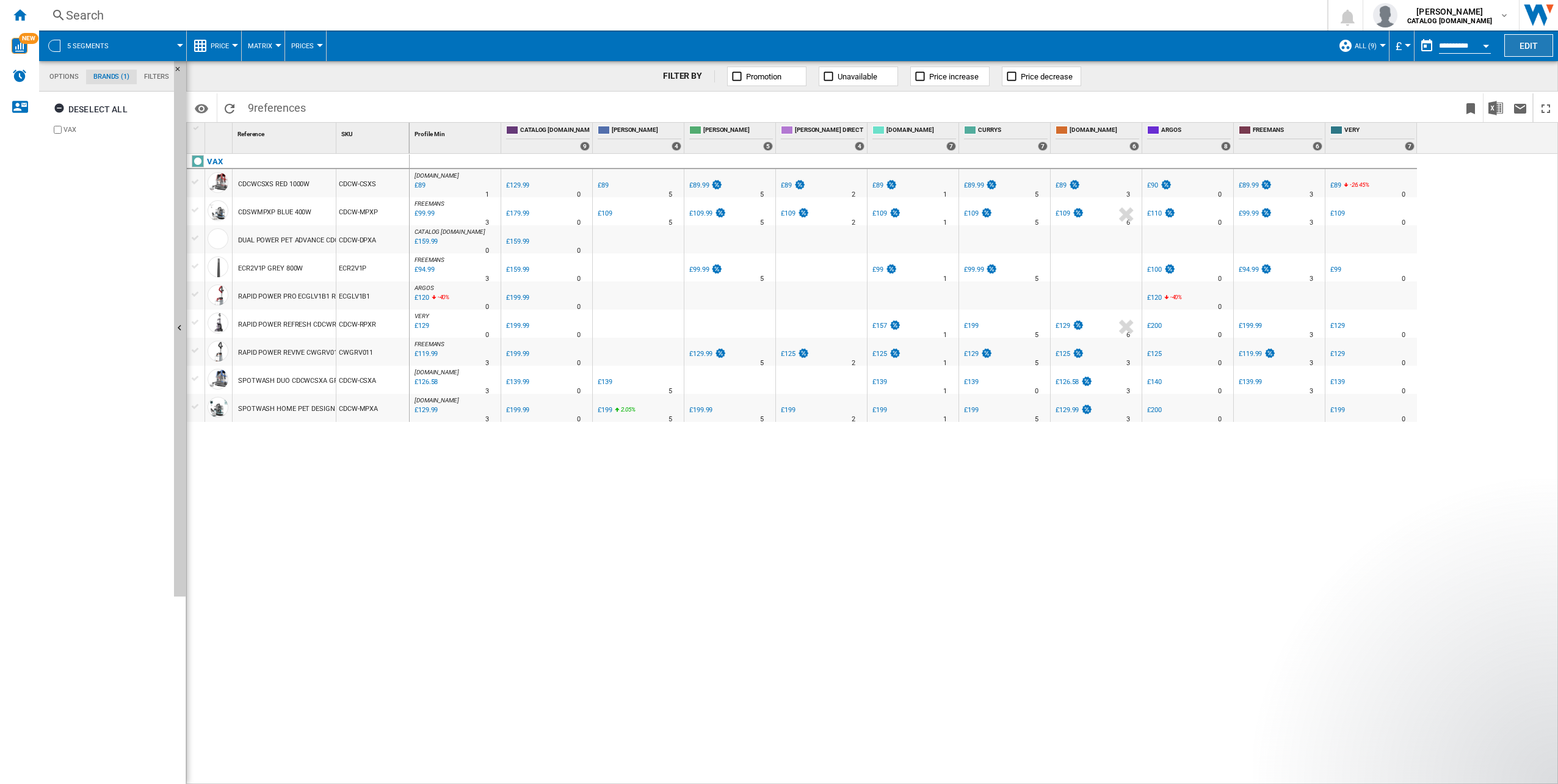
click at [1519, 44] on button "Edit" at bounding box center [1530, 45] width 49 height 23
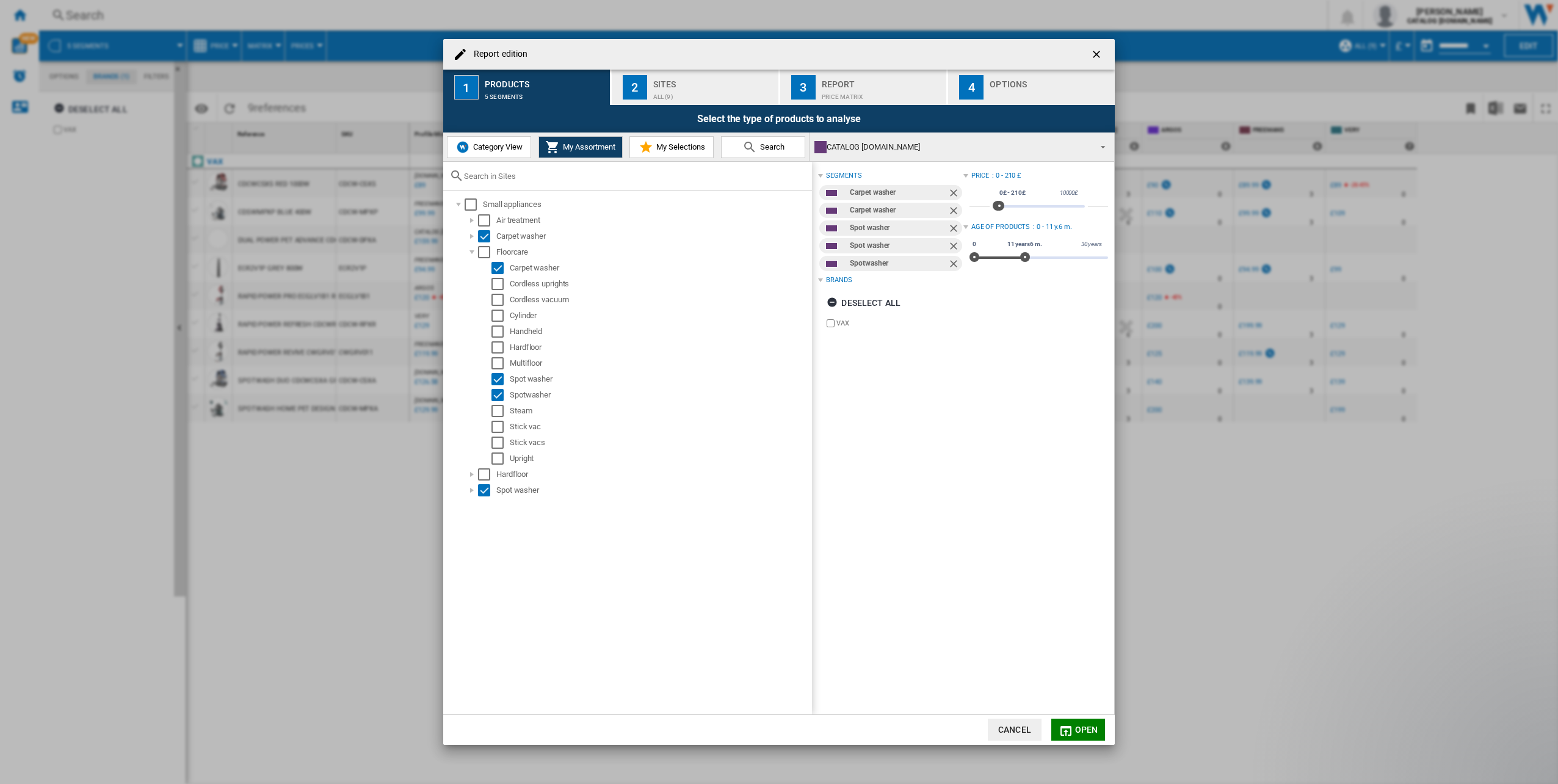
click at [652, 152] on md-icon "Report edition ..." at bounding box center [645, 147] width 14 height 14
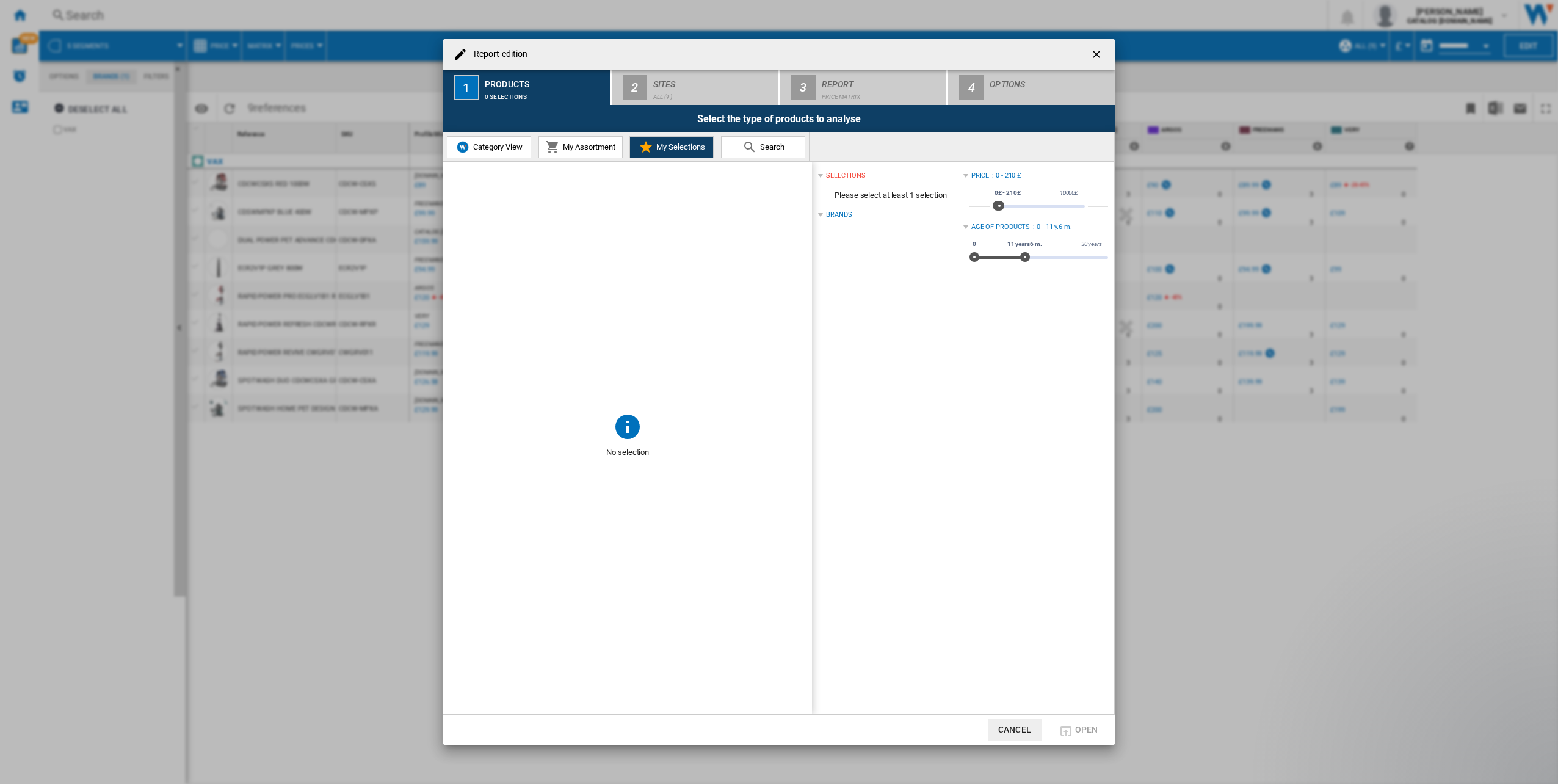
click at [515, 145] on span "Category View" at bounding box center [495, 147] width 52 height 9
click at [450, 205] on div "Report edition ..." at bounding box center [452, 205] width 12 height 12
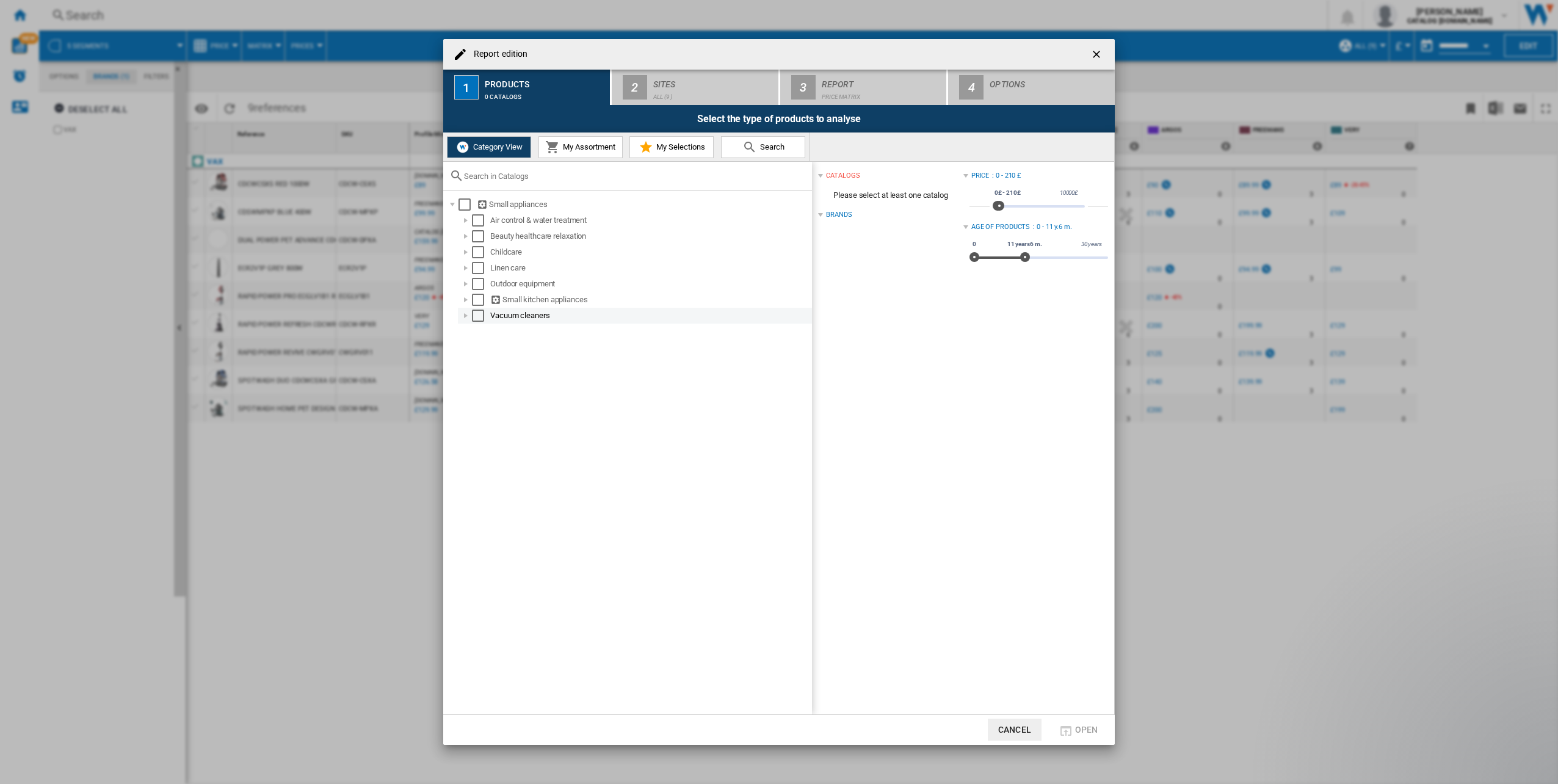
click at [468, 316] on div "Report edition ..." at bounding box center [466, 315] width 12 height 12
click at [488, 342] on div "Select" at bounding box center [492, 347] width 12 height 12
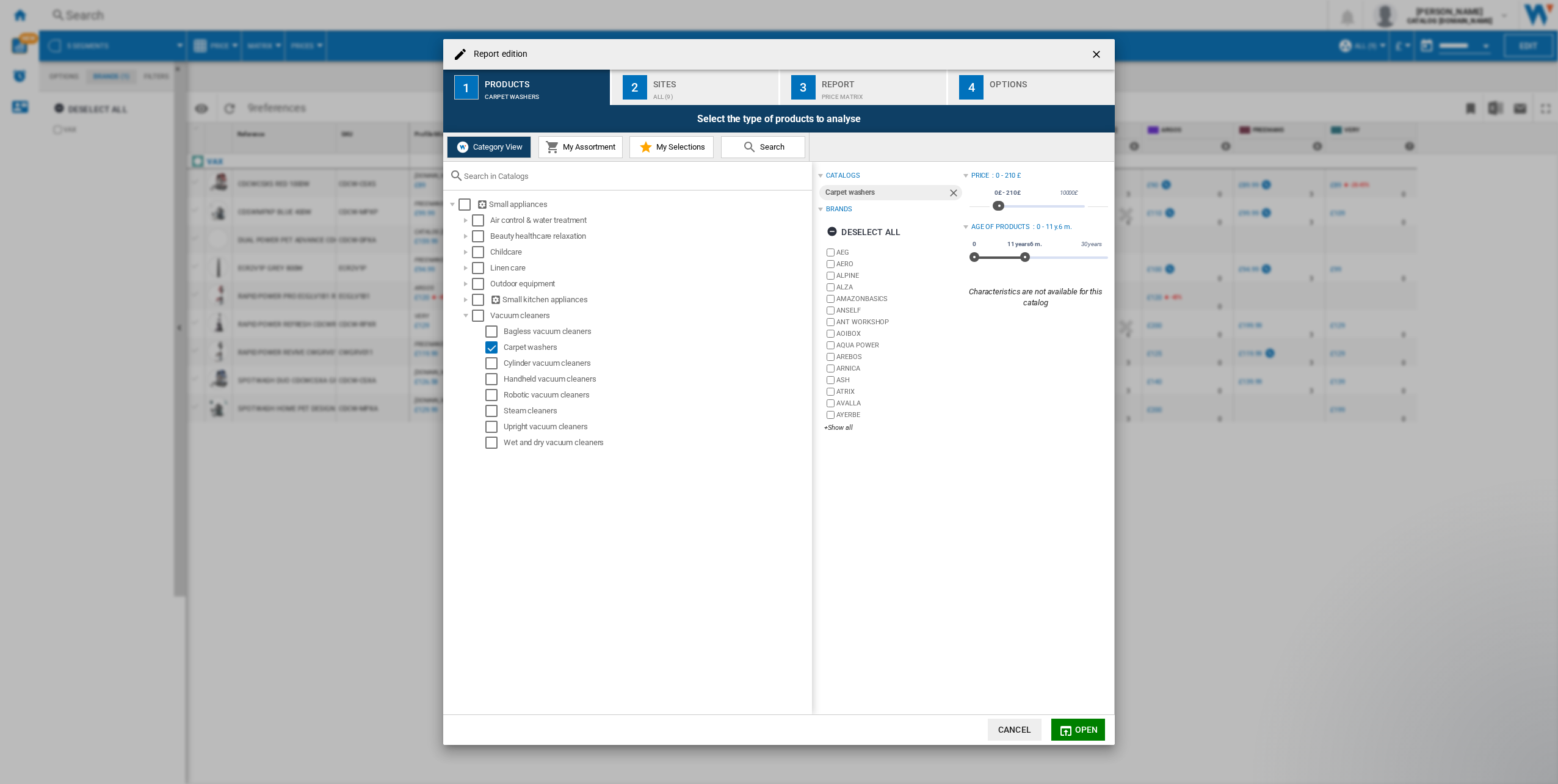
click at [592, 142] on button "My Assortment" at bounding box center [581, 147] width 84 height 22
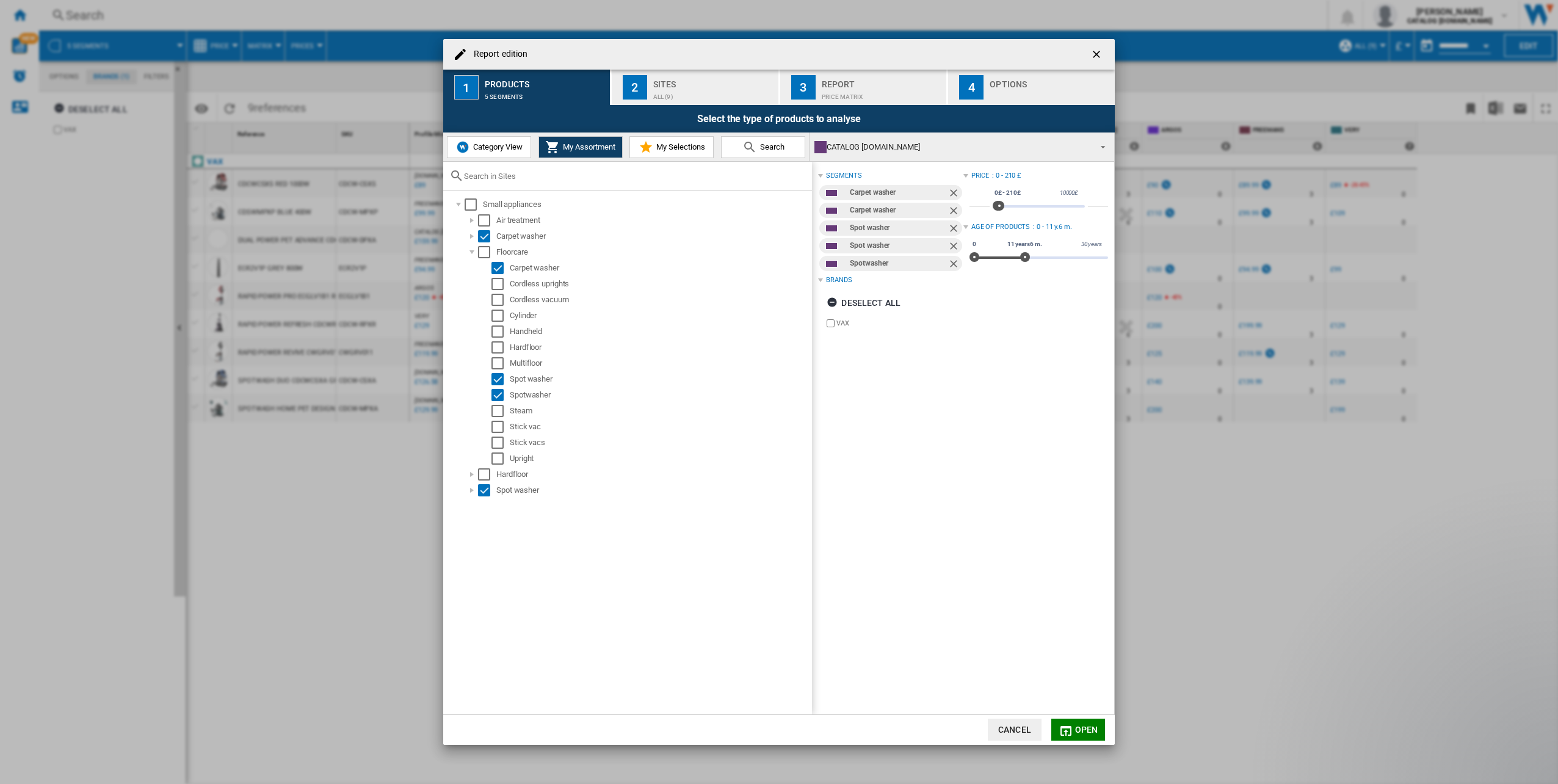
click at [686, 83] on div "Sites" at bounding box center [713, 81] width 120 height 13
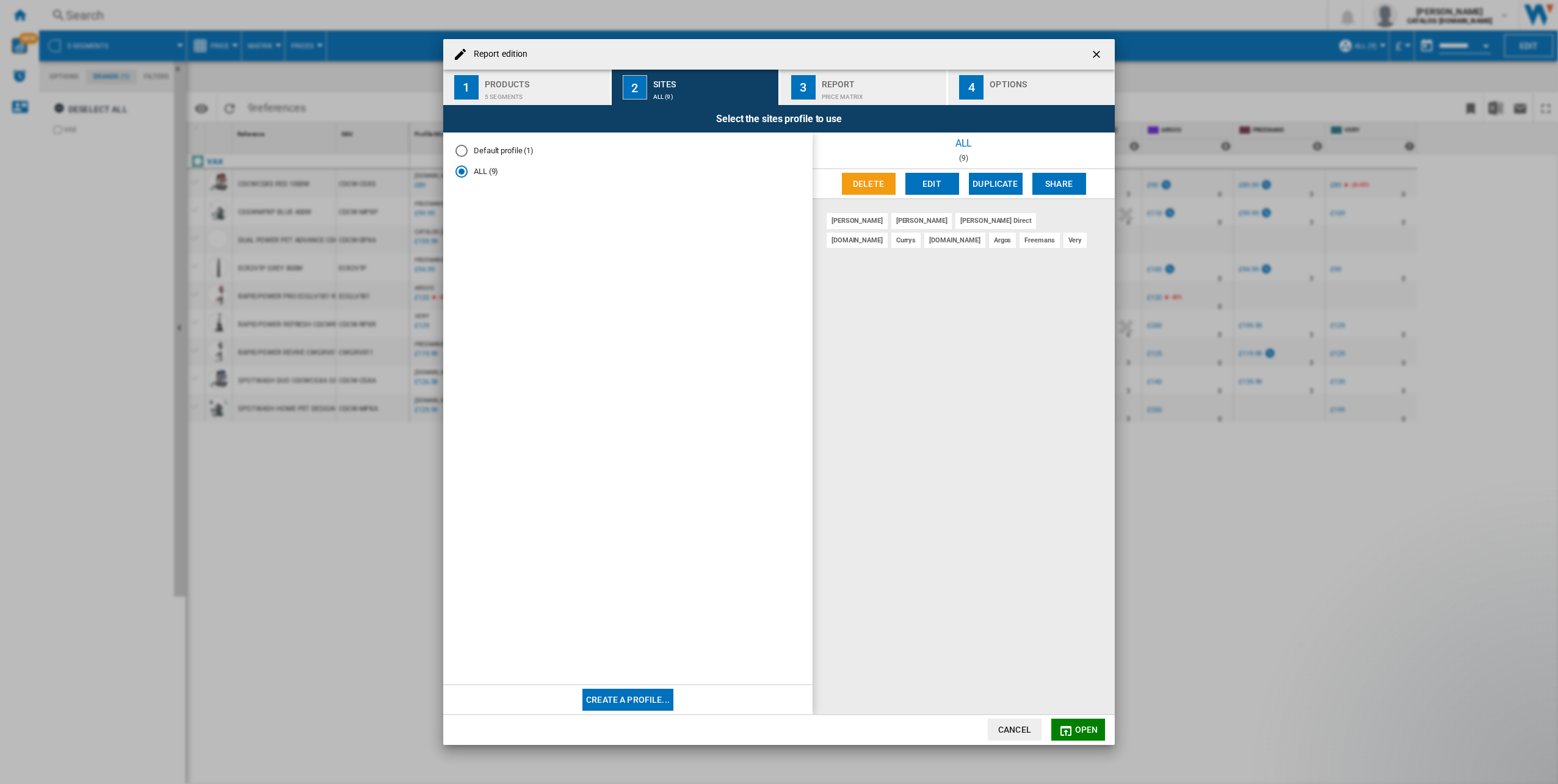
click at [1078, 731] on span "Open" at bounding box center [1086, 729] width 24 height 9
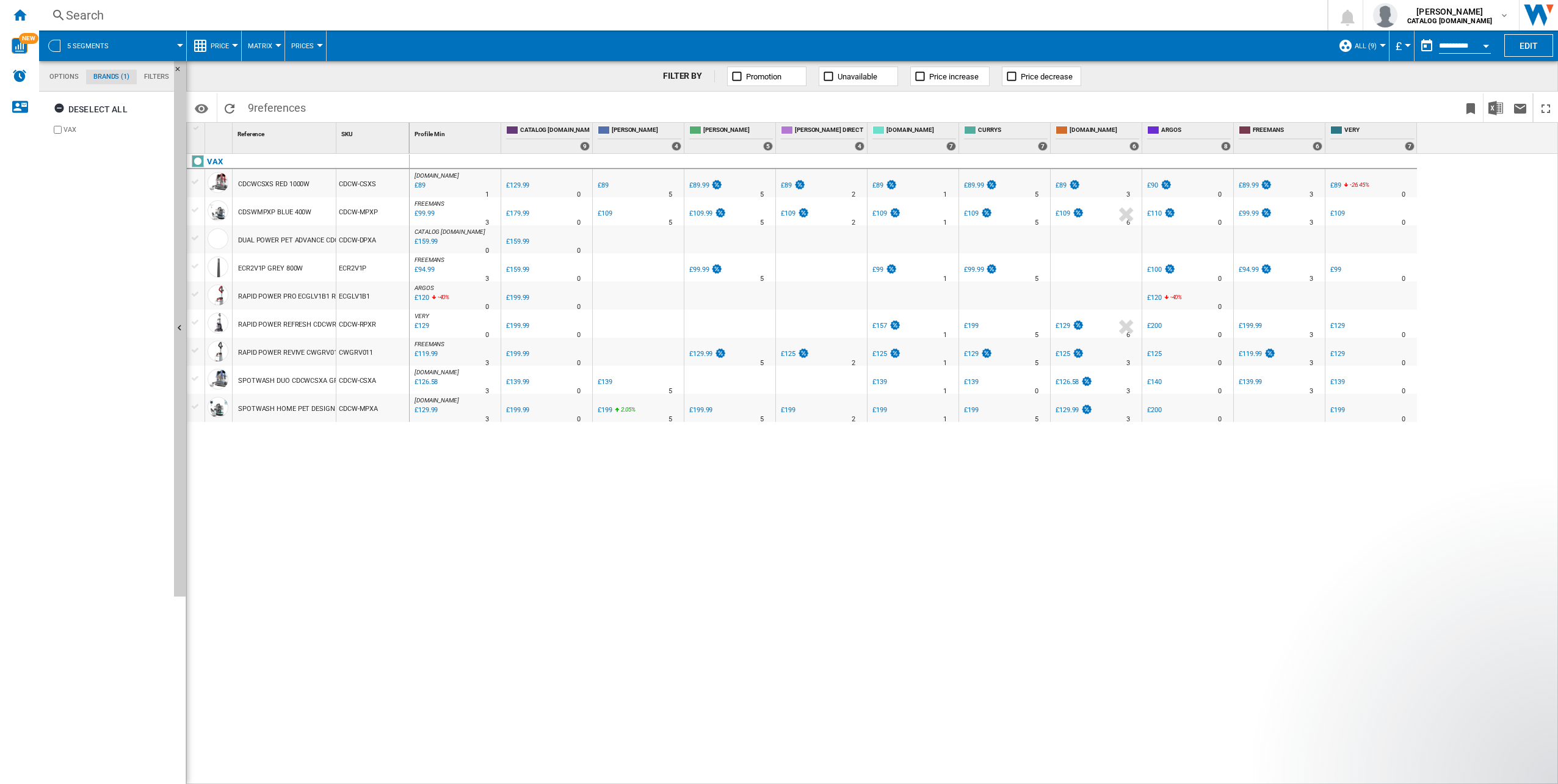
click at [144, 47] on span at bounding box center [152, 45] width 54 height 30
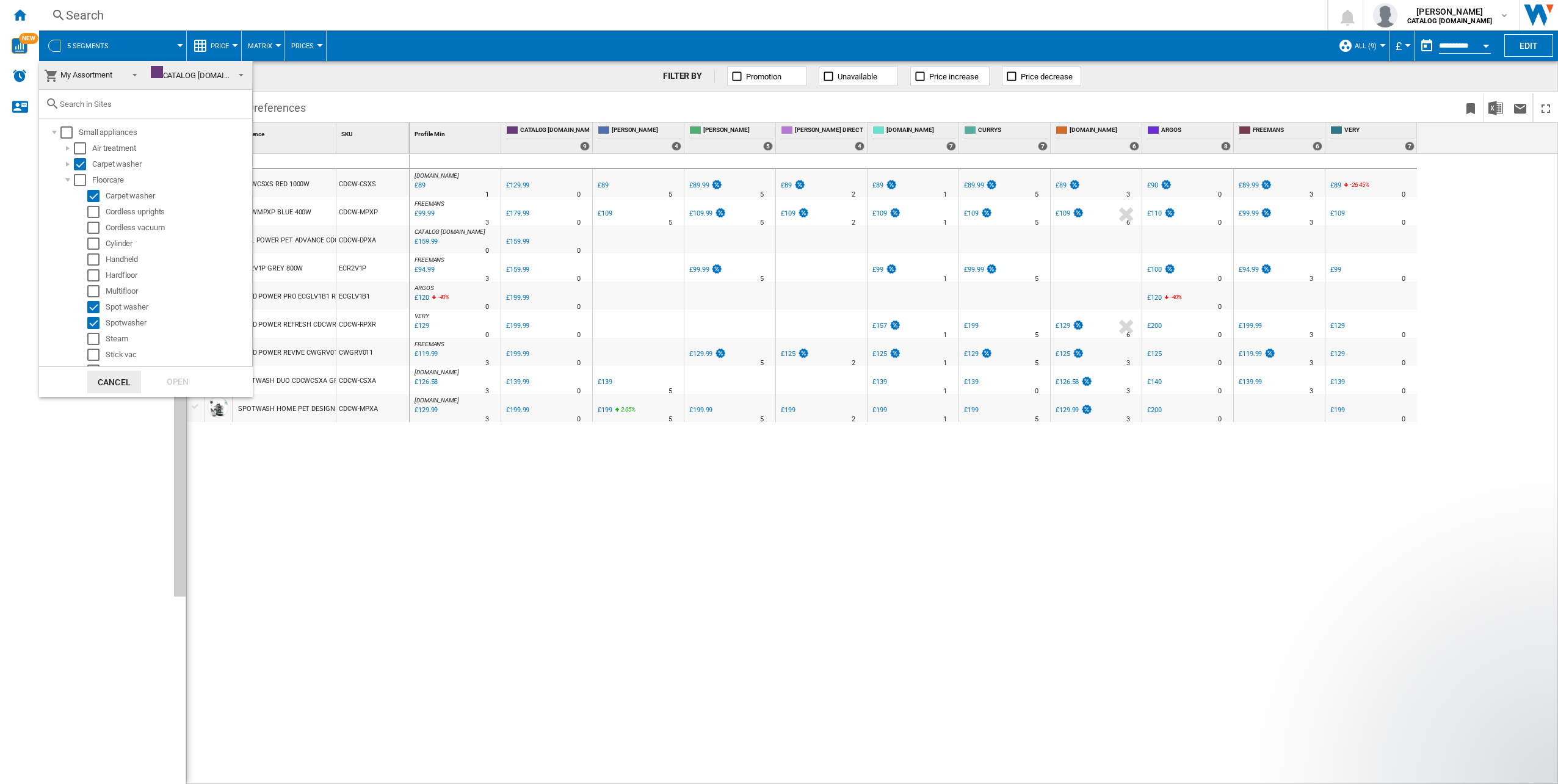
click at [188, 69] on span "CATALOG [DOMAIN_NAME]" at bounding box center [190, 75] width 81 height 18
click at [178, 98] on div "[DOMAIN_NAME]" at bounding box center [179, 94] width 71 height 15
click at [56, 134] on div at bounding box center [54, 132] width 12 height 12
click at [66, 161] on div at bounding box center [67, 164] width 12 height 12
click at [66, 162] on div at bounding box center [67, 164] width 12 height 12
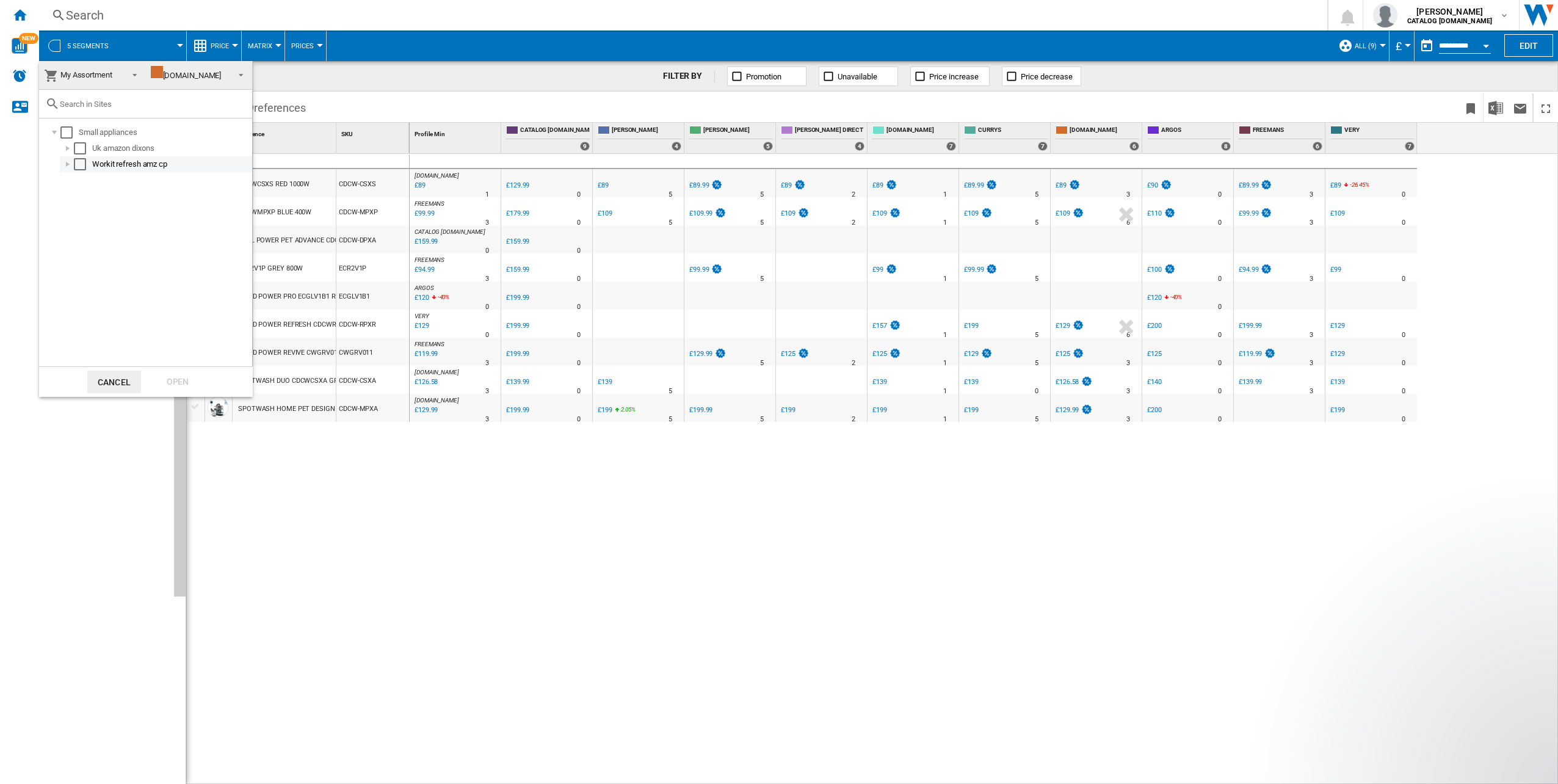
click at [66, 162] on div at bounding box center [67, 164] width 12 height 12
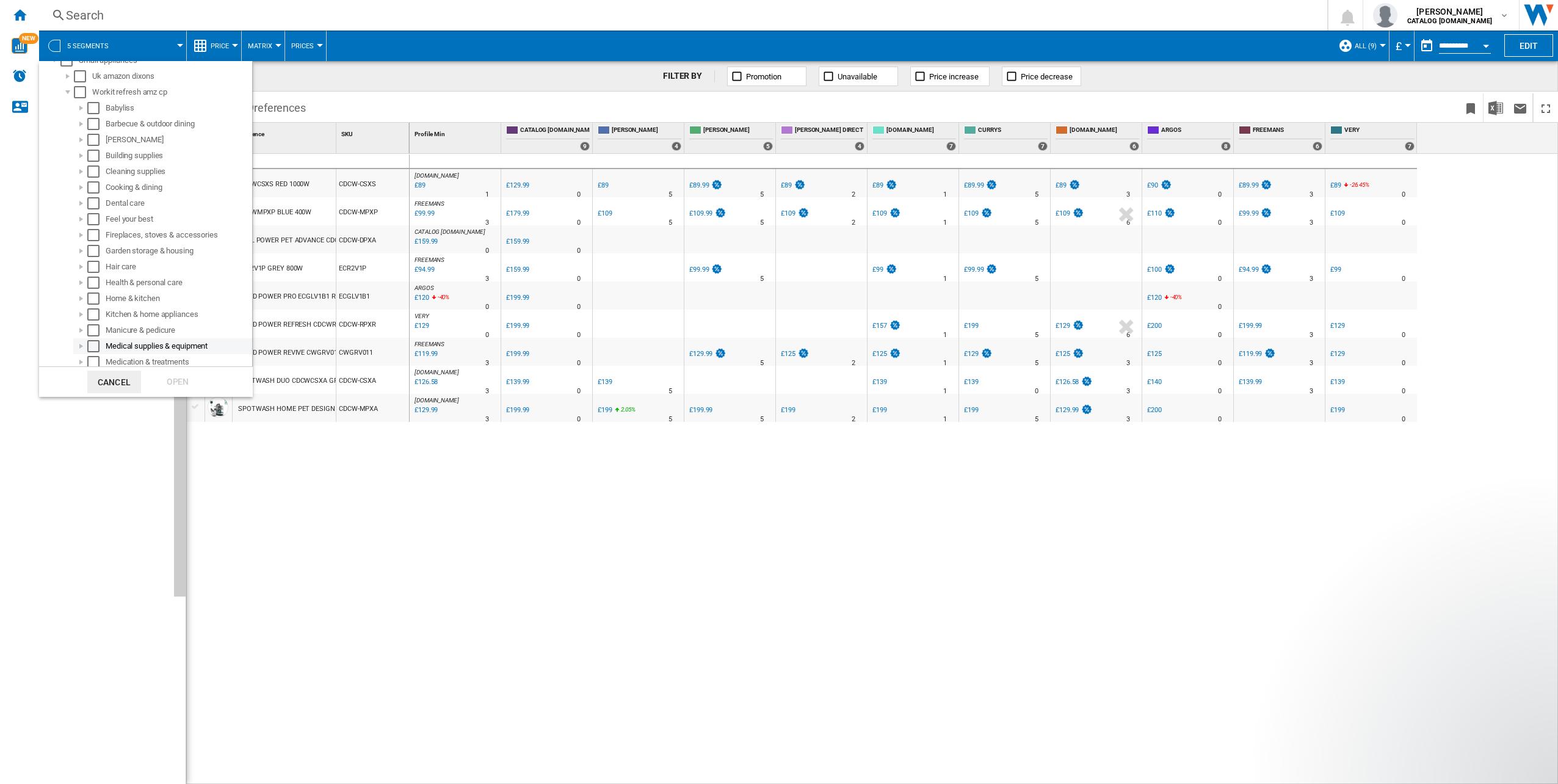
scroll to position [203, 0]
click at [81, 183] on div at bounding box center [81, 184] width 12 height 12
click at [94, 187] on div at bounding box center [94, 186] width 12 height 12
click at [111, 249] on div at bounding box center [108, 249] width 12 height 12
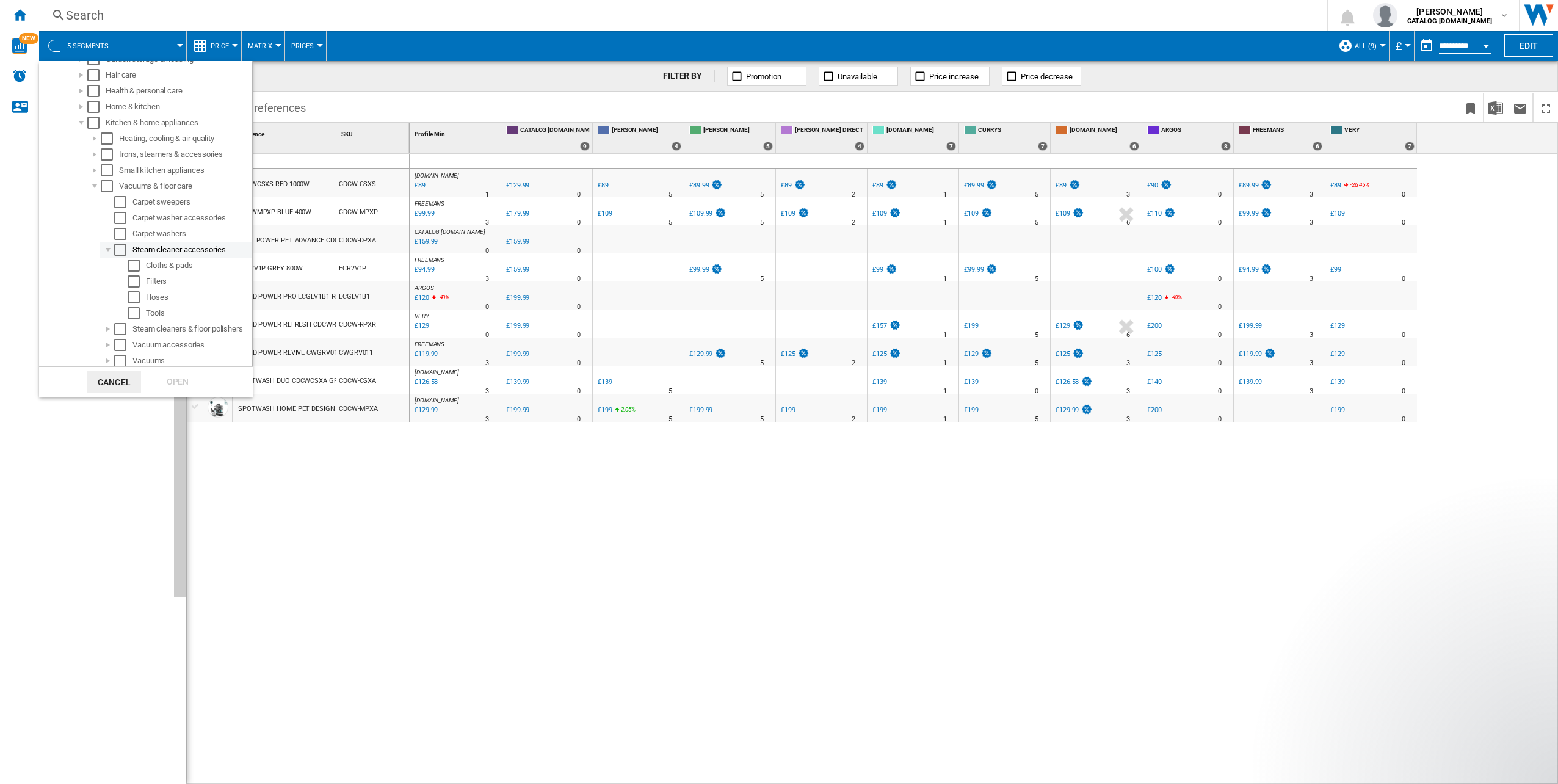
click at [111, 249] on div at bounding box center [108, 249] width 12 height 12
click at [123, 238] on div "Select" at bounding box center [120, 234] width 12 height 12
click at [177, 380] on div "Open" at bounding box center [177, 382] width 54 height 23
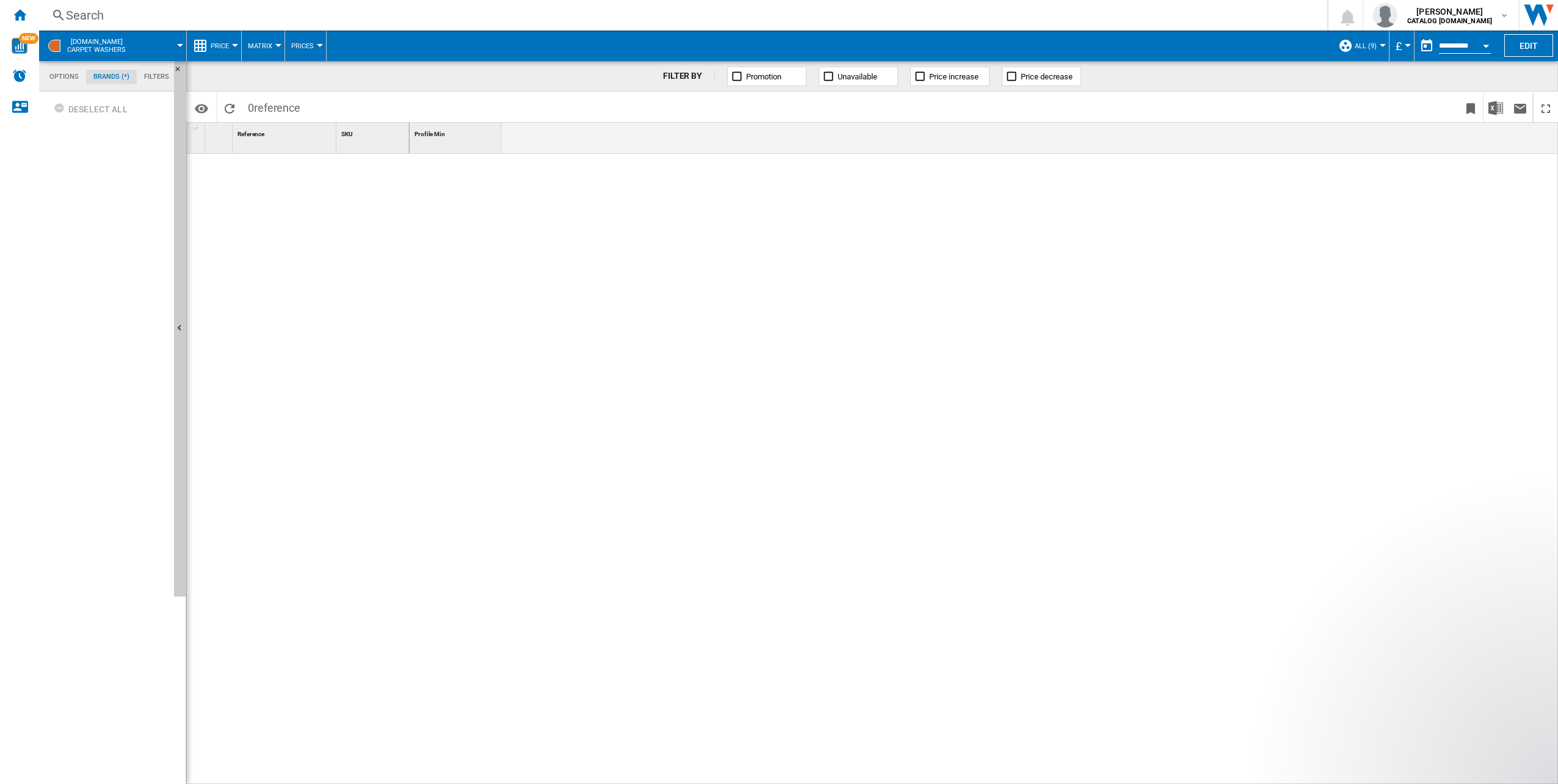
click at [1376, 45] on button "ALL (9)" at bounding box center [1370, 45] width 28 height 30
click at [1325, 85] on md-backdrop at bounding box center [779, 392] width 1558 height 784
click at [25, 14] on ng-md-icon "Home" at bounding box center [19, 14] width 14 height 14
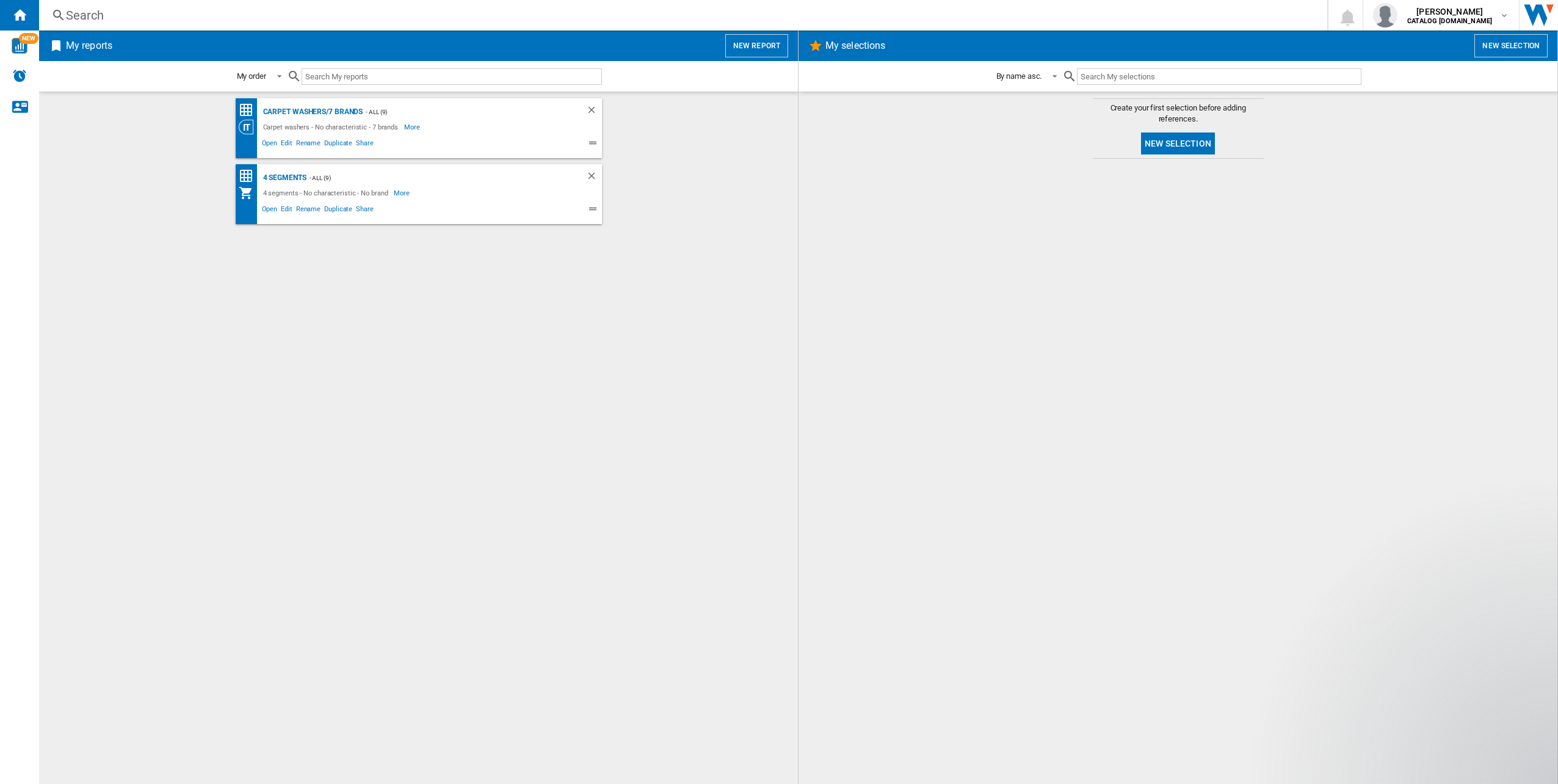
click at [1508, 49] on button "New selection" at bounding box center [1511, 45] width 73 height 24
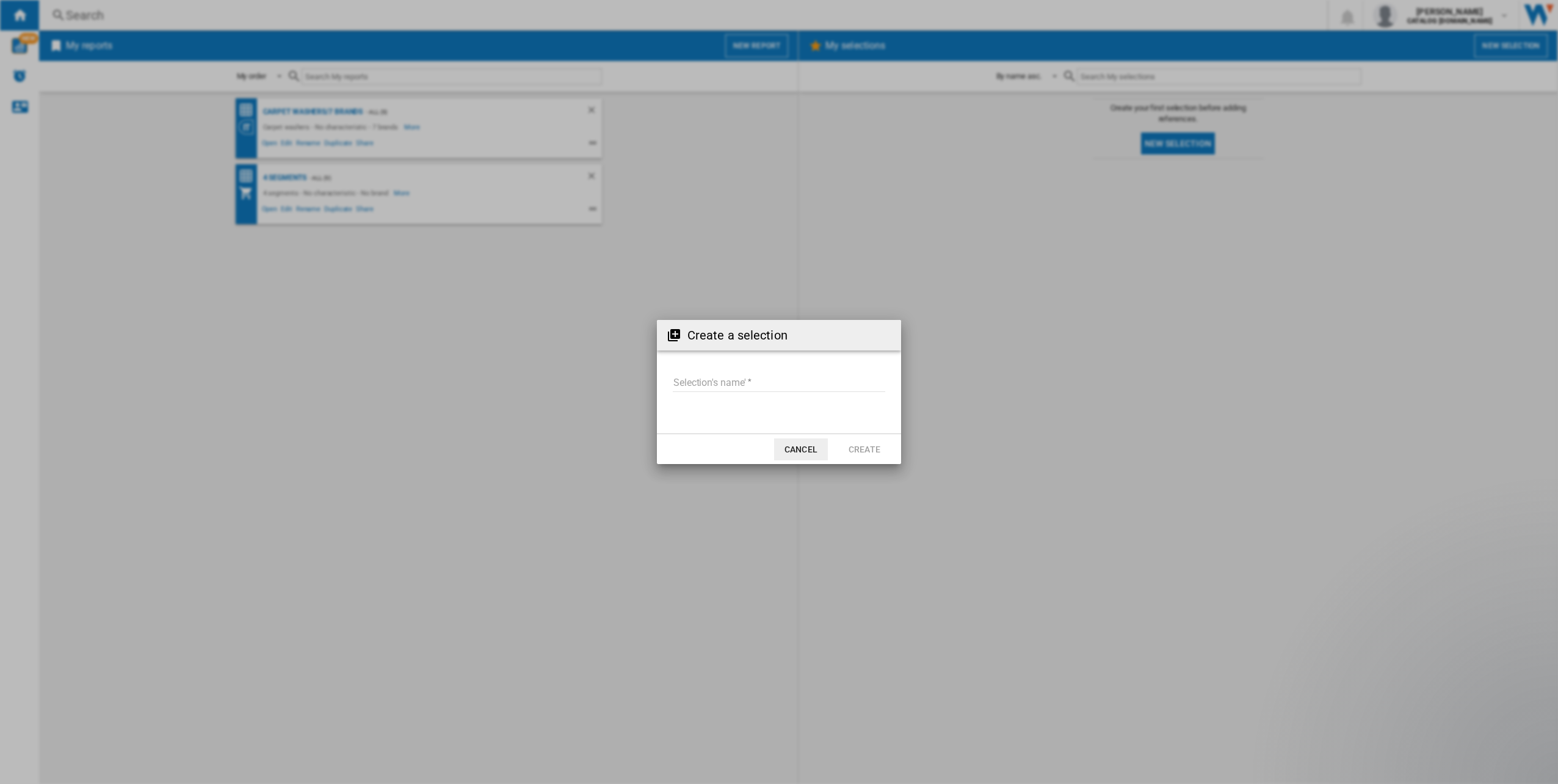
click at [721, 371] on form "Selection's name'" at bounding box center [779, 384] width 244 height 46
click at [718, 382] on input "Selection's name'" at bounding box center [779, 383] width 212 height 18
type input "******"
click at [869, 446] on button "Create" at bounding box center [865, 449] width 54 height 22
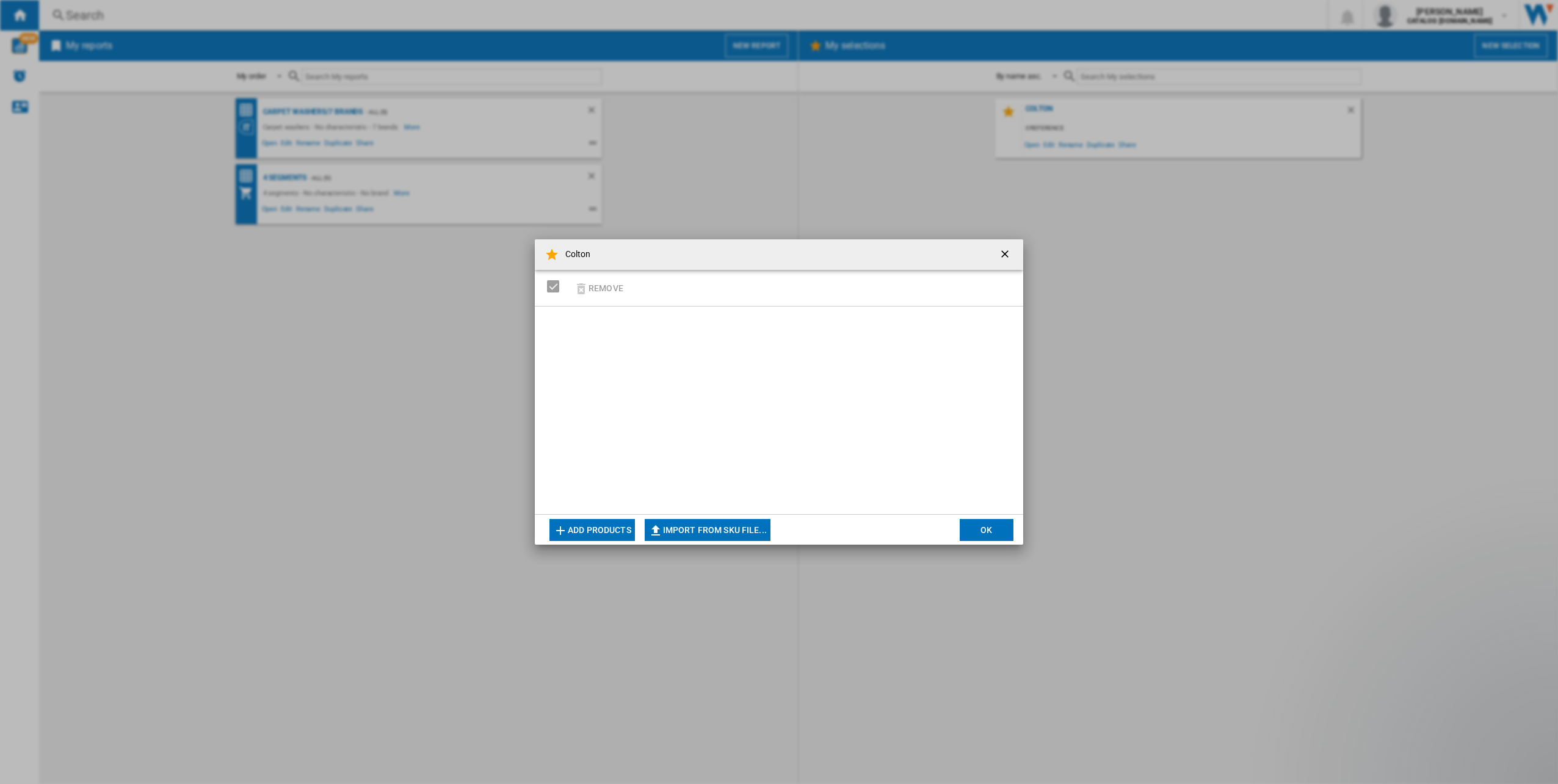
click at [609, 534] on button "Add products" at bounding box center [592, 529] width 85 height 22
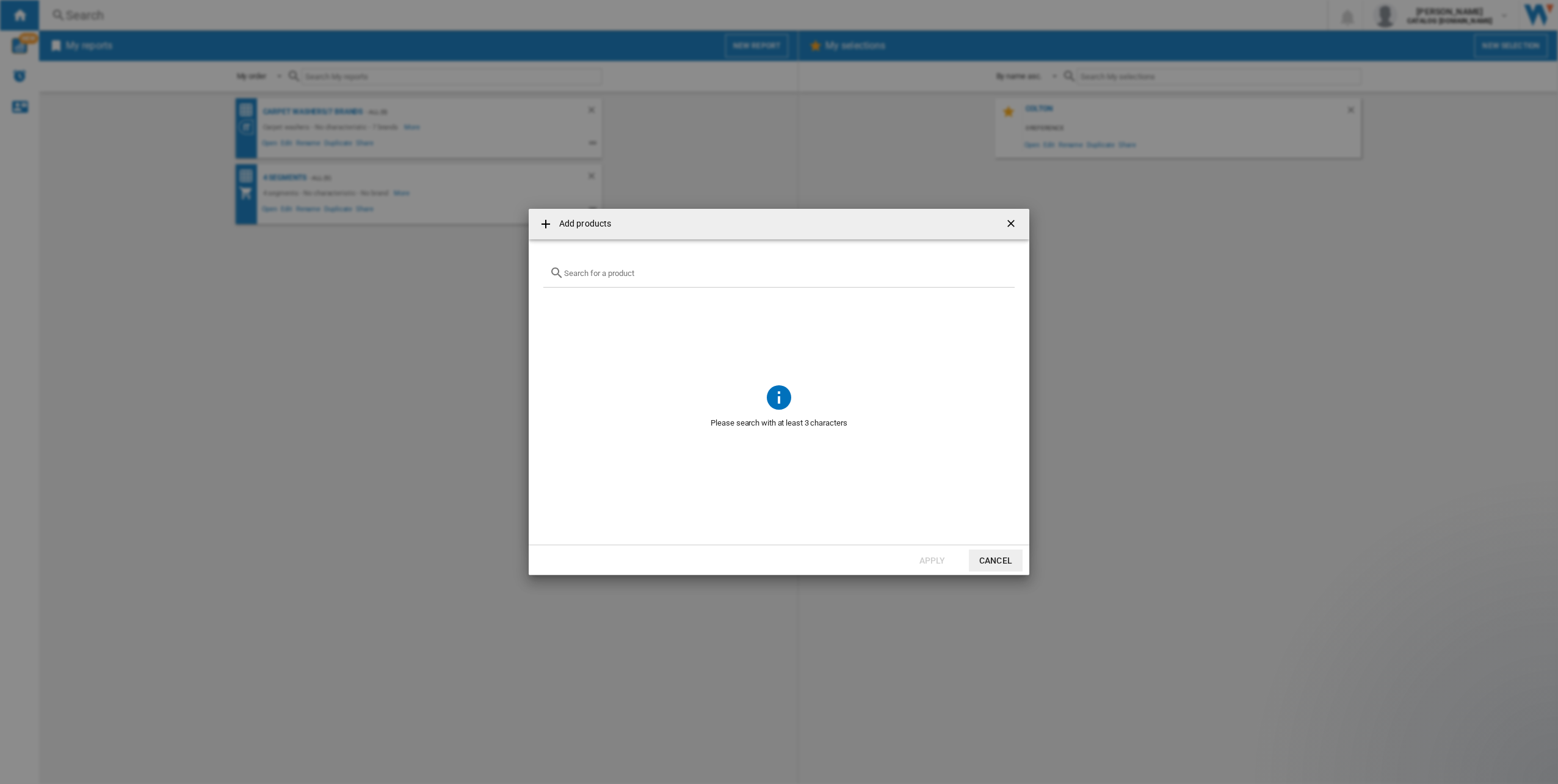
click at [608, 273] on input "text" at bounding box center [786, 274] width 444 height 9
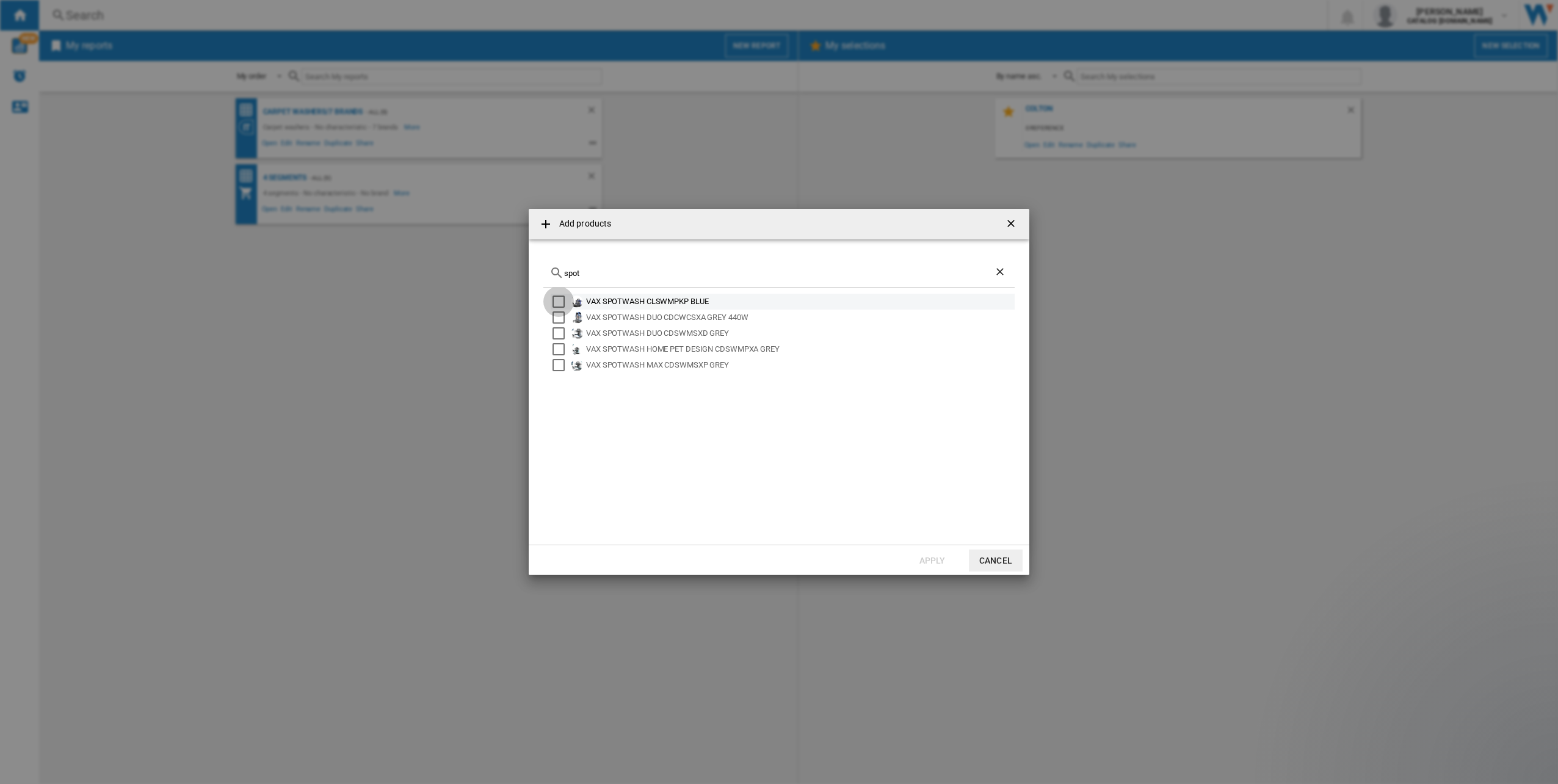
click at [556, 301] on div "Select" at bounding box center [559, 301] width 12 height 12
click at [560, 317] on div "Select" at bounding box center [559, 317] width 12 height 12
click at [559, 333] on div "Select" at bounding box center [559, 333] width 12 height 12
click at [560, 347] on div "Select" at bounding box center [559, 348] width 12 height 12
drag, startPoint x: 558, startPoint y: 360, endPoint x: 563, endPoint y: 365, distance: 7.1
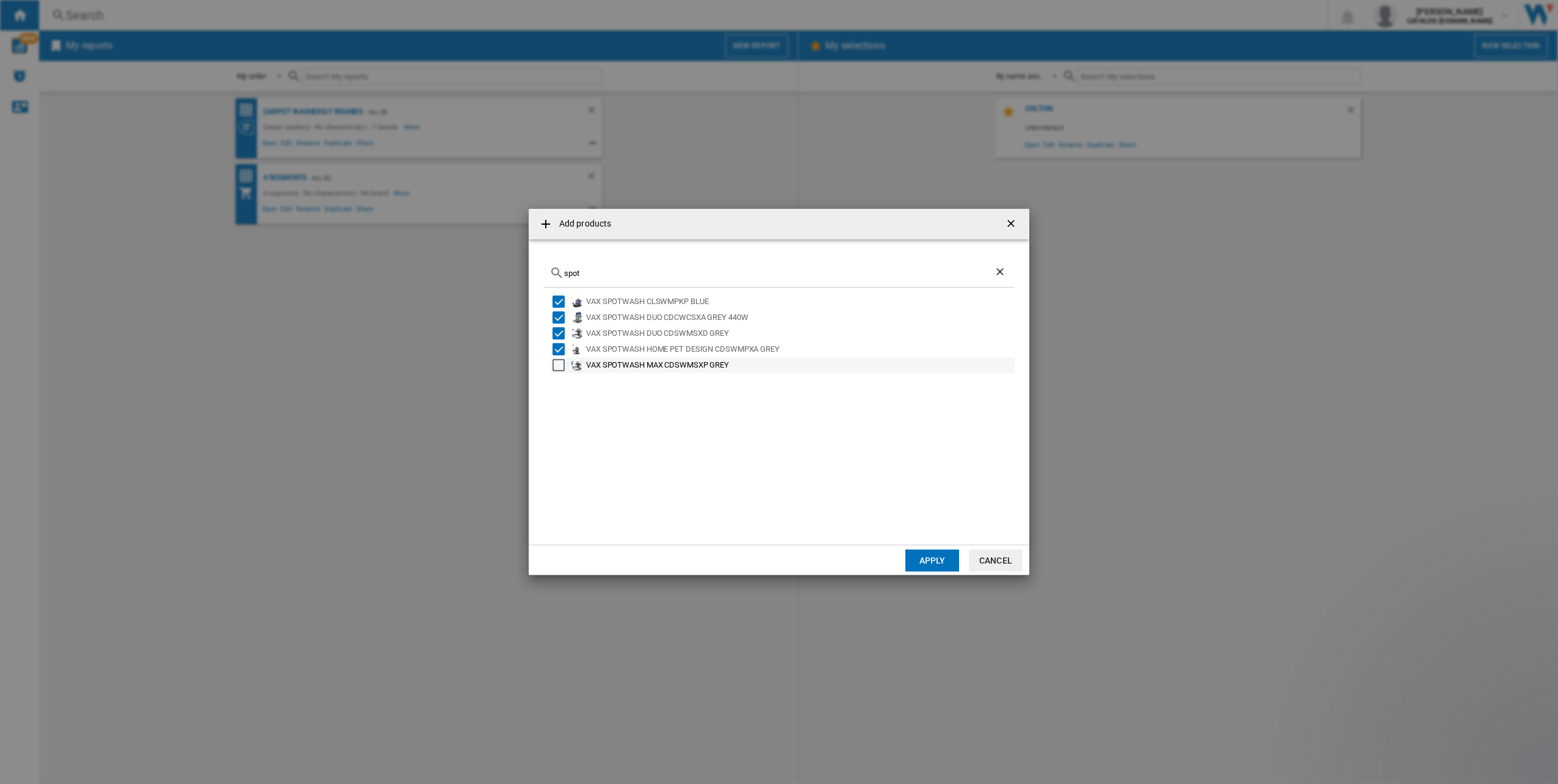
click at [559, 363] on div "Select" at bounding box center [559, 365] width 12 height 12
click at [587, 275] on input "spot" at bounding box center [779, 274] width 430 height 9
type input "s"
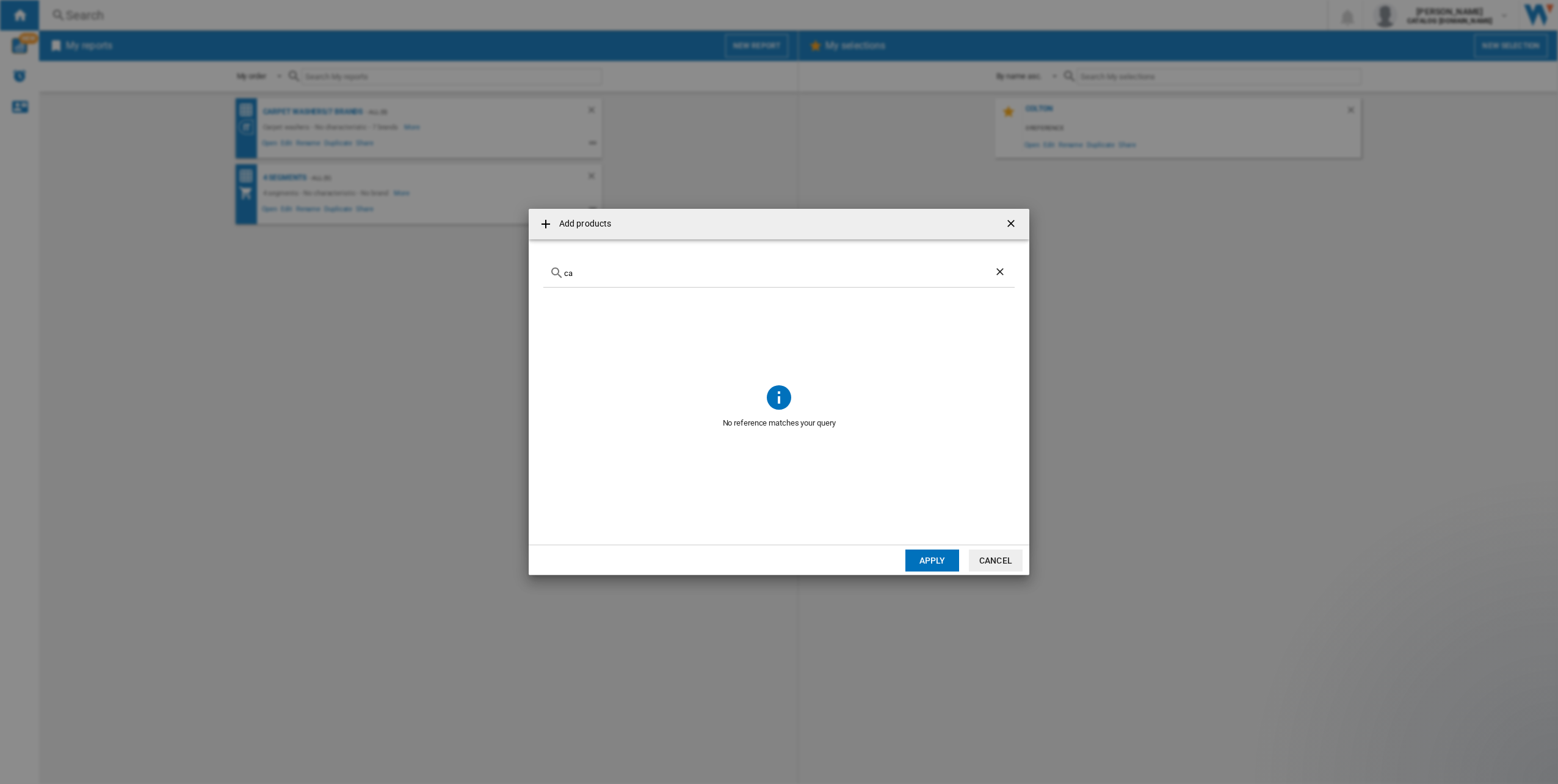
type input "c"
click at [935, 565] on button "Apply" at bounding box center [932, 560] width 54 height 22
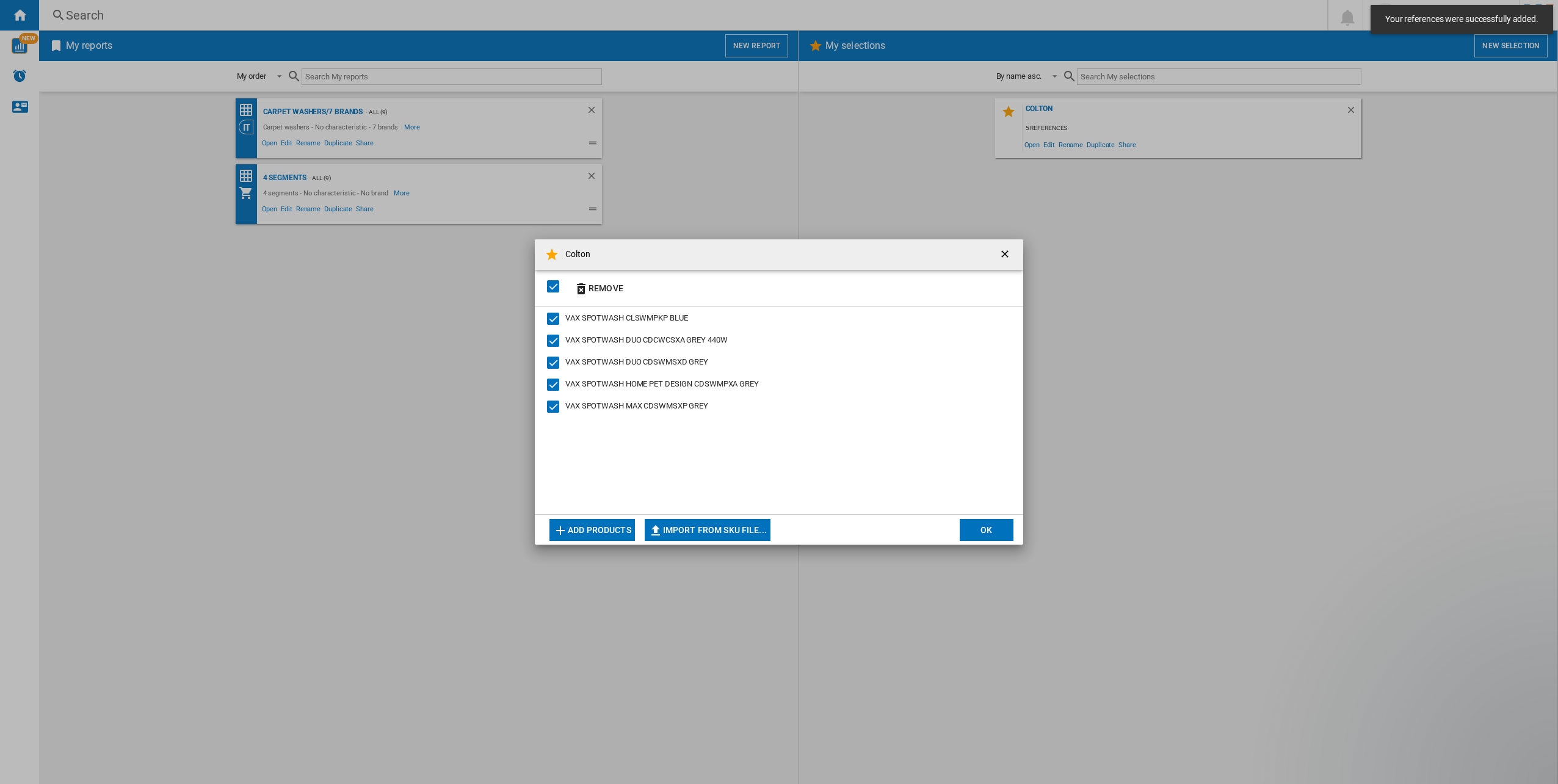
click at [987, 531] on button "OK" at bounding box center [987, 529] width 54 height 22
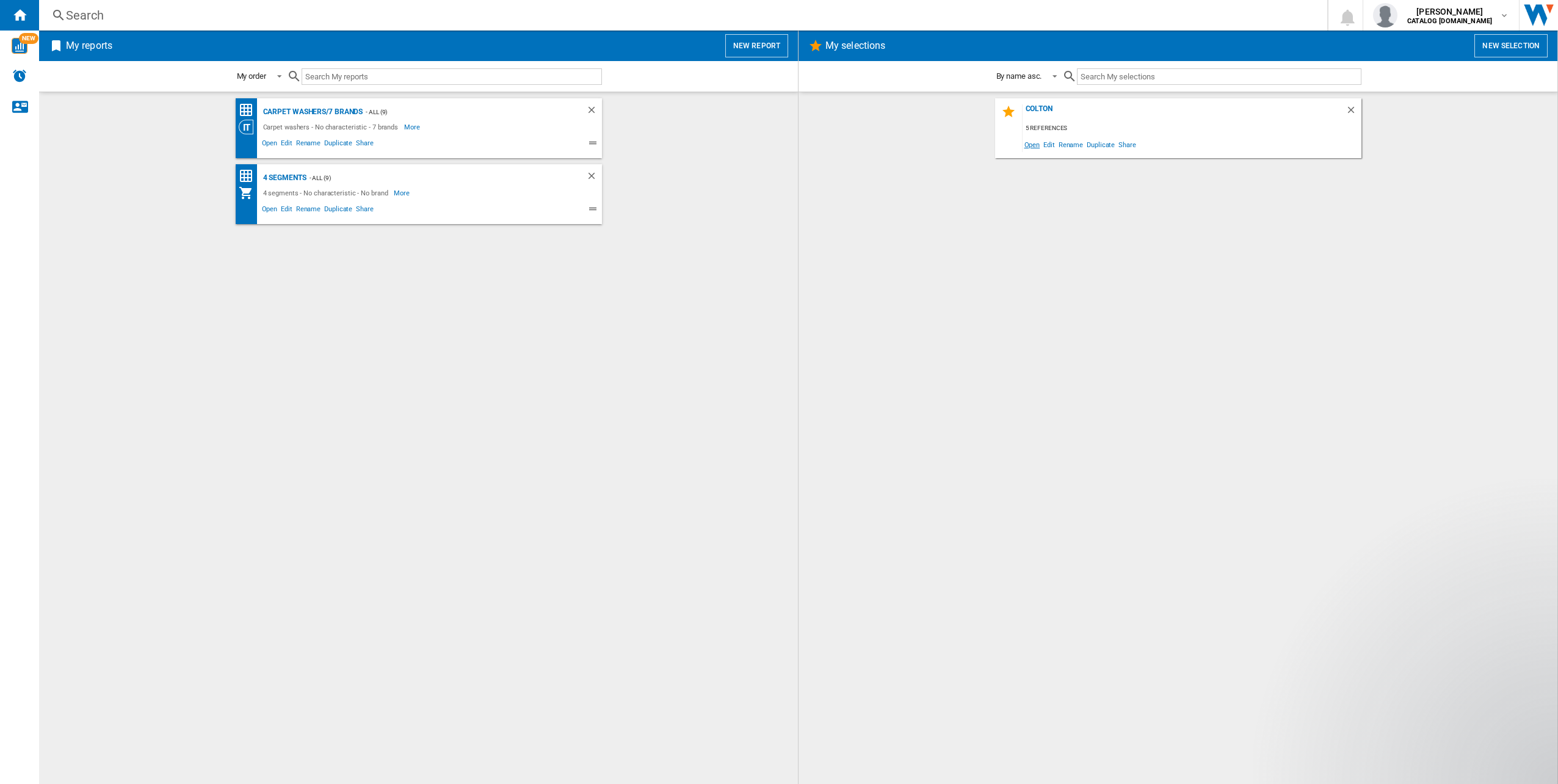
click at [1030, 145] on span "Open" at bounding box center [1032, 144] width 20 height 16
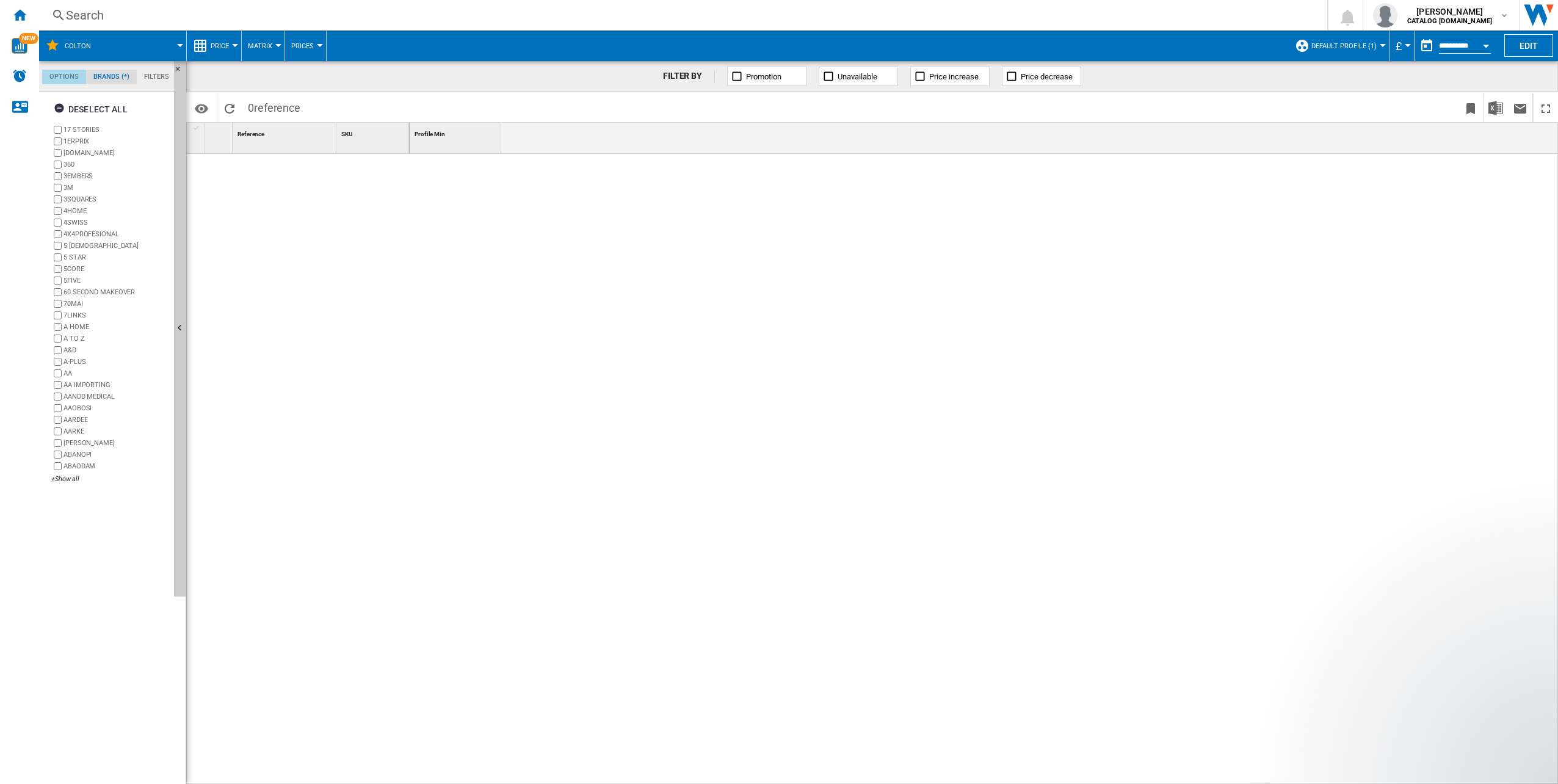
click at [72, 77] on md-tab-item "Options" at bounding box center [63, 77] width 44 height 14
click at [152, 74] on md-tab-item "Filters" at bounding box center [156, 77] width 40 height 14
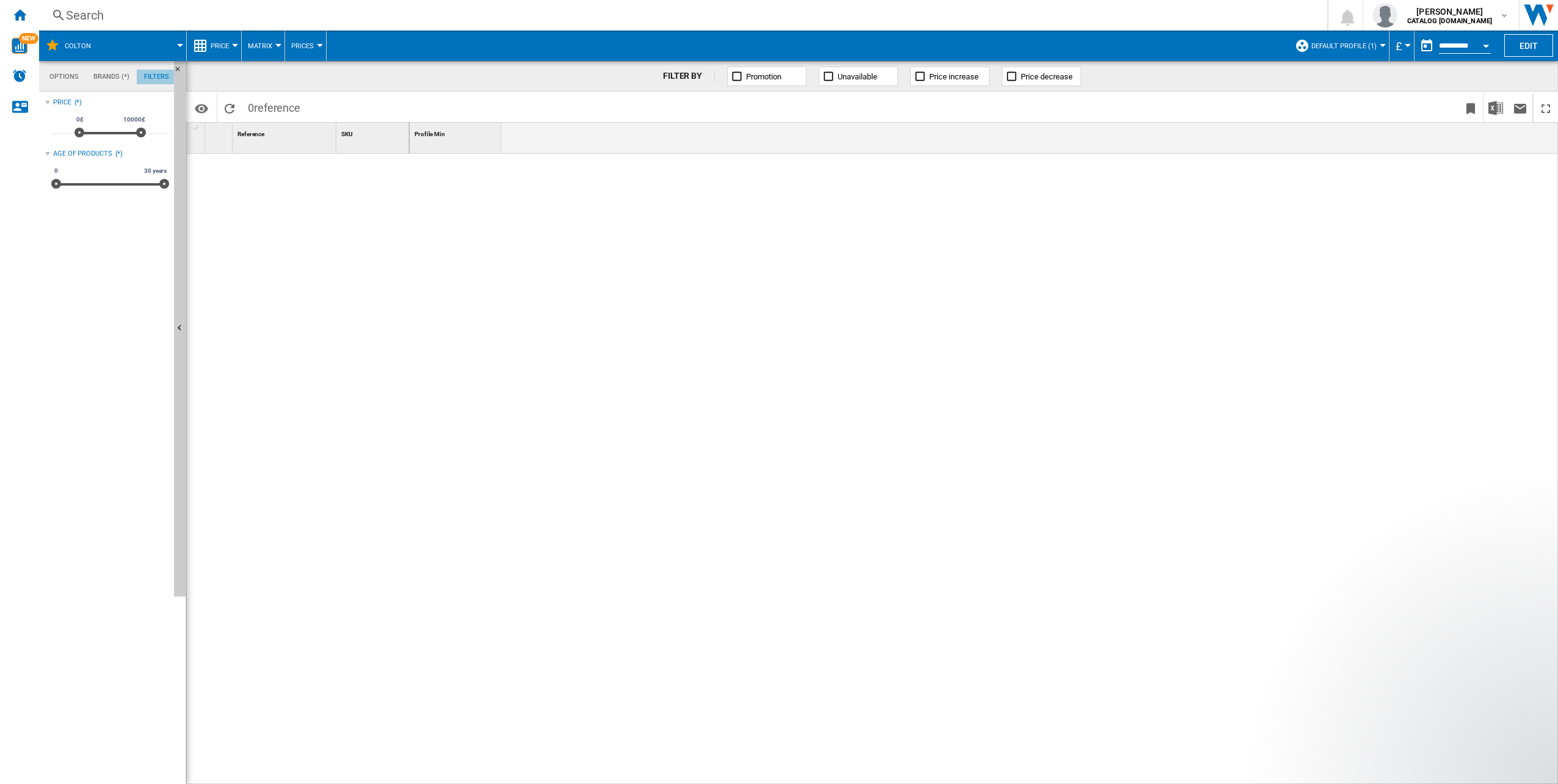
scroll to position [80, 0]
type input "***"
drag, startPoint x: 140, startPoint y: 130, endPoint x: 83, endPoint y: 152, distance: 61.1
click at [83, 152] on div "Price : 0 - 590 £ * 0£ 10000£ 0£ 590£ 0£ - 590£ *** Age of products (*) 0 30 ye…" at bounding box center [107, 145] width 124 height 101
click at [111, 77] on md-tab-item "Brands (*)" at bounding box center [112, 77] width 51 height 14
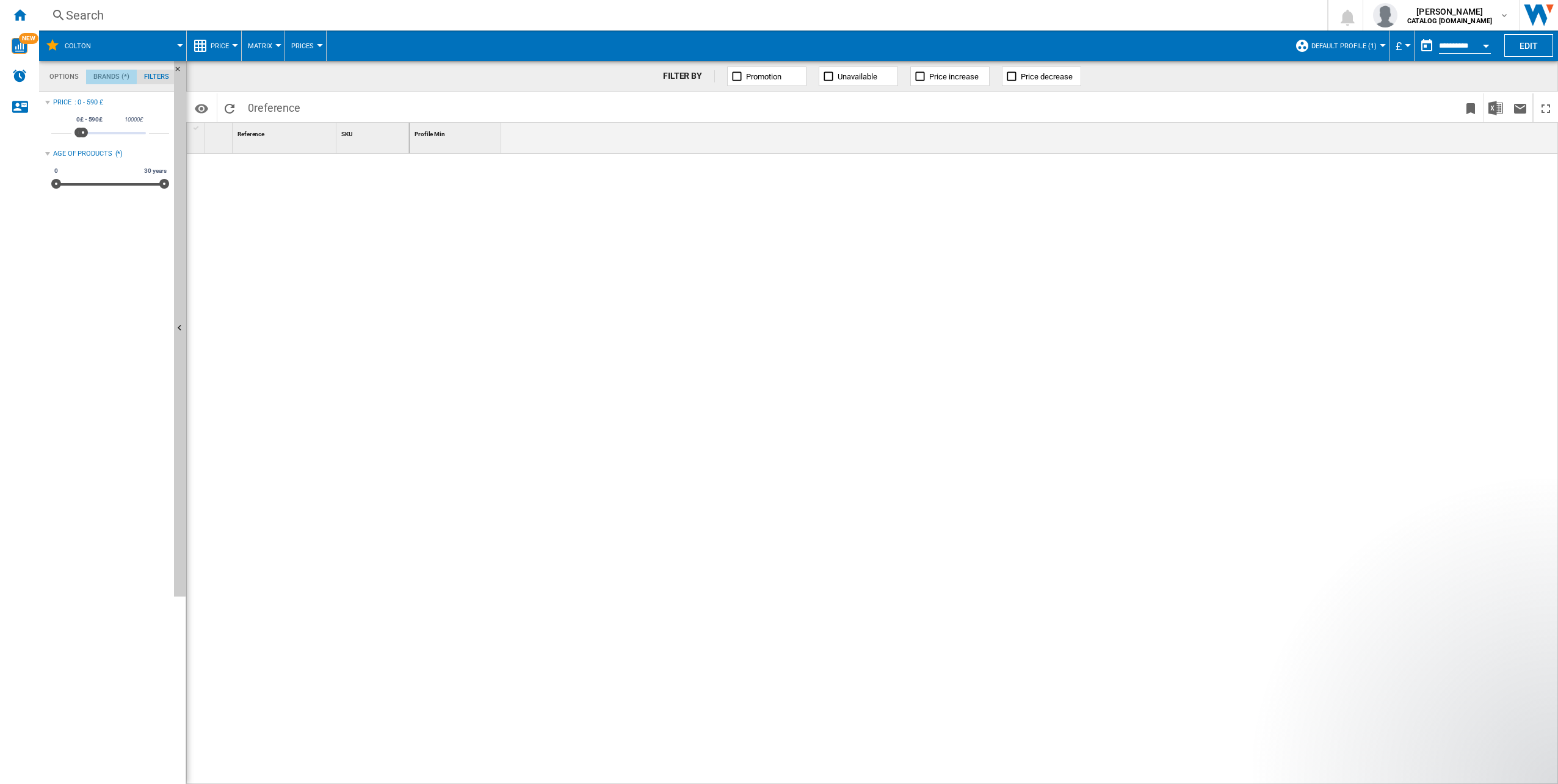
scroll to position [47, 0]
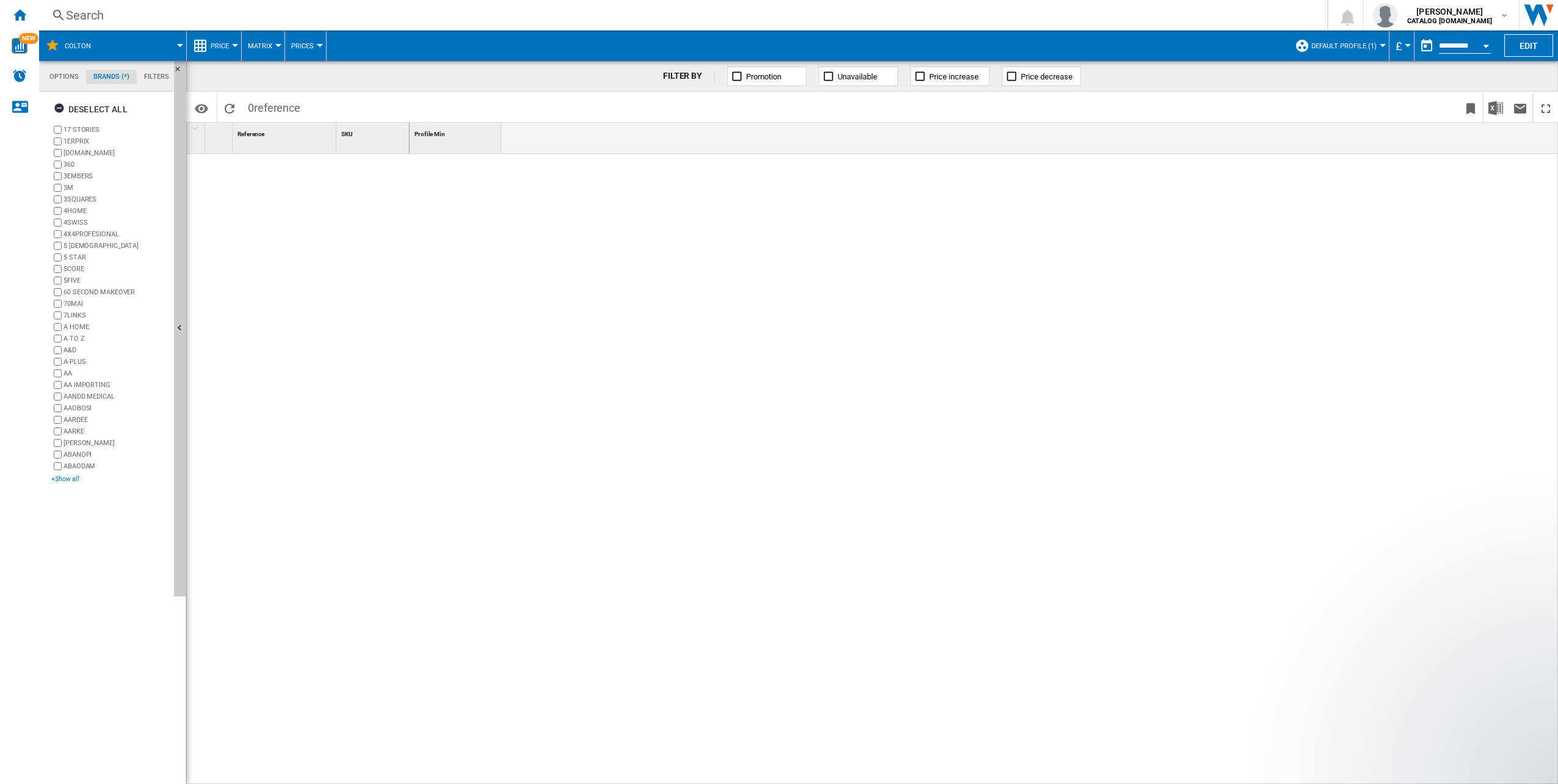
click at [70, 479] on div "+Show all" at bounding box center [110, 479] width 117 height 9
click at [57, 106] on ng-md-icon "button" at bounding box center [61, 109] width 14 height 14
click at [63, 79] on md-tab-item "Options" at bounding box center [63, 77] width 44 height 14
click at [109, 73] on md-tab-item "Brands (*)" at bounding box center [112, 77] width 51 height 14
drag, startPoint x: 109, startPoint y: 73, endPoint x: 155, endPoint y: 77, distance: 46.2
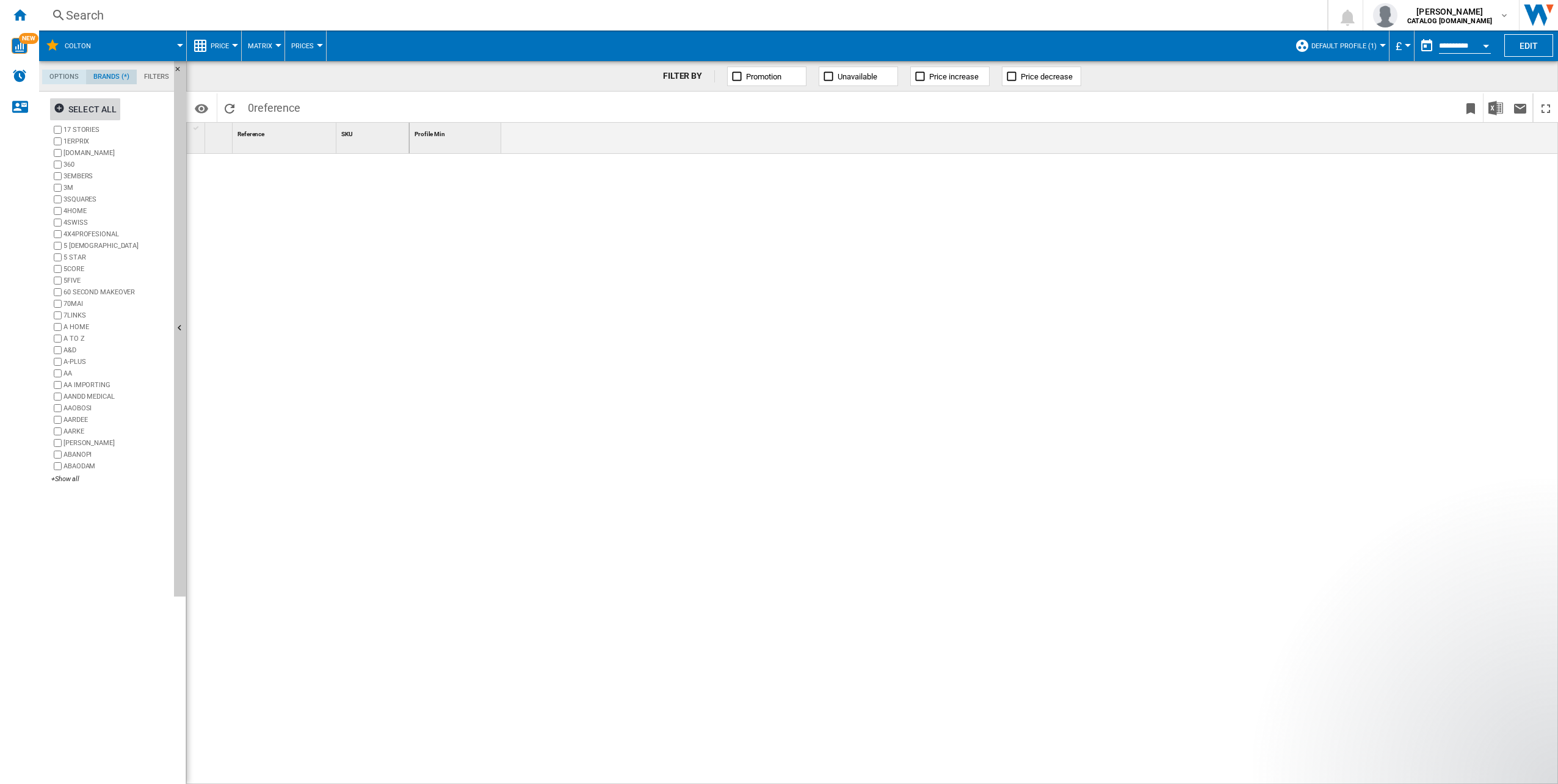
click at [210, 182] on div at bounding box center [297, 465] width 223 height 624
click at [155, 76] on md-tab-item "Filters" at bounding box center [156, 77] width 40 height 14
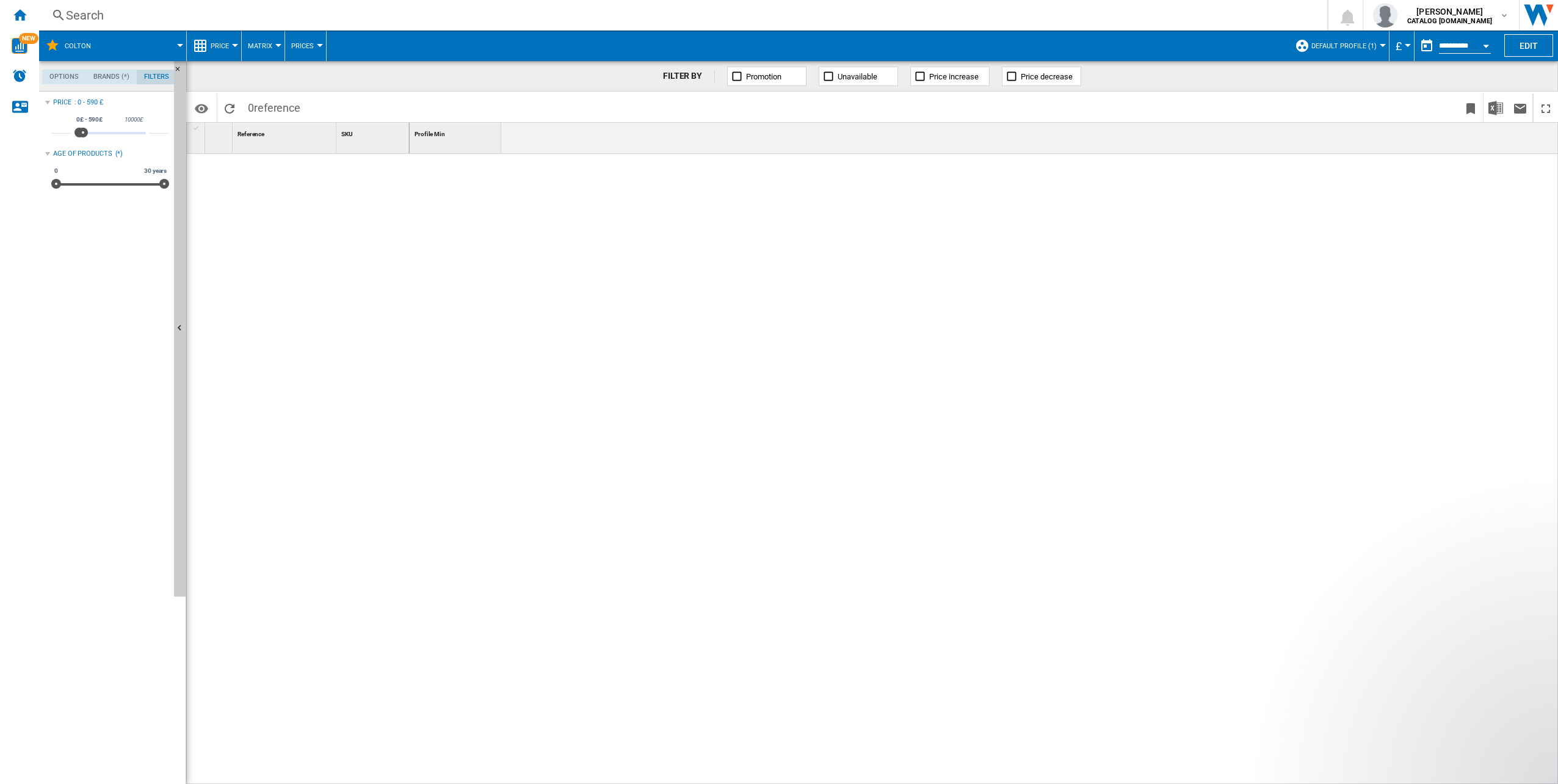
click at [219, 43] on span "Price" at bounding box center [219, 45] width 18 height 8
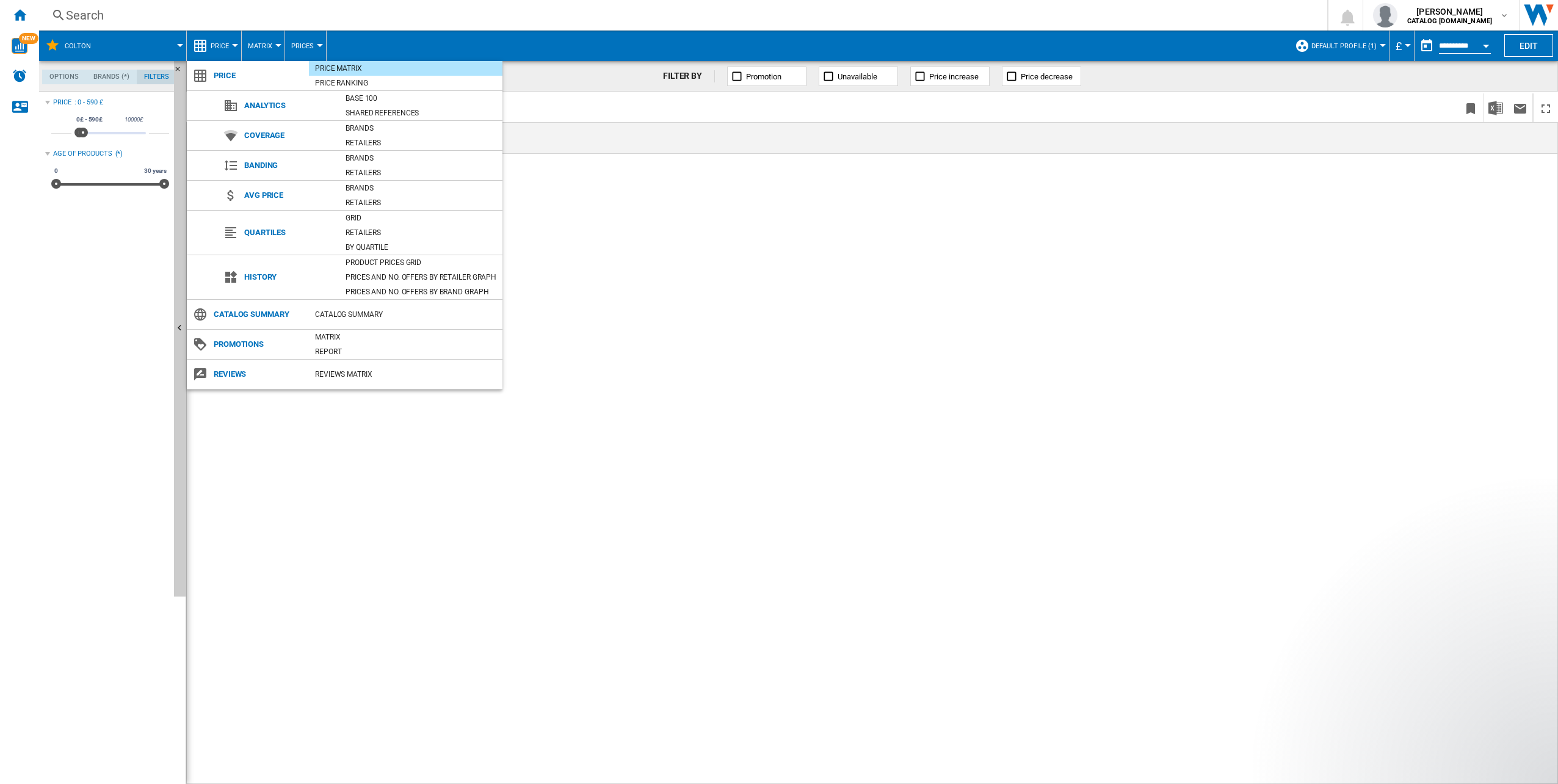
click at [269, 43] on md-backdrop at bounding box center [779, 392] width 1558 height 784
click at [268, 44] on span "Matrix" at bounding box center [260, 45] width 25 height 8
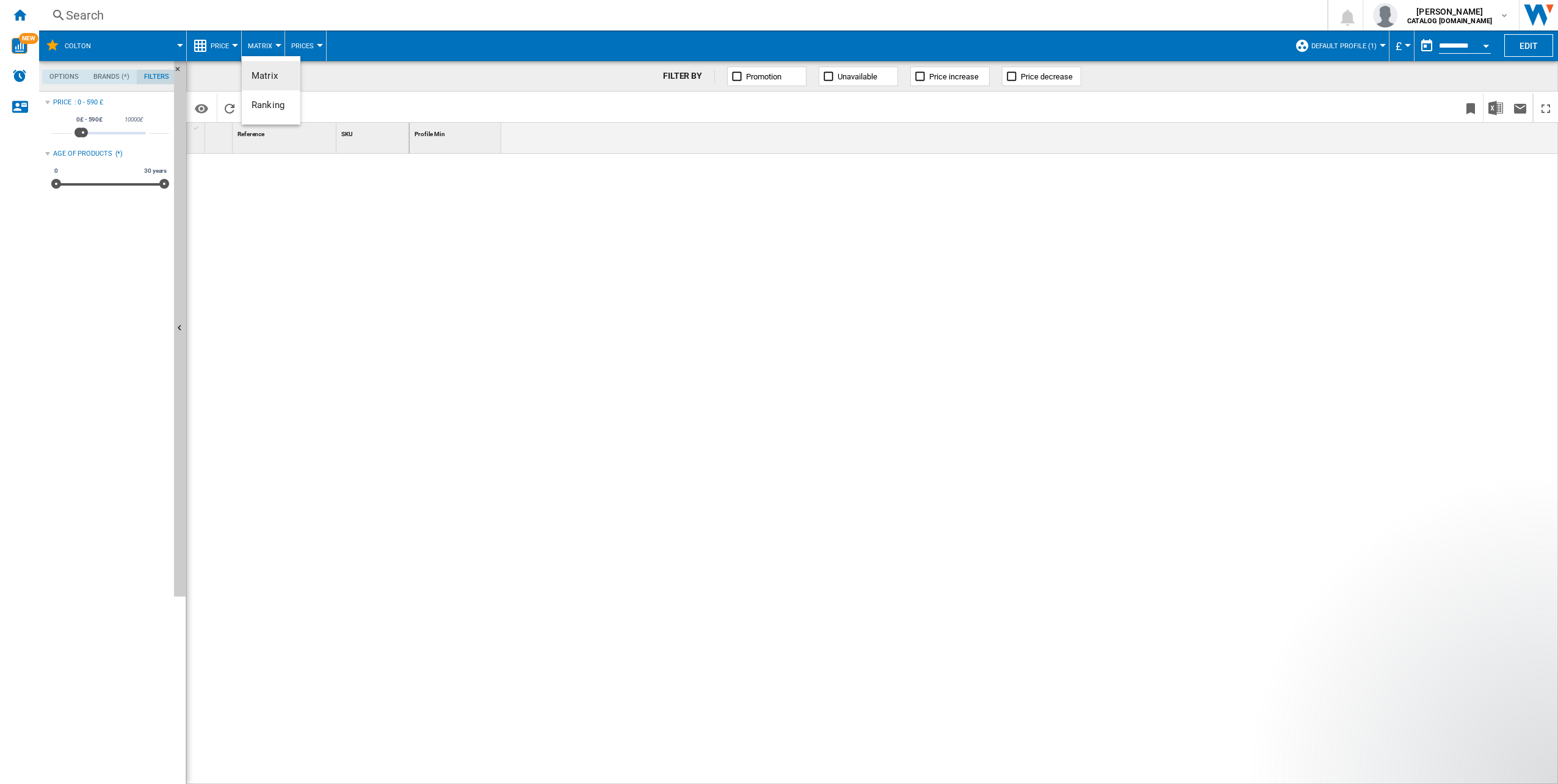
click at [25, 13] on md-backdrop at bounding box center [779, 392] width 1558 height 784
click at [25, 13] on ng-md-icon "Home" at bounding box center [19, 14] width 14 height 14
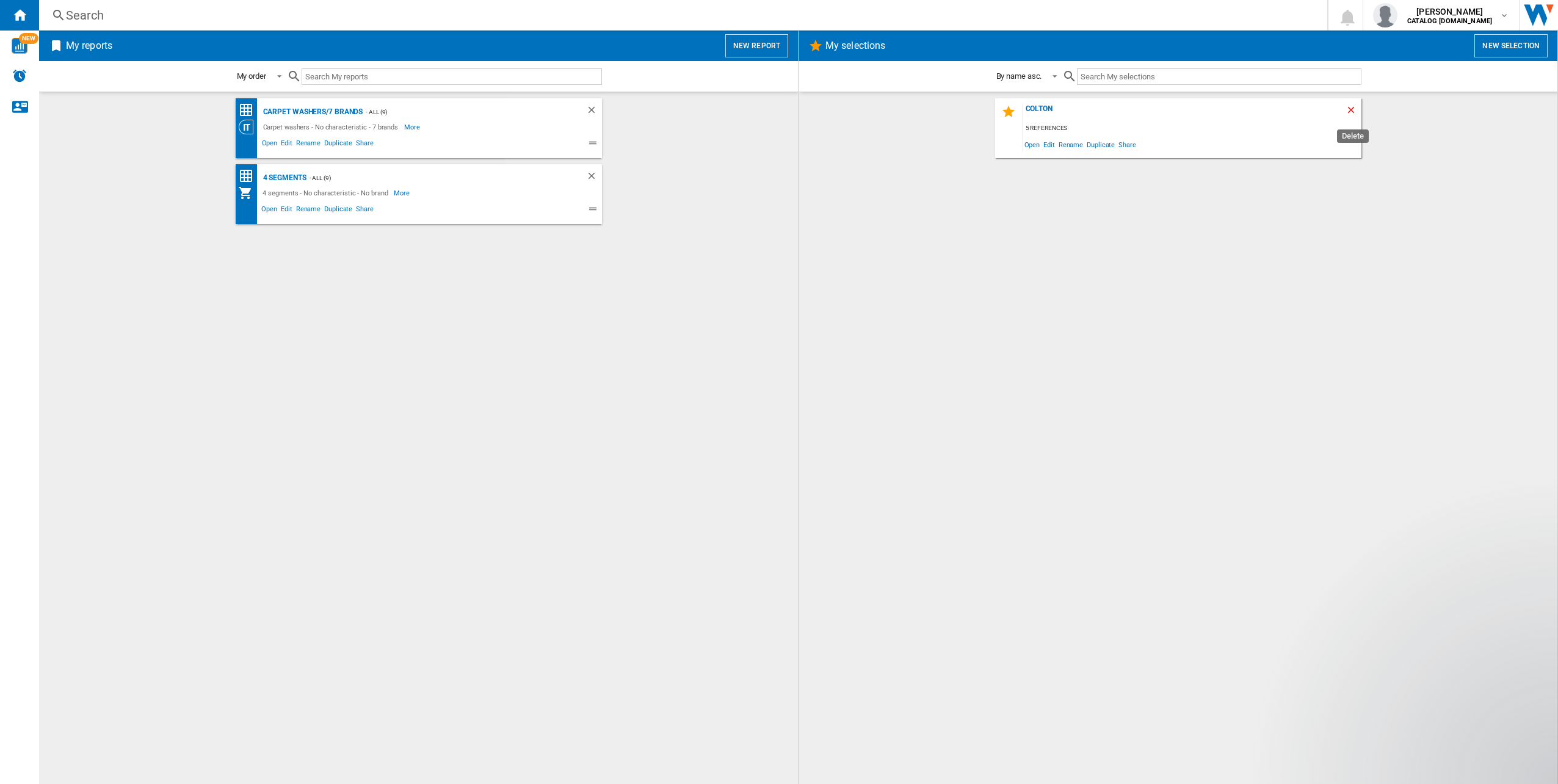
click at [1353, 111] on ng-md-icon "Delete" at bounding box center [1352, 111] width 14 height 14
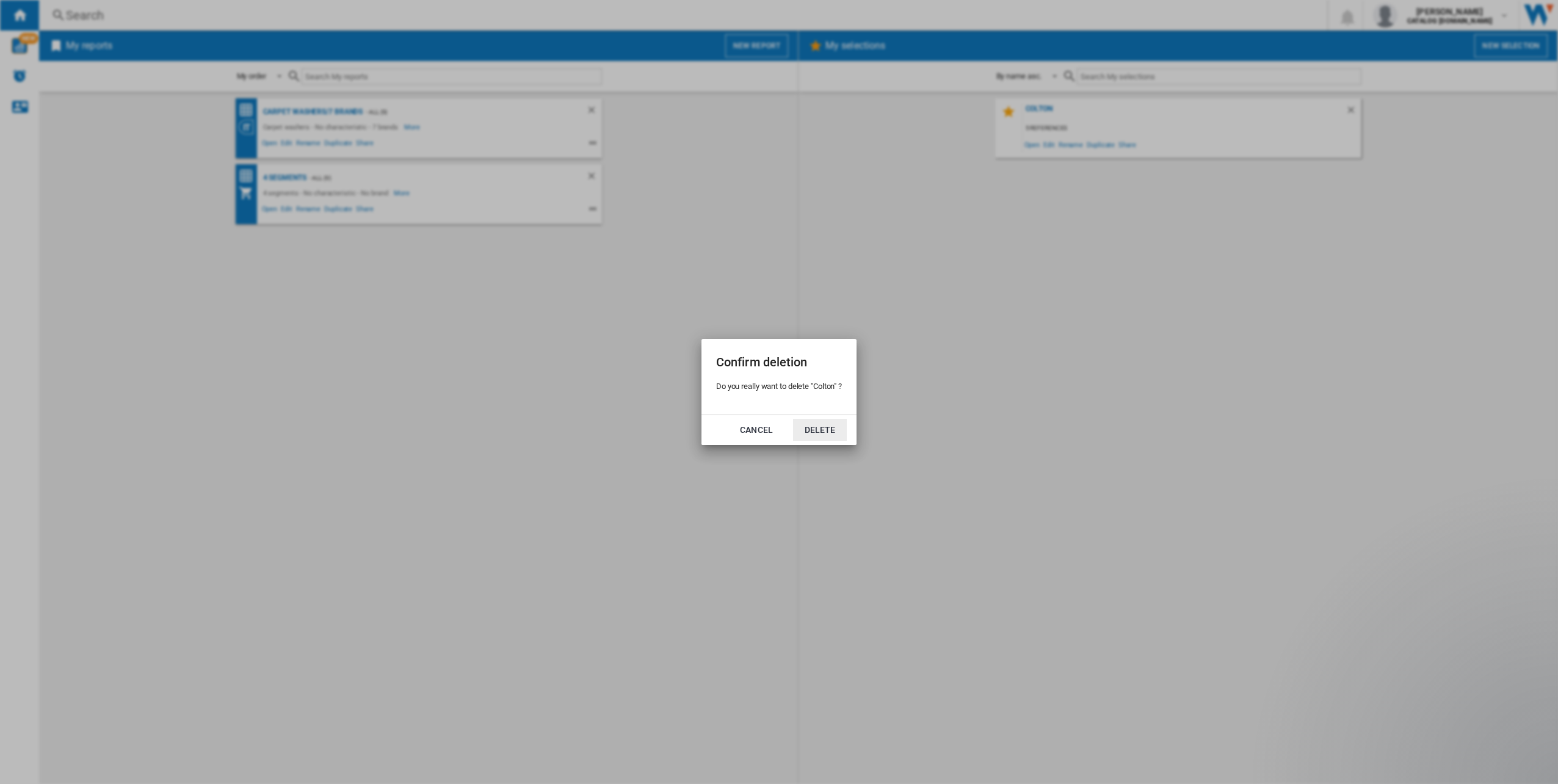
click at [828, 434] on button "Delete" at bounding box center [820, 429] width 54 height 22
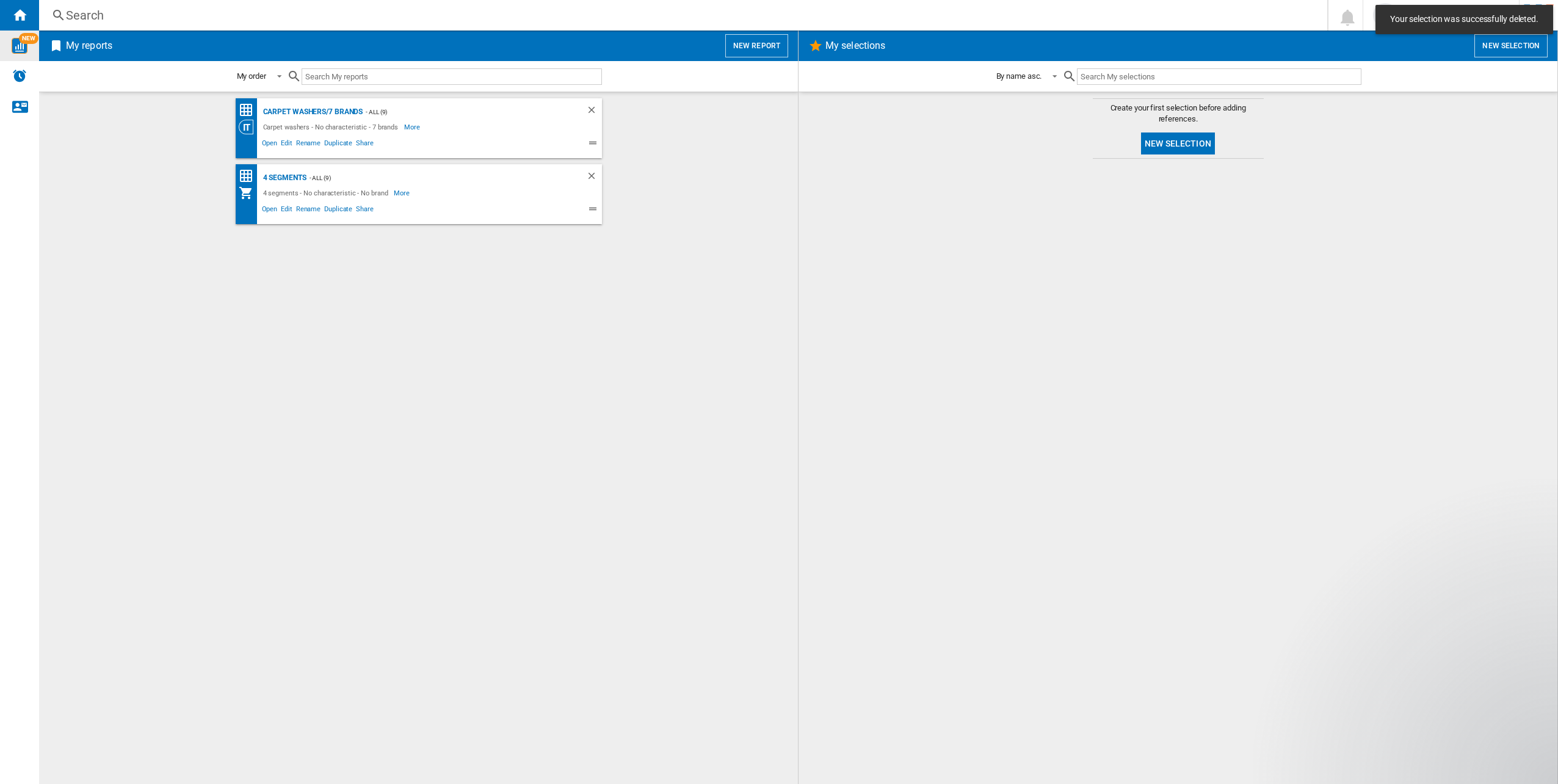
click at [20, 49] on img "WiseCard" at bounding box center [19, 45] width 16 height 16
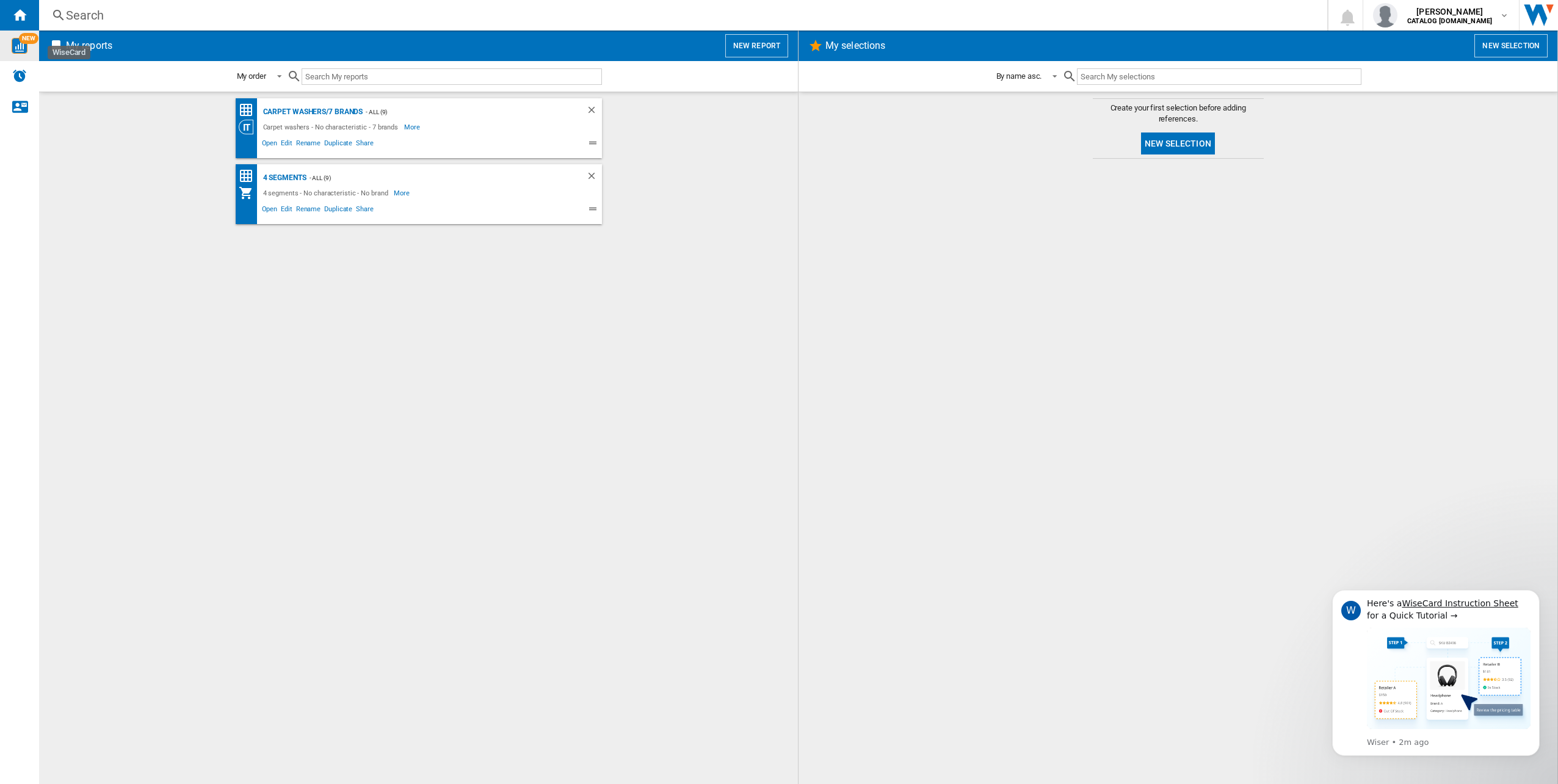
click at [17, 46] on img "WiseCard" at bounding box center [19, 45] width 16 height 16
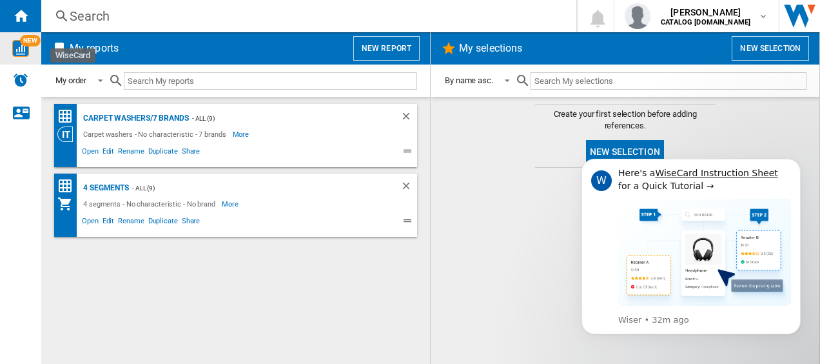
click at [21, 54] on img "WiseCard" at bounding box center [20, 48] width 17 height 17
click at [388, 44] on button "New report" at bounding box center [386, 48] width 66 height 25
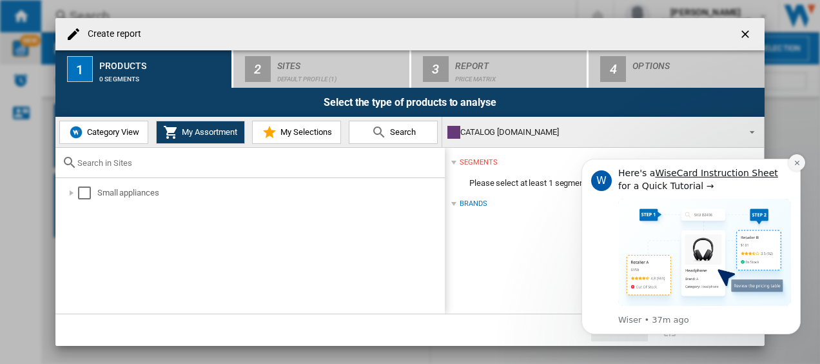
click at [800, 161] on icon "Dismiss notification" at bounding box center [797, 162] width 7 height 7
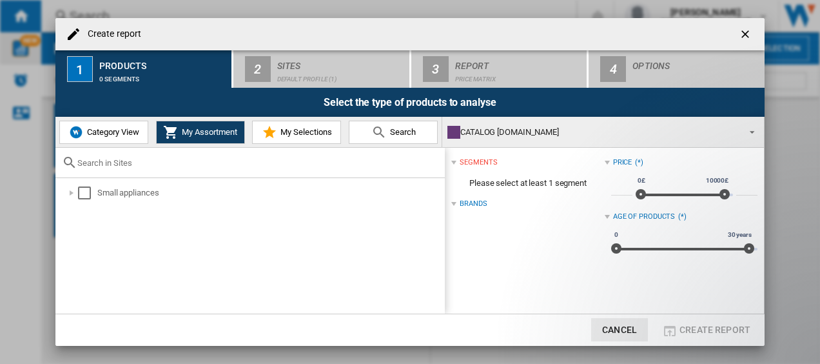
click at [121, 133] on span "Category View" at bounding box center [111, 132] width 55 height 10
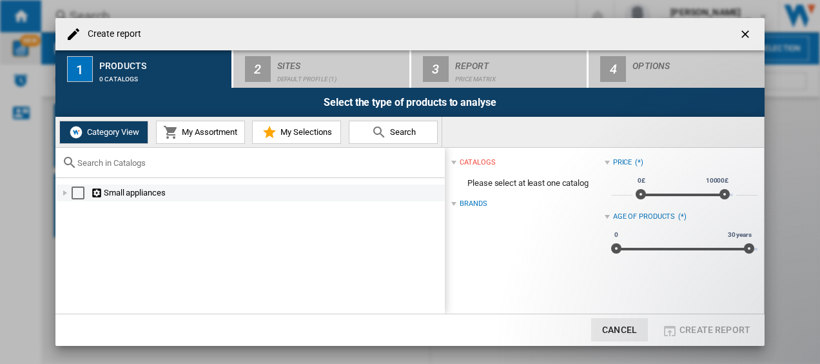
click at [68, 192] on div "Create report ..." at bounding box center [65, 192] width 13 height 13
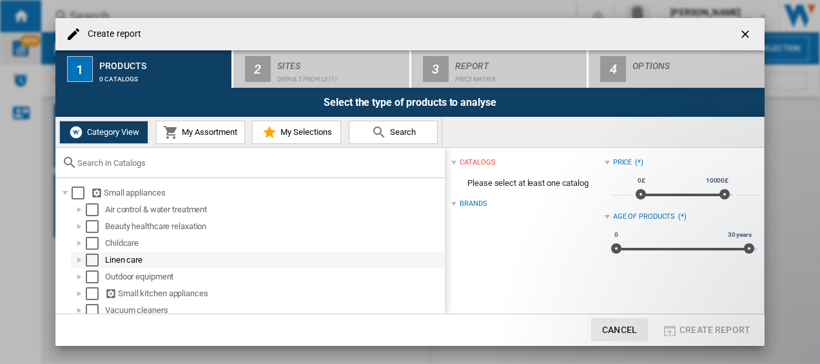
scroll to position [6, 0]
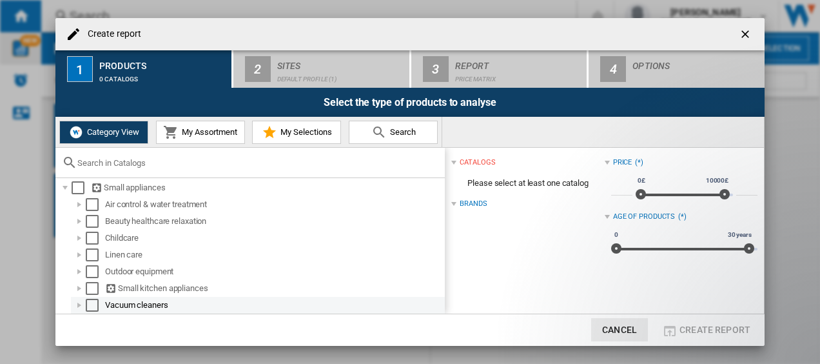
click at [79, 304] on div "Create report ..." at bounding box center [79, 305] width 13 height 13
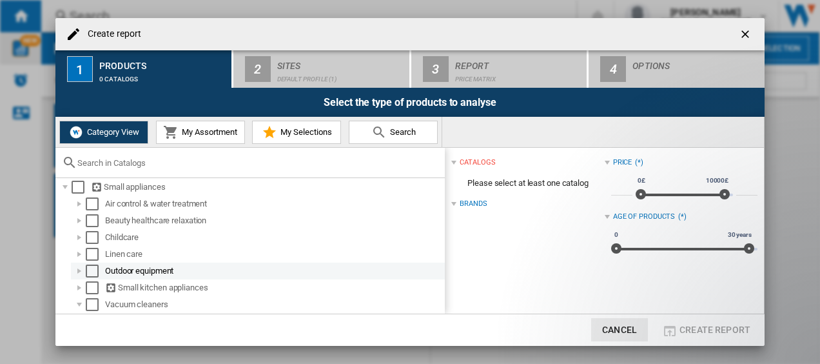
scroll to position [140, 0]
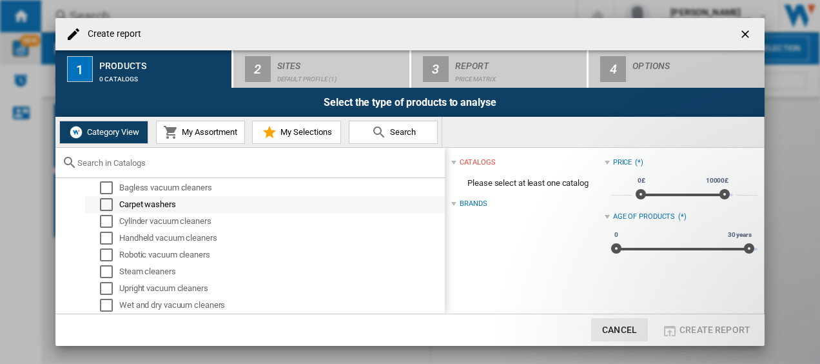
click at [138, 210] on div "Carpet washers" at bounding box center [281, 204] width 324 height 13
click at [103, 203] on div "Select" at bounding box center [106, 204] width 13 height 13
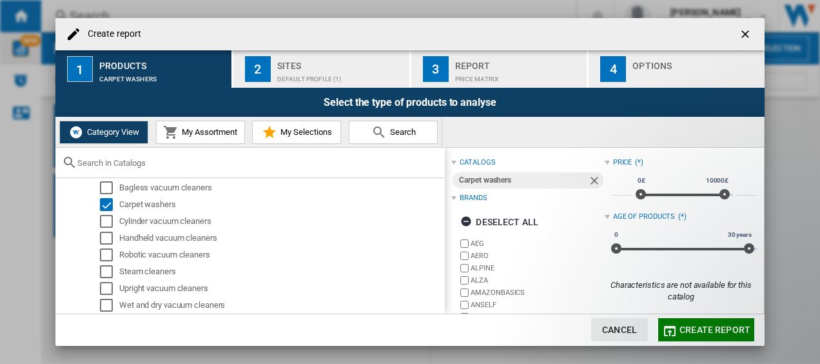
scroll to position [135, 0]
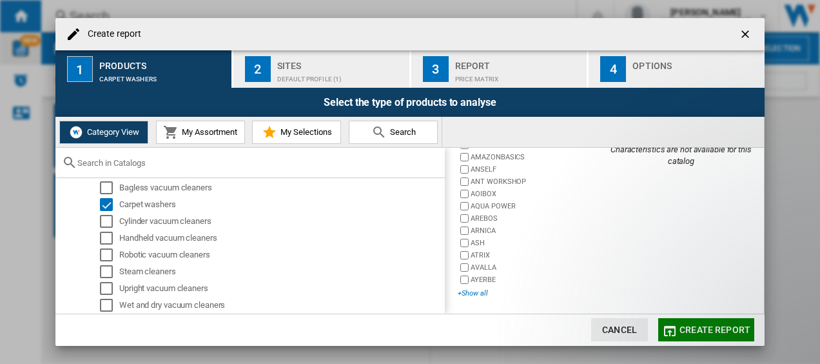
click at [472, 292] on div "+Show all" at bounding box center [531, 293] width 146 height 10
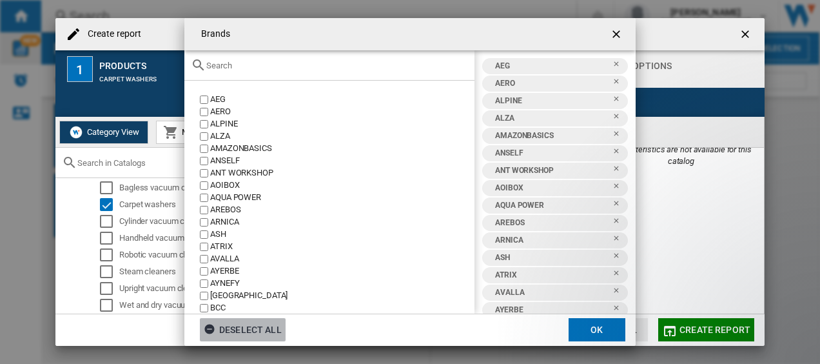
click at [210, 326] on ng-md-icon "Brands AEG ..." at bounding box center [211, 330] width 15 height 15
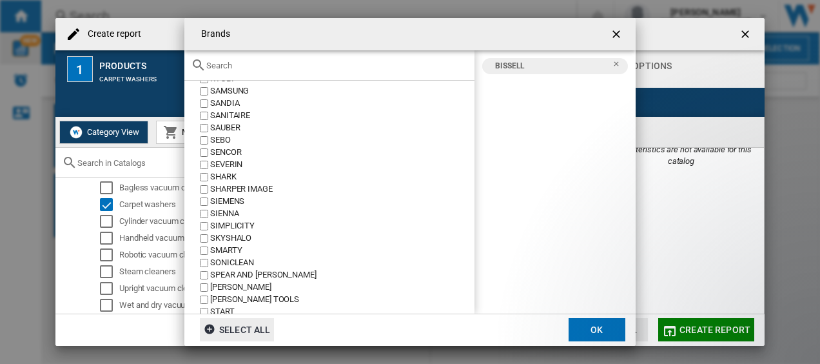
scroll to position [2311, 0]
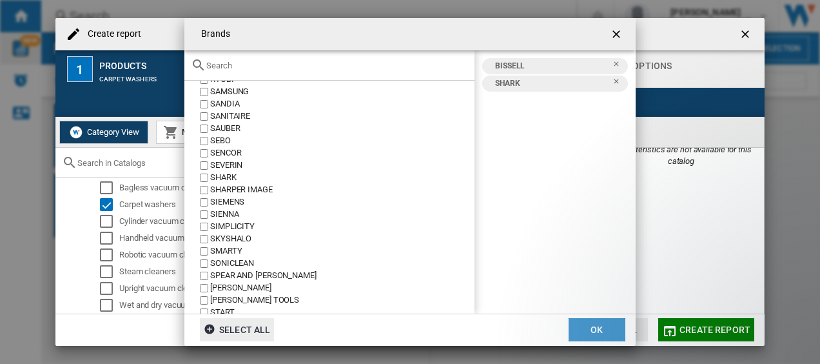
click at [592, 330] on button "OK" at bounding box center [597, 329] width 57 height 23
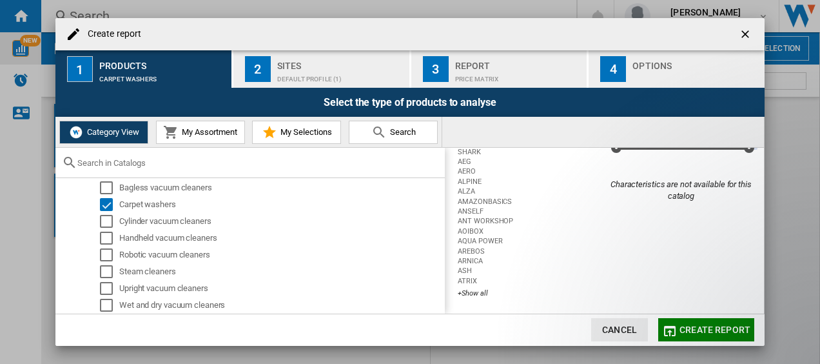
scroll to position [0, 0]
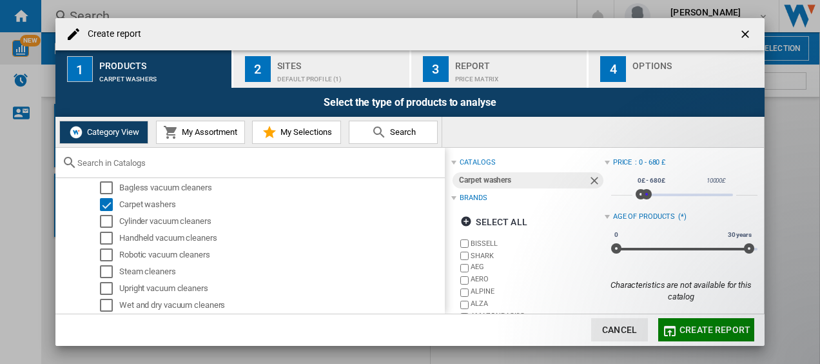
type input "***"
drag, startPoint x: 720, startPoint y: 198, endPoint x: 642, endPoint y: 211, distance: 79.2
click at [642, 211] on div "Price : 0 - 520 £ * 0£ 10000£ 0£ 520£ 0£ - 520£ *** Age of products (*) 0 30 ye…" at bounding box center [681, 228] width 153 height 148
drag, startPoint x: 747, startPoint y: 249, endPoint x: 658, endPoint y: 279, distance: 93.8
click at [658, 279] on div "Price : 0 - 520 £ * 0£ 10000£ 0£ 520£ 0£ - 520£ *** Age of products : 0 - 9 y.4…" at bounding box center [681, 228] width 153 height 148
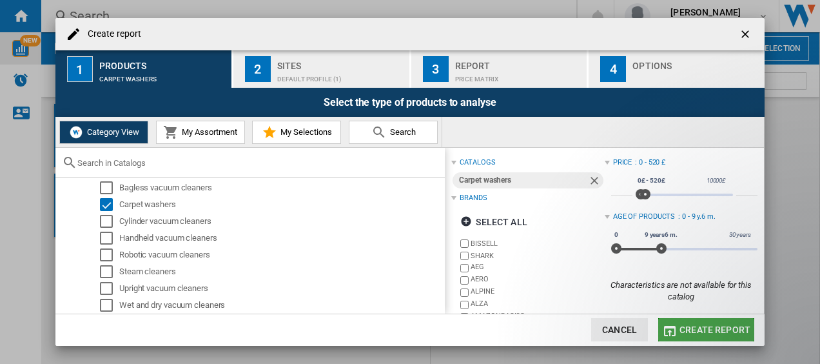
click at [702, 331] on span "Create report" at bounding box center [715, 329] width 71 height 10
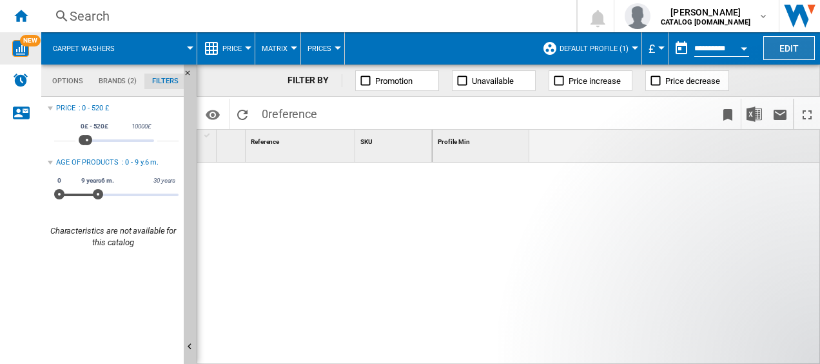
click at [775, 44] on button "Edit" at bounding box center [789, 48] width 52 height 24
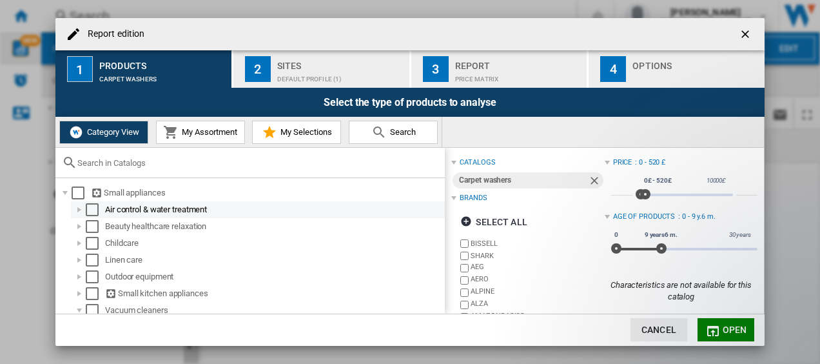
scroll to position [140, 0]
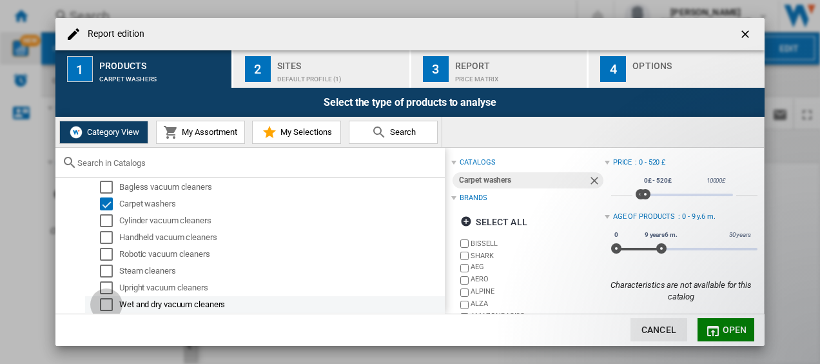
click at [108, 301] on div "Select" at bounding box center [106, 304] width 13 height 13
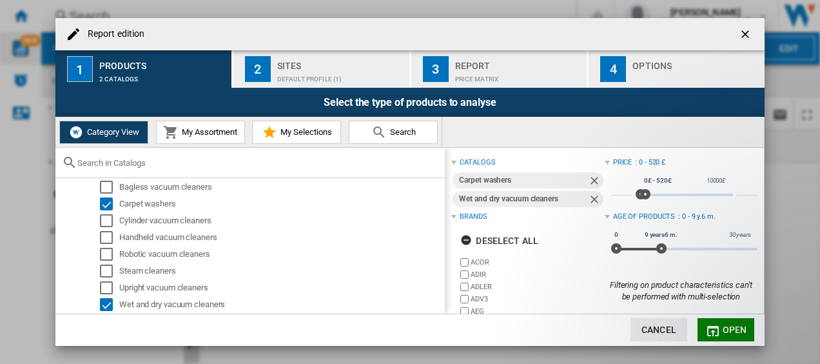
click at [321, 72] on div "Default profile (1)" at bounding box center [340, 76] width 127 height 14
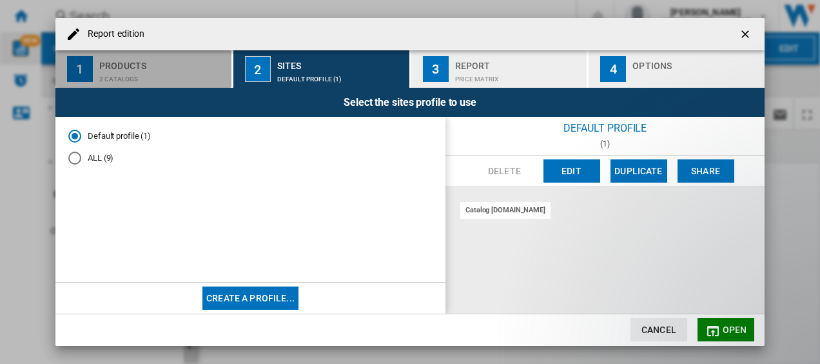
click at [132, 87] on button "1 Products 2 catalogs" at bounding box center [143, 68] width 177 height 37
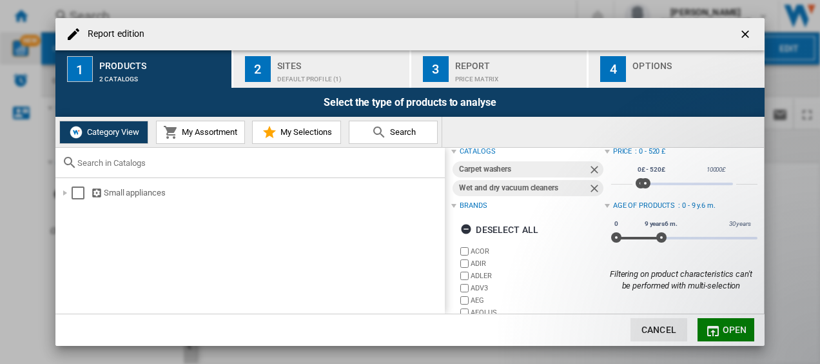
scroll to position [12, 0]
click at [466, 228] on ng-md-icon "Report edition ..." at bounding box center [467, 229] width 15 height 15
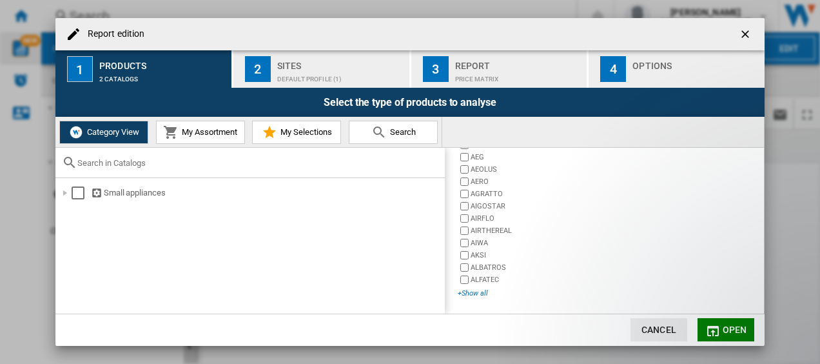
click at [478, 294] on div "+Show all" at bounding box center [531, 293] width 146 height 10
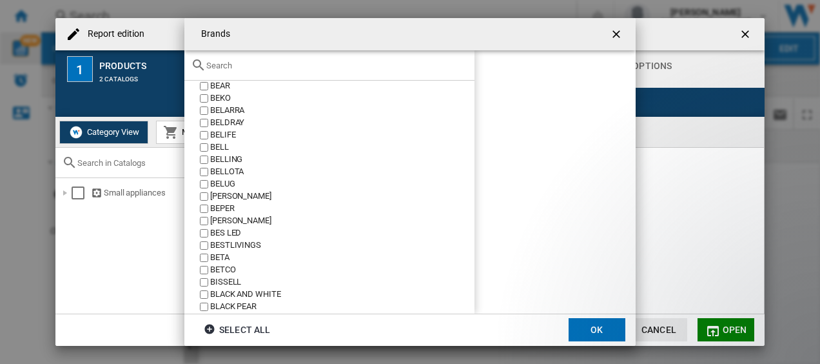
scroll to position [653, 0]
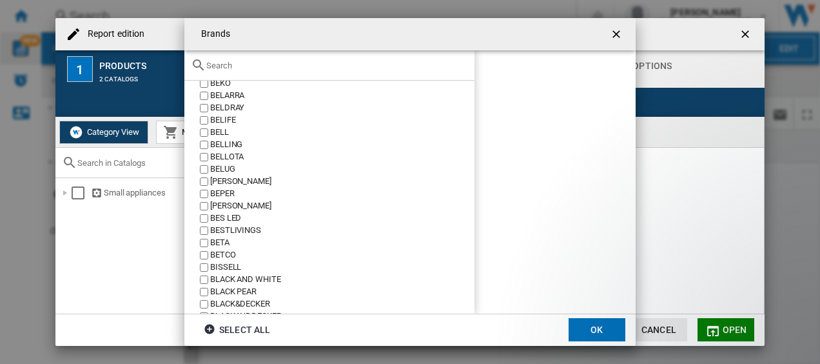
click at [199, 266] on label "BISSELL" at bounding box center [335, 267] width 277 height 12
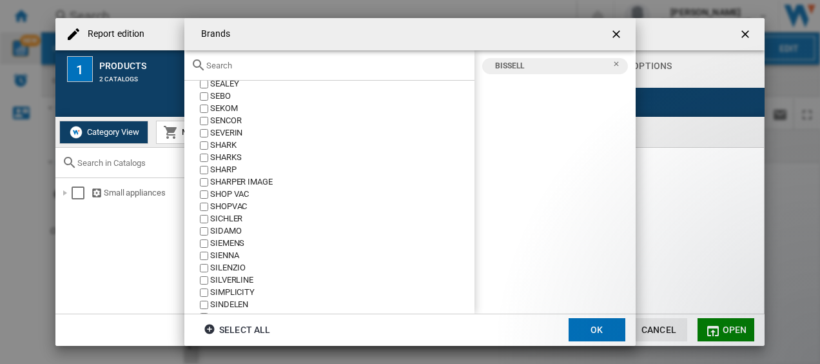
scroll to position [6098, 0]
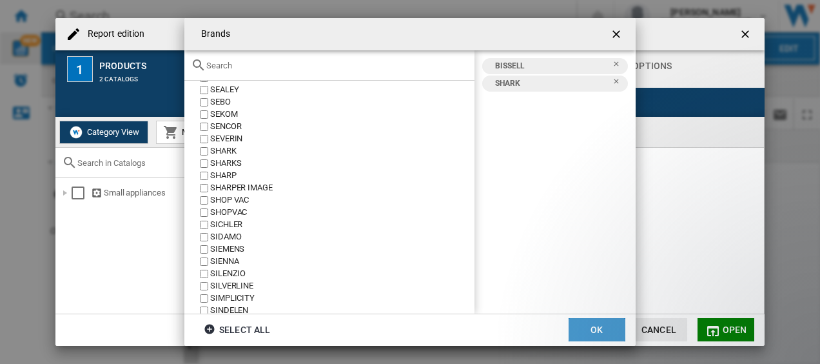
click at [595, 323] on button "OK" at bounding box center [597, 329] width 57 height 23
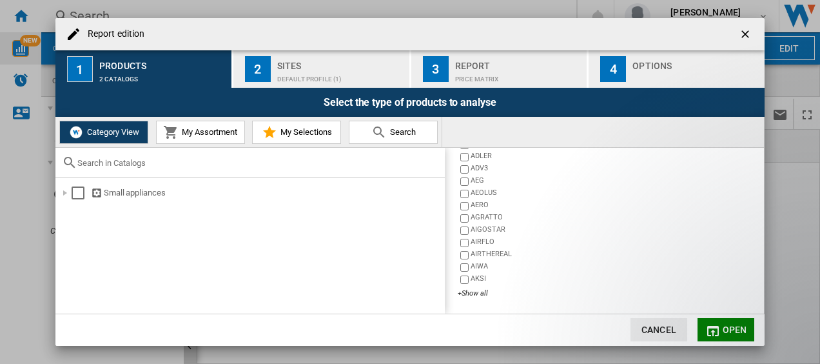
scroll to position [0, 0]
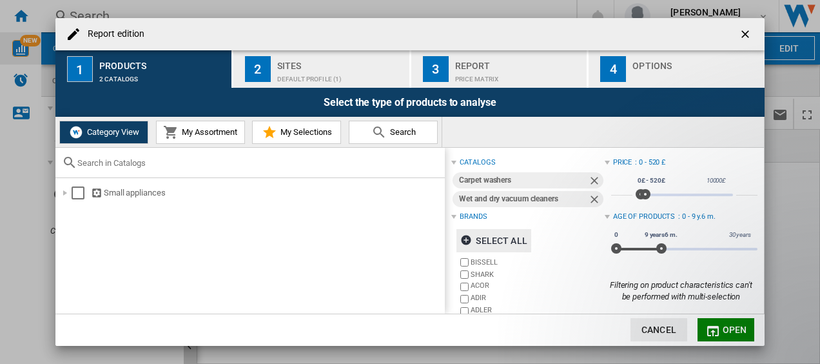
click at [322, 67] on div "Sites" at bounding box center [340, 62] width 127 height 14
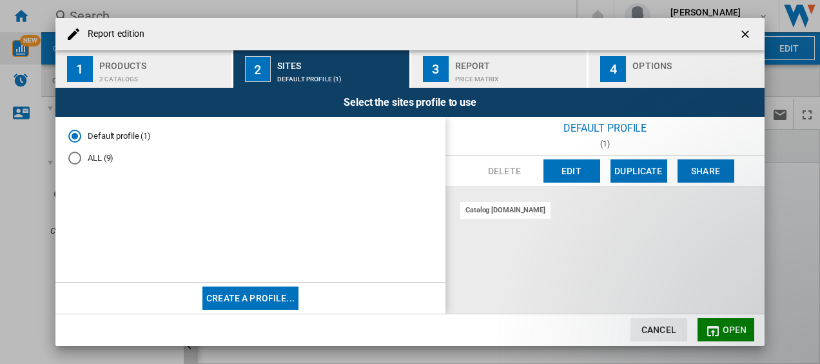
click at [74, 157] on div "ALL (9)" at bounding box center [74, 158] width 13 height 13
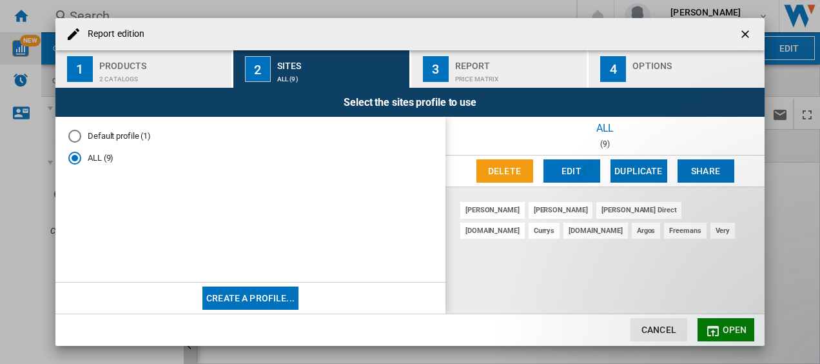
click at [723, 332] on span "Open" at bounding box center [735, 329] width 25 height 10
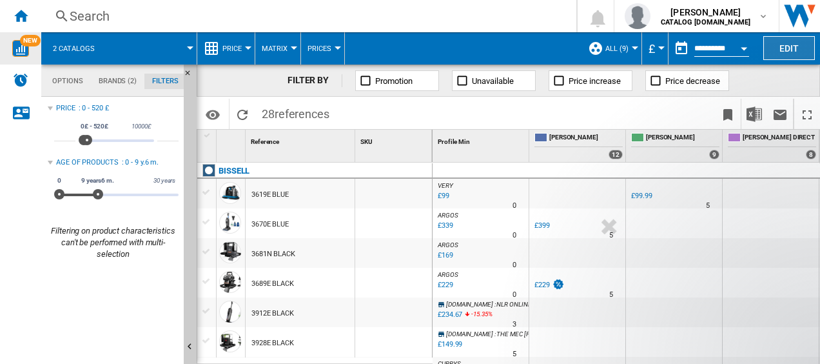
click at [784, 49] on button "Edit" at bounding box center [789, 48] width 52 height 24
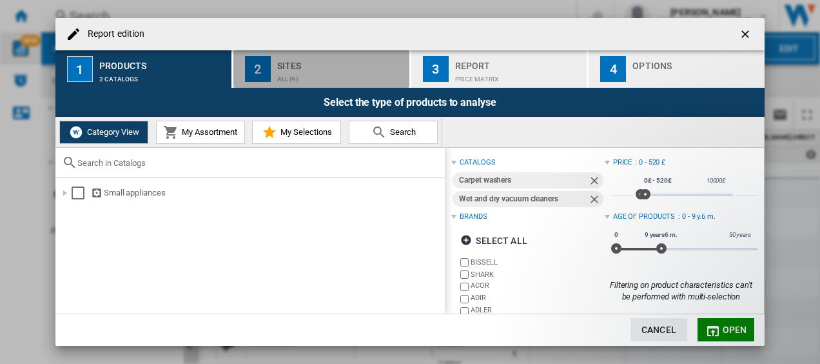
click at [313, 86] on button "2 Sites ALL (9)" at bounding box center [321, 68] width 177 height 37
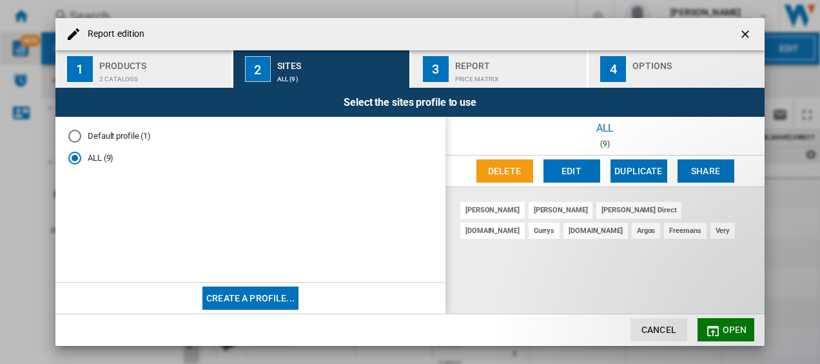
click at [710, 333] on md-icon "Report edition ..." at bounding box center [712, 330] width 15 height 15
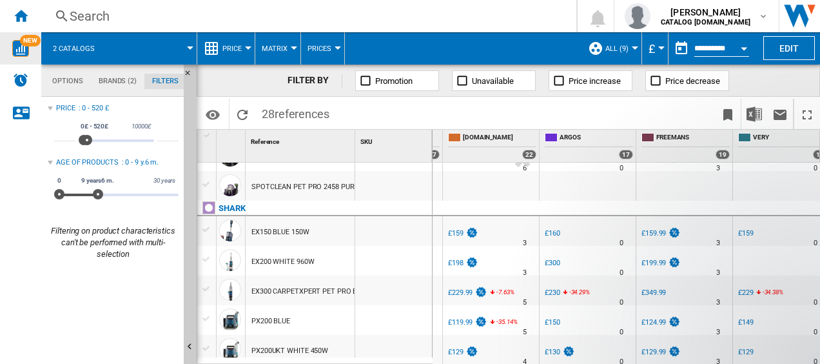
scroll to position [600, 0]
click at [712, 44] on input "**********" at bounding box center [721, 50] width 55 height 12
click at [743, 47] on div "Open calendar" at bounding box center [744, 48] width 6 height 3
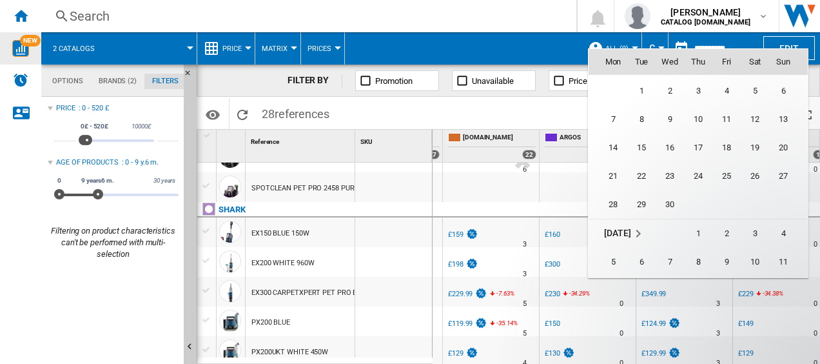
scroll to position [0, 0]
click at [726, 148] on span "14" at bounding box center [727, 146] width 26 height 26
type input "**********"
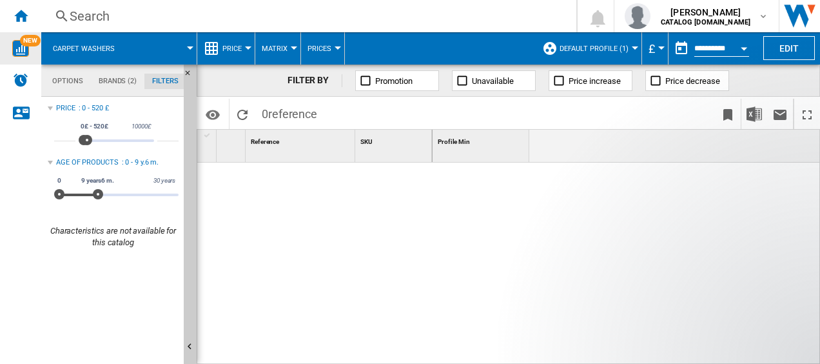
click at [600, 48] on span "Default profile (1)" at bounding box center [594, 48] width 69 height 8
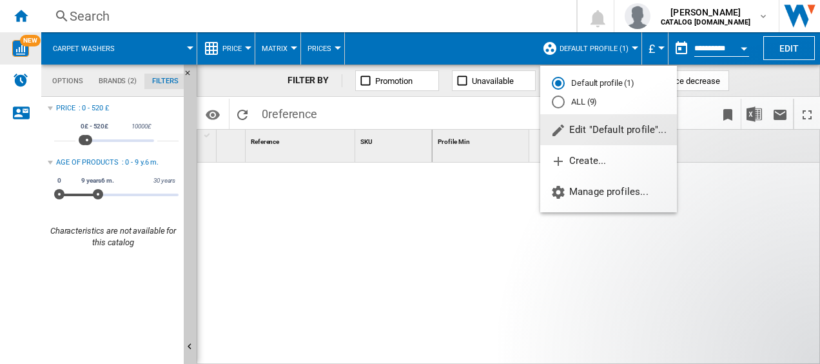
click at [560, 100] on div "ALL (9)" at bounding box center [558, 101] width 13 height 13
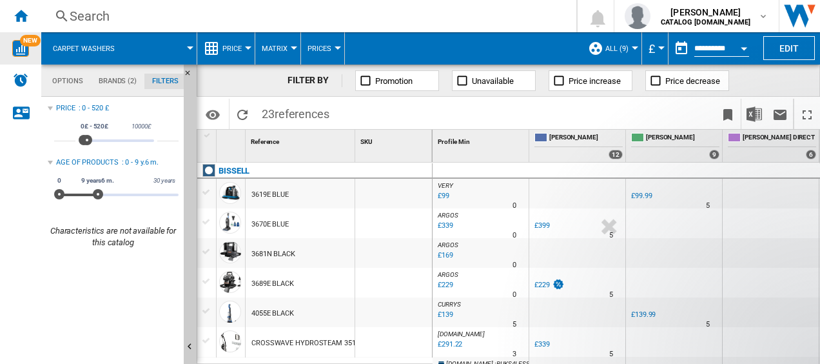
click at [723, 42] on md-datepicker "**********" at bounding box center [715, 48] width 92 height 26
click at [740, 47] on button "Open calendar" at bounding box center [743, 46] width 23 height 23
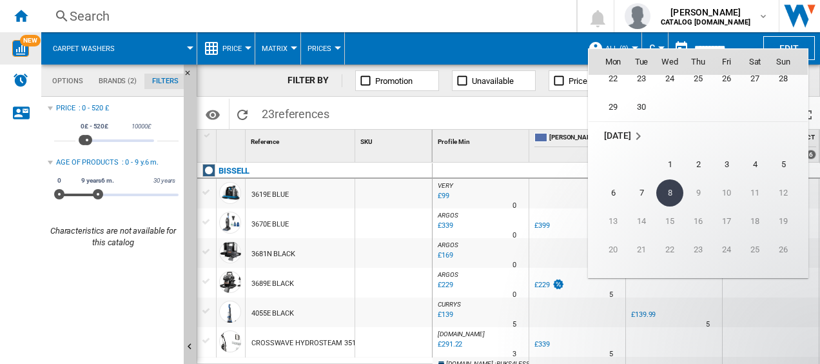
scroll to position [6104, 0]
click at [642, 193] on span "7" at bounding box center [642, 194] width 26 height 26
type input "**********"
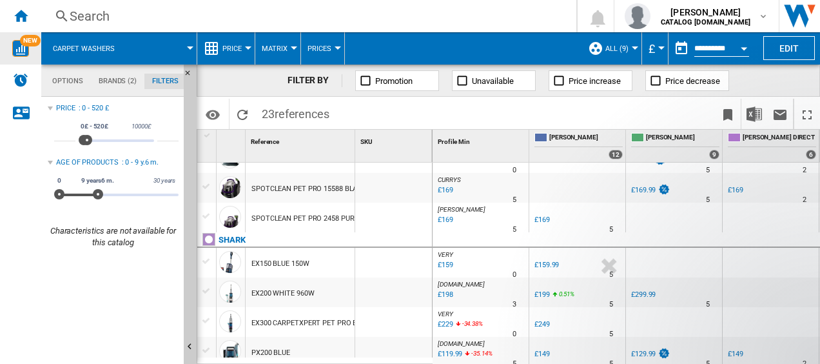
scroll to position [420, 0]
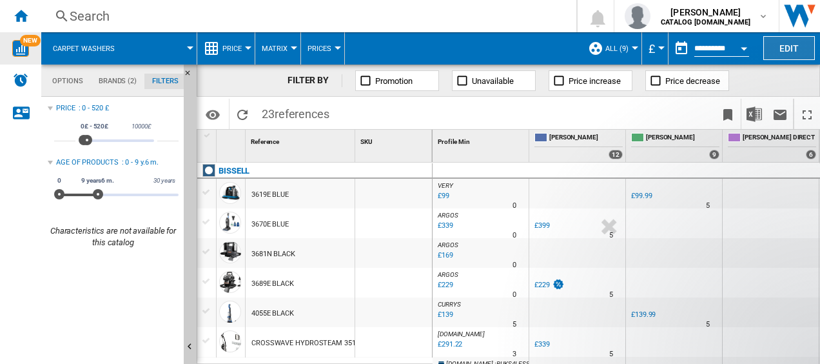
click at [791, 47] on button "Edit" at bounding box center [789, 48] width 52 height 24
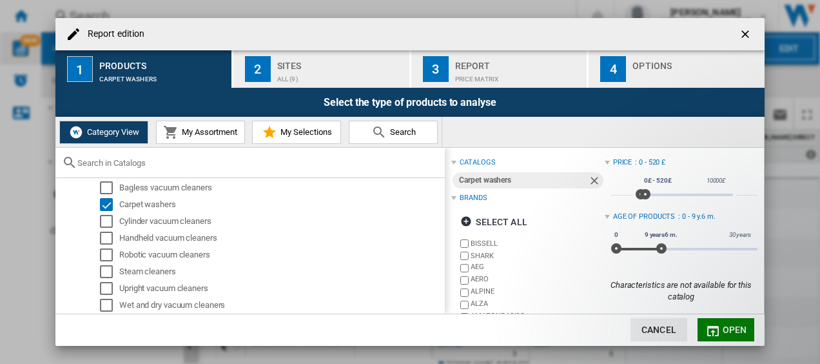
click at [194, 133] on span "My Assortment" at bounding box center [208, 132] width 59 height 10
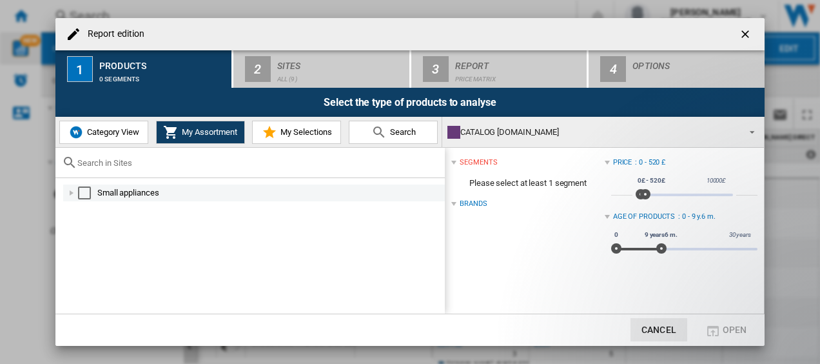
click at [73, 195] on div "Report edition ..." at bounding box center [71, 192] width 13 height 13
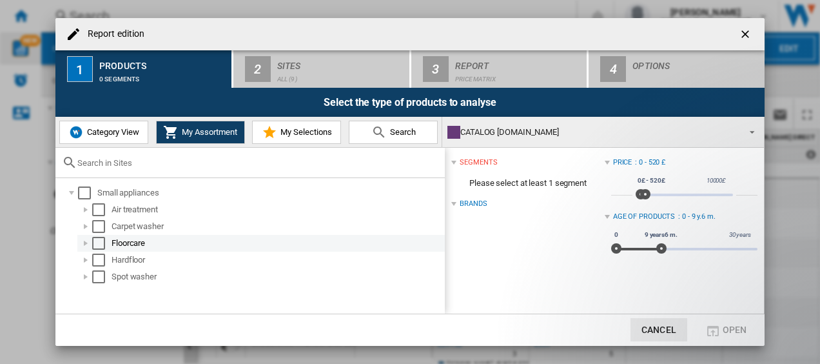
click at [88, 241] on div "Report edition ..." at bounding box center [85, 243] width 13 height 13
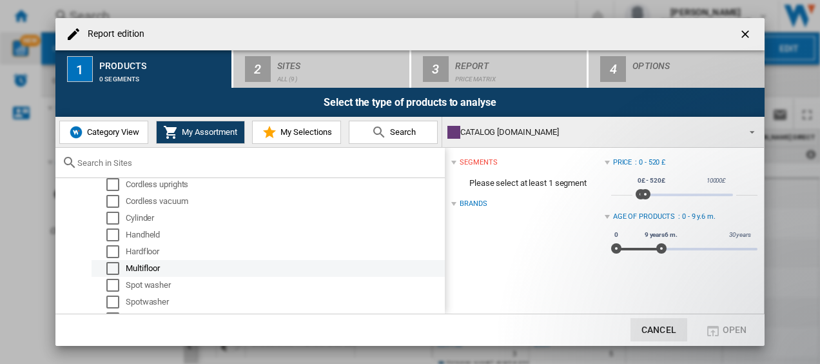
scroll to position [91, 0]
click at [104, 133] on span "Category View" at bounding box center [111, 132] width 55 height 10
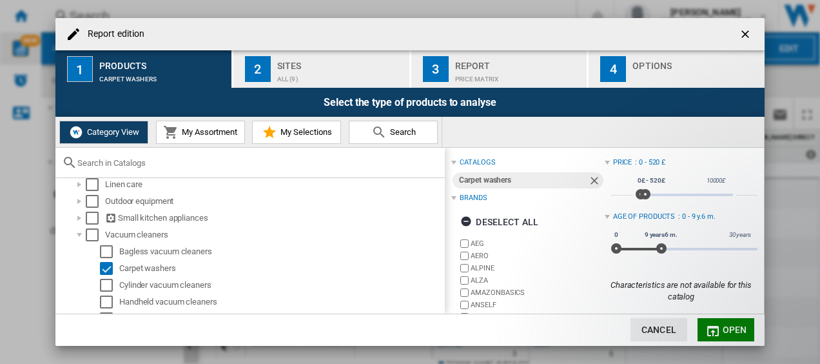
scroll to position [54, 0]
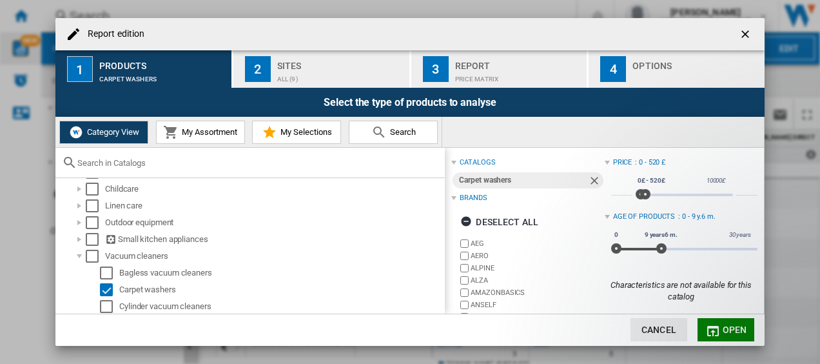
click at [204, 141] on button "My Assortment" at bounding box center [200, 132] width 89 height 23
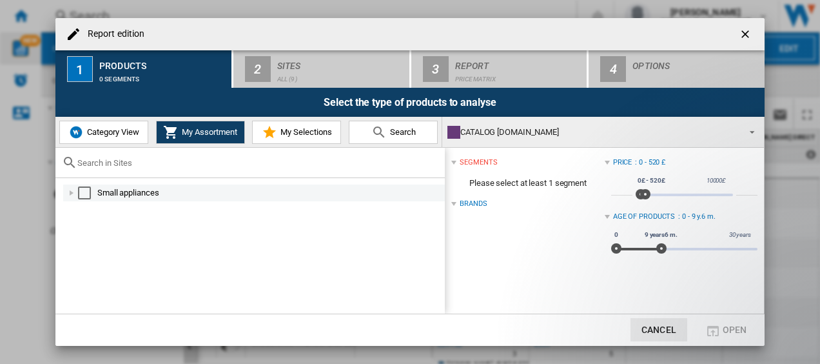
click at [66, 195] on div "Report edition ..." at bounding box center [71, 192] width 13 height 13
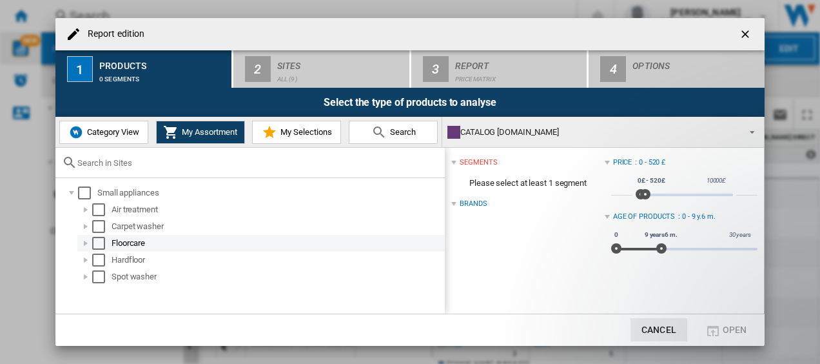
click at [85, 242] on div "Report edition ..." at bounding box center [85, 243] width 13 height 13
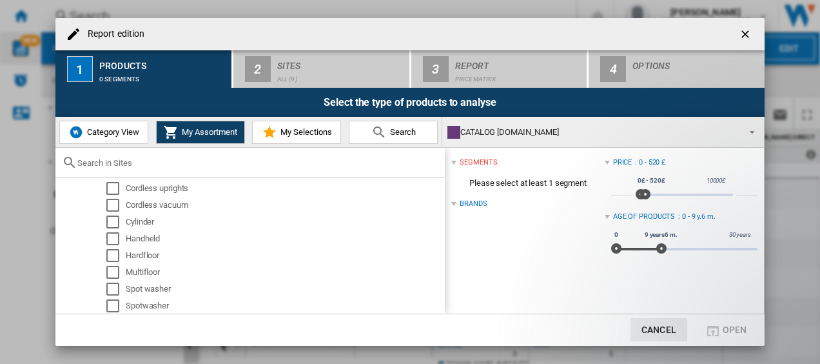
scroll to position [139, 0]
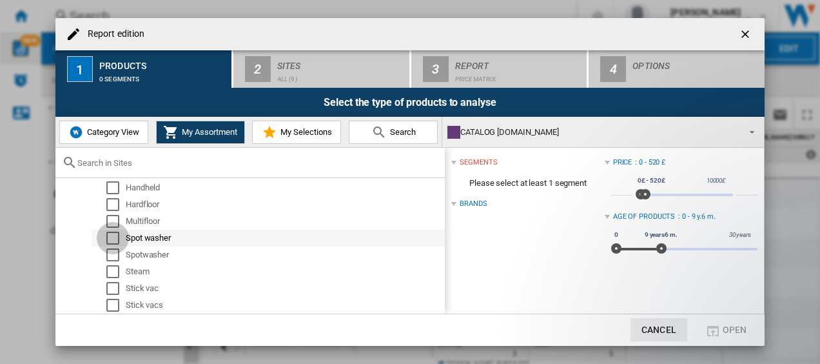
click at [110, 233] on div "Select" at bounding box center [112, 237] width 13 height 13
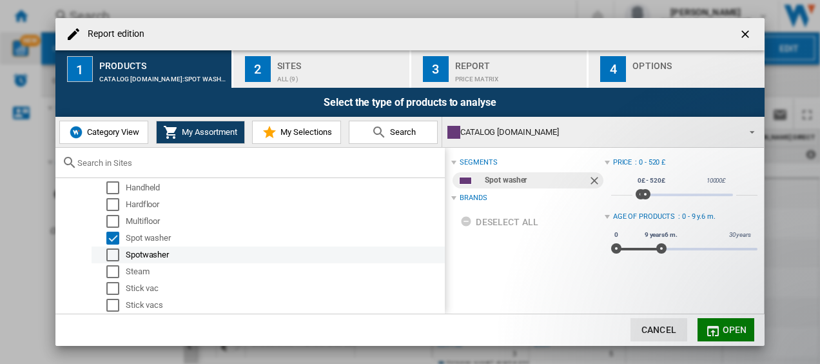
click at [115, 261] on div "Spotwasher" at bounding box center [268, 254] width 353 height 17
click at [119, 257] on div "Select" at bounding box center [112, 254] width 13 height 13
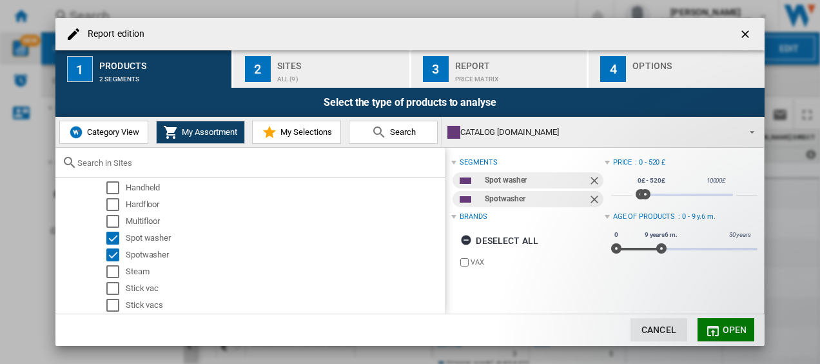
click at [729, 330] on span "Open" at bounding box center [735, 329] width 25 height 10
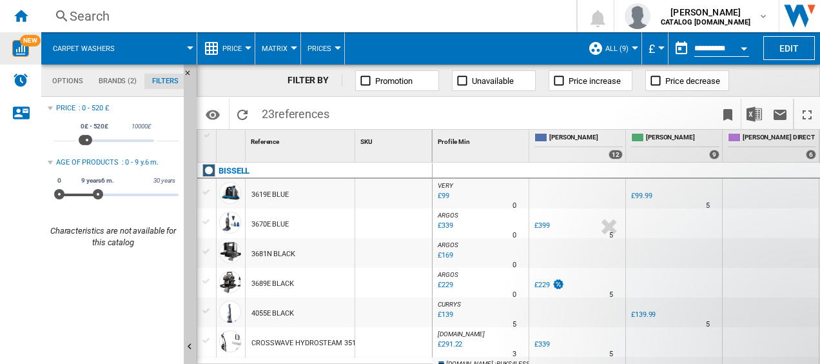
click at [729, 330] on div at bounding box center [771, 342] width 96 height 30
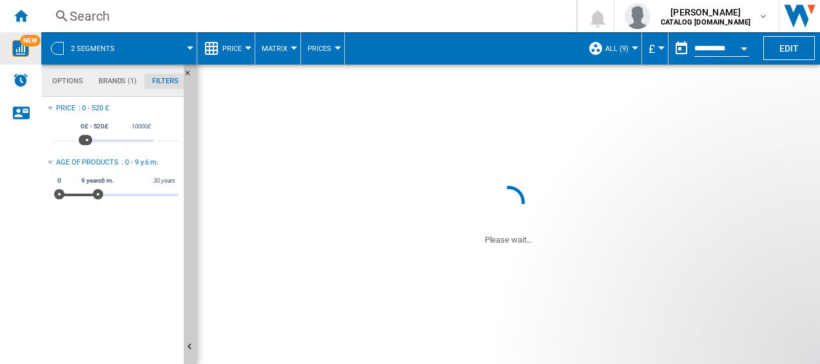
click at [729, 330] on div at bounding box center [771, 342] width 96 height 30
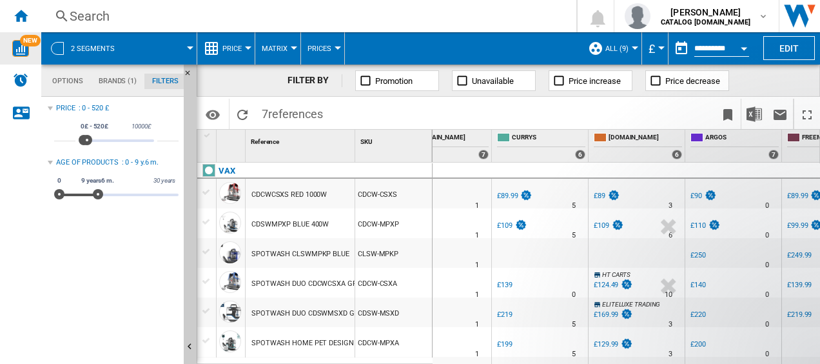
scroll to position [0, 146]
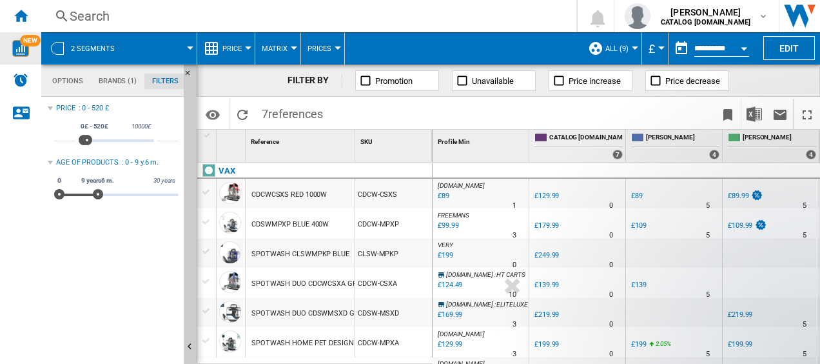
click at [278, 34] on button "Matrix" at bounding box center [278, 48] width 32 height 32
click at [319, 47] on md-backdrop at bounding box center [410, 182] width 820 height 364
click at [319, 47] on span "Prices" at bounding box center [320, 48] width 24 height 8
click at [226, 49] on md-backdrop at bounding box center [410, 182] width 820 height 364
click at [315, 46] on span "Prices" at bounding box center [320, 48] width 24 height 8
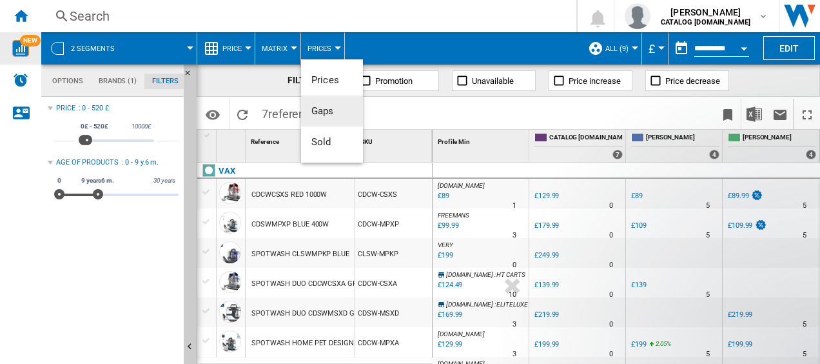
click at [328, 102] on button "Gaps" at bounding box center [332, 110] width 62 height 31
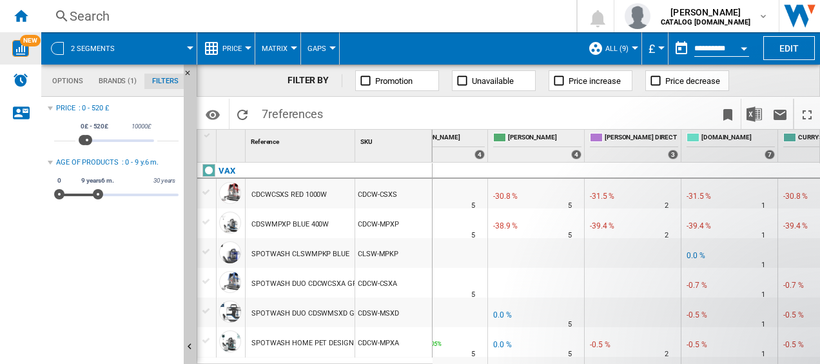
scroll to position [0, 0]
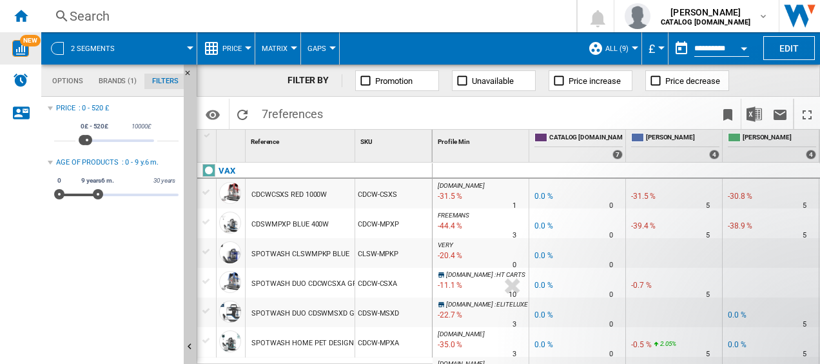
click at [328, 55] on button "Gaps" at bounding box center [320, 48] width 25 height 32
click at [335, 81] on span "Prices" at bounding box center [325, 80] width 28 height 12
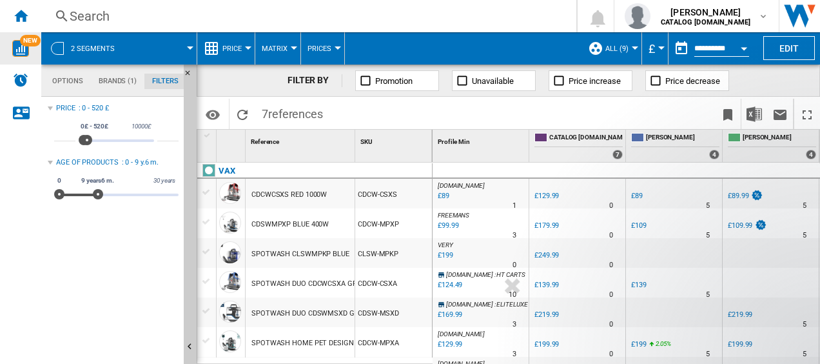
click at [226, 47] on span "Price" at bounding box center [231, 48] width 19 height 8
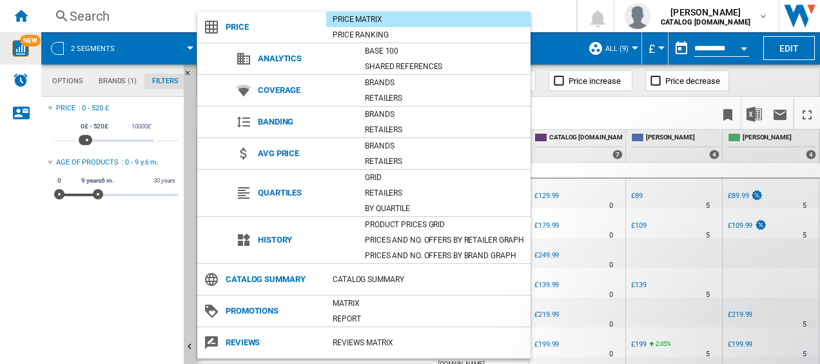
click at [153, 21] on md-backdrop at bounding box center [410, 182] width 820 height 364
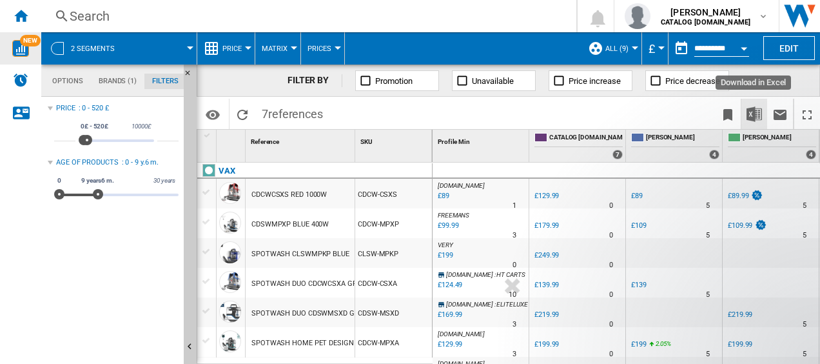
click at [756, 110] on img "Download in Excel" at bounding box center [754, 113] width 15 height 15
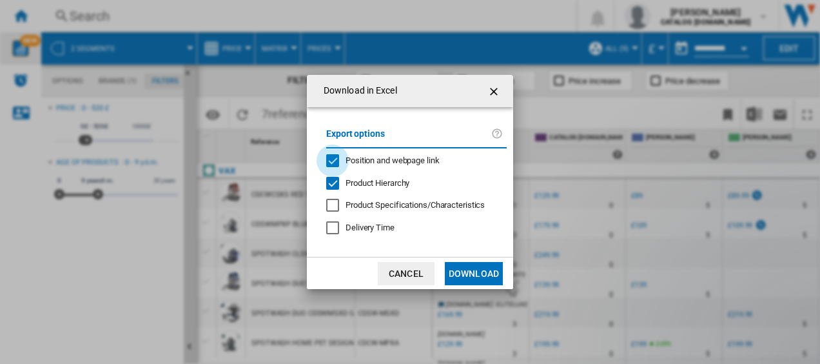
click at [332, 155] on div "Position and webpage link" at bounding box center [332, 160] width 13 height 13
click at [334, 204] on div at bounding box center [332, 205] width 13 height 13
click at [489, 279] on button "Download" at bounding box center [474, 273] width 58 height 23
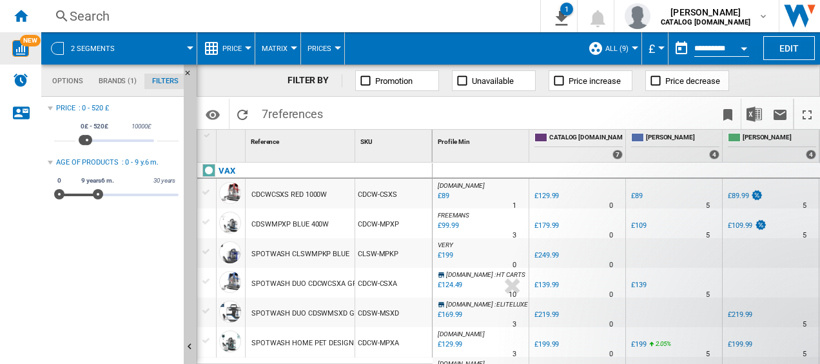
click at [460, 59] on span at bounding box center [463, 48] width 237 height 32
click at [735, 54] on button "Open calendar" at bounding box center [743, 46] width 23 height 23
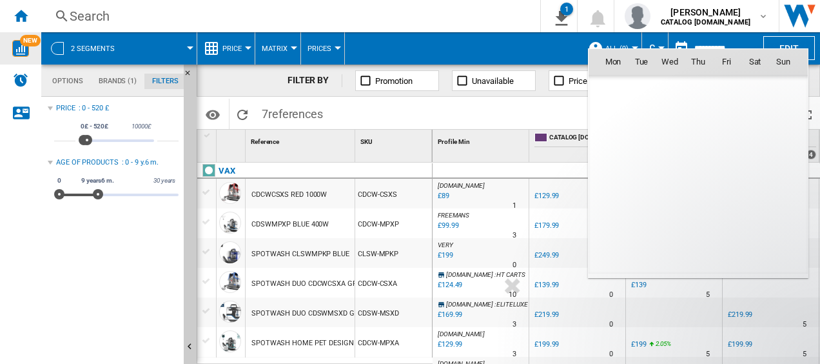
scroll to position [6151, 0]
click at [387, 124] on div at bounding box center [410, 182] width 820 height 364
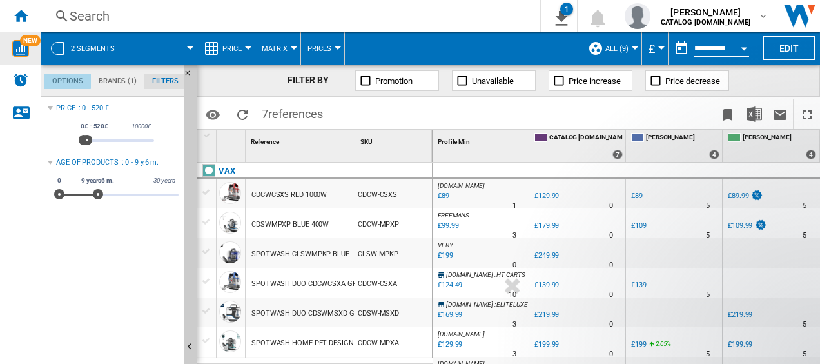
click at [67, 77] on md-tab-item "Options" at bounding box center [67, 81] width 46 height 15
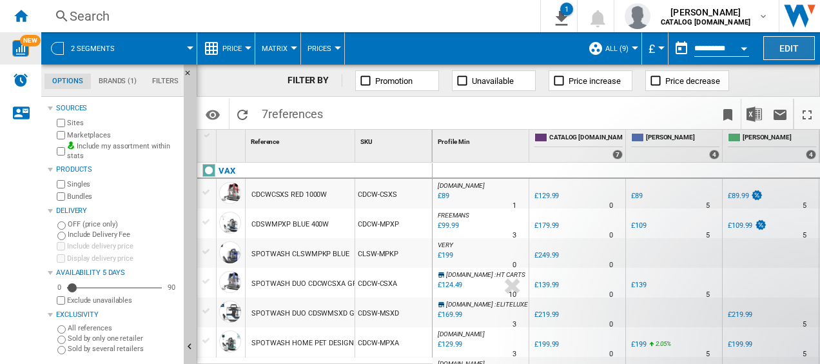
click at [787, 57] on button "Edit" at bounding box center [789, 48] width 52 height 24
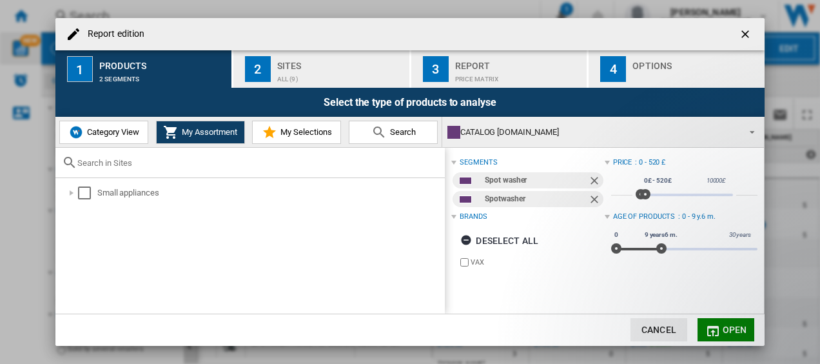
click at [516, 83] on button "3 Report Price Matrix" at bounding box center [499, 68] width 177 height 37
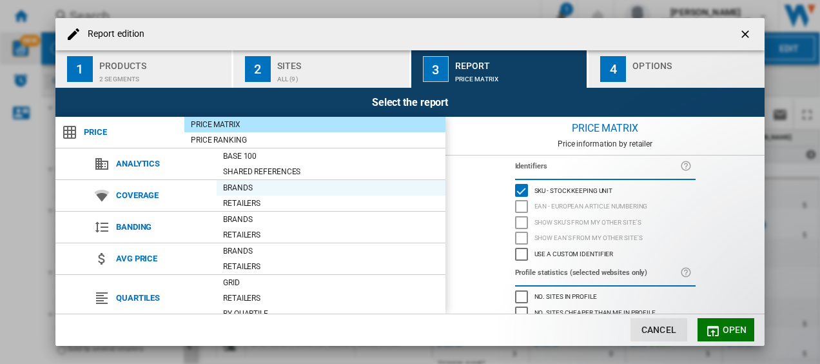
click at [255, 192] on div "Brands" at bounding box center [331, 187] width 229 height 13
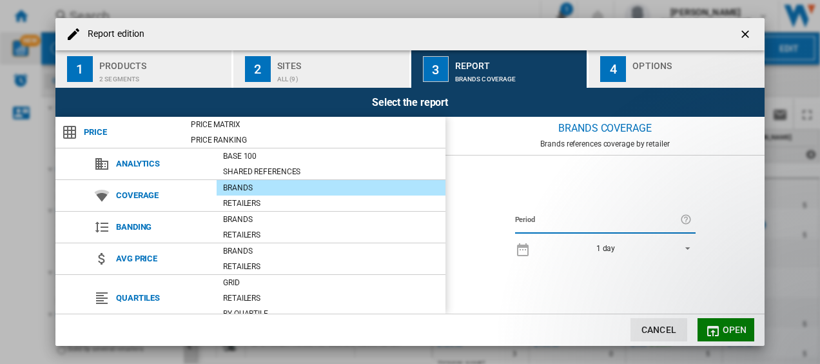
click at [617, 241] on md-select-value "1 day" at bounding box center [616, 248] width 159 height 18
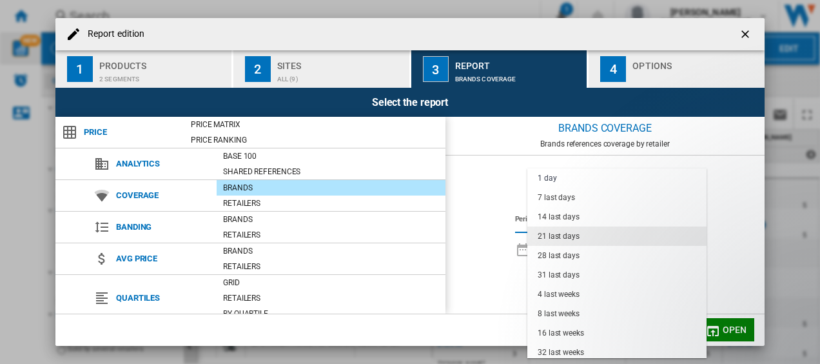
click at [605, 232] on md-option "21 last days" at bounding box center [616, 235] width 179 height 19
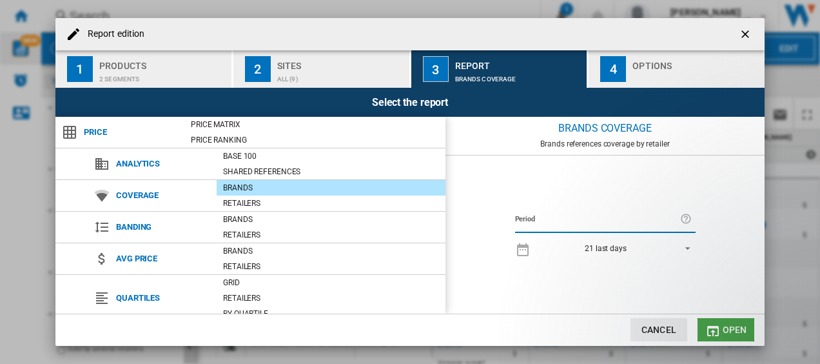
click at [729, 335] on span "Open" at bounding box center [735, 329] width 25 height 10
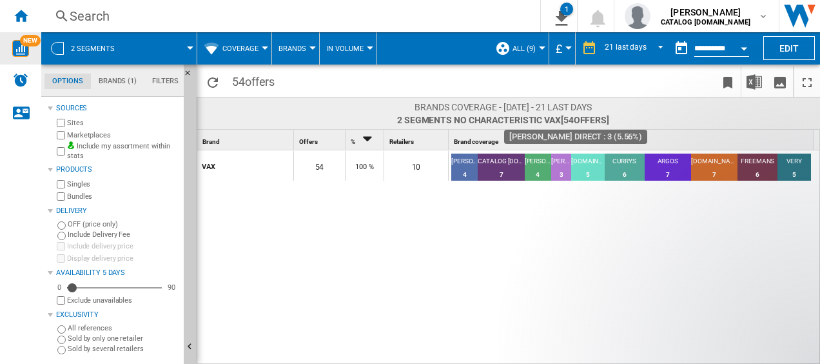
click at [557, 170] on div "3" at bounding box center [561, 174] width 20 height 13
click at [245, 48] on span "Coverage" at bounding box center [240, 48] width 36 height 8
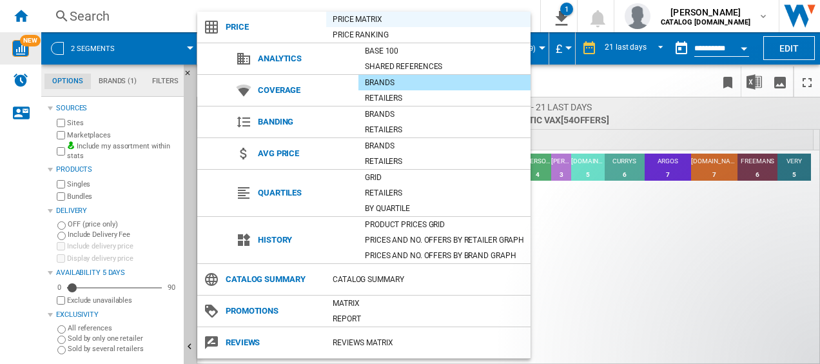
click at [377, 22] on div "Price Matrix" at bounding box center [428, 19] width 204 height 13
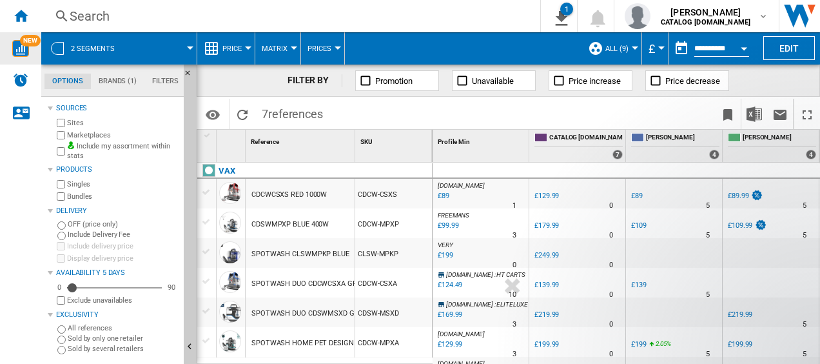
click at [327, 51] on span "Prices" at bounding box center [320, 48] width 24 height 8
click at [782, 50] on md-backdrop at bounding box center [410, 182] width 820 height 364
click at [782, 50] on button "Edit" at bounding box center [789, 48] width 52 height 24
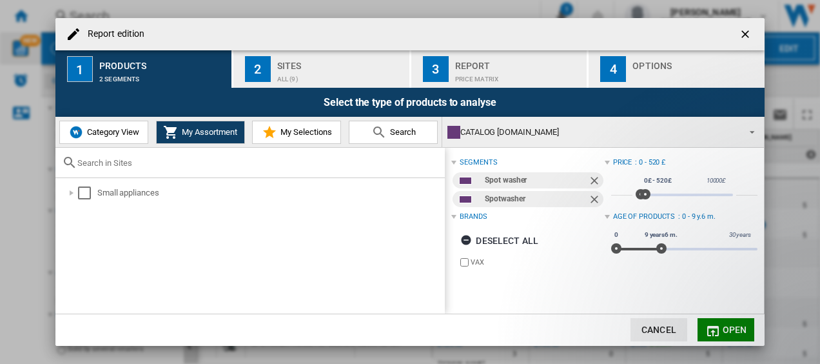
click at [444, 79] on div "3" at bounding box center [436, 69] width 26 height 26
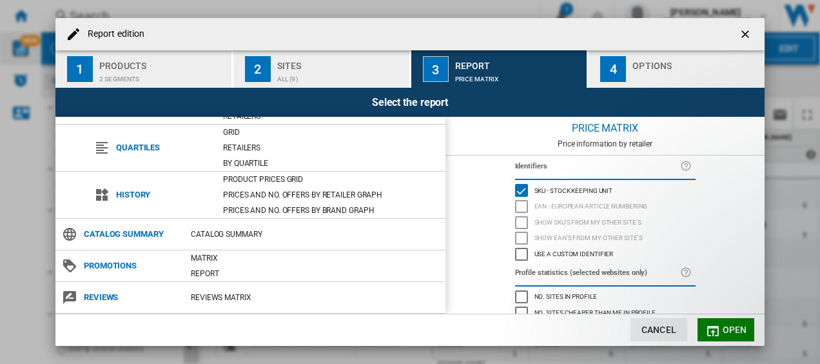
scroll to position [150, 0]
click at [266, 180] on div "Product prices grid" at bounding box center [331, 179] width 229 height 13
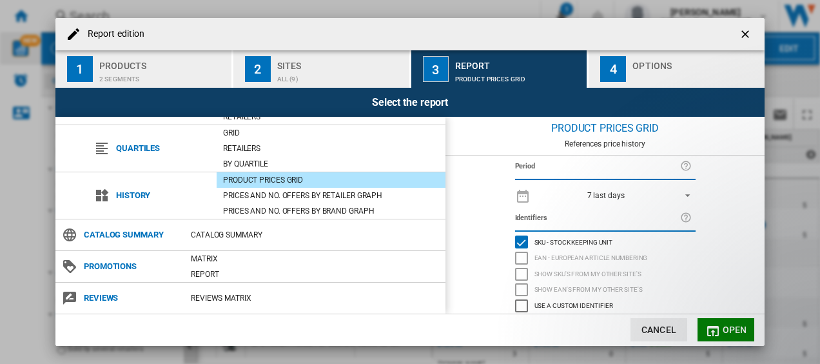
click at [615, 199] on div "7 last days" at bounding box center [605, 195] width 37 height 9
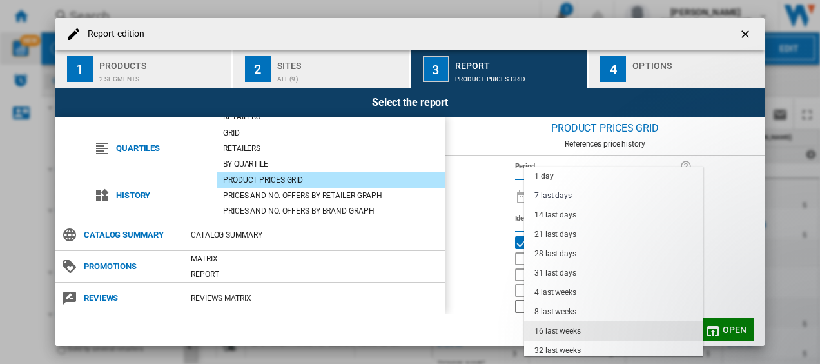
scroll to position [81, 0]
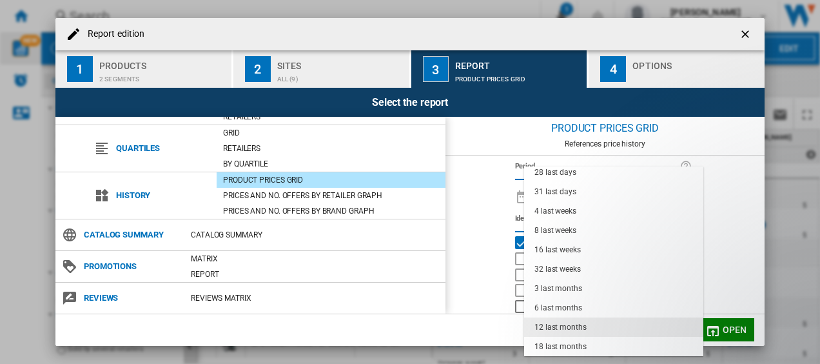
click at [555, 322] on div "12 last months" at bounding box center [561, 327] width 52 height 11
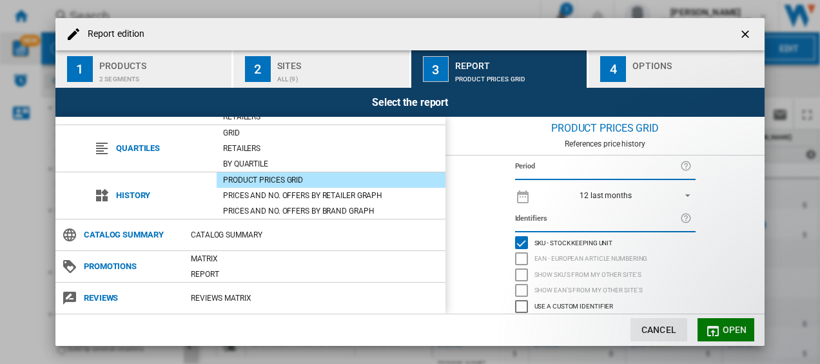
click at [730, 331] on span "Open" at bounding box center [735, 329] width 25 height 10
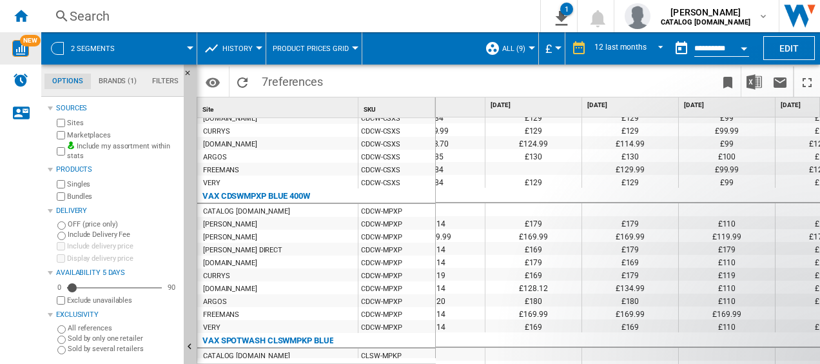
scroll to position [0, 271]
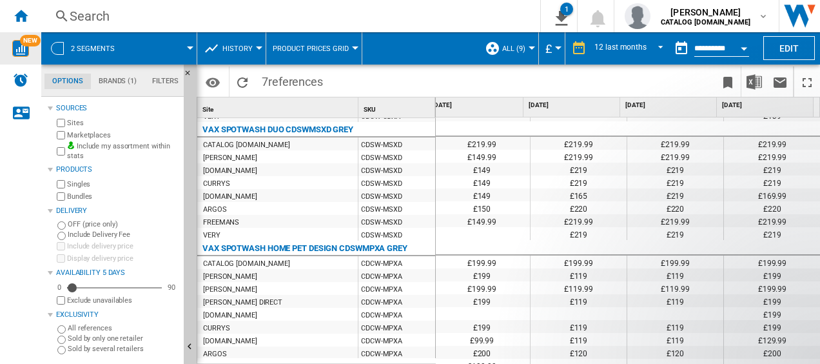
click at [332, 53] on button "Product prices grid" at bounding box center [314, 48] width 83 height 32
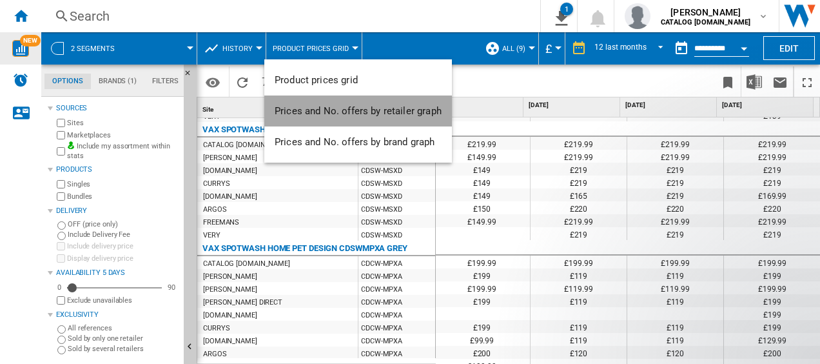
click at [388, 115] on span "Prices and No. offers by retailer graph" at bounding box center [358, 111] width 167 height 12
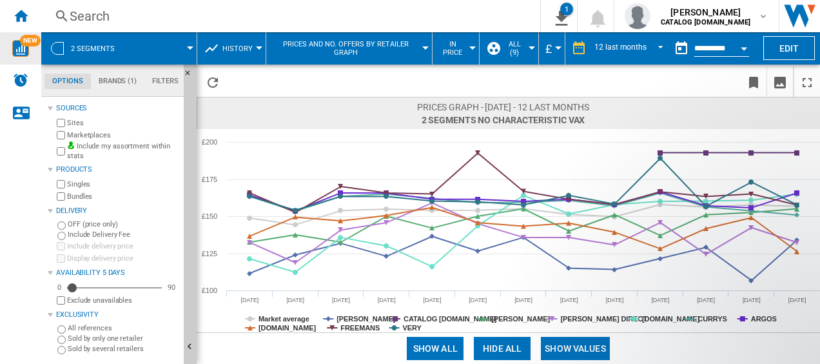
click at [378, 53] on span "Prices and No. offers by retailer graph" at bounding box center [346, 48] width 146 height 17
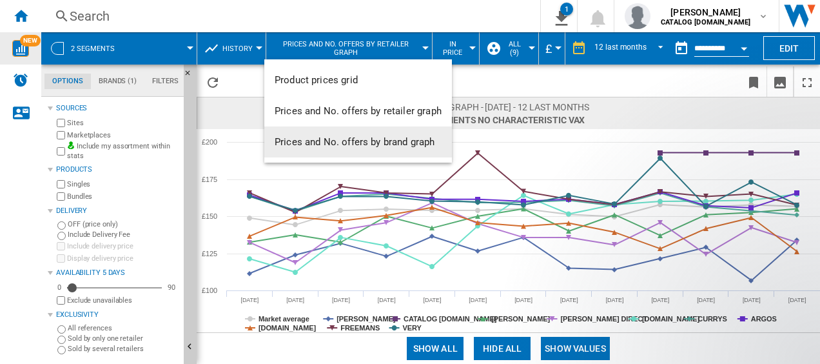
click at [420, 147] on span "Prices and No. offers by brand graph" at bounding box center [355, 142] width 160 height 12
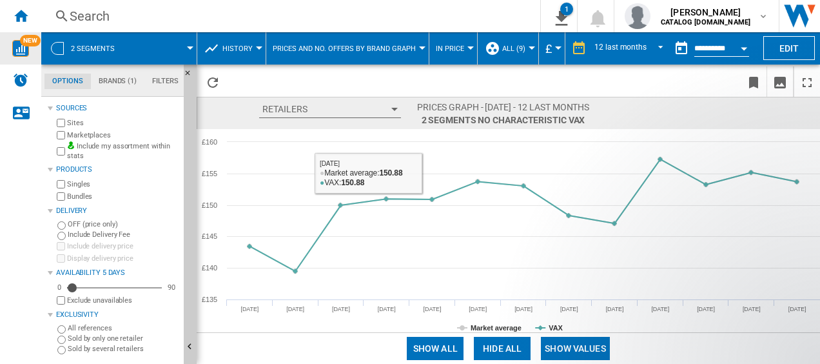
click at [361, 110] on button "Retailers" at bounding box center [330, 109] width 142 height 17
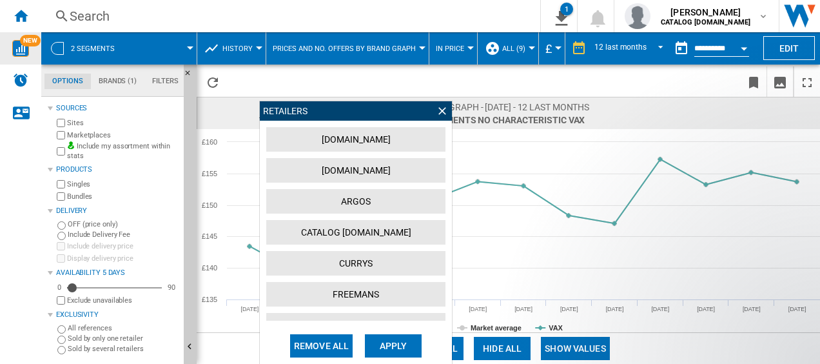
click at [372, 135] on button "[DOMAIN_NAME]" at bounding box center [355, 139] width 179 height 25
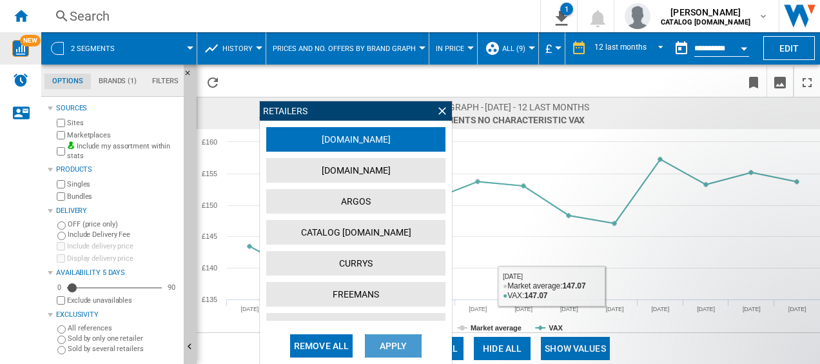
click at [402, 343] on button "Apply" at bounding box center [393, 345] width 57 height 23
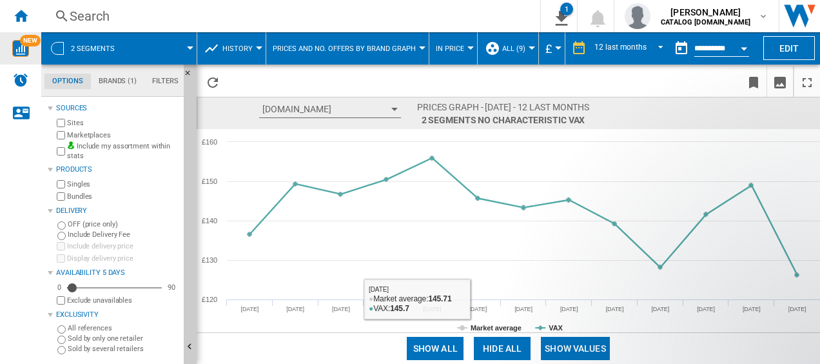
click at [439, 340] on button "Show all" at bounding box center [435, 348] width 57 height 23
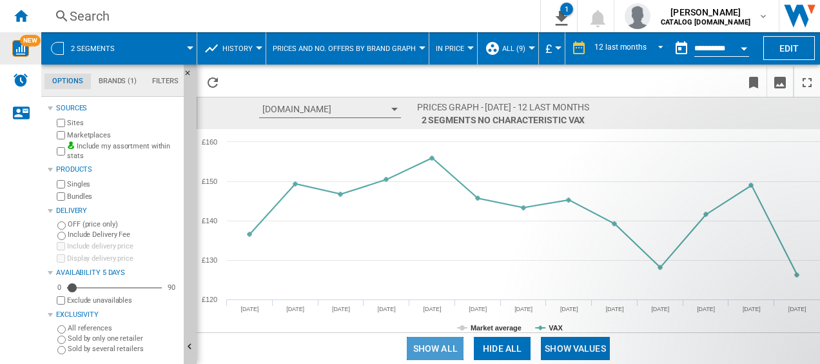
click at [430, 344] on button "Show all" at bounding box center [435, 348] width 57 height 23
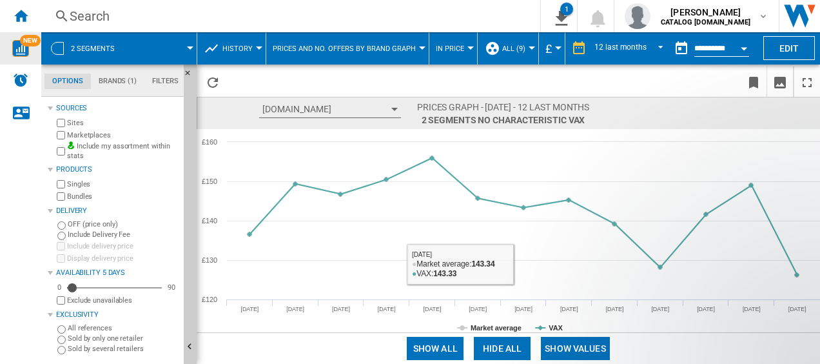
click at [582, 347] on button "Show values" at bounding box center [575, 348] width 69 height 23
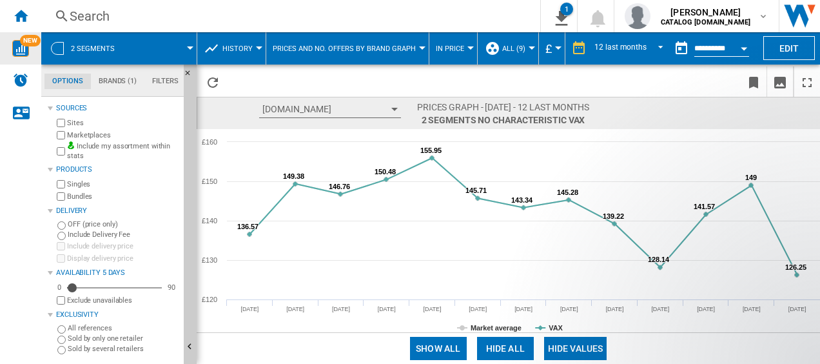
click at [343, 108] on button "[DOMAIN_NAME]" at bounding box center [330, 109] width 142 height 17
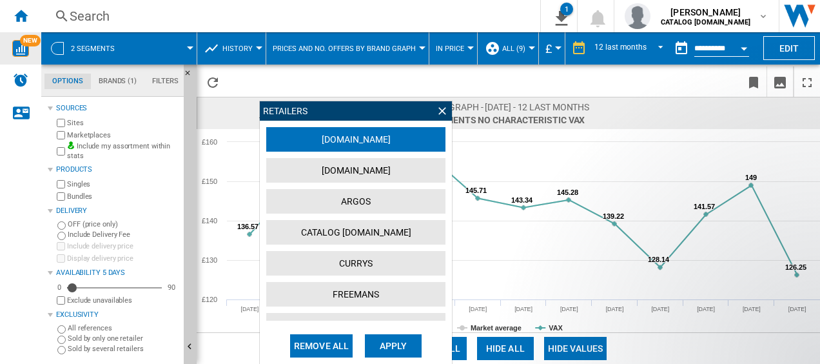
click at [349, 235] on button "CATALOG [DOMAIN_NAME]" at bounding box center [355, 232] width 179 height 25
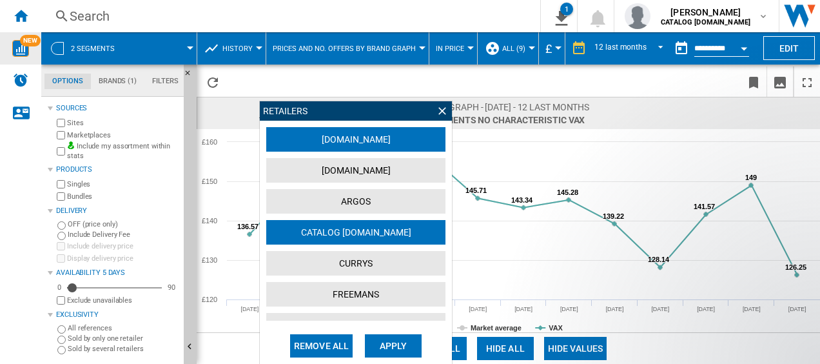
click at [360, 197] on button "ARGOS" at bounding box center [355, 201] width 179 height 25
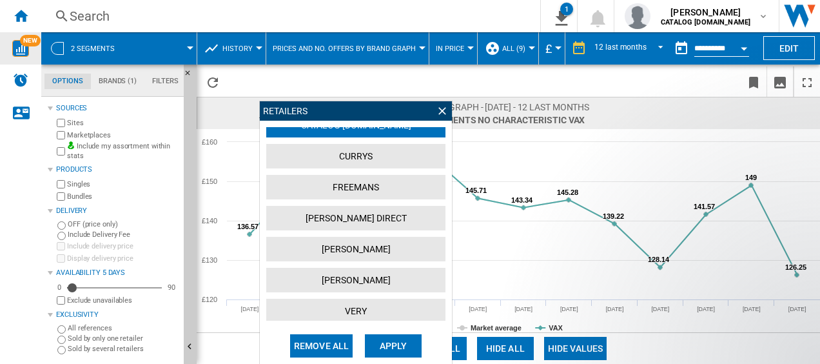
scroll to position [116, 0]
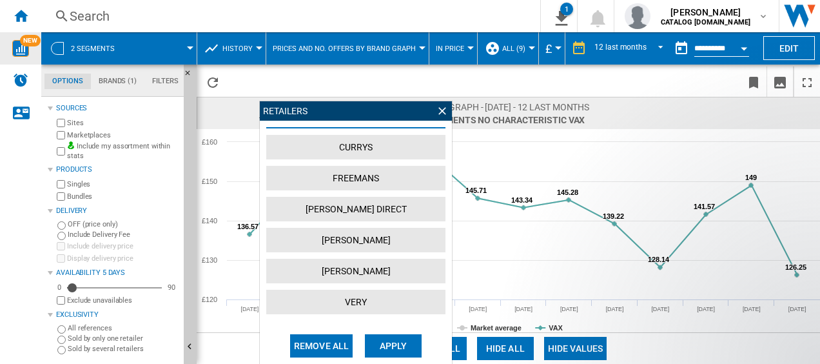
click at [375, 293] on button "VERY" at bounding box center [355, 302] width 179 height 25
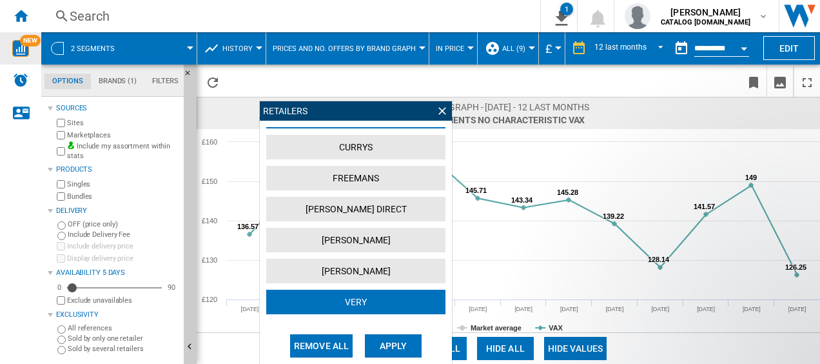
click at [353, 155] on button "CURRYS" at bounding box center [355, 147] width 179 height 25
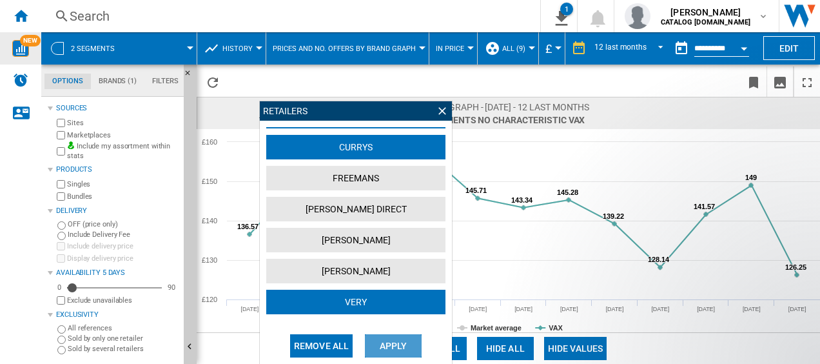
click at [392, 342] on button "Apply" at bounding box center [393, 345] width 57 height 23
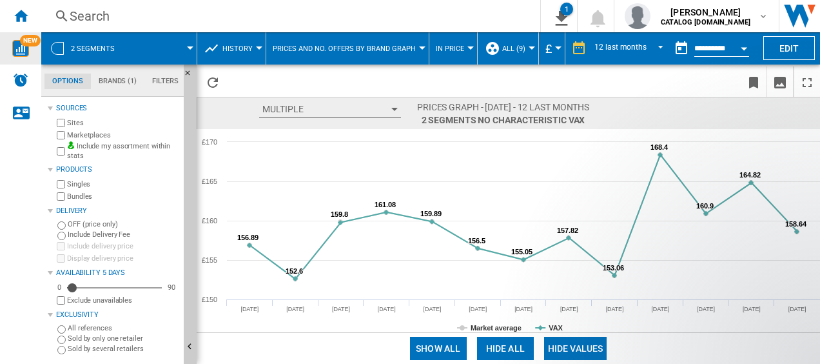
click at [437, 355] on button "Show all" at bounding box center [438, 348] width 57 height 23
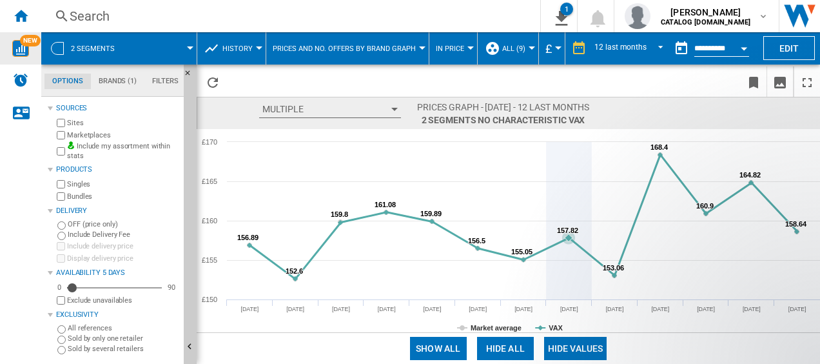
click at [563, 237] on icon at bounding box center [568, 237] width 13 height 13
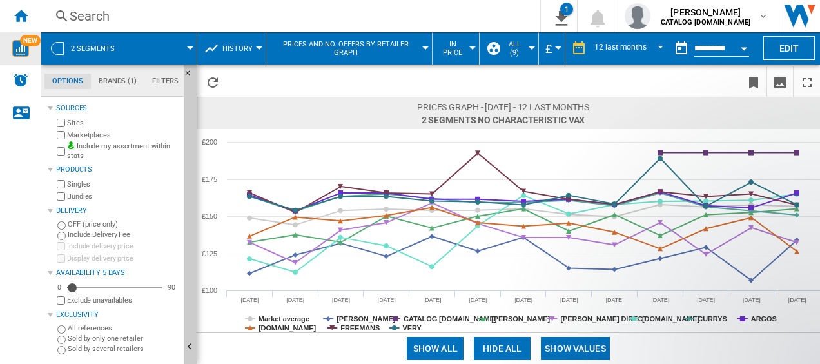
click at [241, 53] on button "History" at bounding box center [240, 48] width 37 height 32
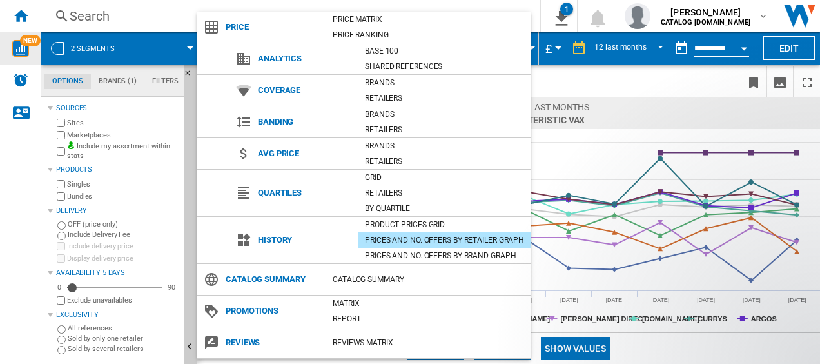
click at [589, 148] on md-backdrop at bounding box center [410, 182] width 820 height 364
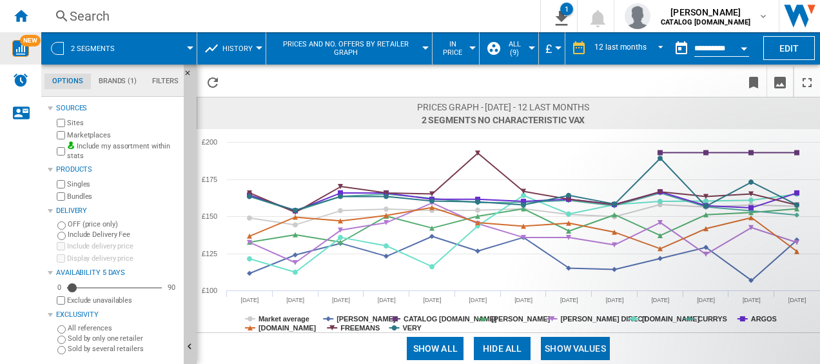
click at [319, 44] on span "Prices and No. offers by retailer graph" at bounding box center [346, 48] width 146 height 17
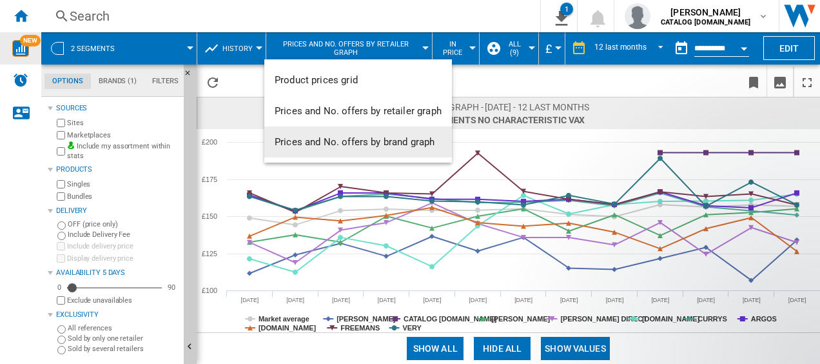
click at [348, 144] on span "Prices and No. offers by brand graph" at bounding box center [355, 142] width 160 height 12
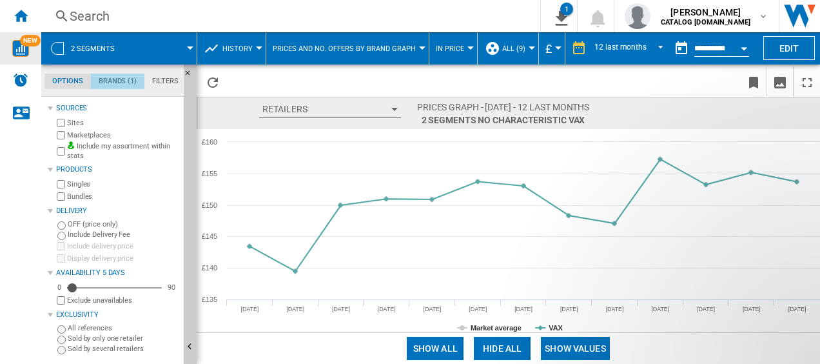
click at [121, 83] on md-tab-item "Brands (1)" at bounding box center [118, 81] width 54 height 15
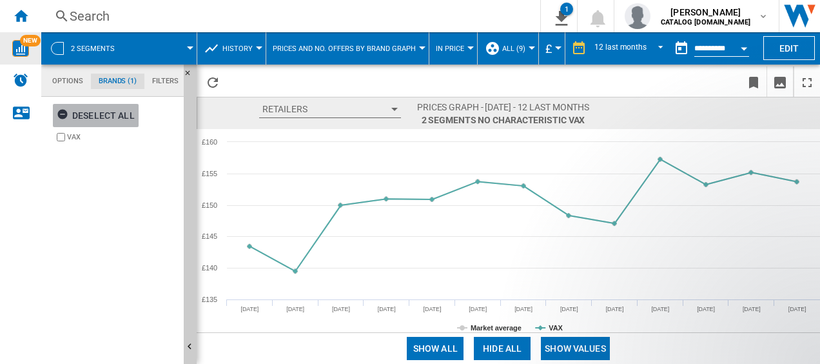
click at [66, 114] on ng-md-icon "button" at bounding box center [64, 115] width 15 height 15
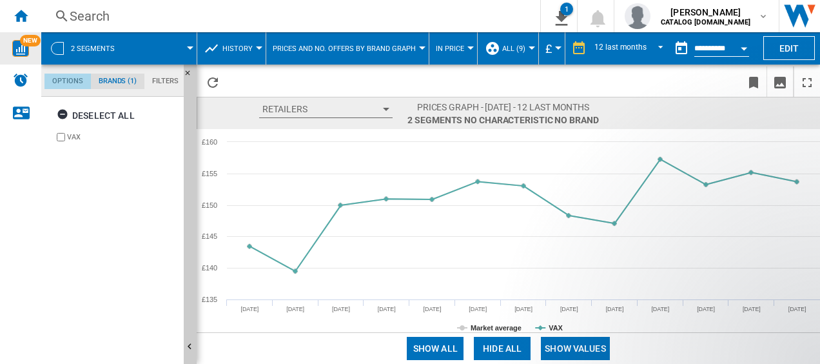
click at [71, 83] on md-tab-item "Options" at bounding box center [67, 81] width 46 height 15
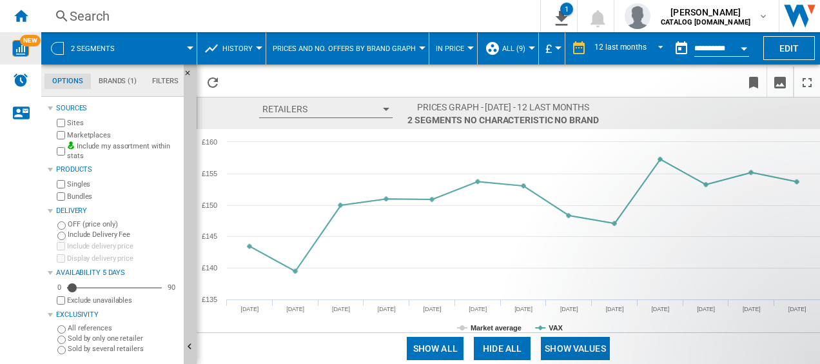
click at [117, 85] on md-tab-item "Brands (1)" at bounding box center [118, 81] width 54 height 15
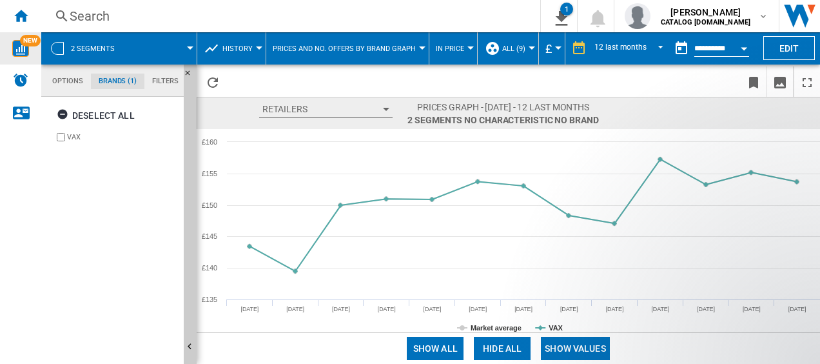
scroll to position [49, 0]
click at [293, 110] on button "Retailers" at bounding box center [325, 109] width 133 height 17
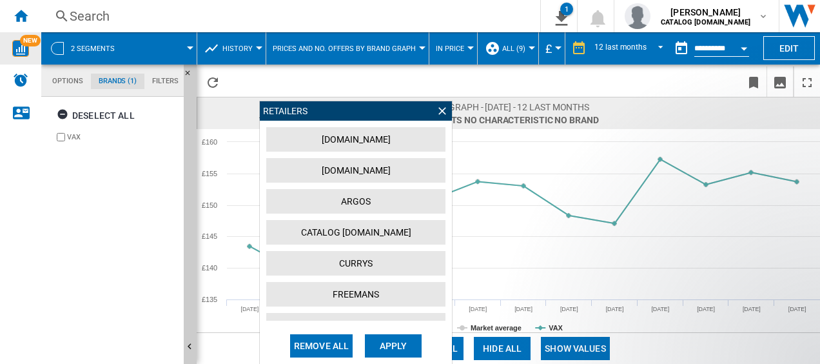
click at [69, 139] on label "VAX" at bounding box center [123, 137] width 112 height 10
click at [68, 81] on md-tab-item "Options" at bounding box center [67, 81] width 46 height 15
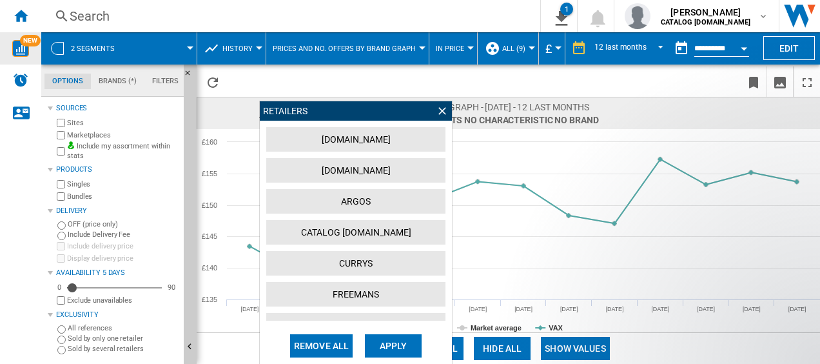
click at [289, 72] on span at bounding box center [355, 81] width 258 height 30
click at [437, 112] on ng-md-icon at bounding box center [442, 110] width 13 height 13
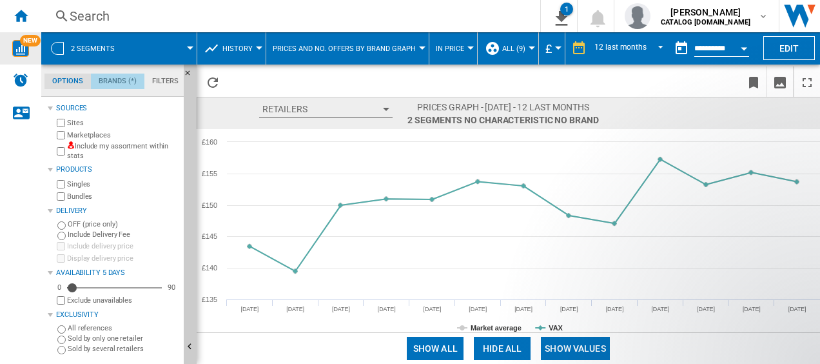
click at [109, 87] on md-tab-item "Brands (*)" at bounding box center [118, 81] width 54 height 15
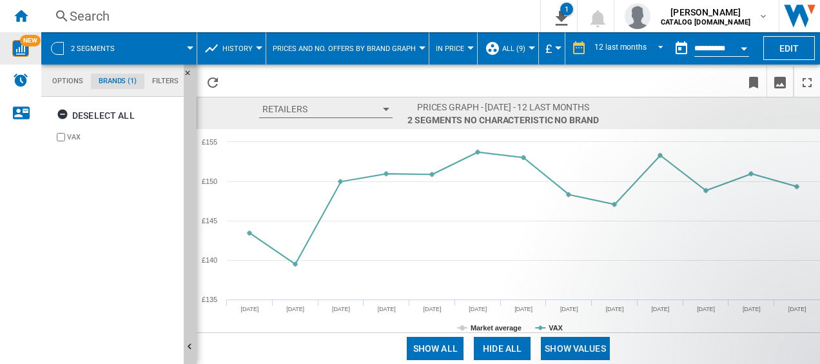
click at [352, 57] on button "Prices and No. offers by brand graph" at bounding box center [348, 48] width 150 height 32
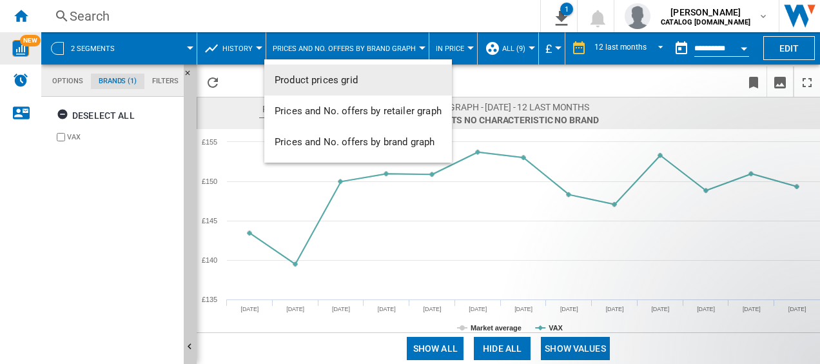
click at [237, 44] on md-backdrop at bounding box center [410, 182] width 820 height 364
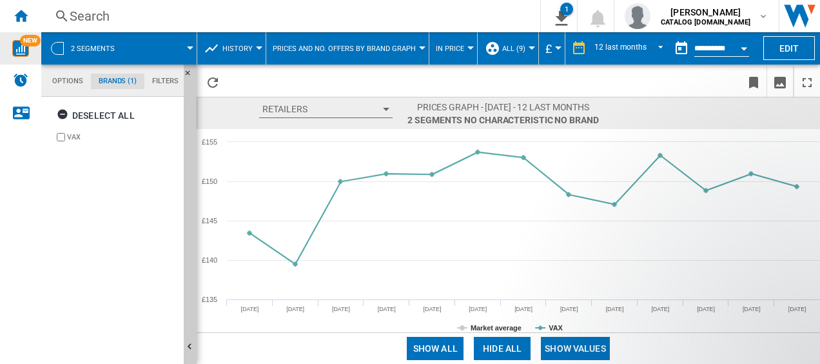
click at [237, 44] on span "History" at bounding box center [237, 48] width 30 height 8
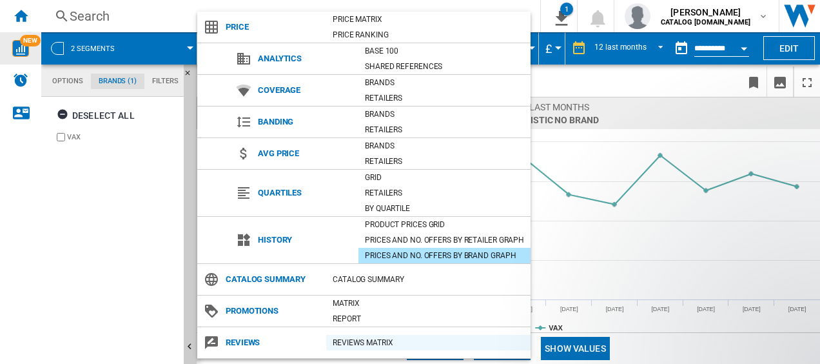
click at [360, 348] on div "REVIEWS Matrix" at bounding box center [428, 342] width 204 height 13
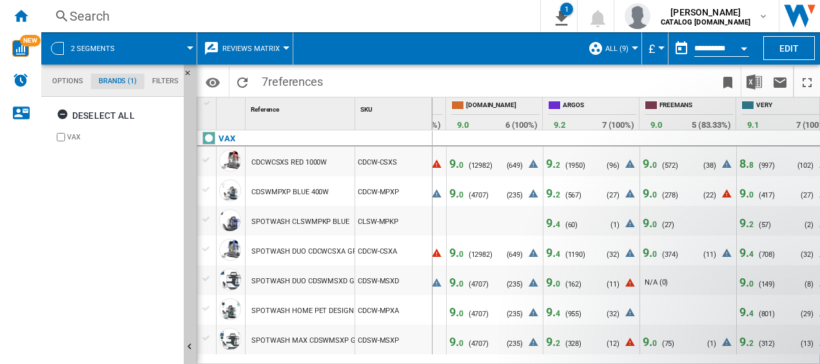
scroll to position [0, 469]
click at [9, 17] on div "Home" at bounding box center [20, 16] width 41 height 32
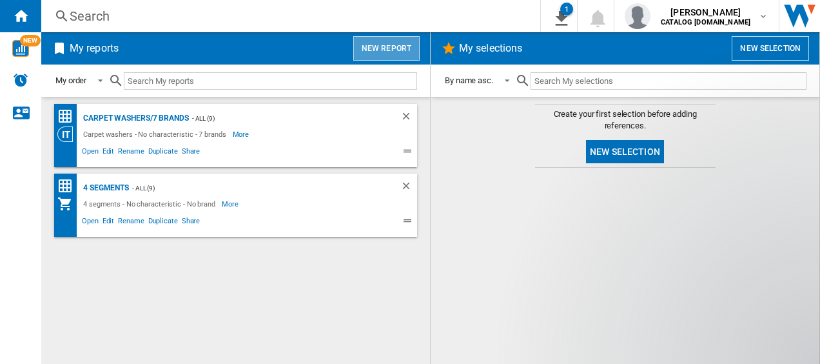
click at [391, 59] on button "New report" at bounding box center [386, 48] width 66 height 25
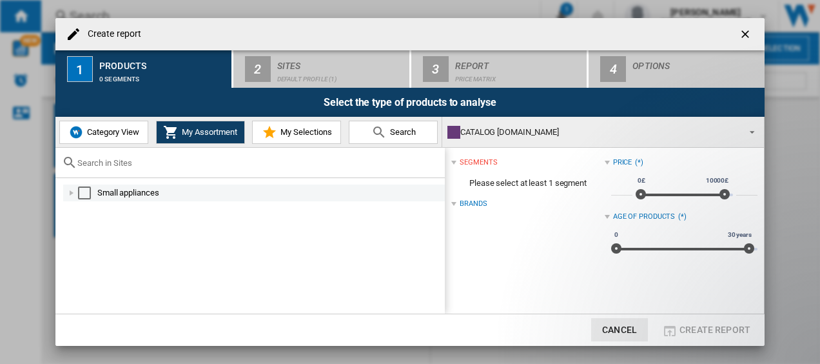
click at [112, 197] on div "Small appliances" at bounding box center [270, 192] width 346 height 13
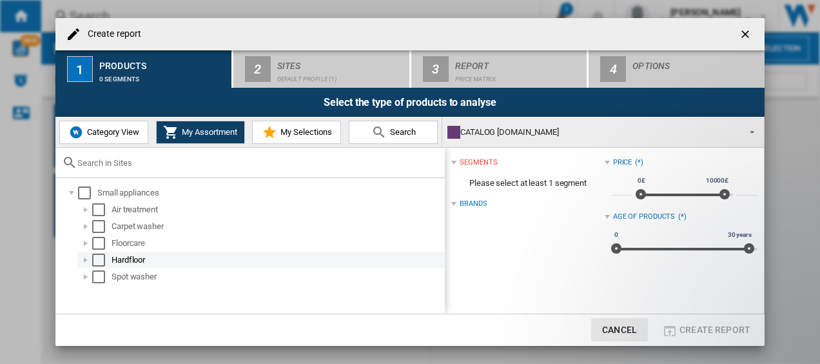
click at [104, 259] on div "Select" at bounding box center [98, 259] width 13 height 13
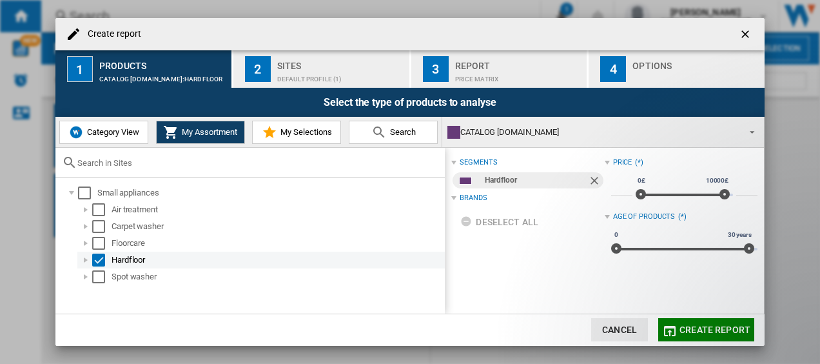
click at [95, 262] on div "Select" at bounding box center [98, 259] width 13 height 13
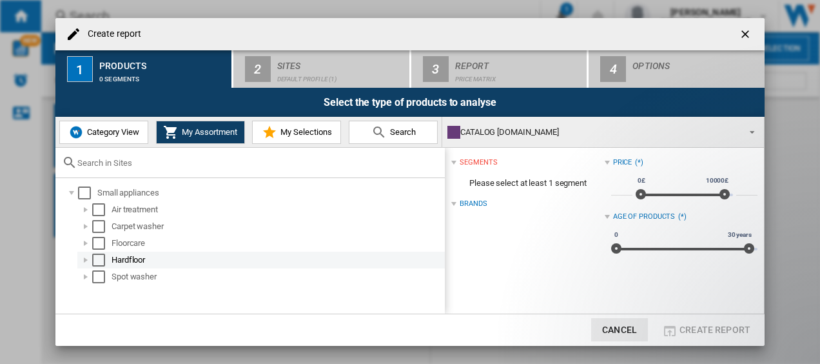
click at [84, 262] on div "Create report ..." at bounding box center [85, 259] width 13 height 13
click at [84, 264] on div "Create report ..." at bounding box center [85, 259] width 13 height 13
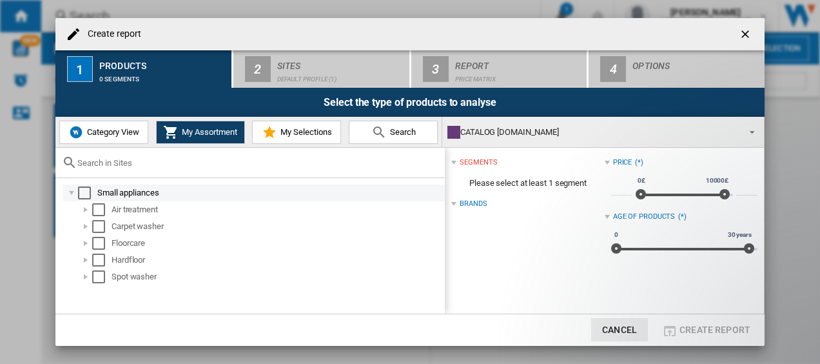
click at [70, 193] on div "Create report ..." at bounding box center [71, 192] width 13 height 13
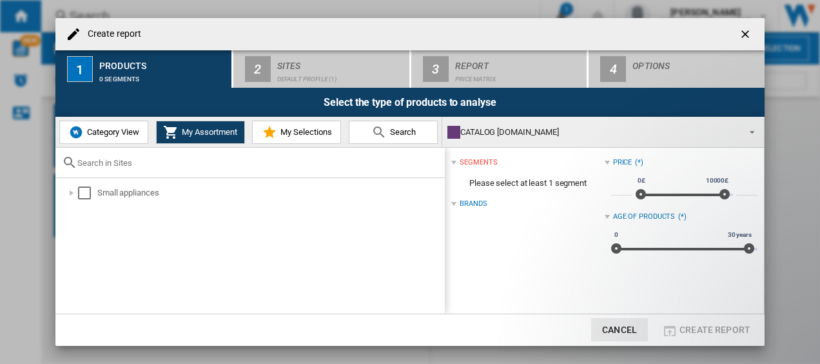
click at [115, 135] on span "Category View" at bounding box center [111, 132] width 55 height 10
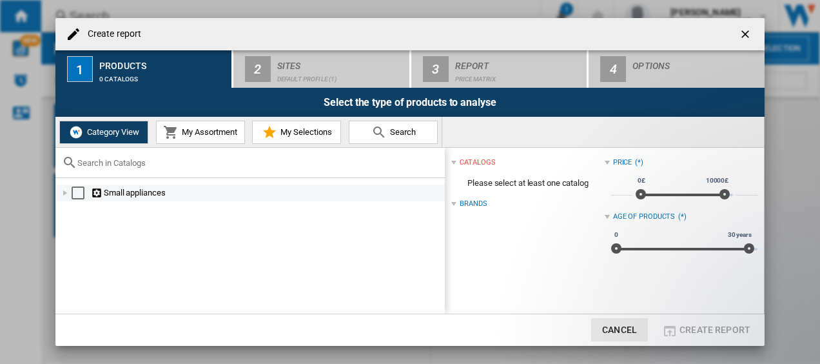
click at [64, 193] on div "Create report ..." at bounding box center [65, 192] width 13 height 13
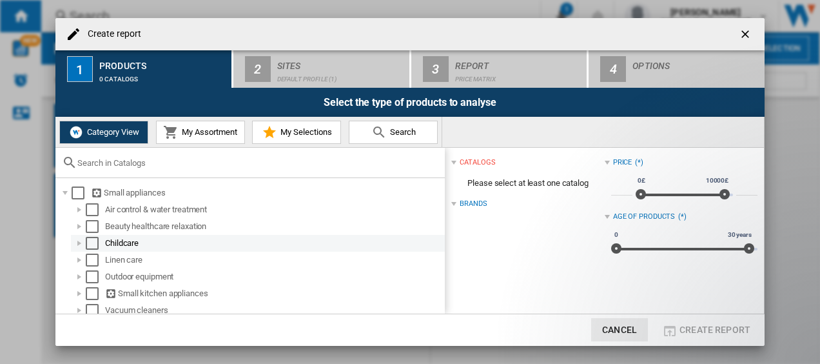
scroll to position [6, 0]
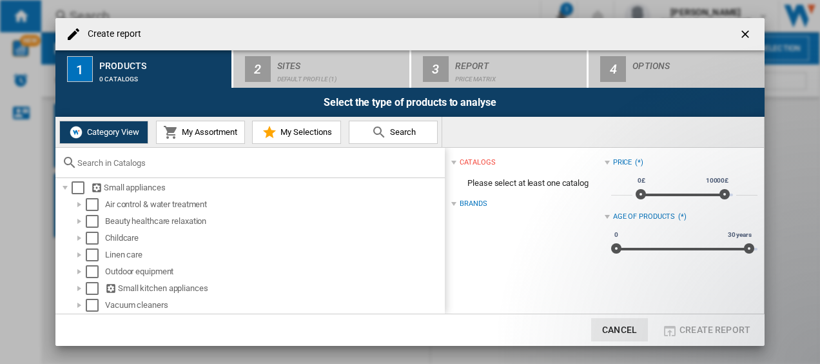
click at [750, 37] on ng-md-icon "getI18NText('BUTTONS.CLOSE_DIALOG')" at bounding box center [746, 35] width 15 height 15
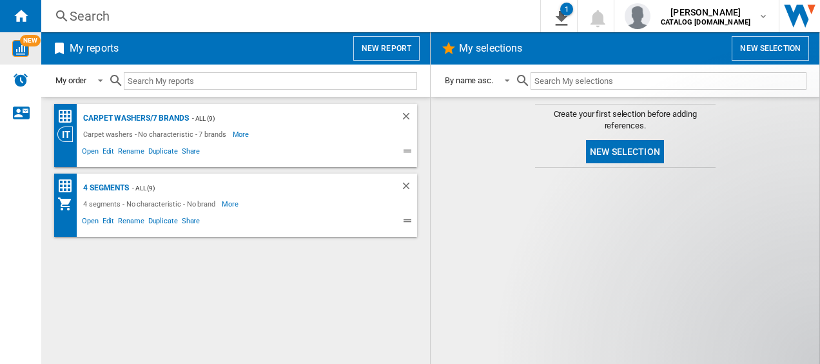
click at [28, 50] on img "WiseCard" at bounding box center [20, 48] width 17 height 17
